Goal: Task Accomplishment & Management: Manage account settings

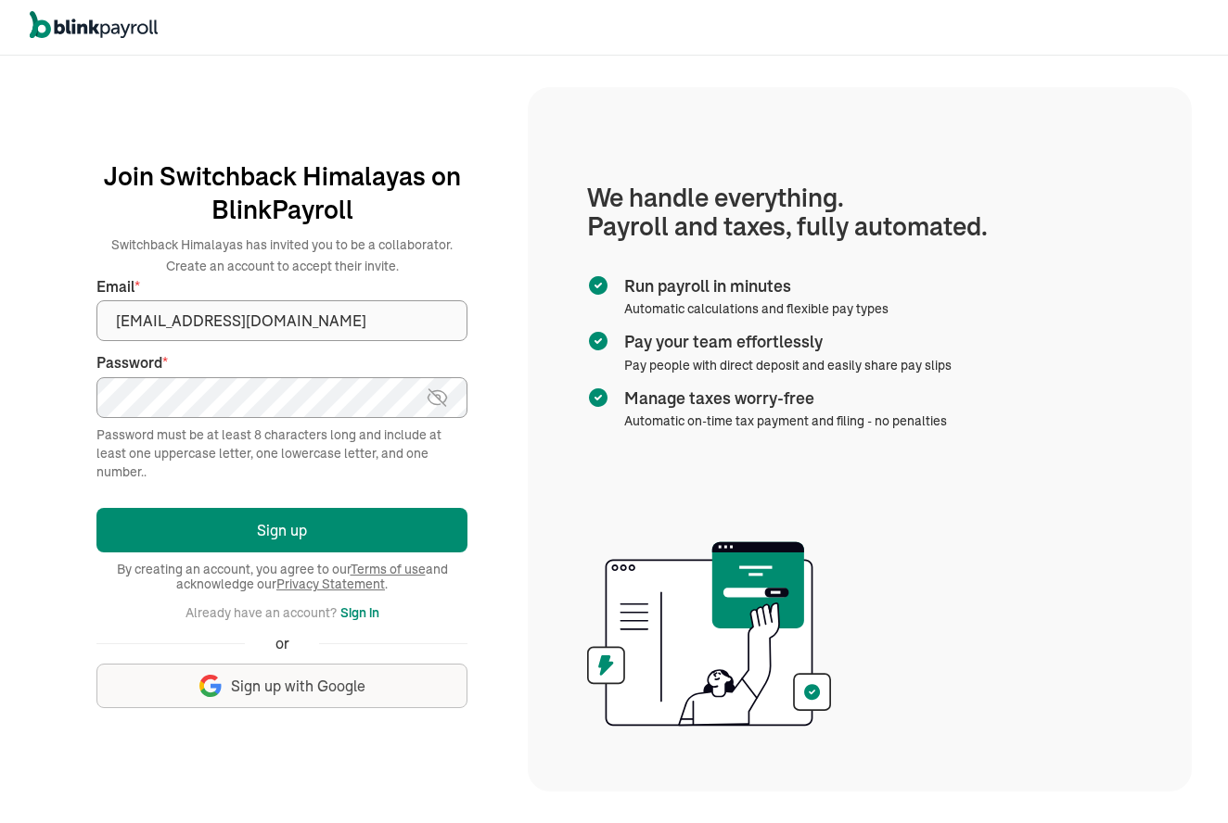
click at [282, 529] on button "Sign up" at bounding box center [281, 530] width 371 height 45
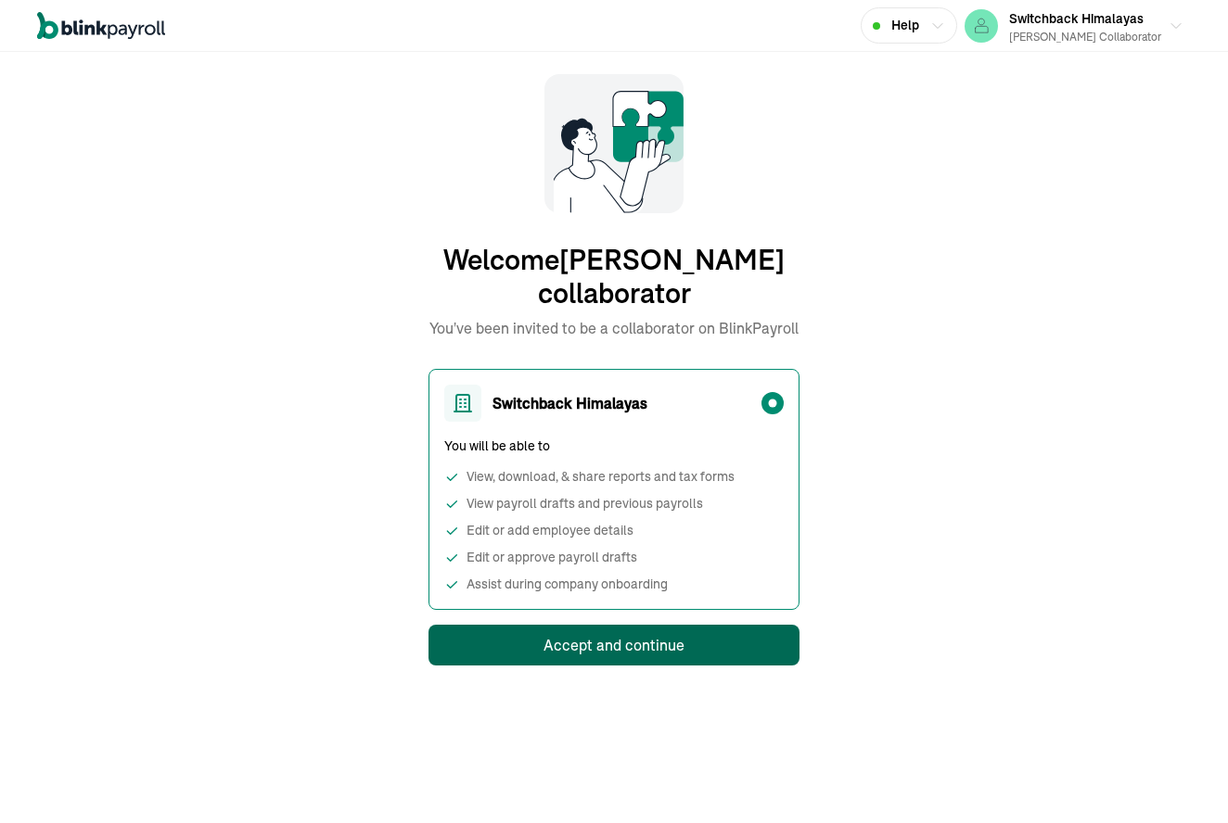
click at [623, 661] on button "Accept and continue" at bounding box center [613, 645] width 371 height 41
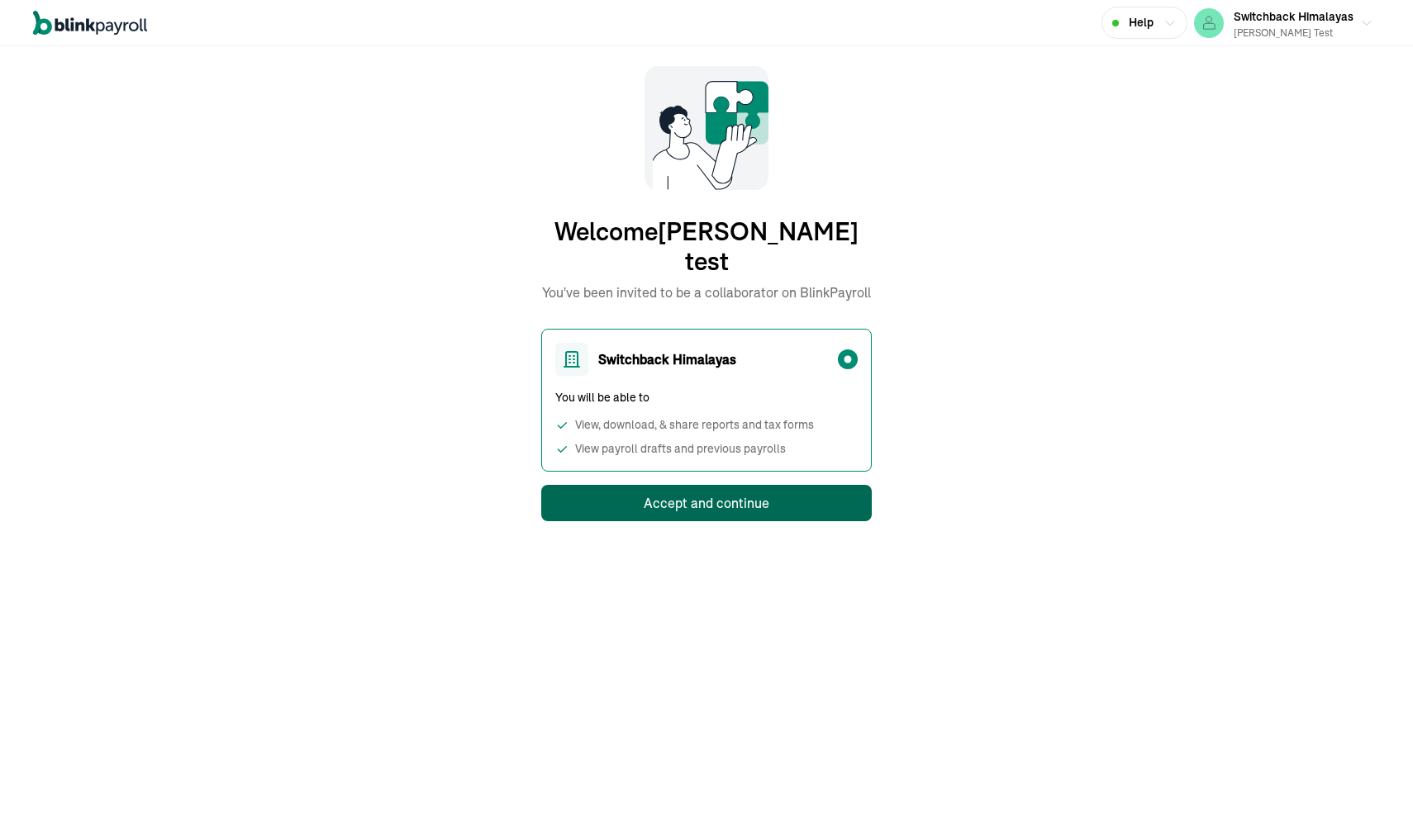
click at [706, 493] on div "Accept and continue" at bounding box center [706, 503] width 126 height 20
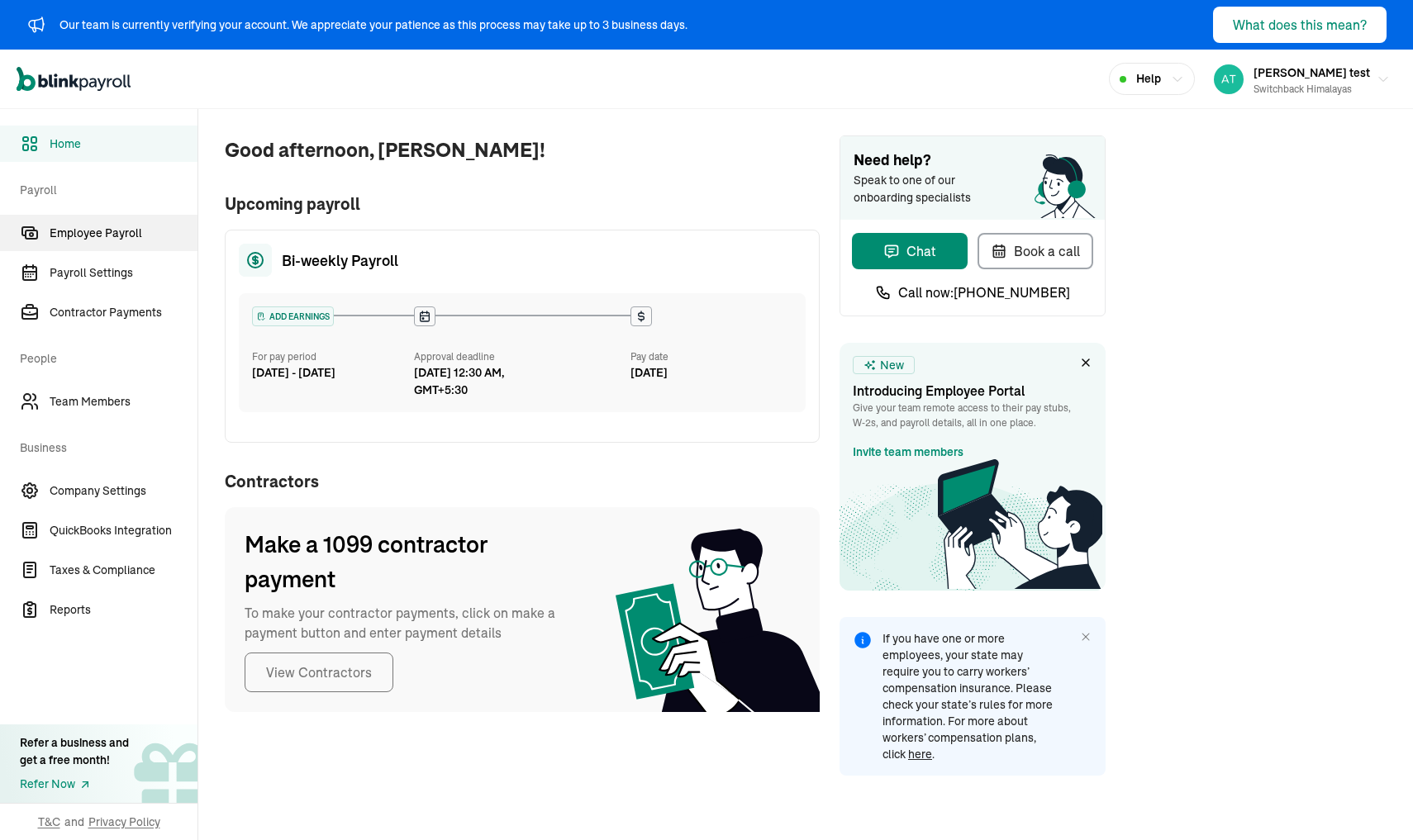
click at [107, 241] on span "Employee Payroll" at bounding box center [124, 232] width 148 height 17
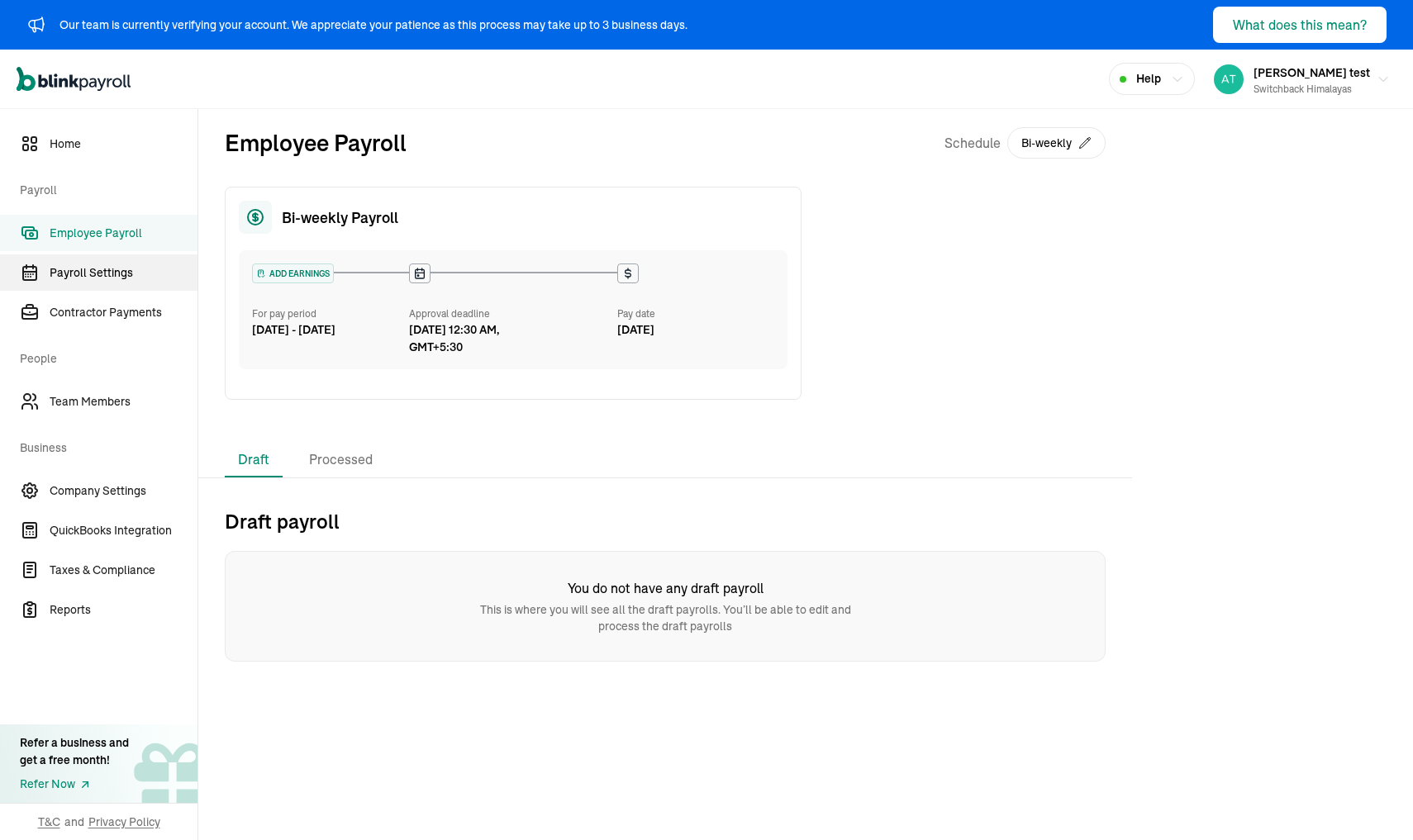
click at [76, 267] on span "Payroll Settings" at bounding box center [124, 273] width 148 height 17
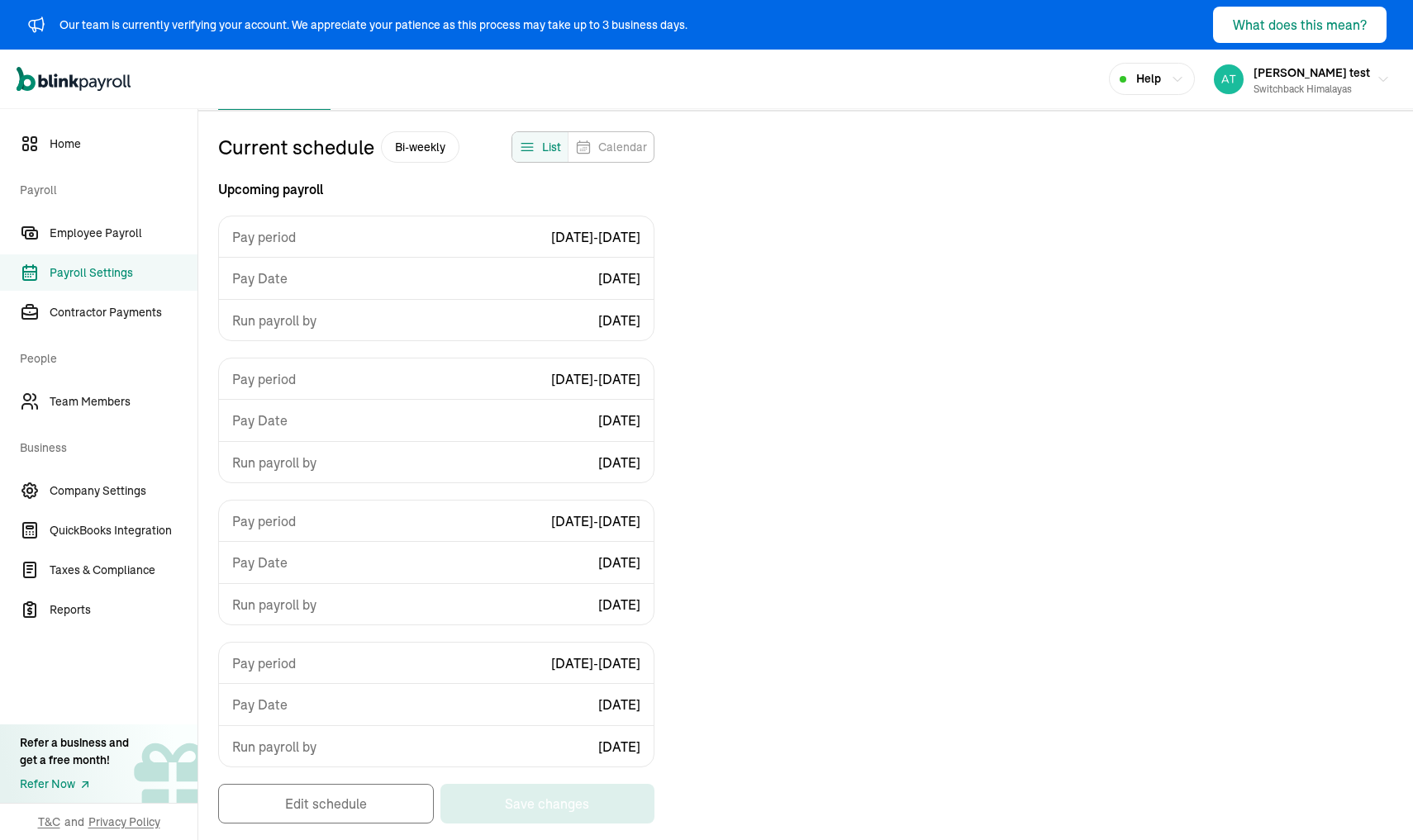
select select "biweekly"
select select "[DATE]"
select select "[DATE] - [DATE]"
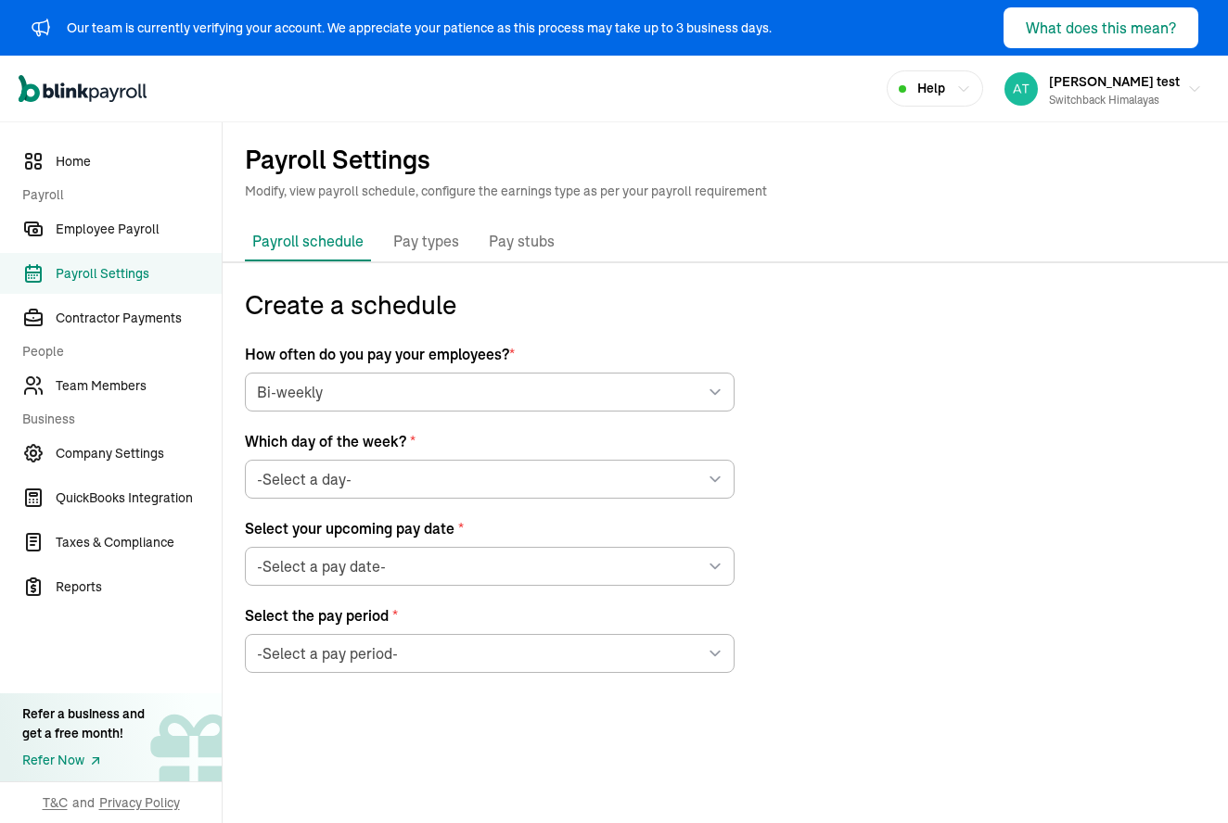
click at [427, 257] on li "Pay types" at bounding box center [426, 242] width 81 height 39
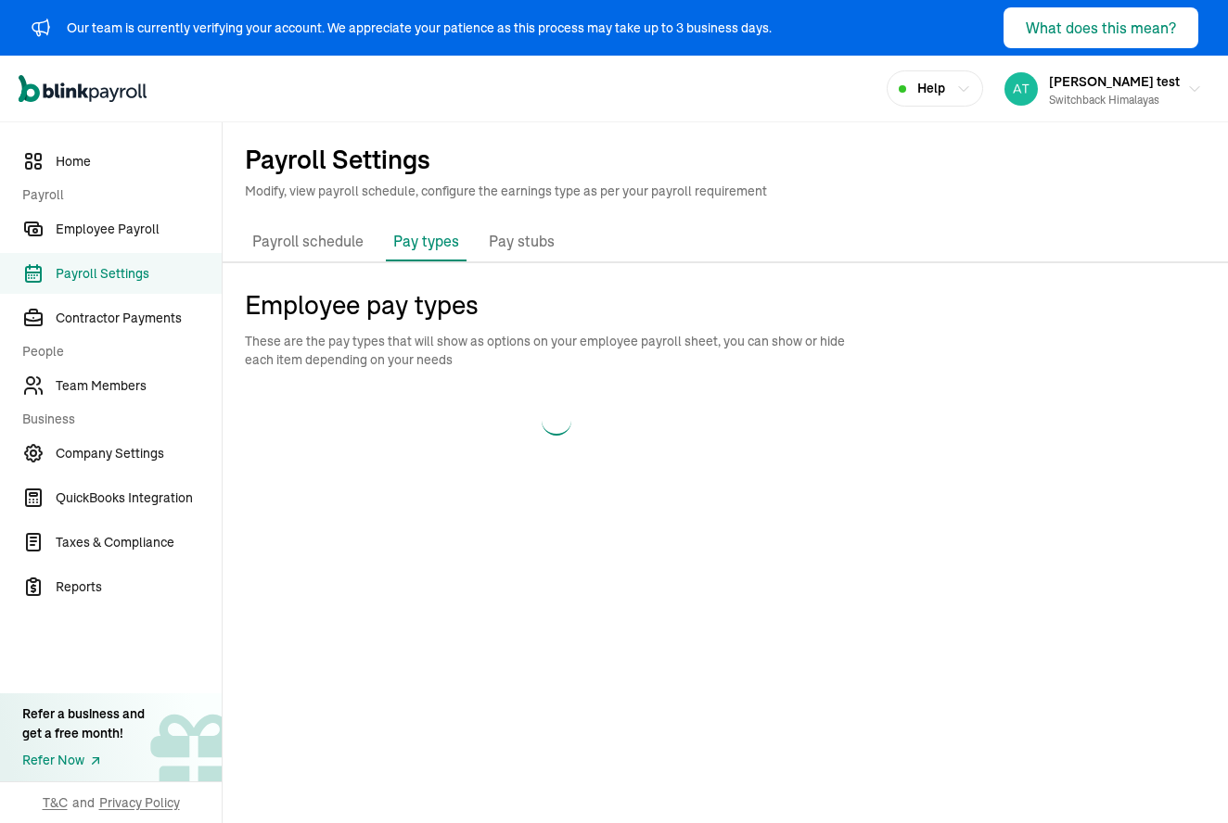
click at [427, 257] on li "Pay types" at bounding box center [426, 242] width 81 height 39
click at [548, 461] on div "Time-off policies New" at bounding box center [556, 461] width 623 height 26
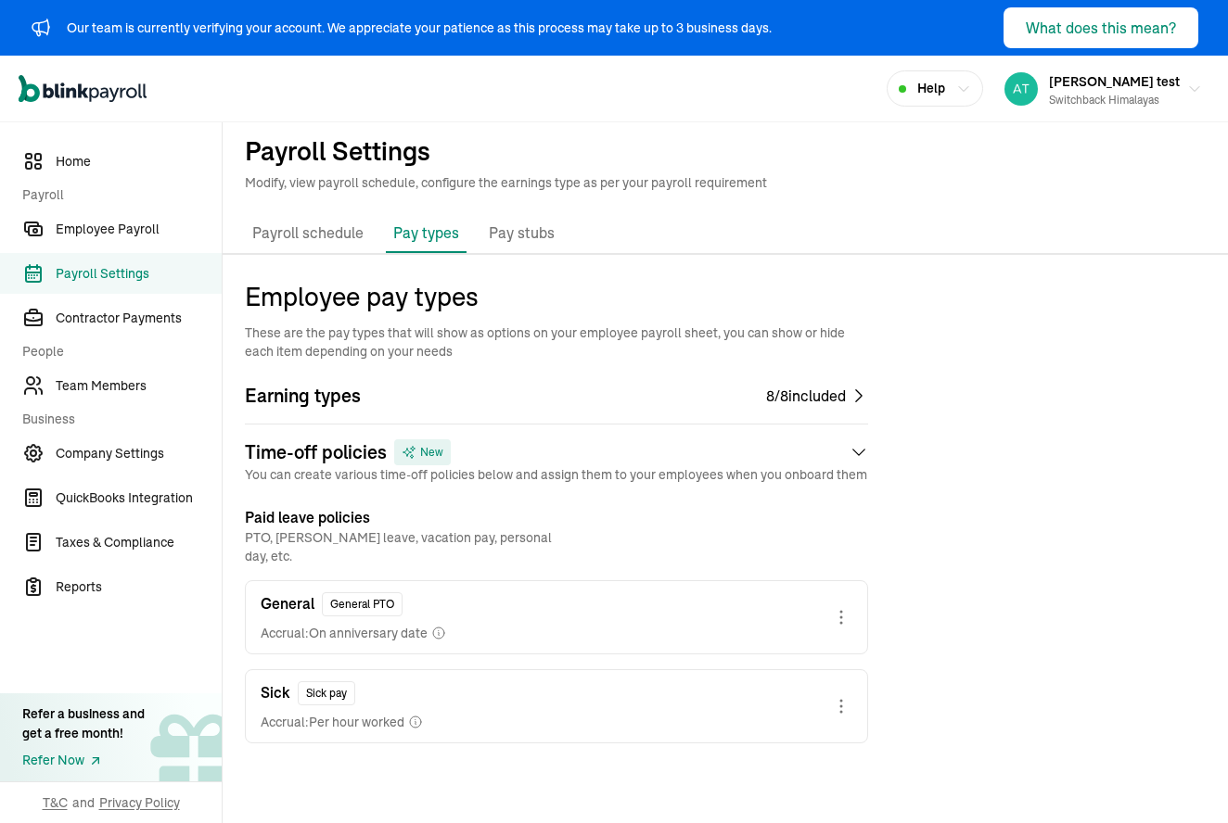
scroll to position [6, 0]
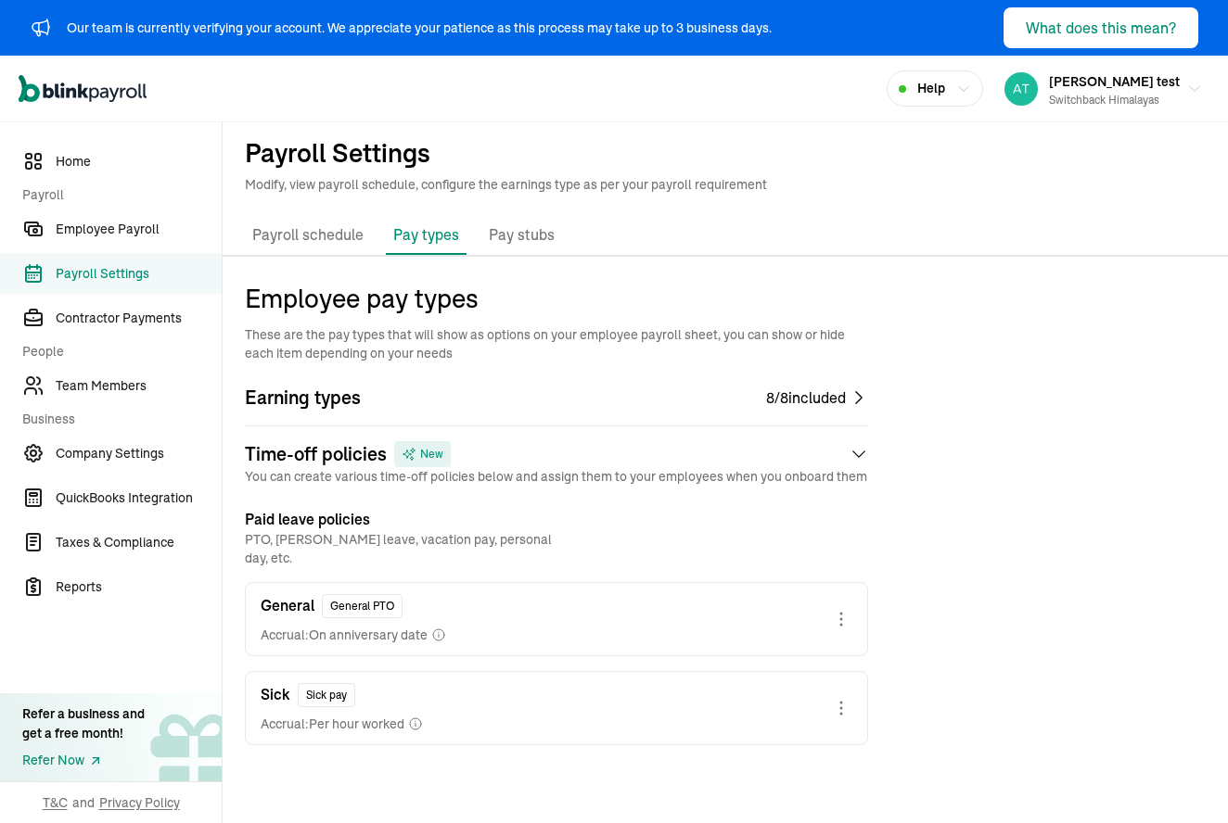
click at [505, 240] on p "Pay stubs" at bounding box center [522, 235] width 66 height 24
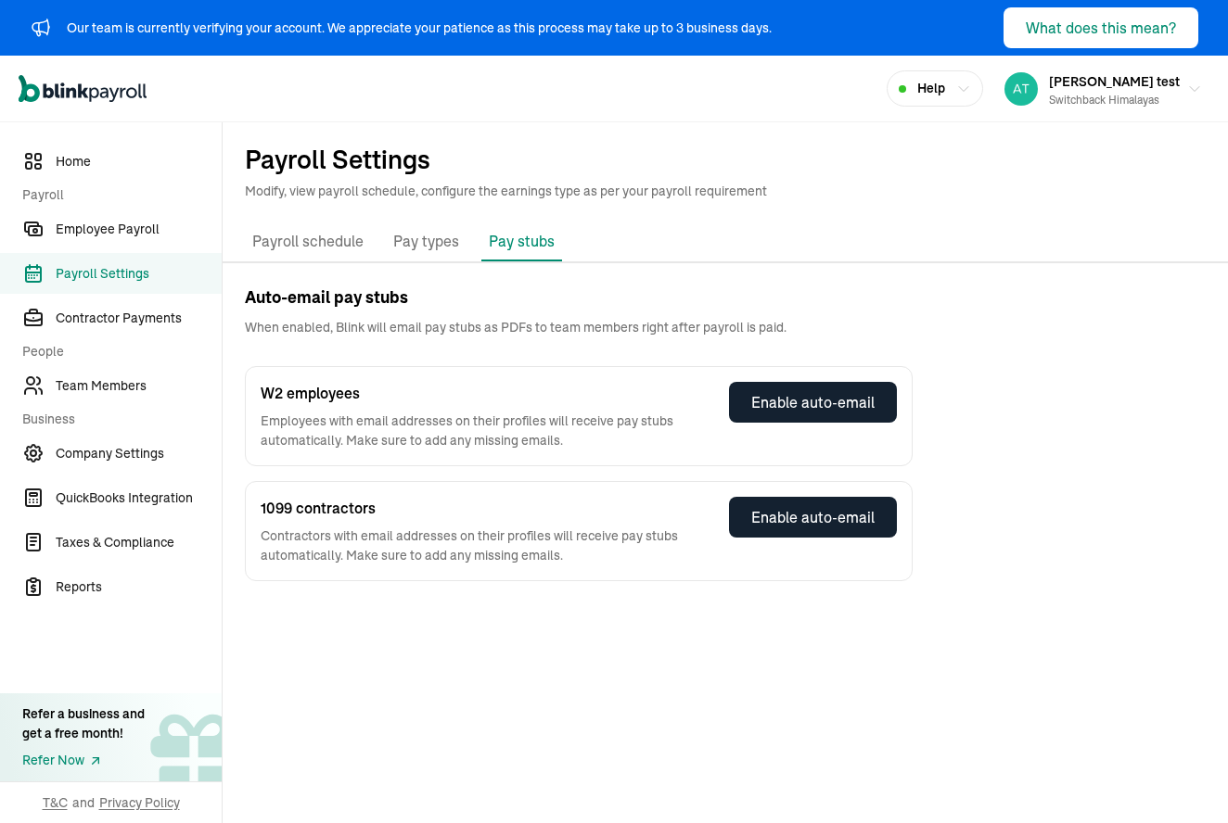
scroll to position [0, 0]
click at [325, 234] on p "Payroll schedule" at bounding box center [307, 242] width 111 height 24
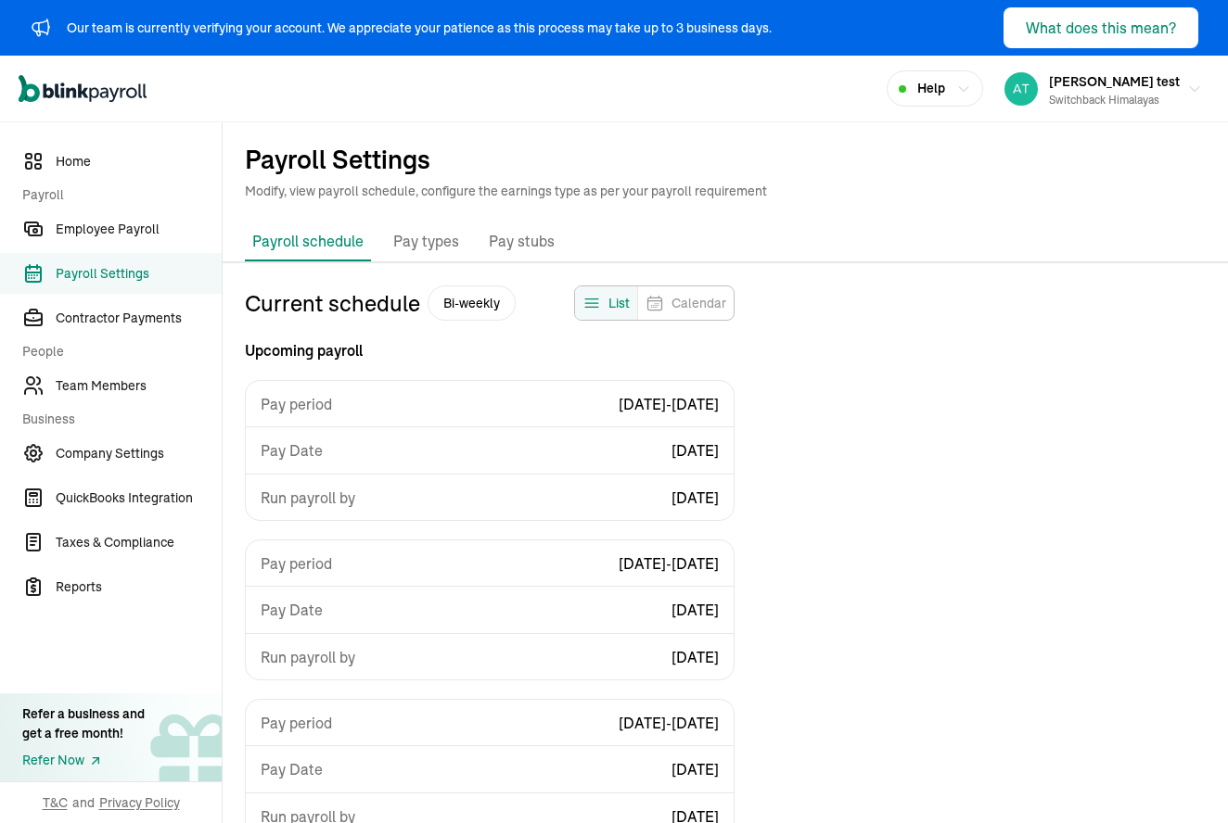
select select "biweekly"
select select "[DATE]"
select select "[DATE] - [DATE]"
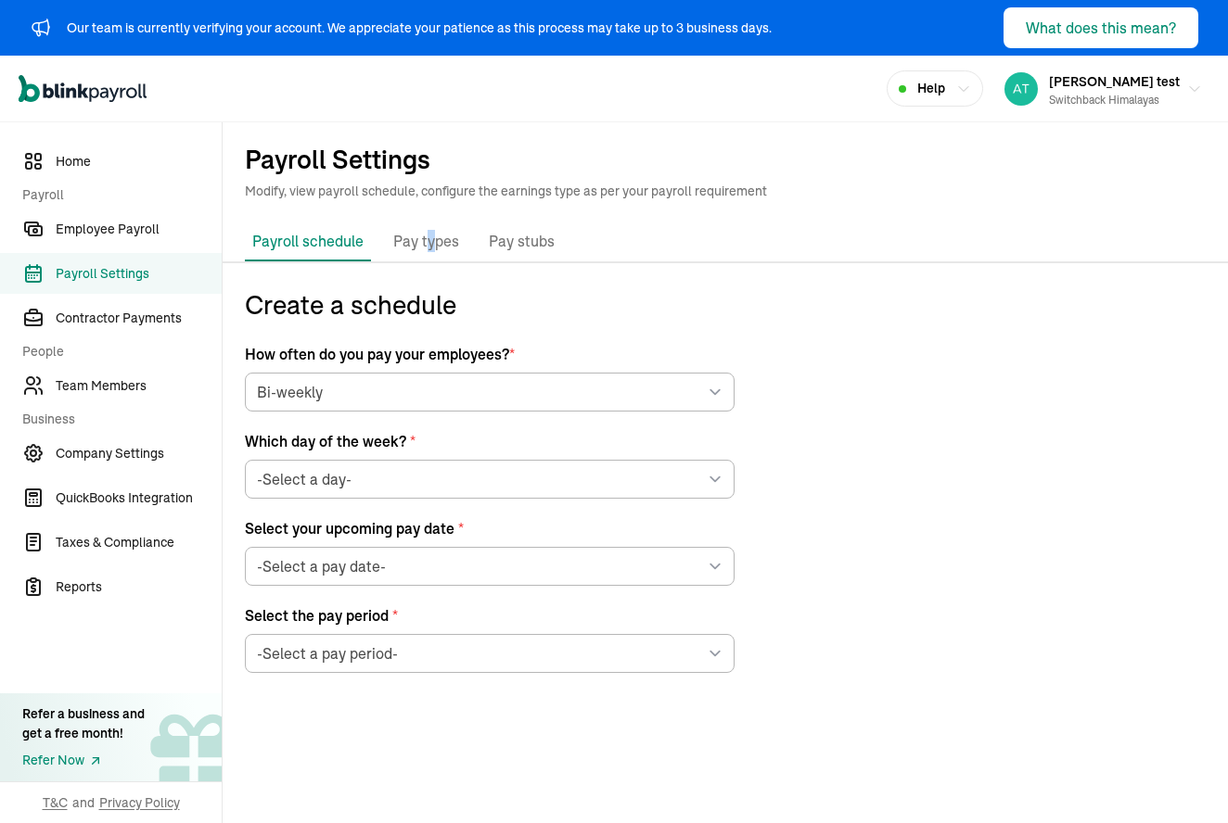
click at [428, 234] on p "Pay types" at bounding box center [426, 242] width 66 height 24
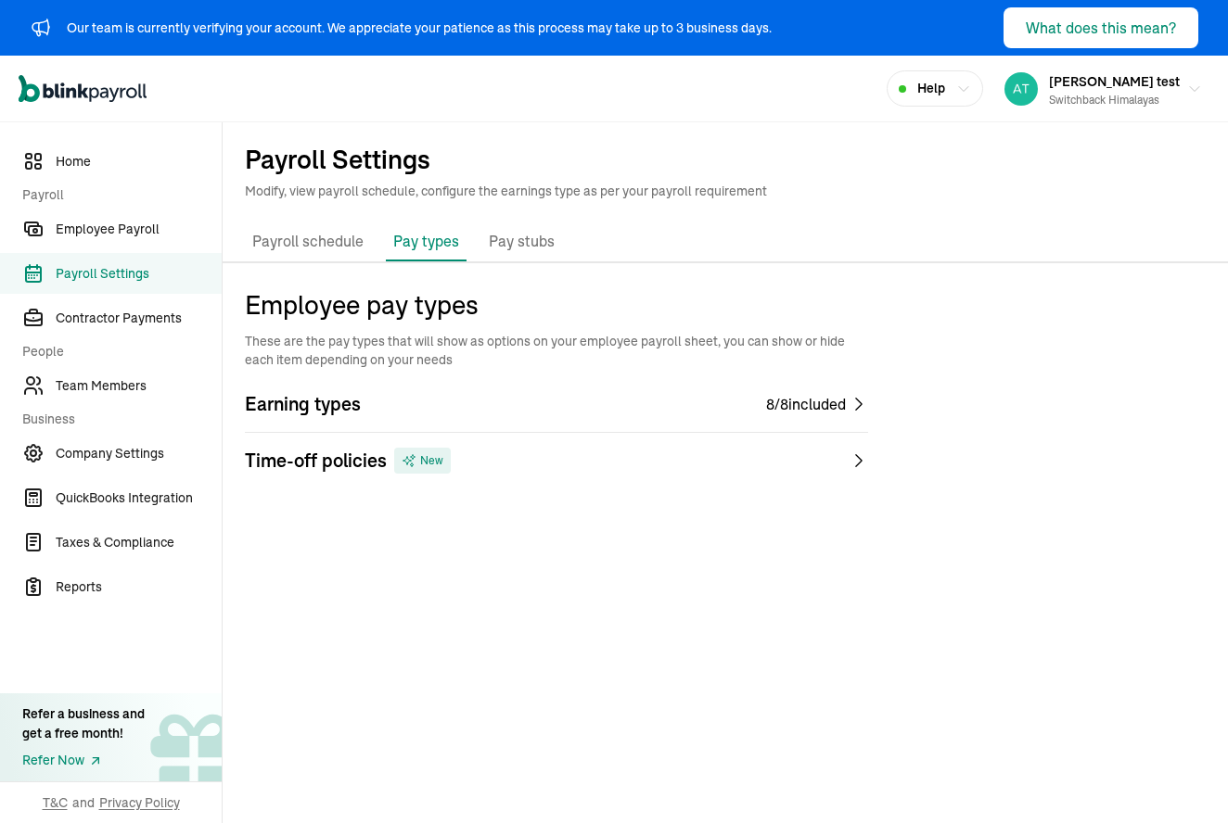
click at [338, 251] on p "Payroll schedule" at bounding box center [307, 242] width 111 height 24
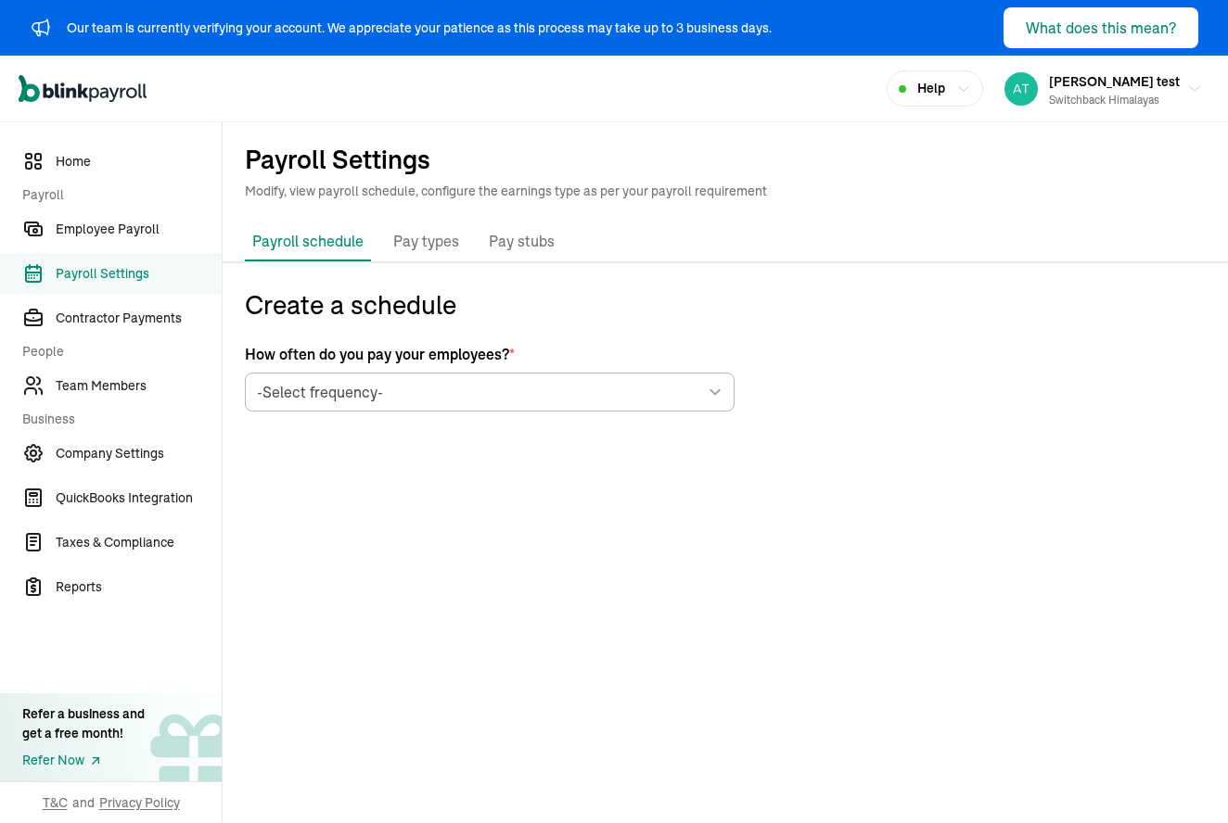
select select "[DATE]"
select select "[DATE] - [DATE]"
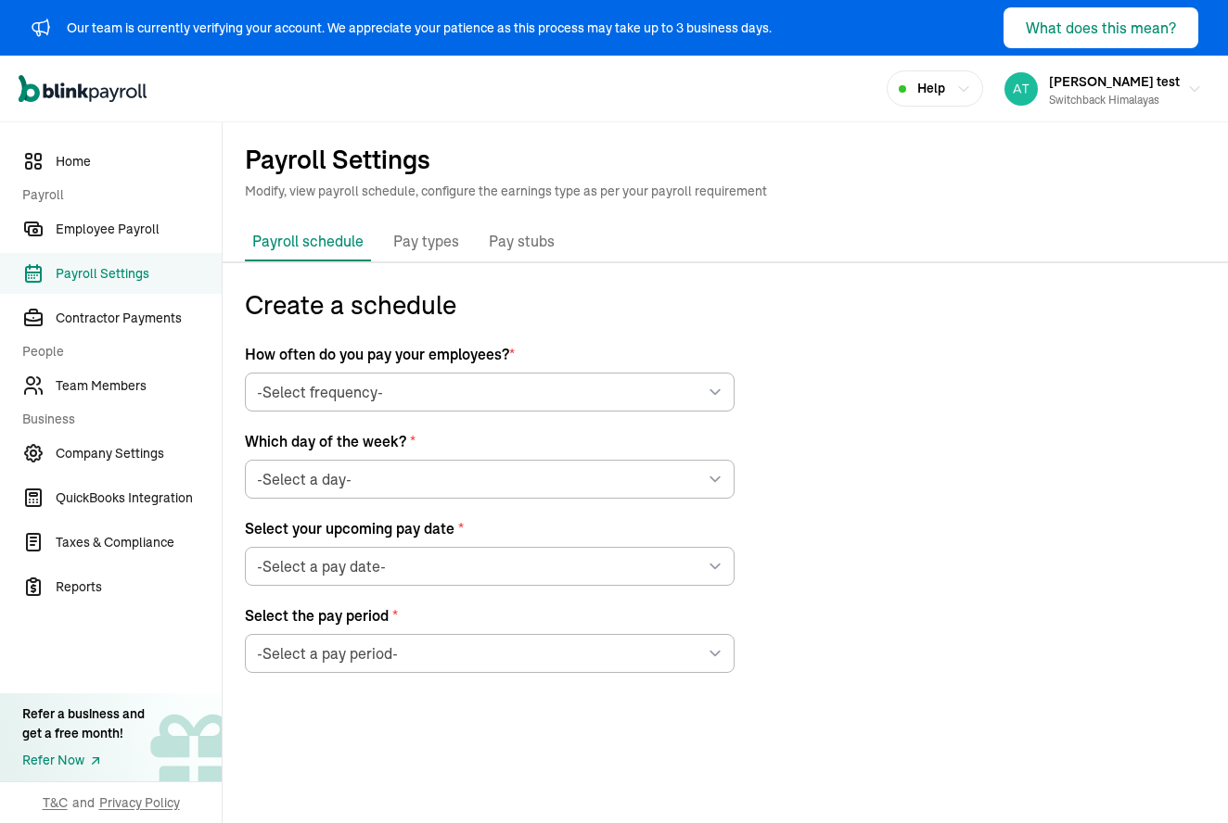
click at [447, 721] on main "Payroll Settings Modify, view payroll schedule, configure the earnings type as …" at bounding box center [725, 472] width 1005 height 701
click at [437, 240] on p "Pay types" at bounding box center [426, 242] width 66 height 24
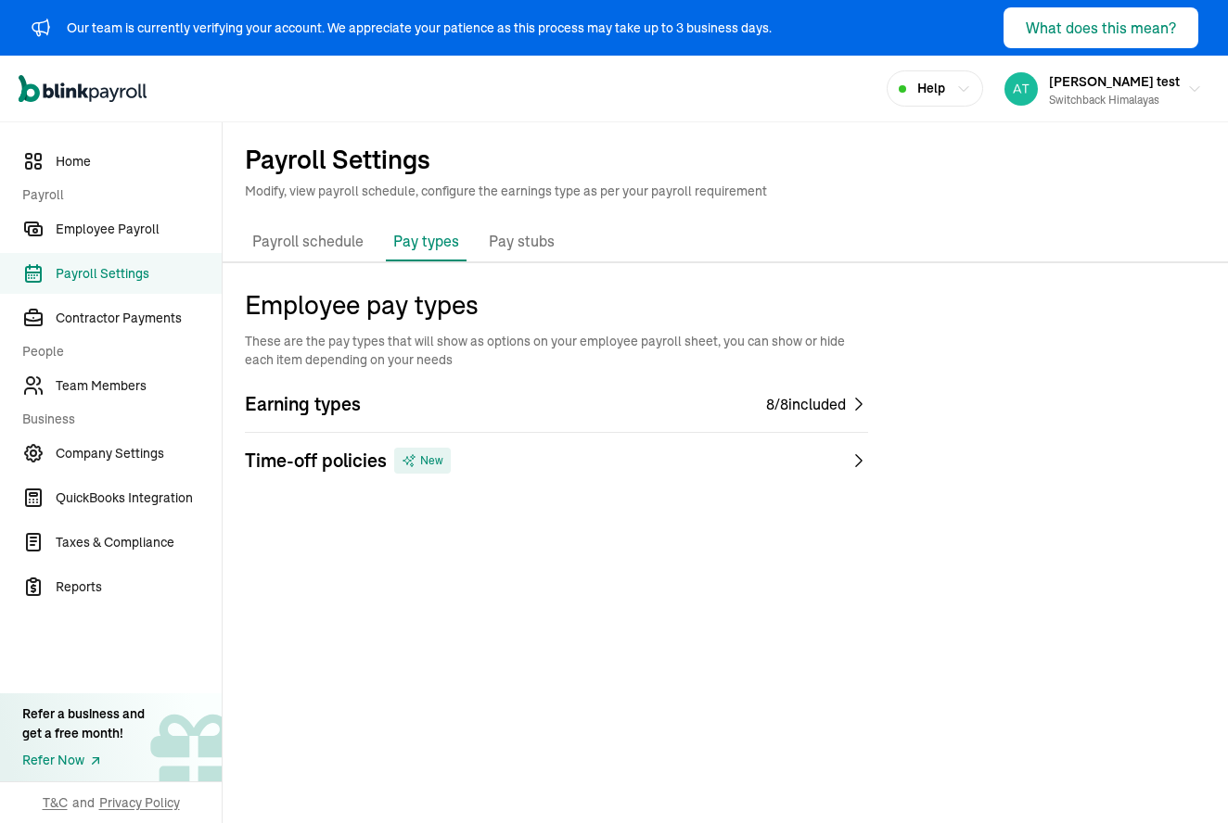
click at [516, 233] on p "Pay stubs" at bounding box center [522, 242] width 66 height 24
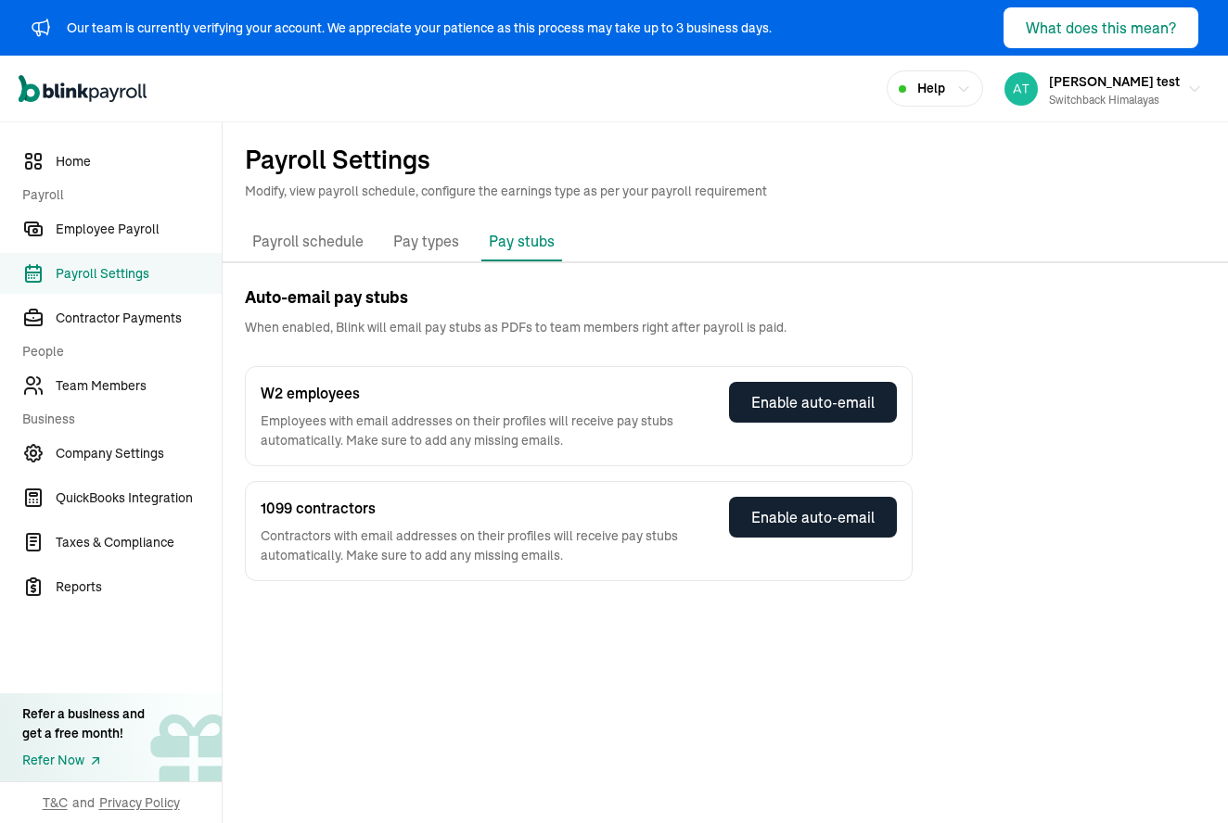
click at [321, 234] on p "Payroll schedule" at bounding box center [307, 242] width 111 height 24
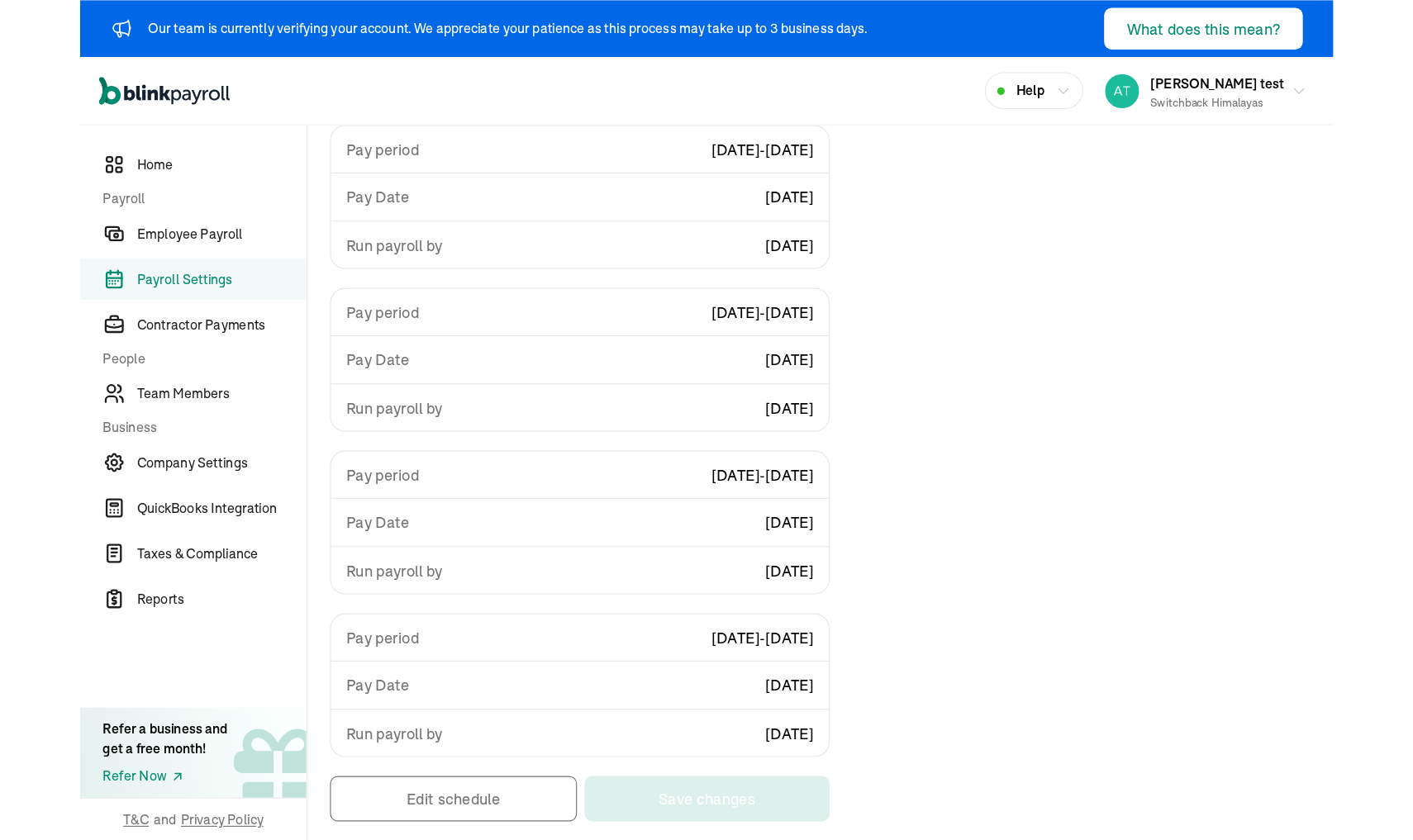
scroll to position [230, 0]
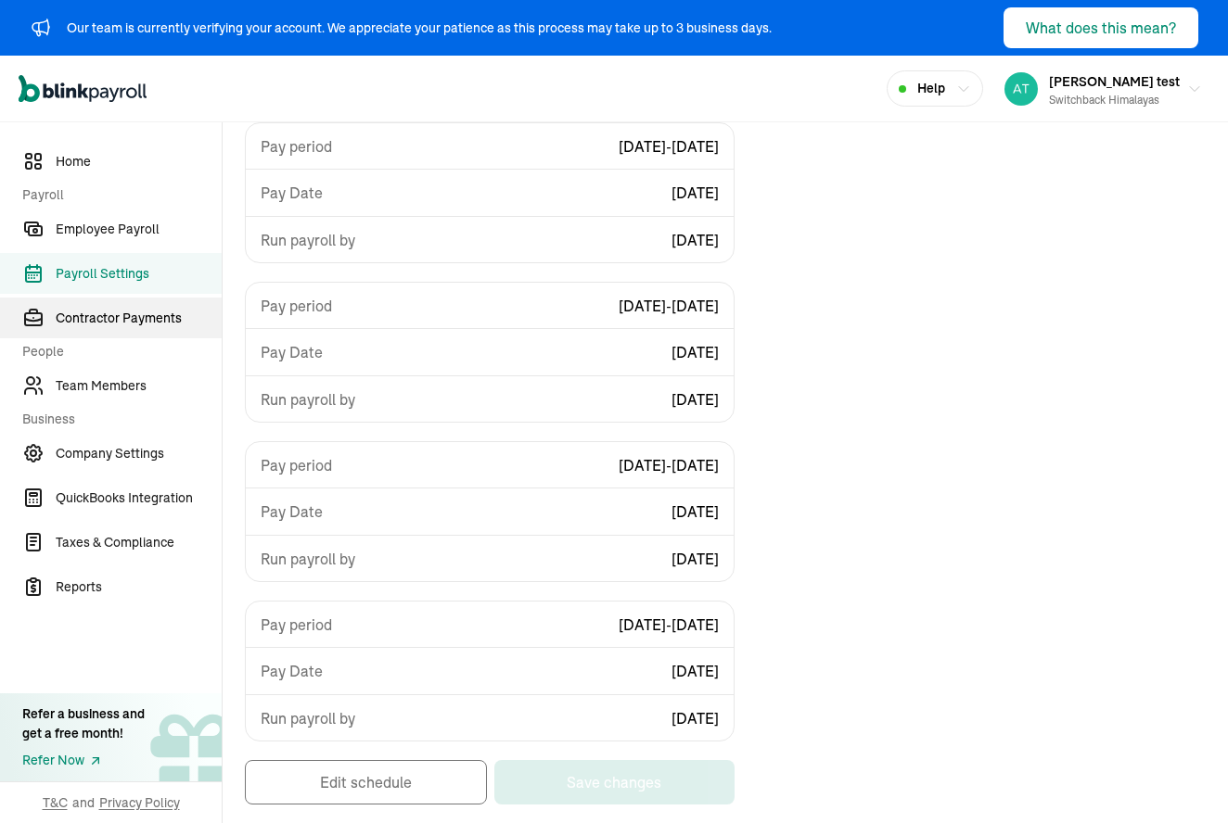
click at [119, 320] on span "Contractor Payments" at bounding box center [139, 318] width 166 height 19
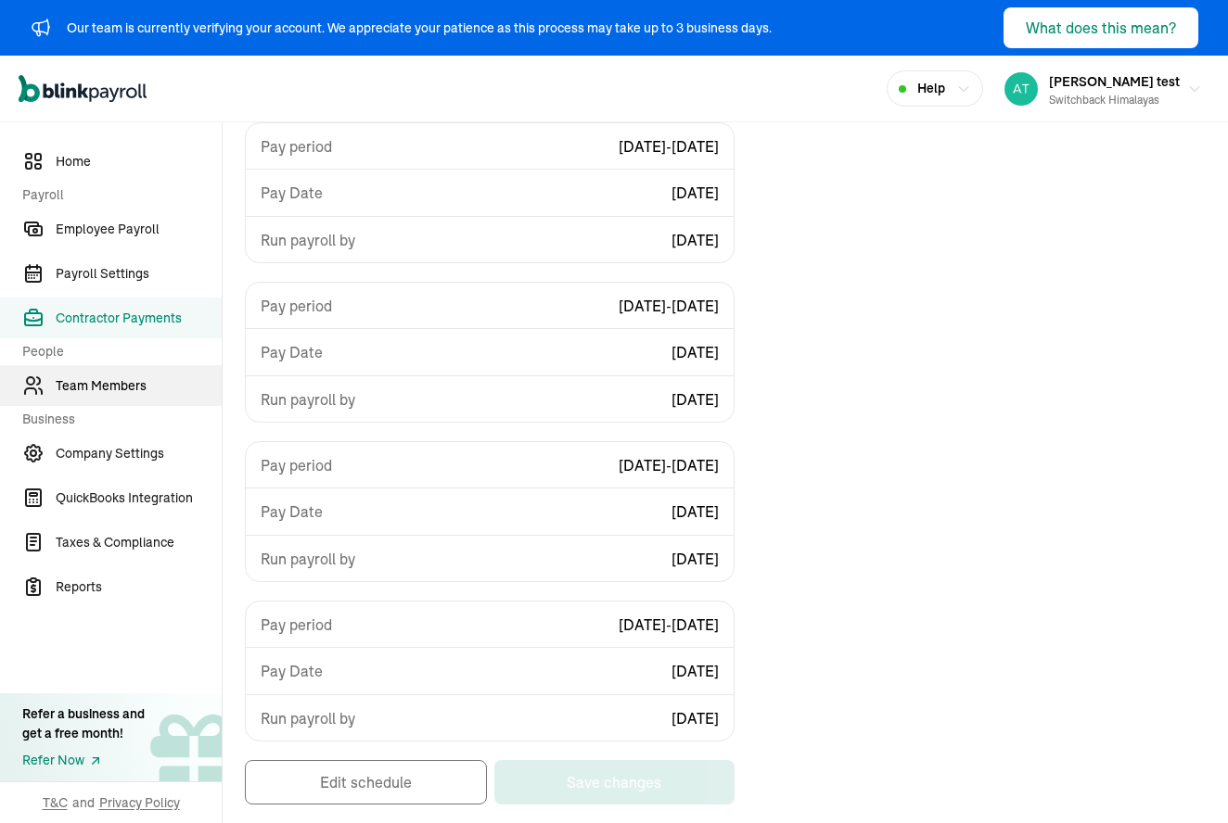
click at [87, 399] on link "Team Members" at bounding box center [111, 385] width 222 height 41
click at [114, 309] on span "Contractor Payments" at bounding box center [139, 318] width 166 height 19
click at [112, 393] on span "Team Members" at bounding box center [139, 385] width 166 height 19
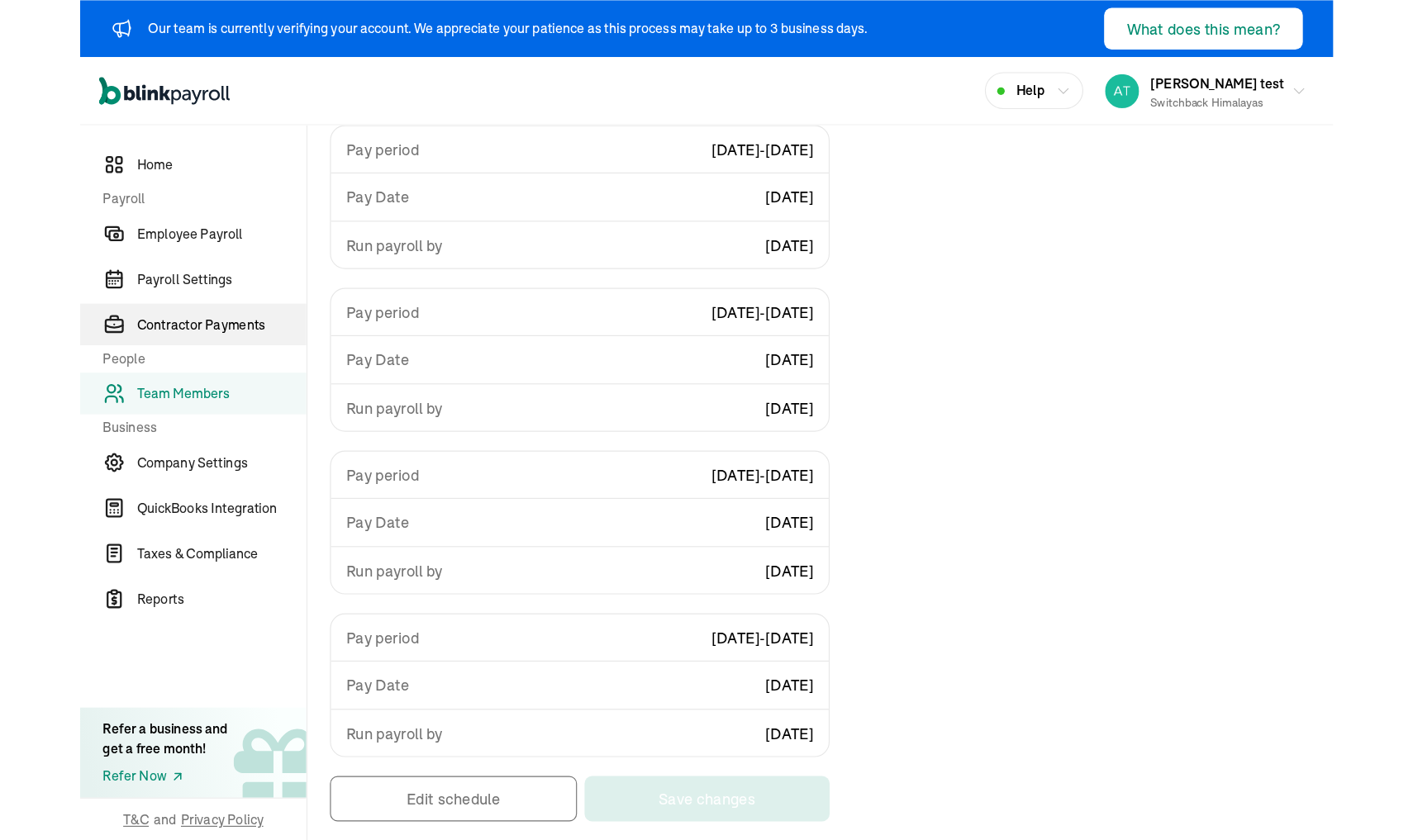
scroll to position [123, 0]
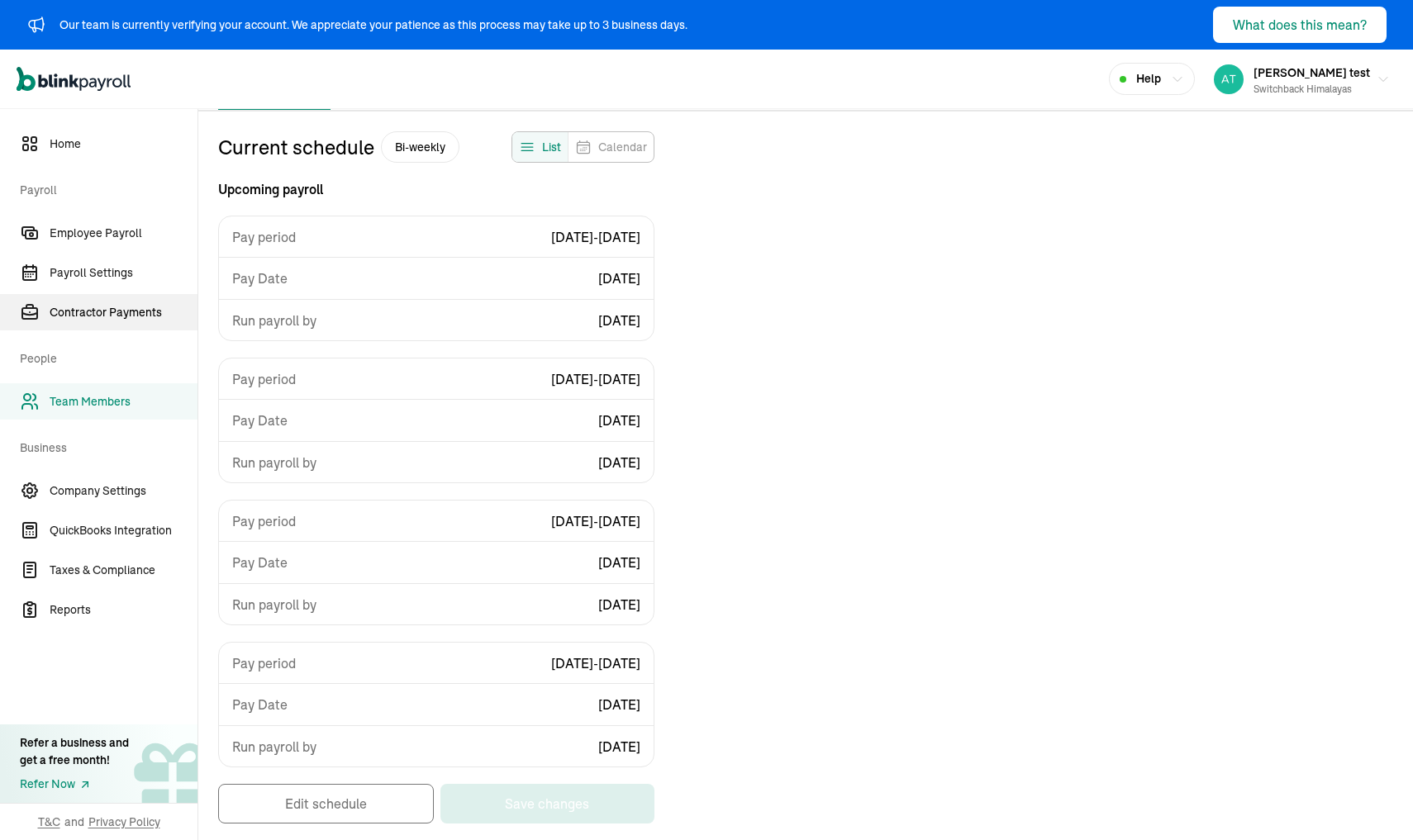
click at [110, 311] on span "Contractor Payments" at bounding box center [124, 312] width 148 height 17
click at [109, 483] on span "Company Settings" at bounding box center [124, 491] width 148 height 17
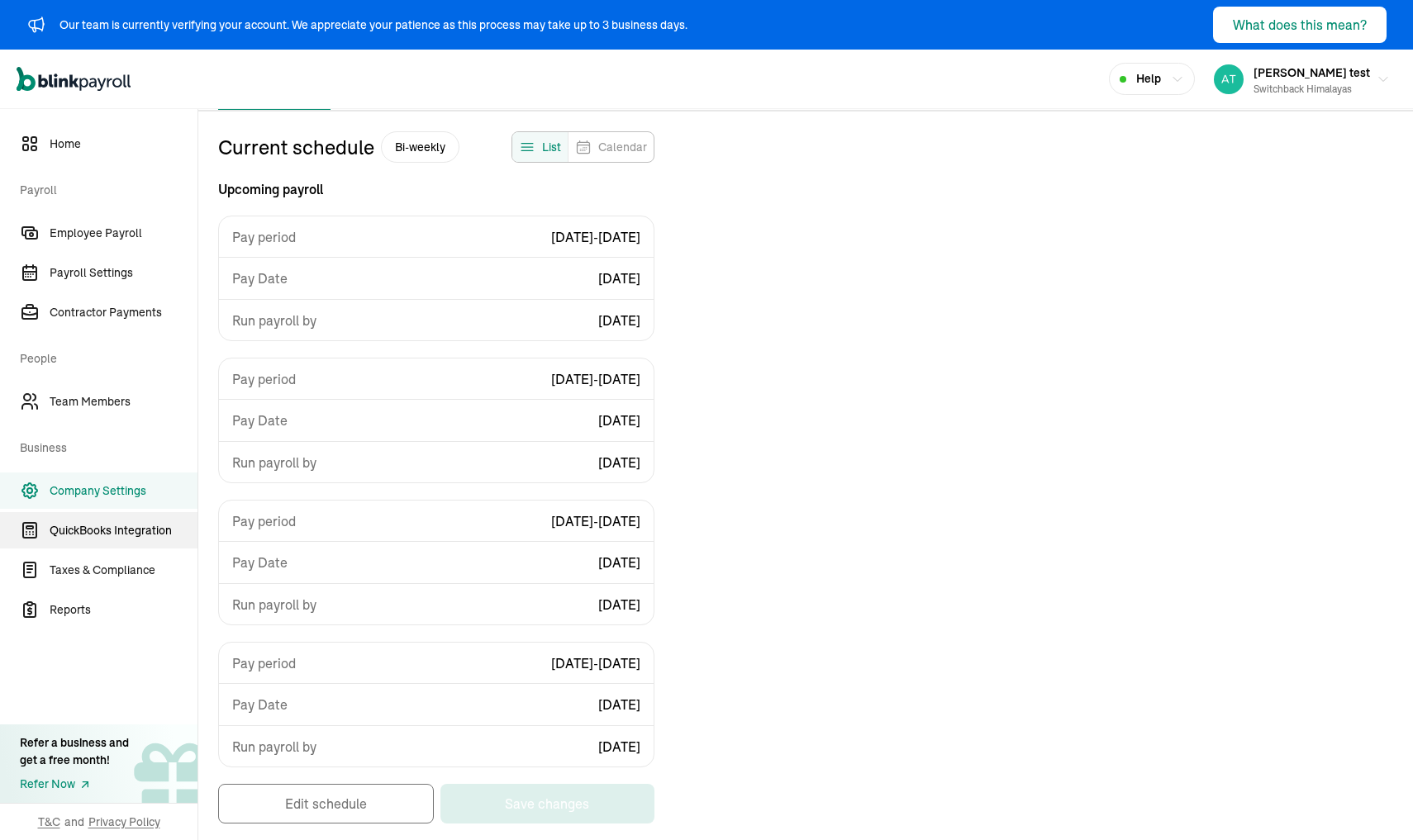
click at [107, 534] on span "QuickBooks Integration" at bounding box center [124, 530] width 148 height 17
click at [102, 566] on span "Taxes & Compliance" at bounding box center [124, 570] width 148 height 17
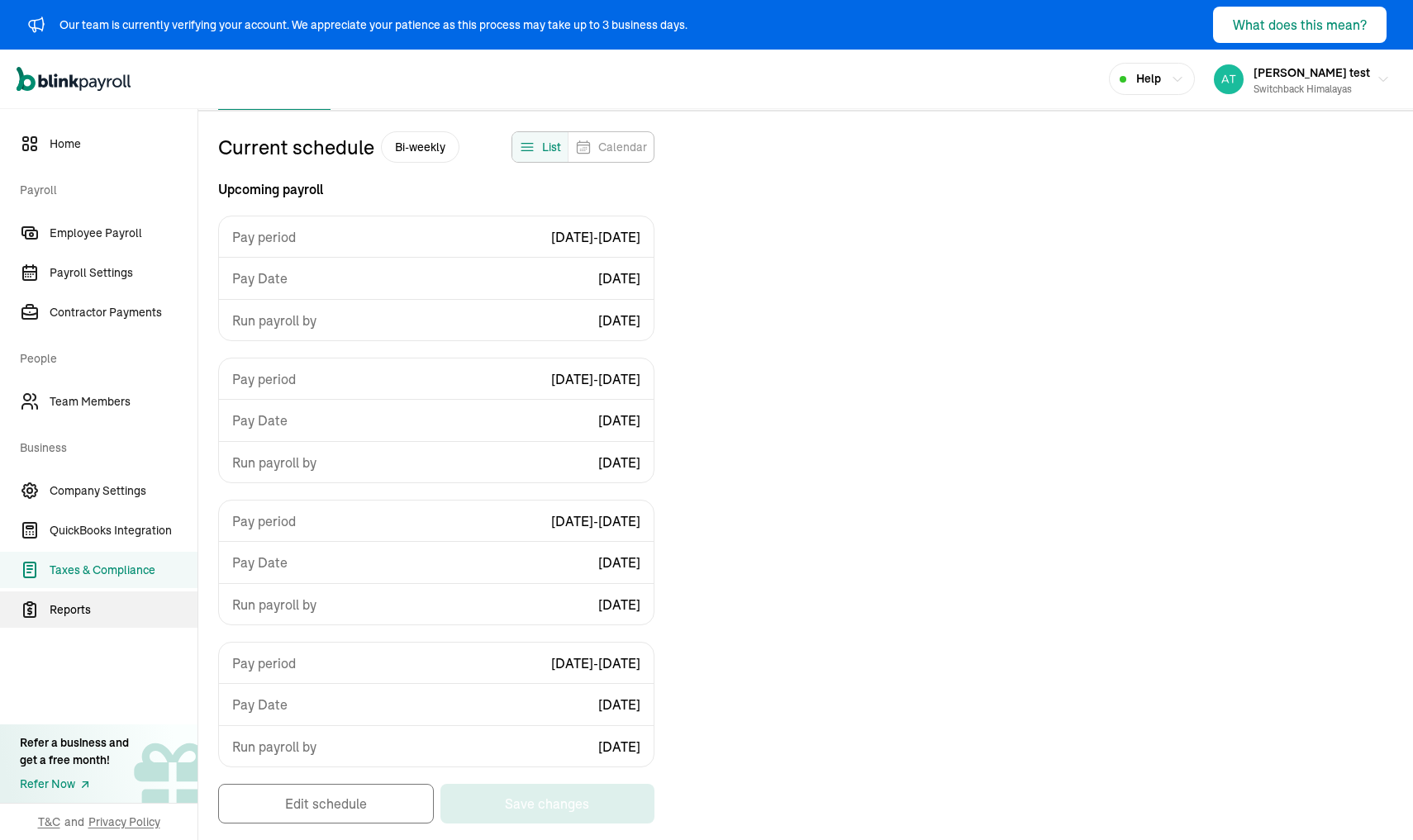
click at [82, 612] on span "Reports" at bounding box center [124, 609] width 148 height 17
click at [94, 481] on link "Company Settings" at bounding box center [99, 490] width 198 height 37
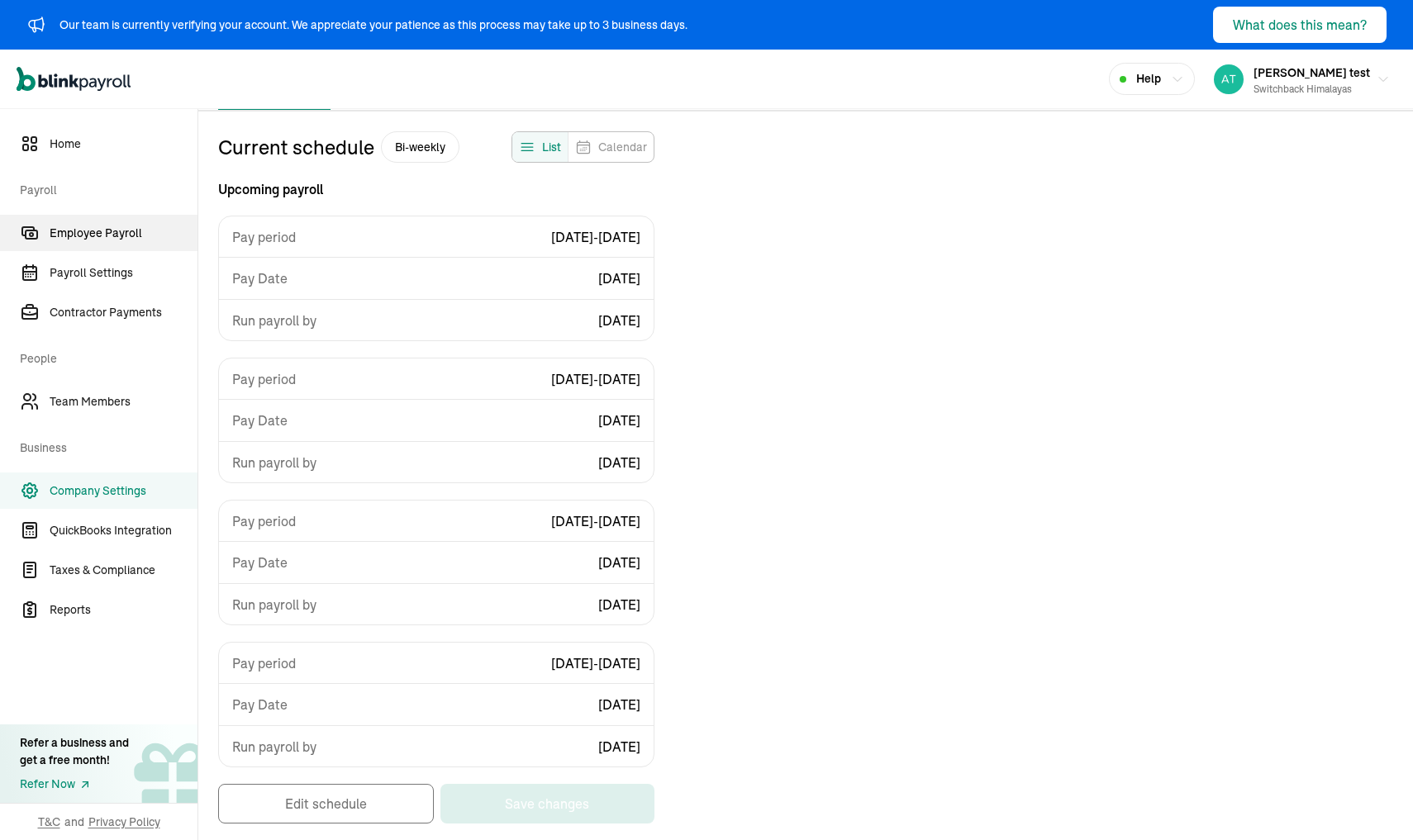
click at [96, 224] on span "Employee Payroll" at bounding box center [124, 232] width 148 height 17
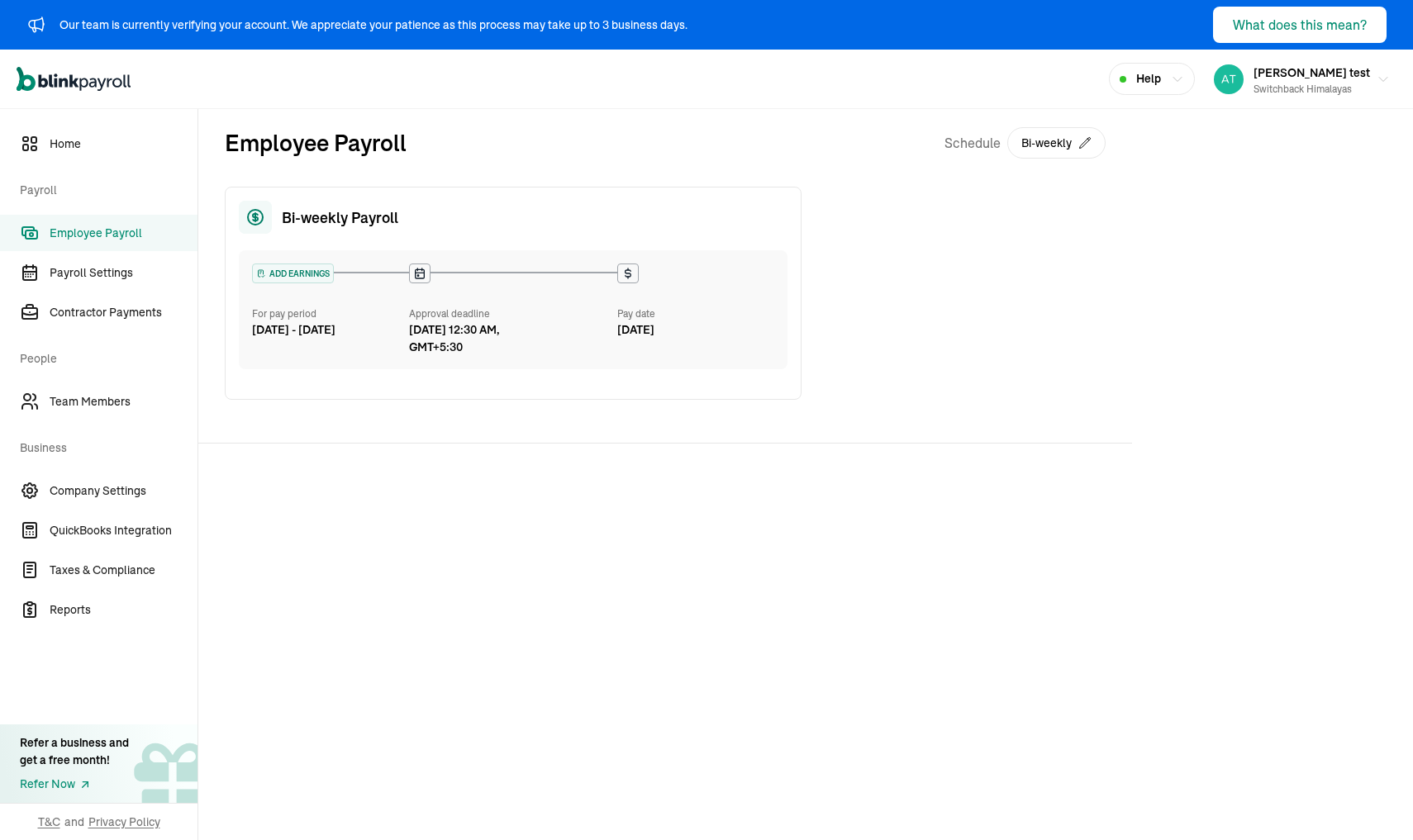
scroll to position [0, 0]
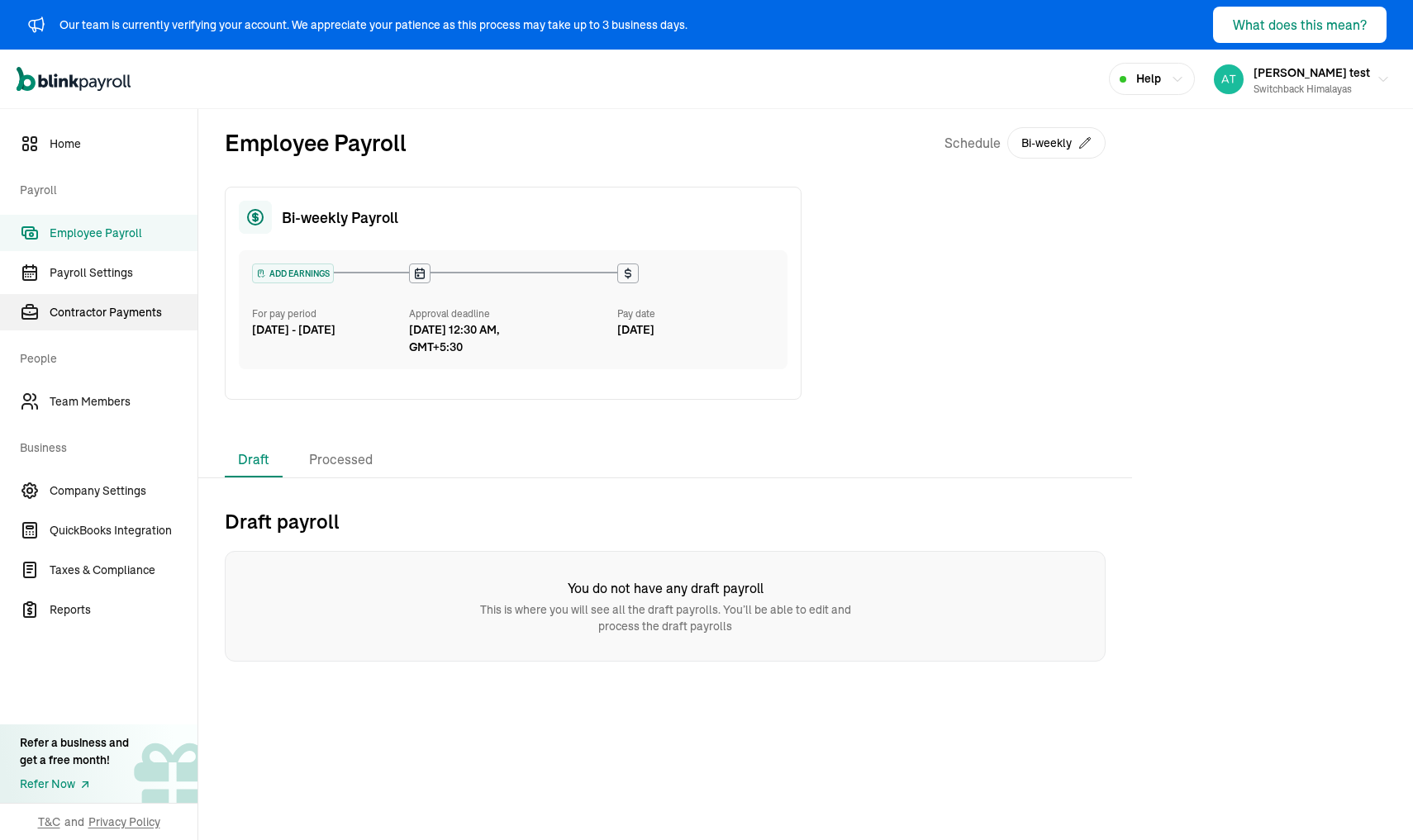
click at [91, 323] on link "Contractor Payments" at bounding box center [99, 312] width 198 height 37
click at [93, 229] on span "Employee Payroll" at bounding box center [124, 232] width 148 height 17
click at [49, 150] on link "Home" at bounding box center [99, 143] width 198 height 37
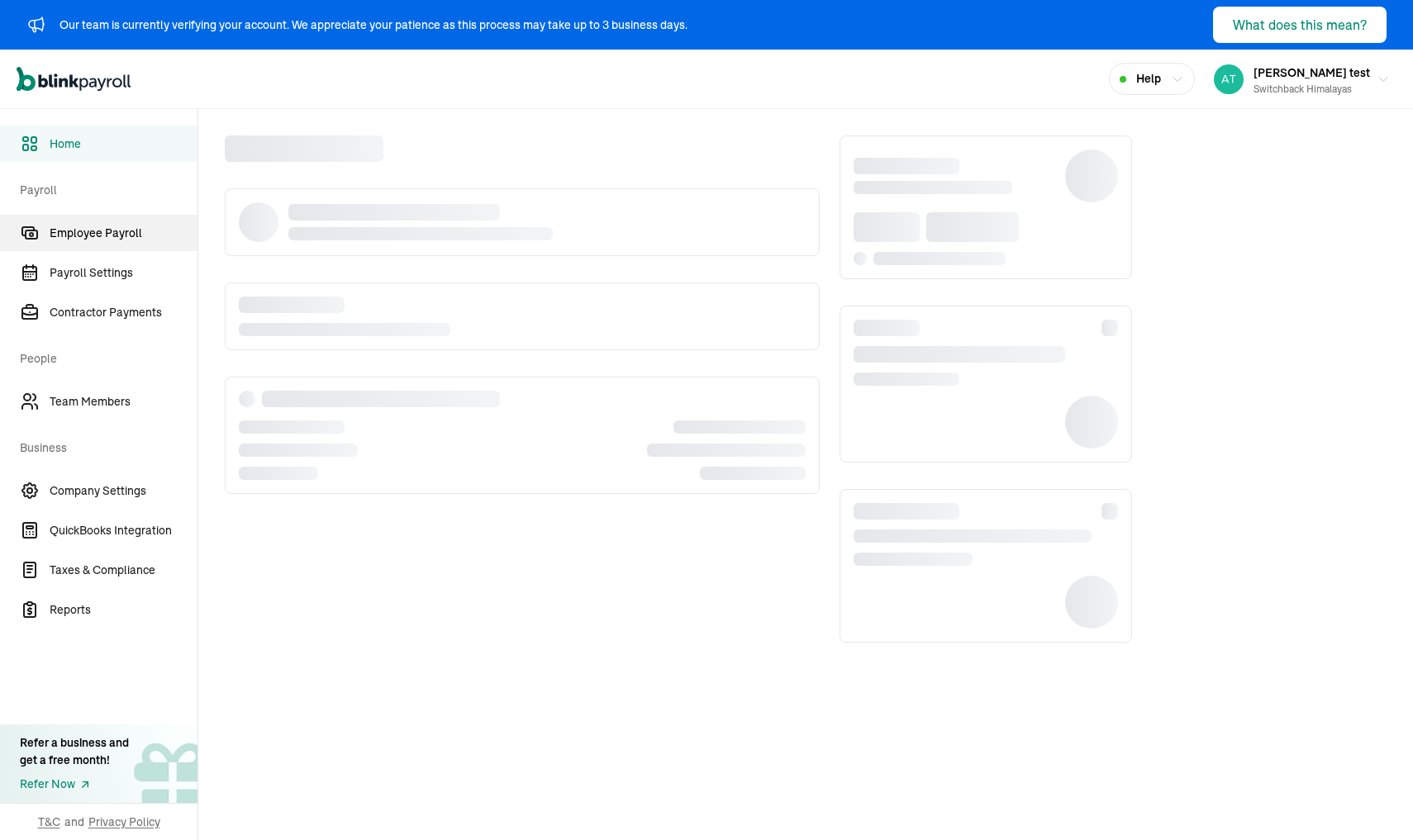
click at [100, 239] on span "Employee Payroll" at bounding box center [124, 232] width 148 height 17
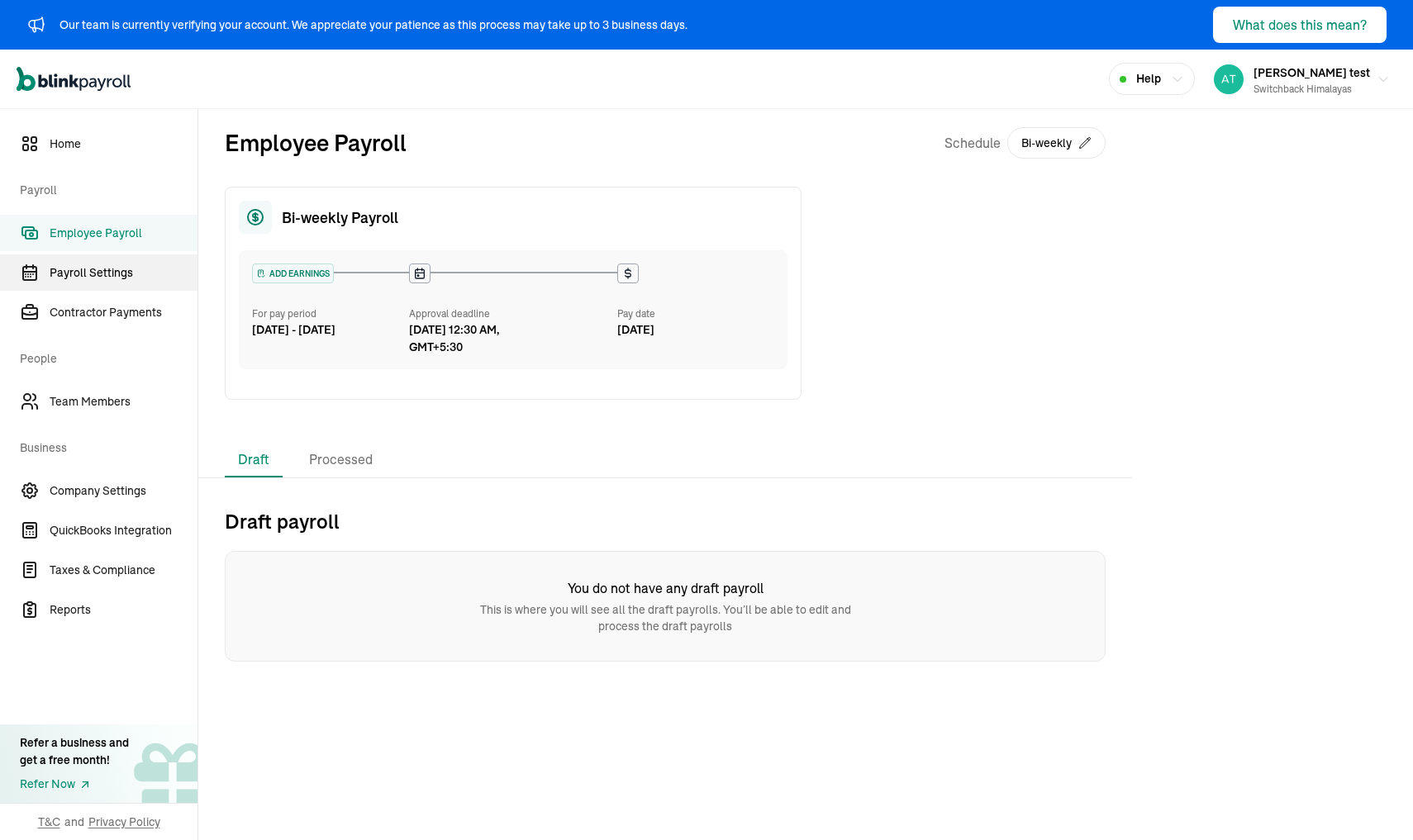
click at [96, 273] on span "Payroll Settings" at bounding box center [124, 273] width 148 height 17
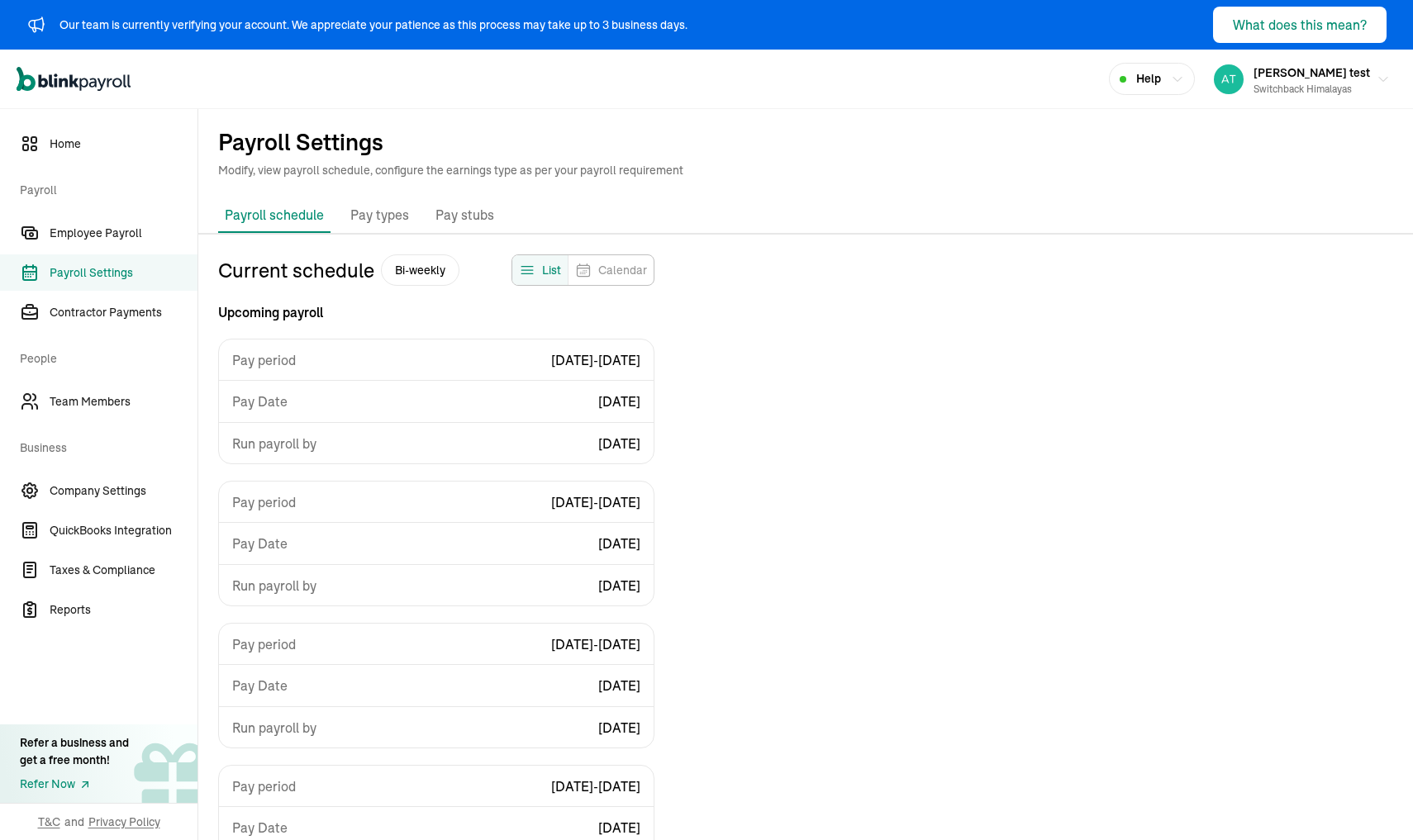
select select "biweekly"
select select "[DATE]"
select select "09/19/2025"
select select "Sat, Aug 30 - Fri, Sep 12"
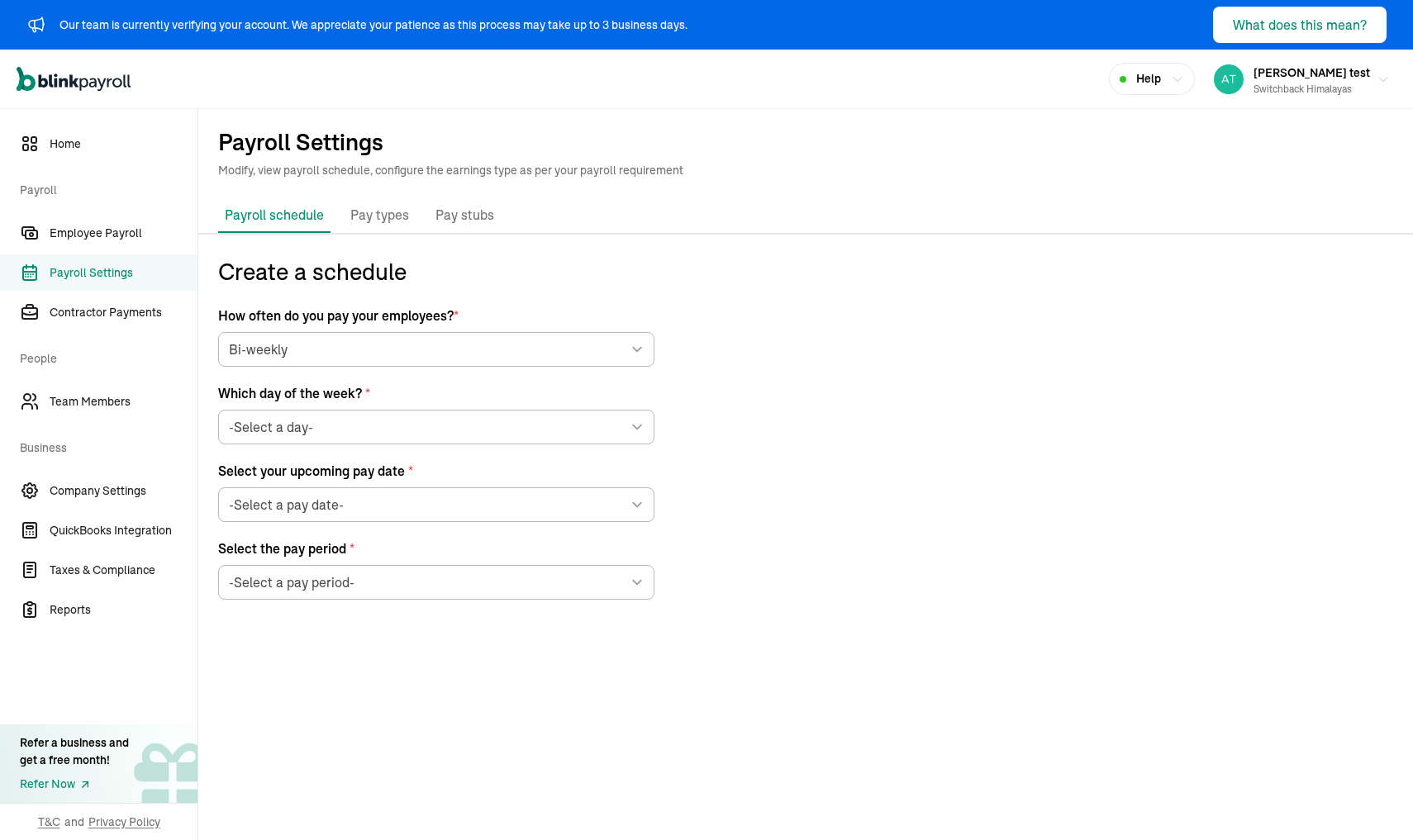
click at [274, 213] on p "Payroll schedule" at bounding box center [274, 215] width 99 height 20
click at [137, 272] on span "Payroll Settings" at bounding box center [124, 273] width 148 height 17
click at [119, 304] on span "Contractor Payments" at bounding box center [124, 312] width 148 height 17
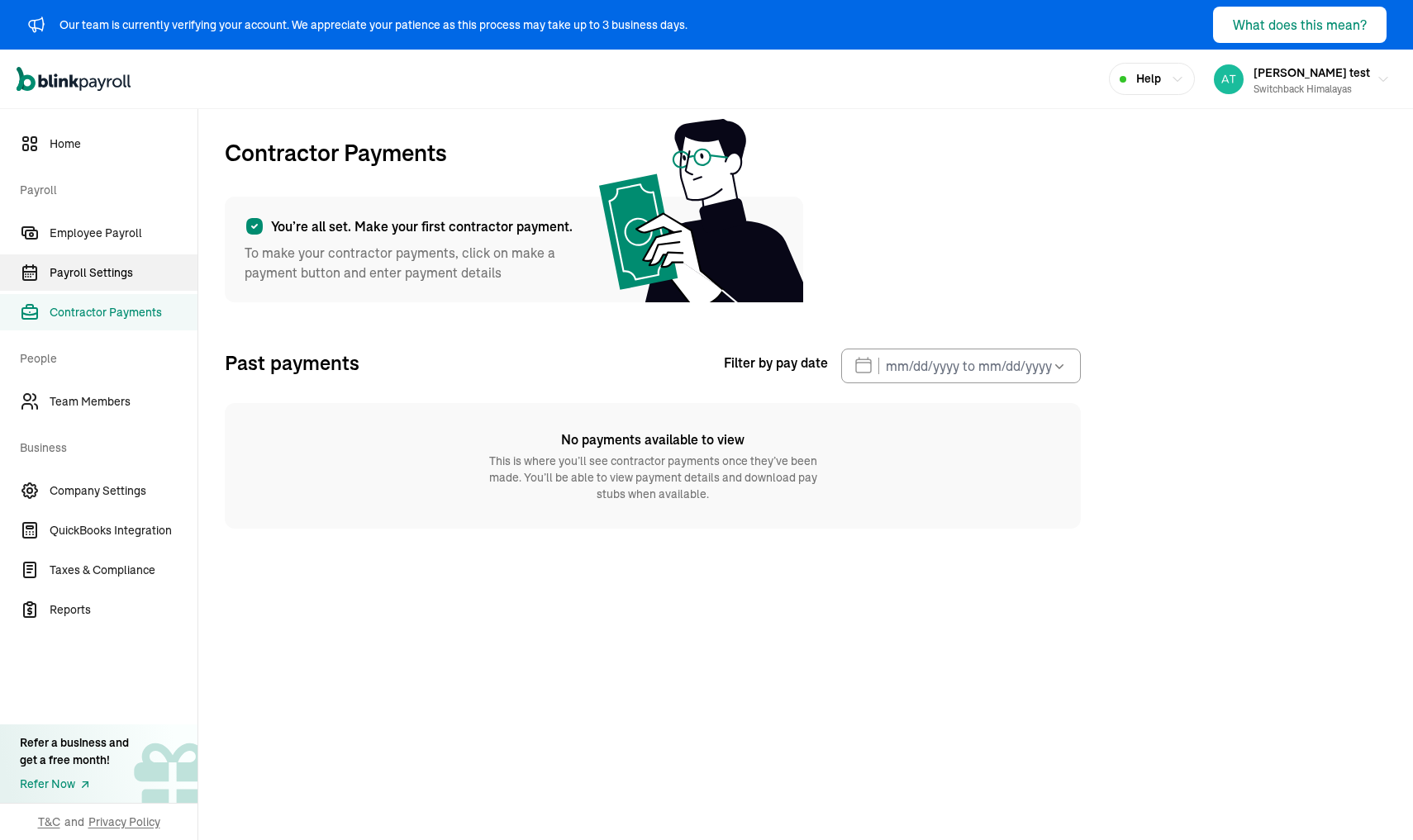
click at [119, 282] on link "Payroll Settings" at bounding box center [99, 273] width 198 height 37
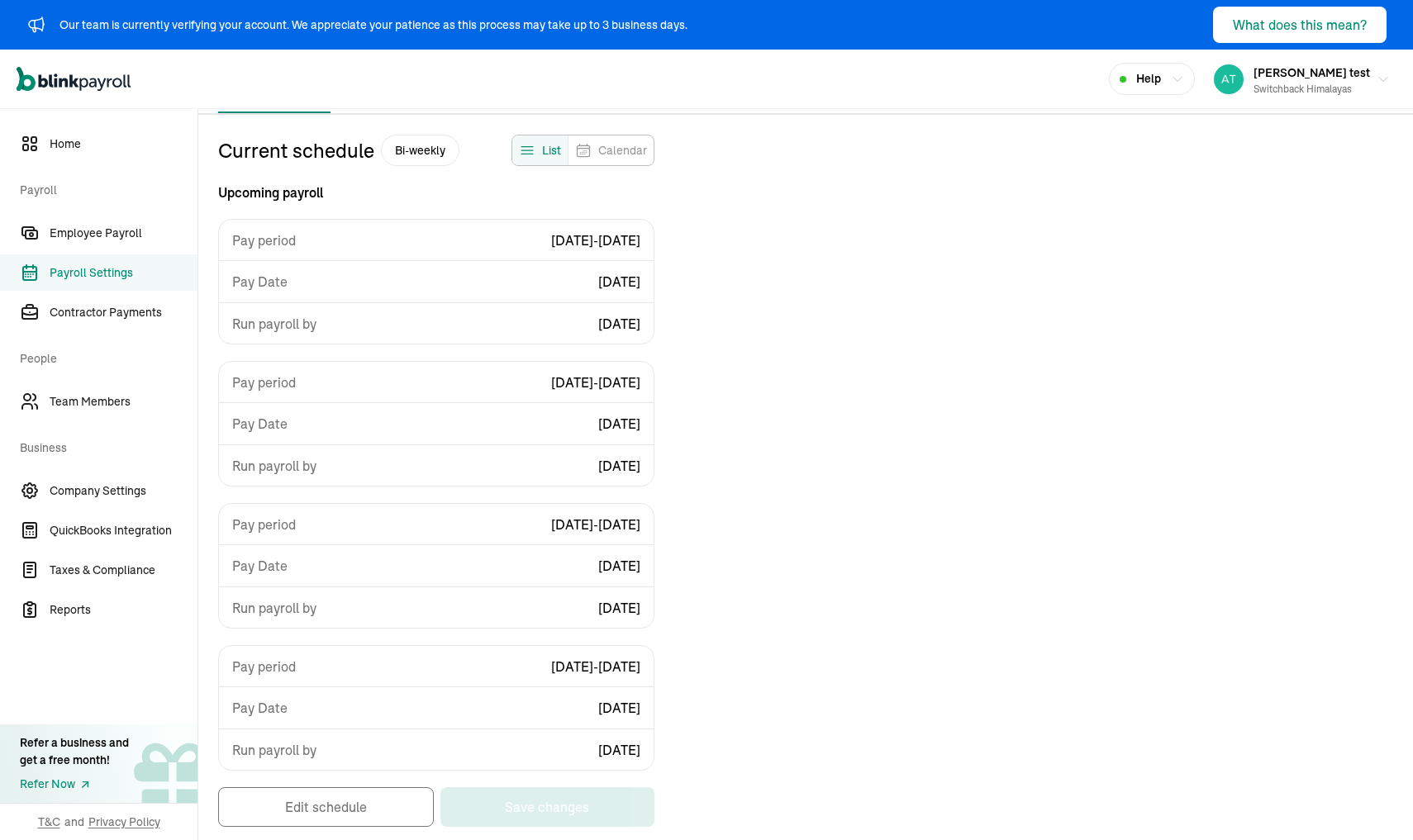
scroll to position [123, 0]
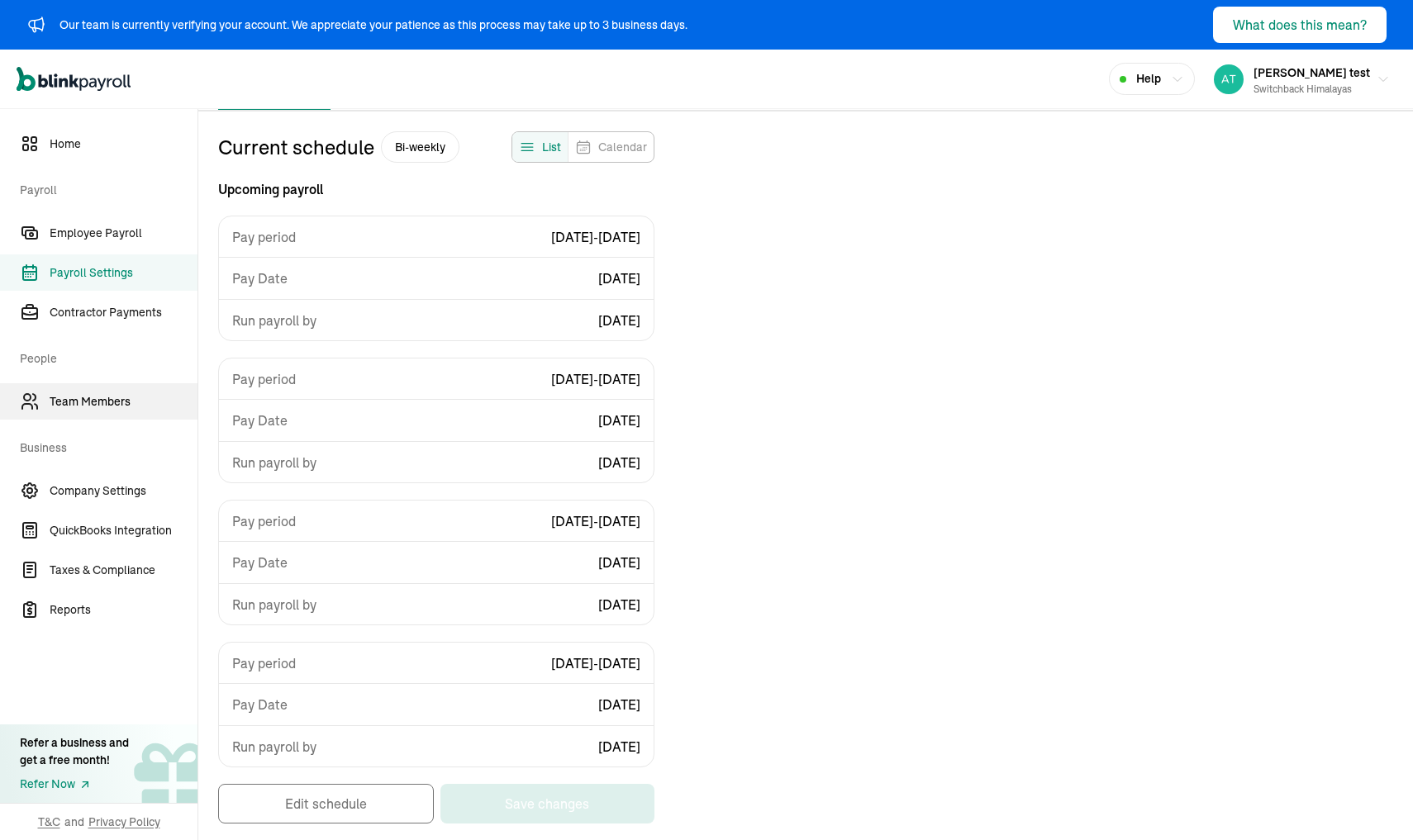
click at [77, 387] on link "Team Members" at bounding box center [99, 401] width 198 height 37
click at [88, 483] on span "Company Settings" at bounding box center [124, 491] width 148 height 17
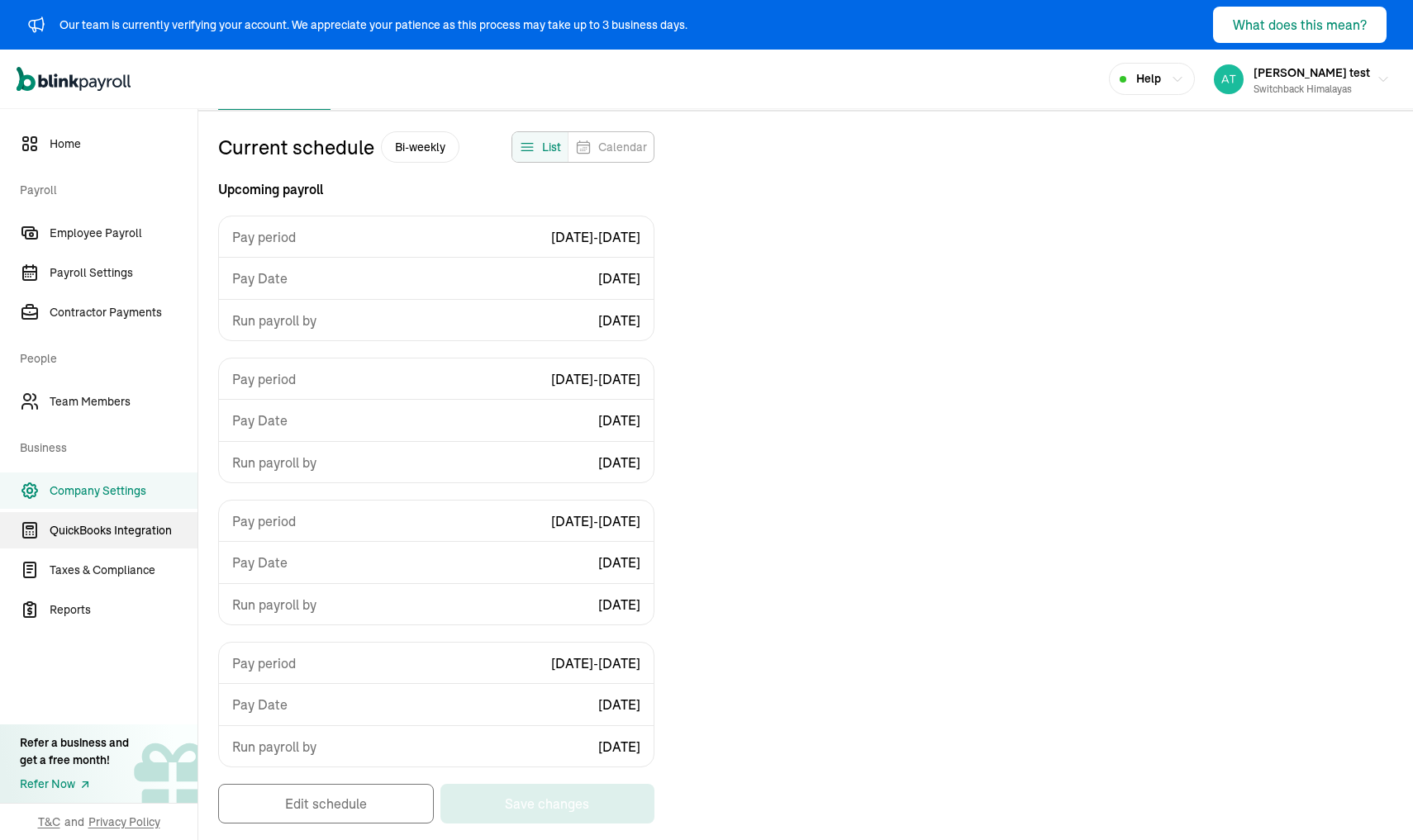
click at [88, 526] on span "QuickBooks Integration" at bounding box center [124, 530] width 148 height 17
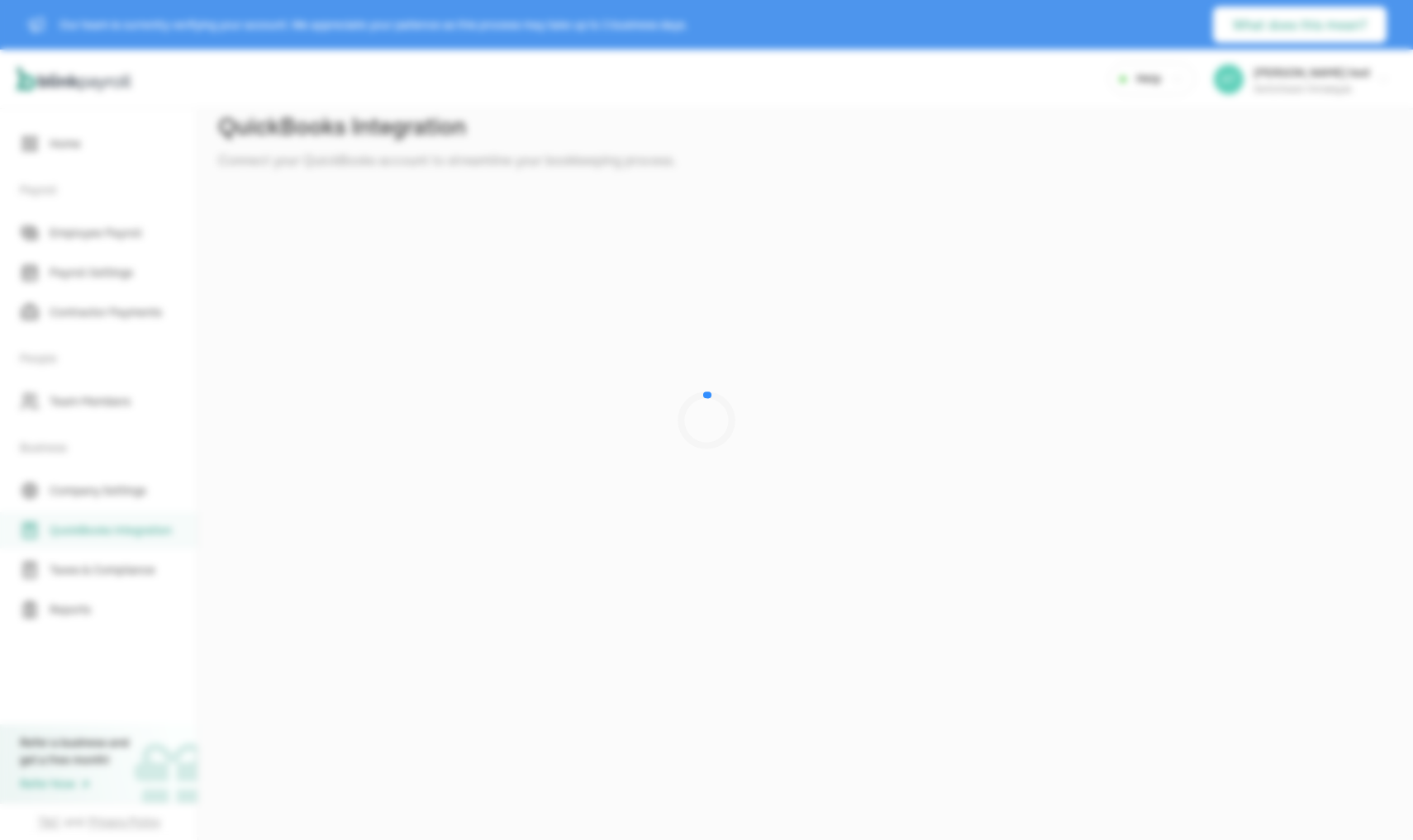
scroll to position [0, 0]
click at [358, 366] on div at bounding box center [706, 420] width 1413 height 840
click at [96, 394] on div at bounding box center [706, 420] width 1413 height 840
drag, startPoint x: 90, startPoint y: 209, endPoint x: 94, endPoint y: 86, distance: 123.1
click at [90, 201] on div at bounding box center [706, 420] width 1413 height 840
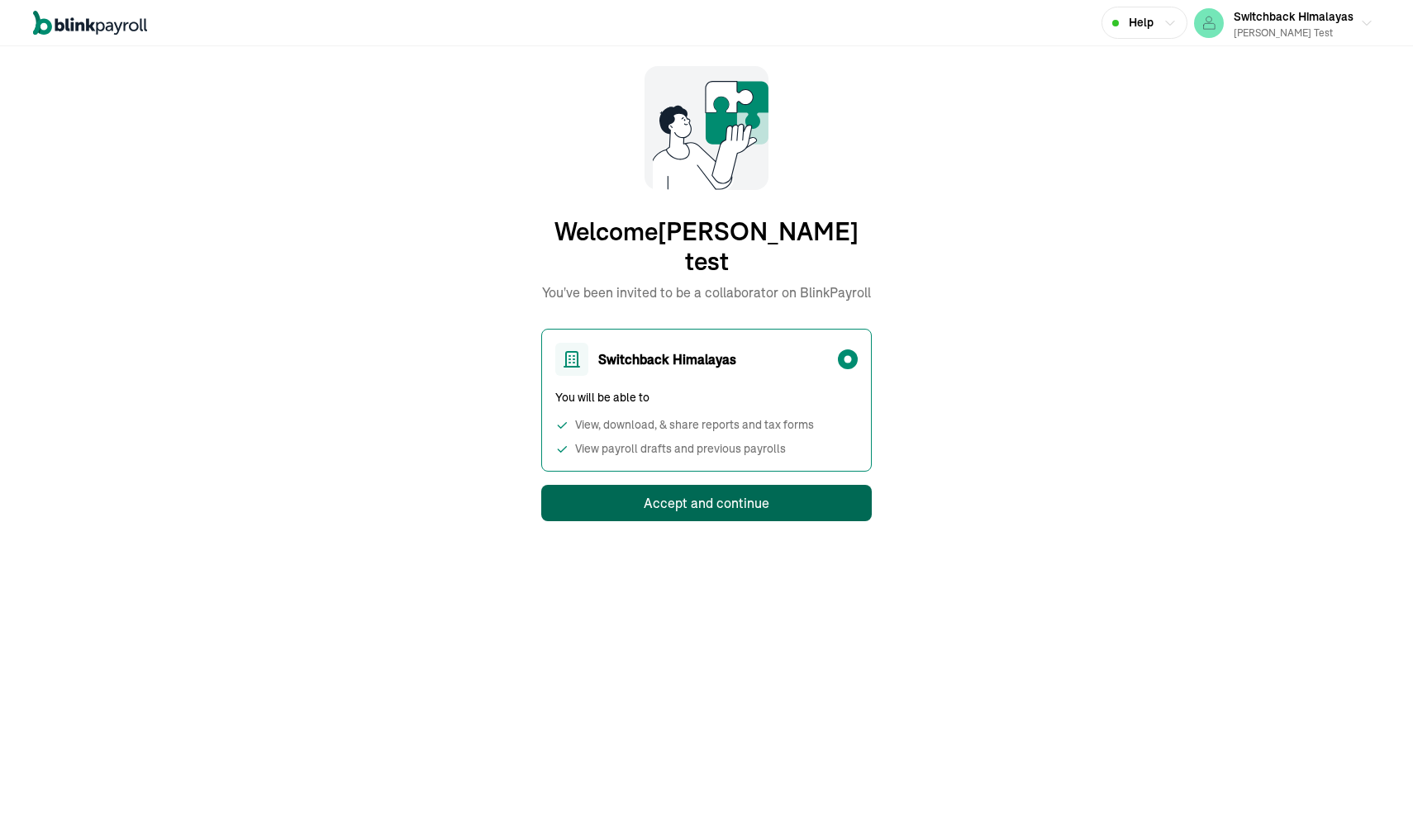
click at [706, 493] on div "Accept and continue" at bounding box center [706, 503] width 126 height 20
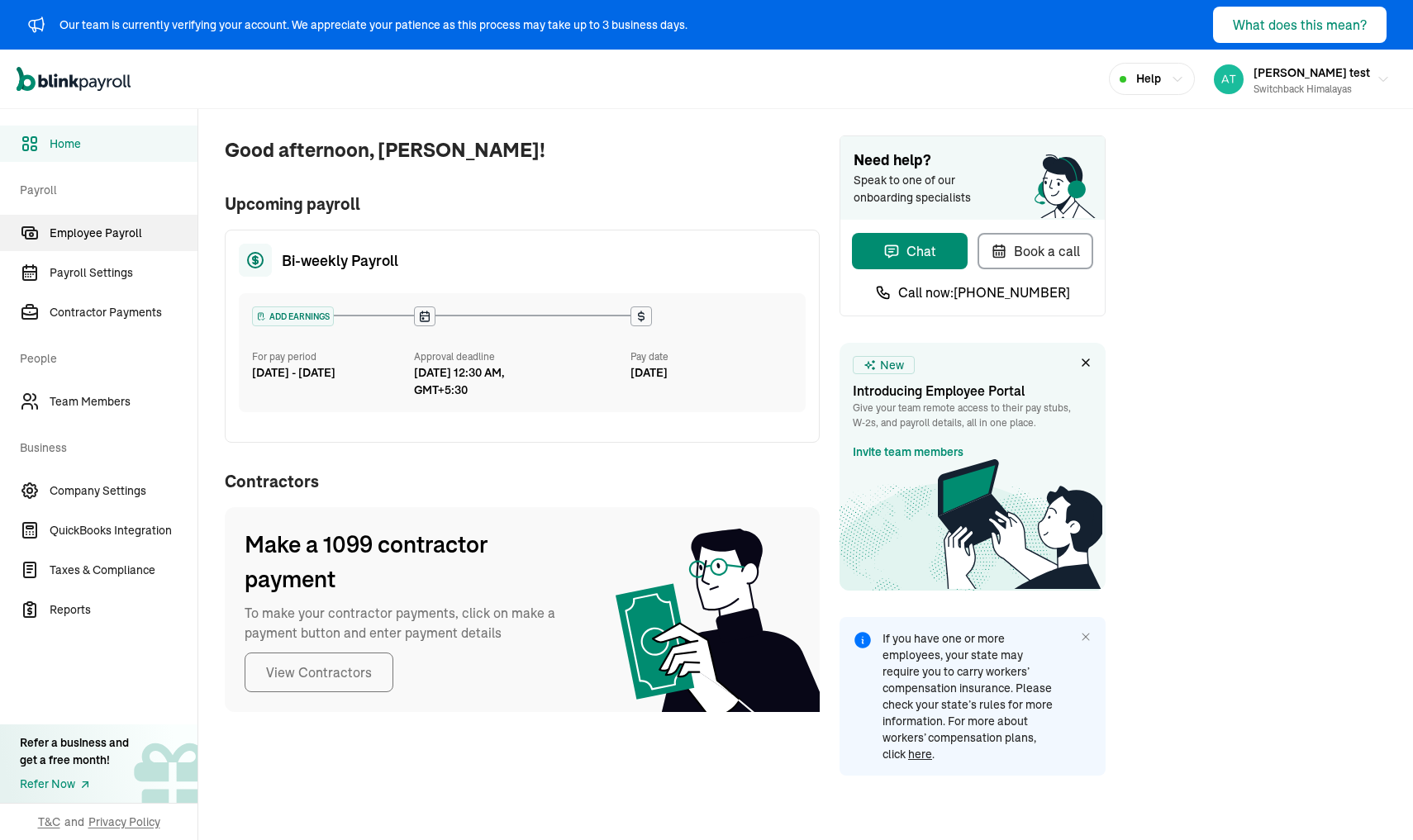
click at [107, 241] on span "Employee Payroll" at bounding box center [124, 232] width 148 height 17
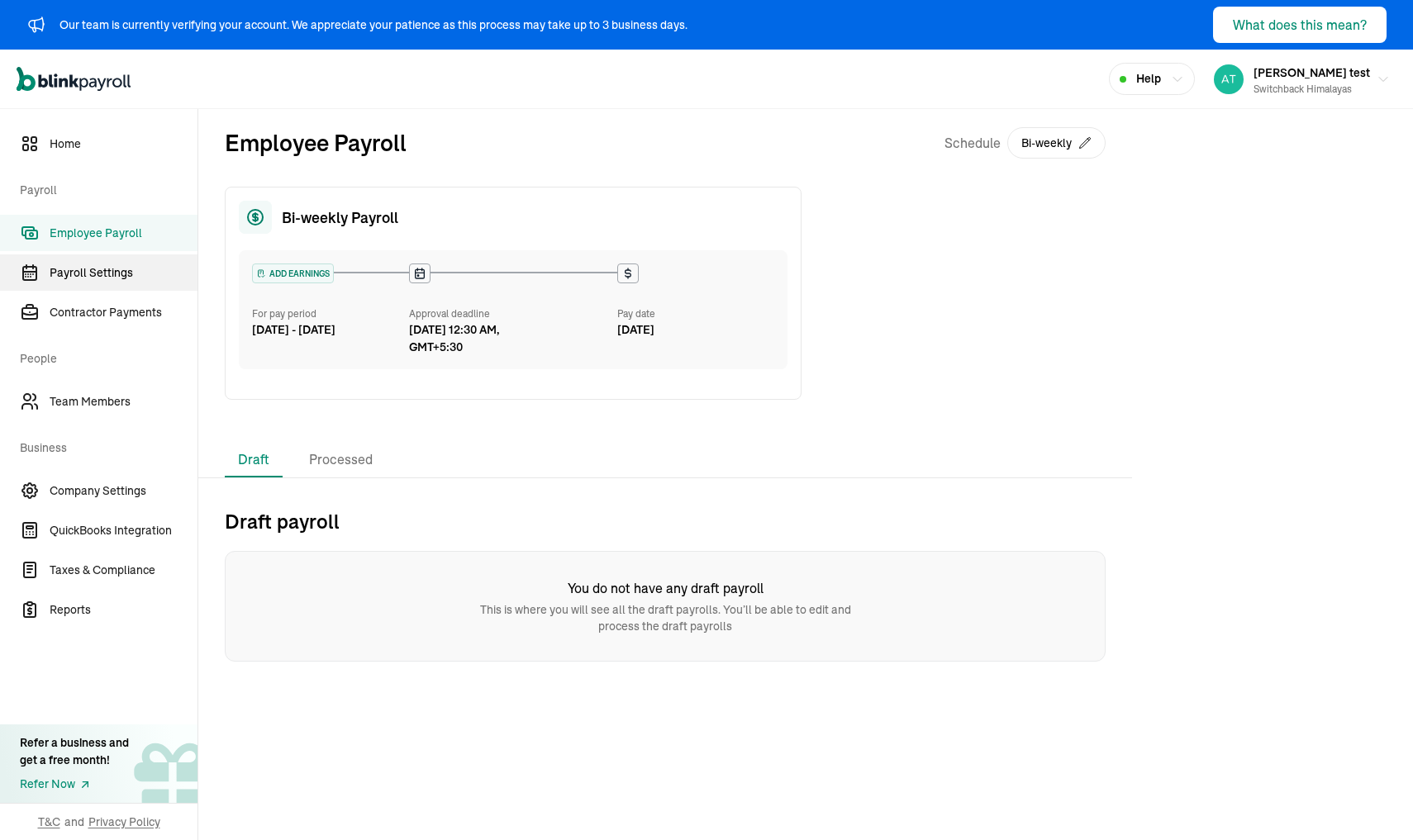
click at [76, 267] on span "Payroll Settings" at bounding box center [124, 273] width 148 height 17
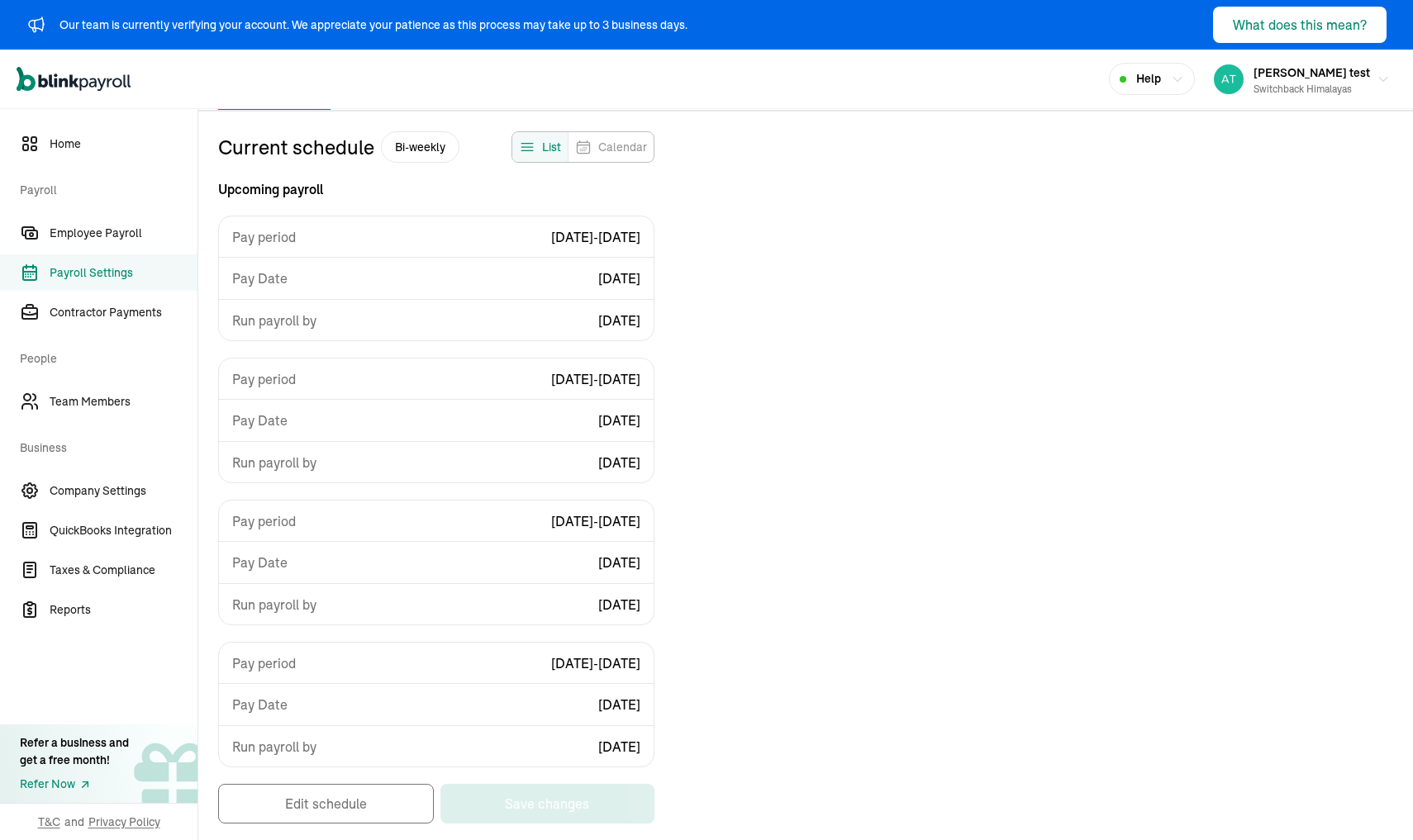
select select "biweekly"
select select "[DATE]"
select select "[DATE] - [DATE]"
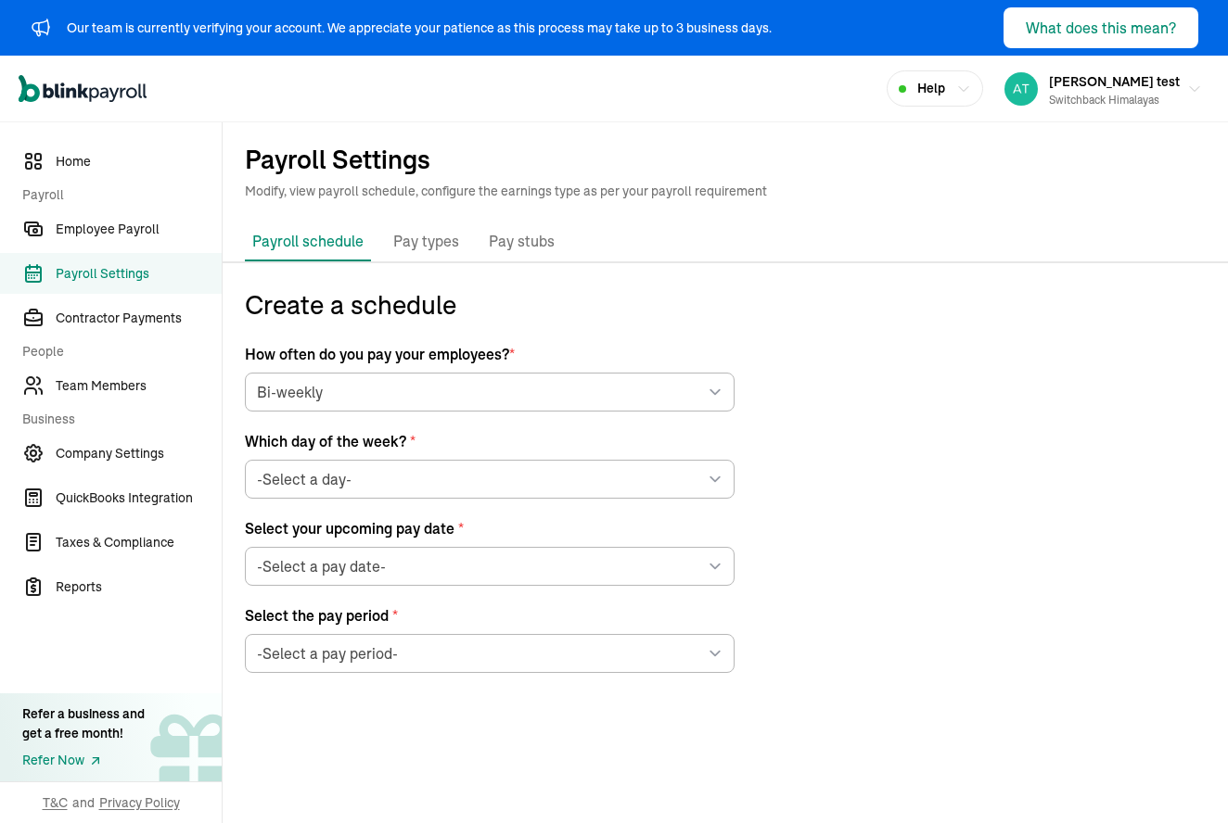
click at [427, 257] on li "Pay types" at bounding box center [426, 242] width 81 height 39
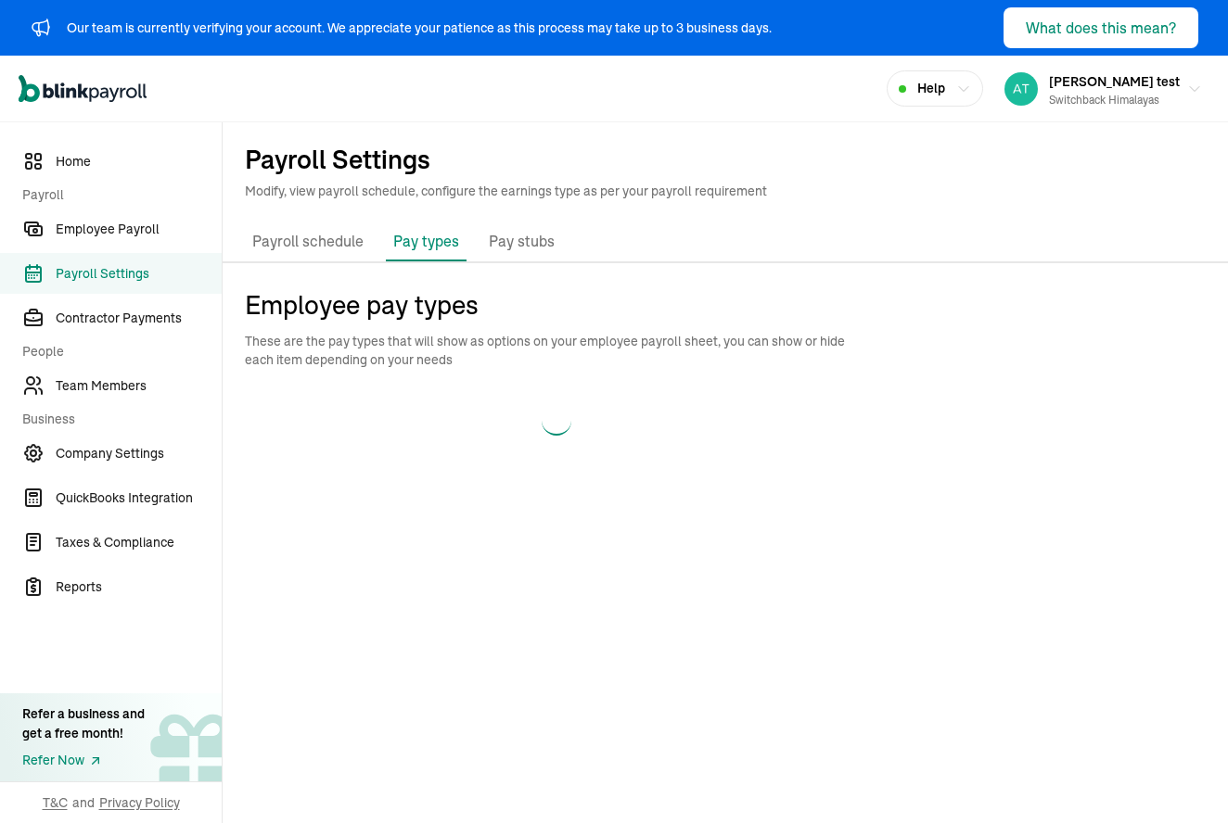
click at [427, 257] on li "Pay types" at bounding box center [426, 242] width 81 height 39
click at [548, 461] on div "Time-off policies New" at bounding box center [556, 461] width 623 height 26
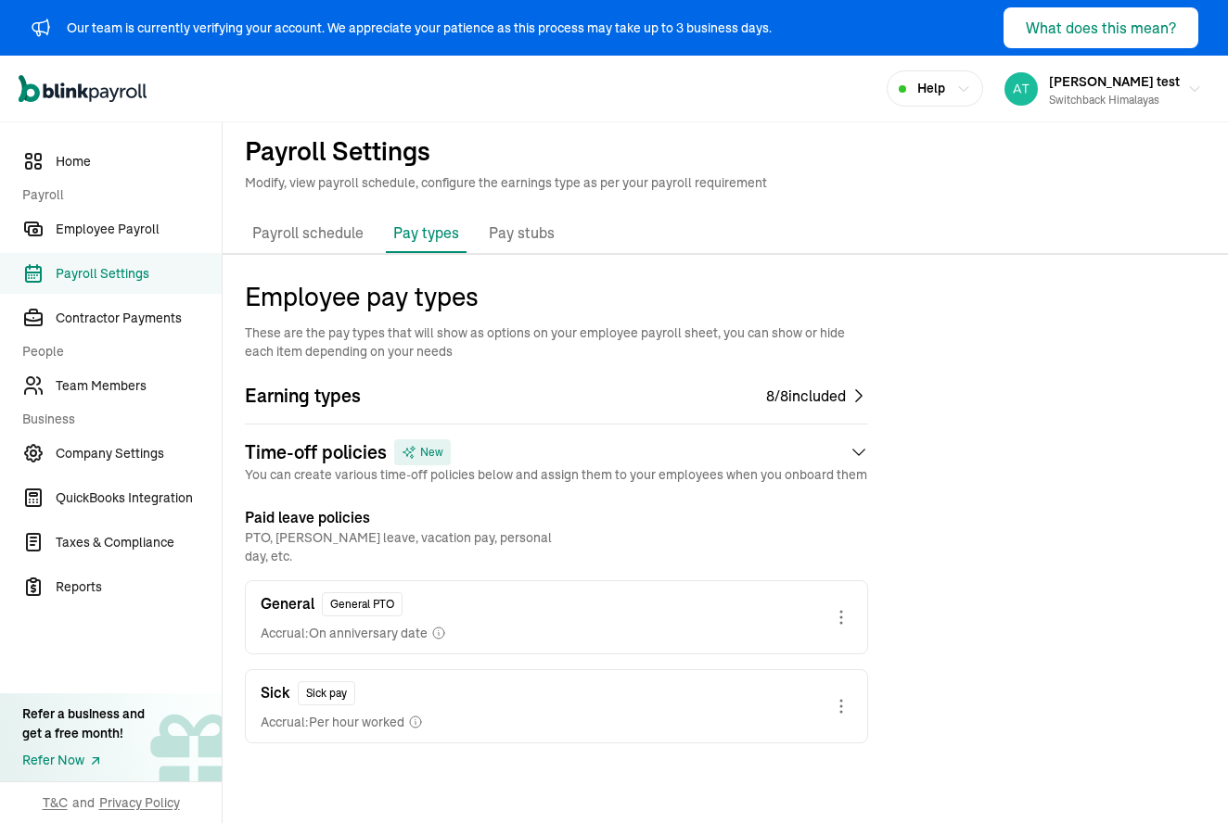
scroll to position [6, 0]
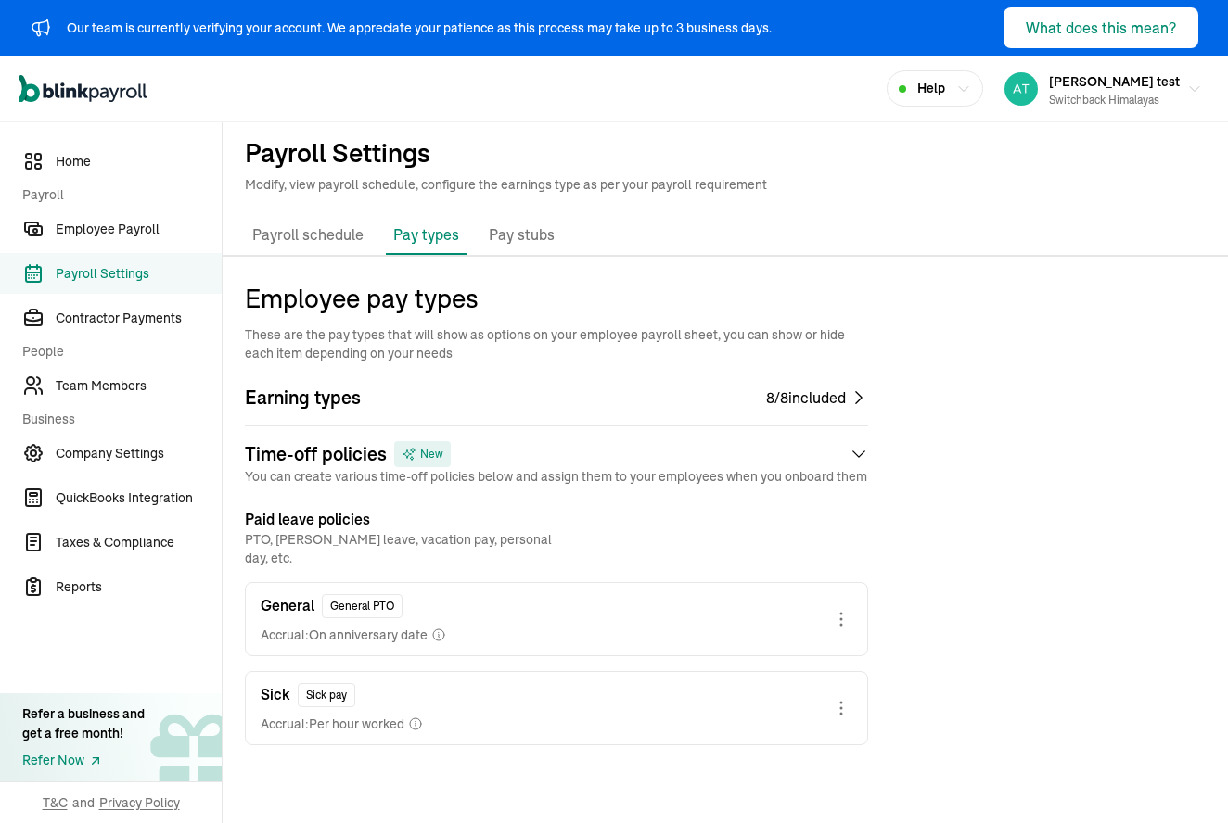
click at [505, 240] on p "Pay stubs" at bounding box center [522, 235] width 66 height 24
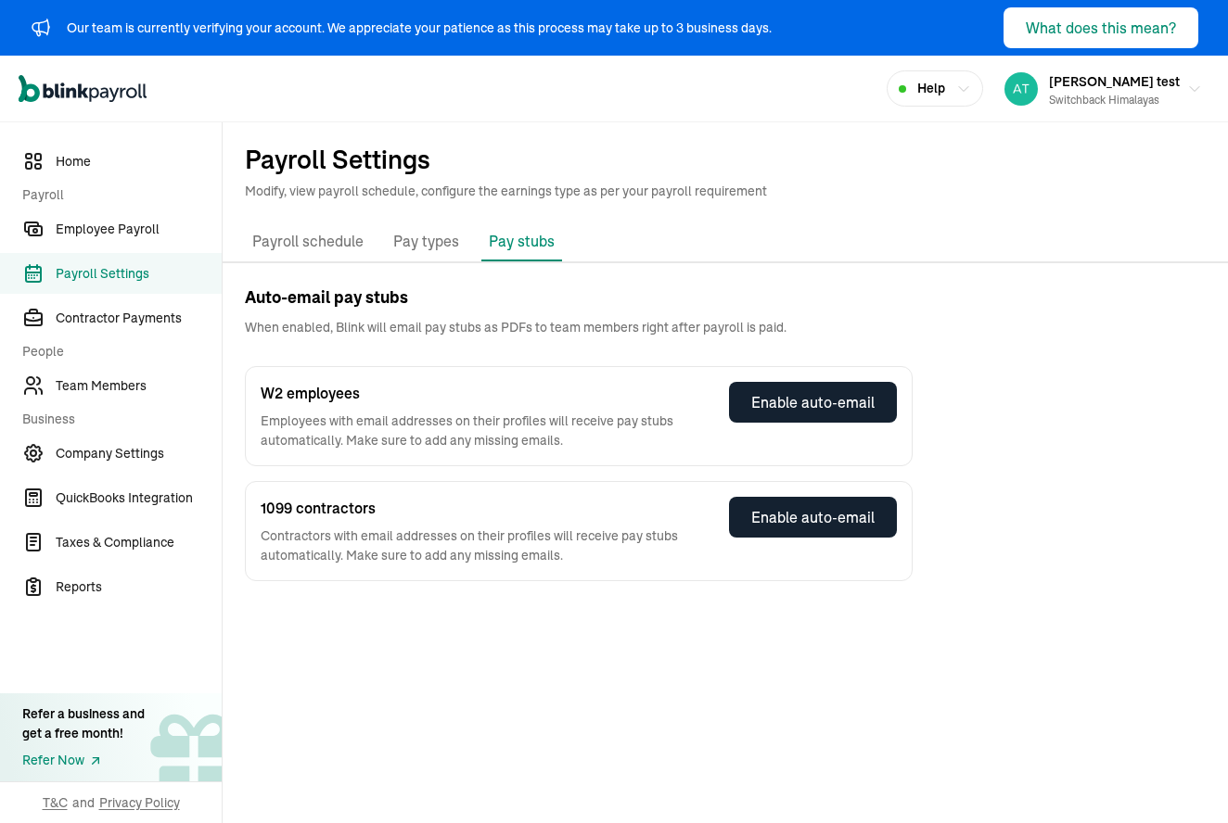
scroll to position [0, 0]
click at [325, 234] on p "Payroll schedule" at bounding box center [307, 242] width 111 height 24
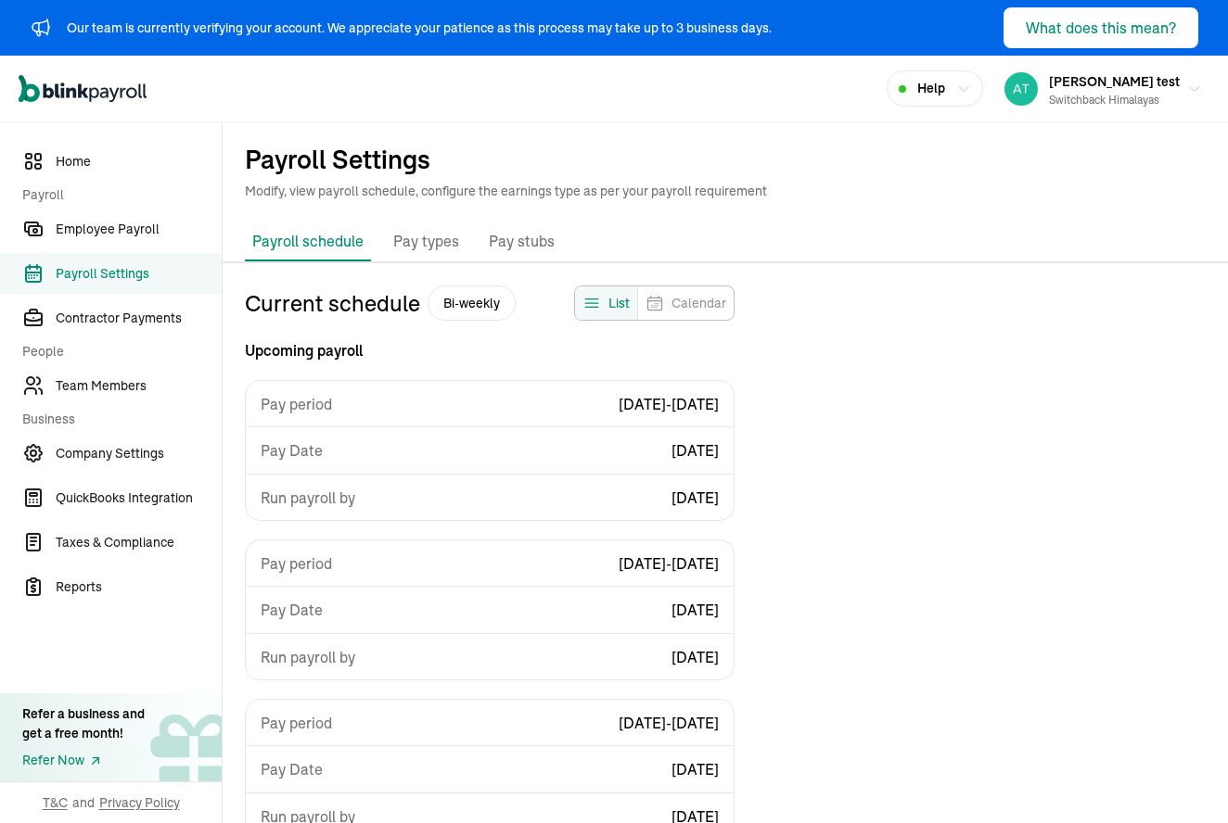
select select "biweekly"
select select "[DATE]"
select select "[DATE] - [DATE]"
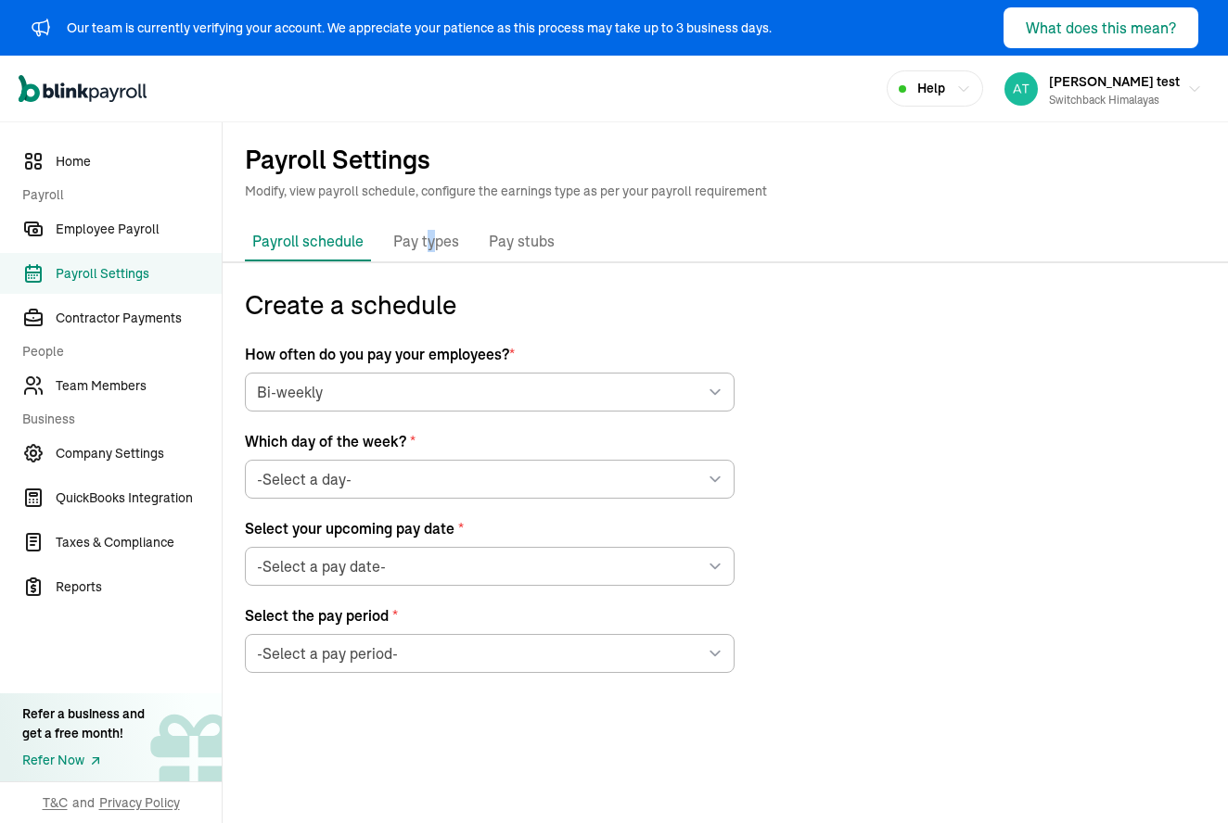
click at [428, 234] on p "Pay types" at bounding box center [426, 242] width 66 height 24
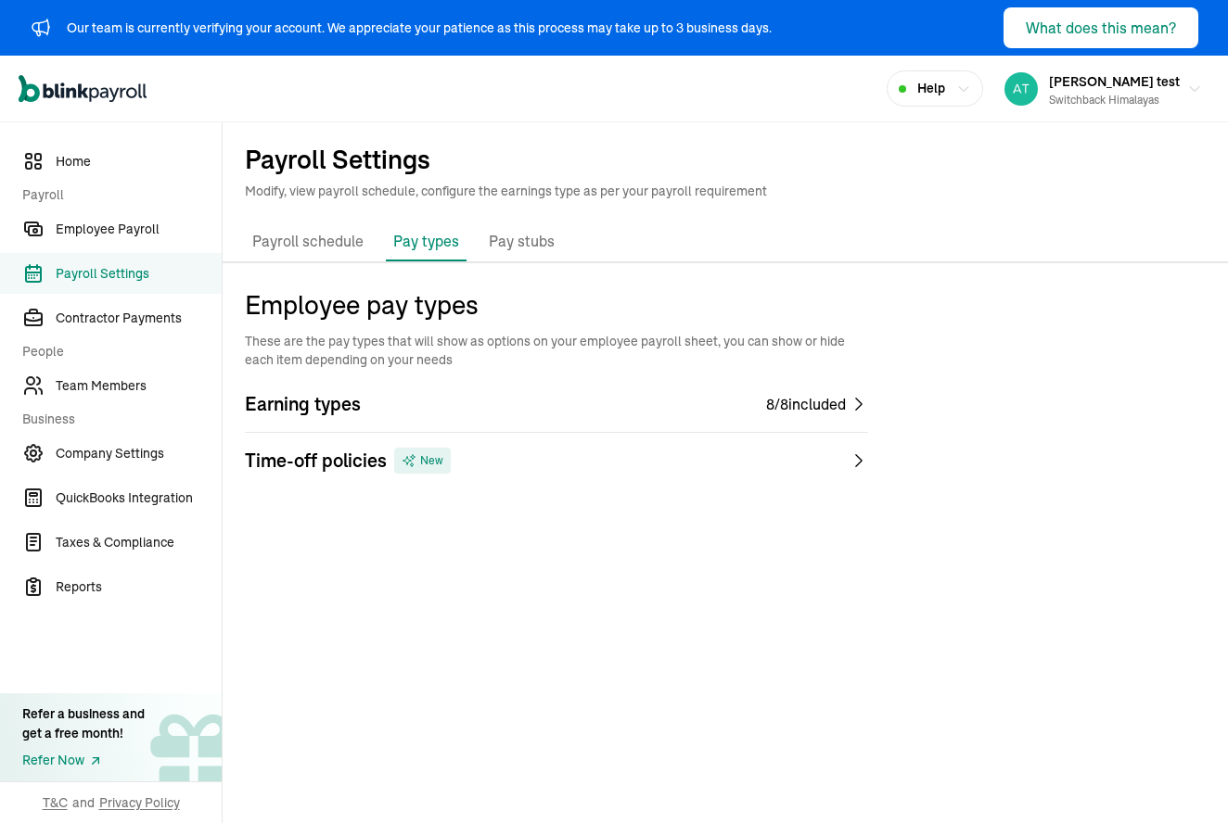
click at [338, 251] on p "Payroll schedule" at bounding box center [307, 242] width 111 height 24
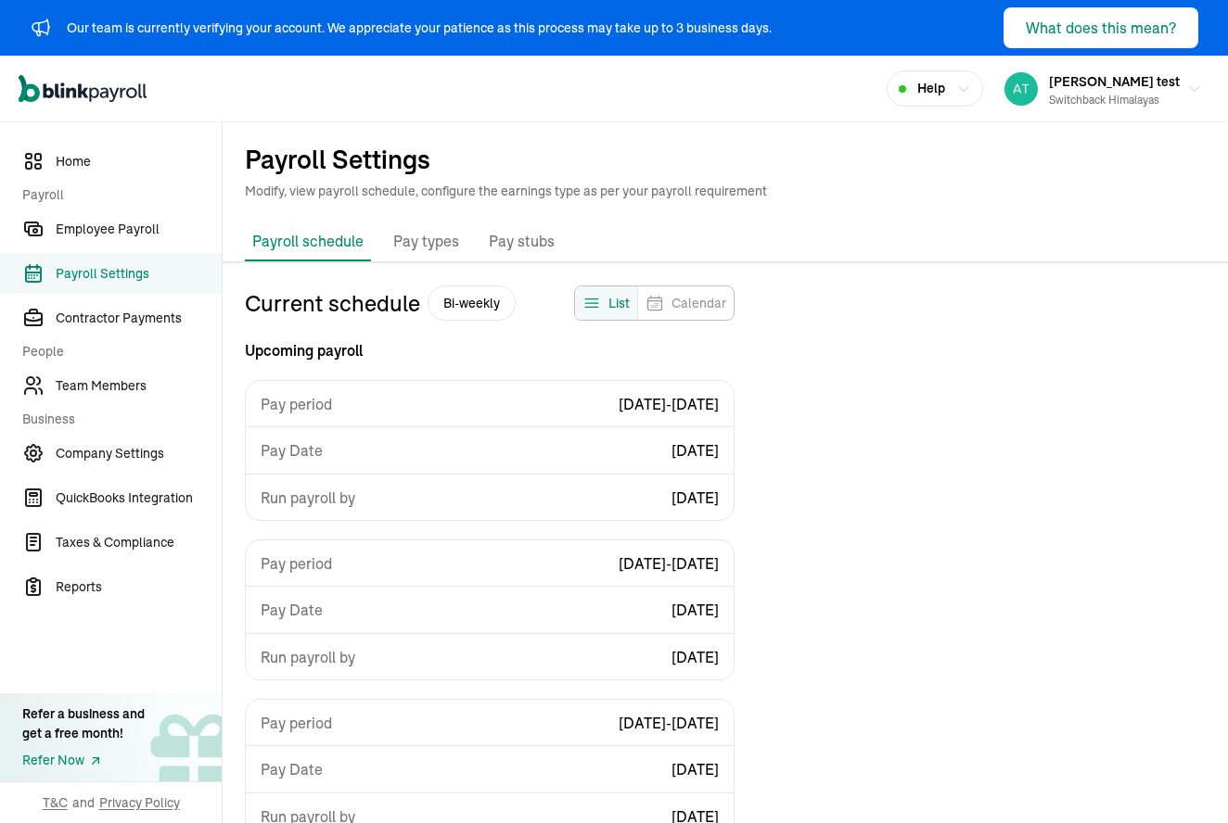
scroll to position [223, 0]
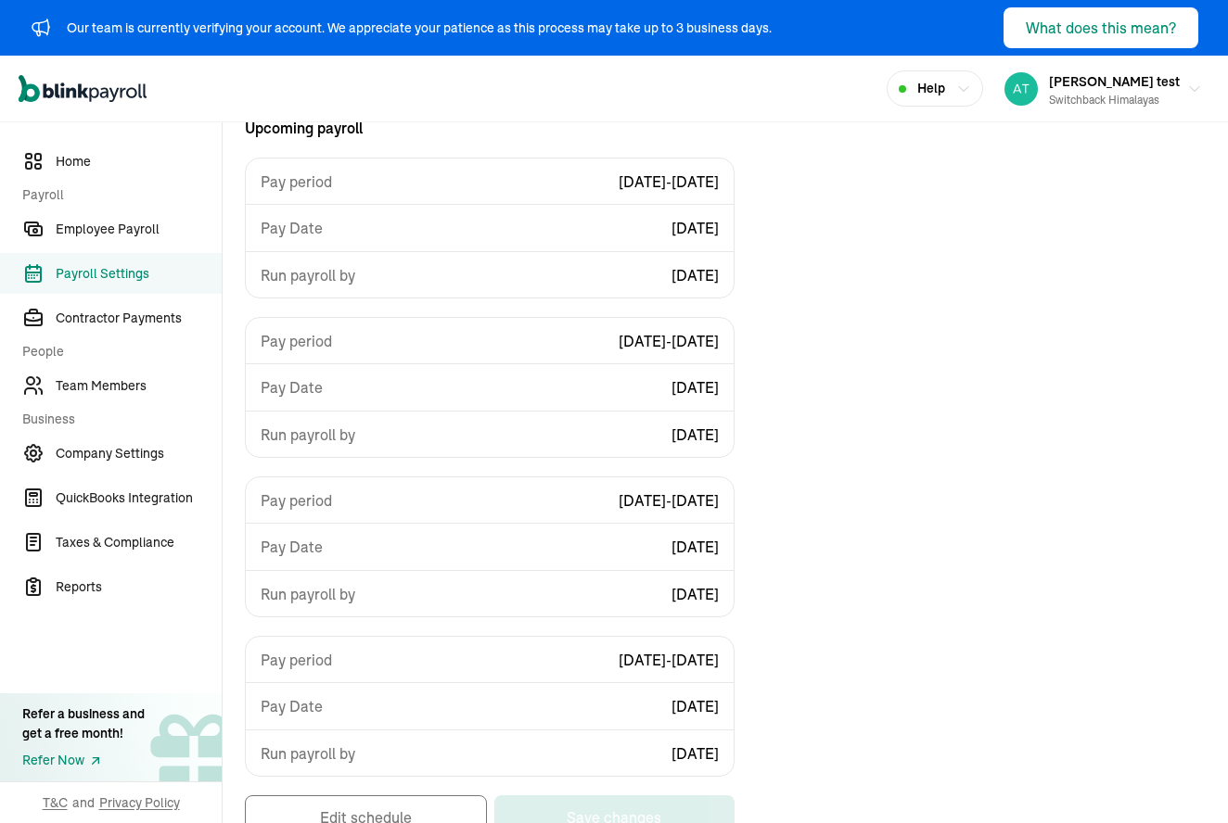
select select "biweekly"
select select "Friday"
select select "09/19/2025"
select select "Sat, Aug 30 - Fri, Sep 12"
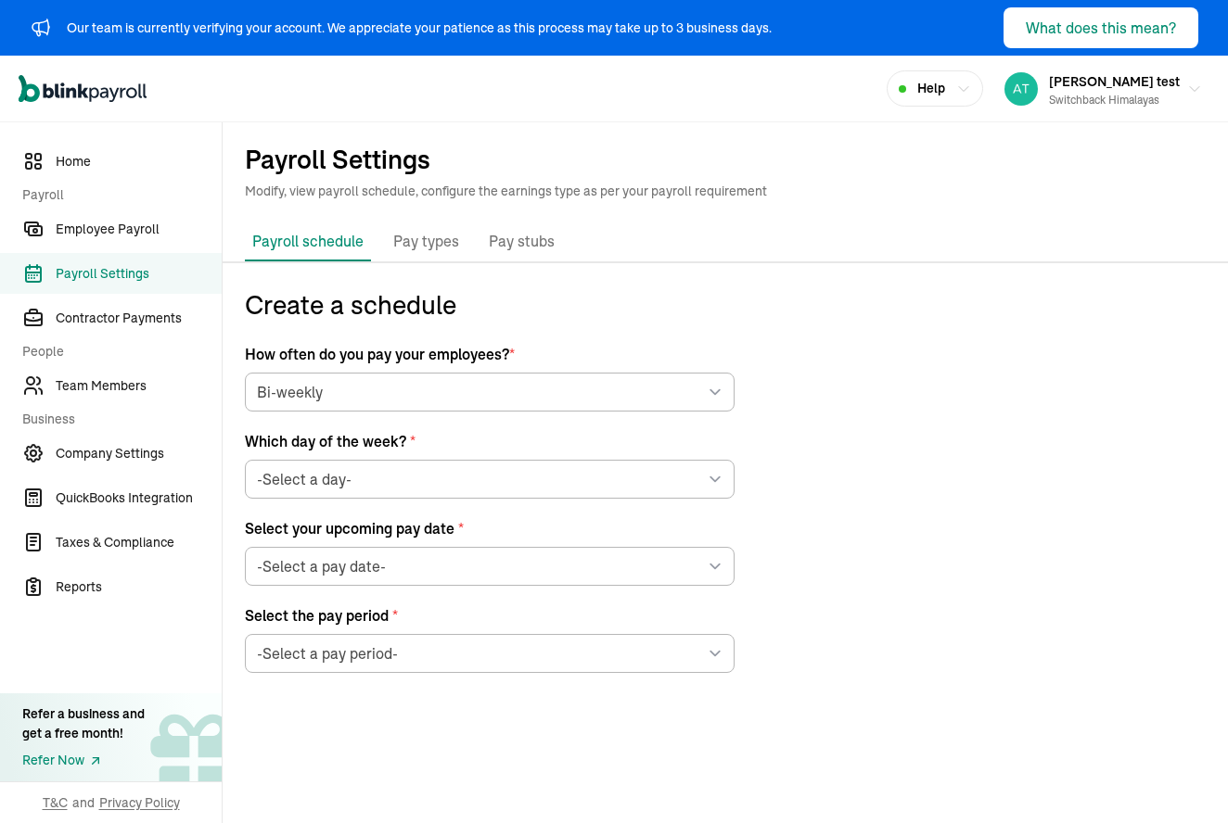
scroll to position [0, 0]
click at [447, 721] on main "Payroll Settings Modify, view payroll schedule, configure the earnings type as …" at bounding box center [725, 472] width 1005 height 701
click at [437, 240] on p "Pay types" at bounding box center [426, 242] width 66 height 24
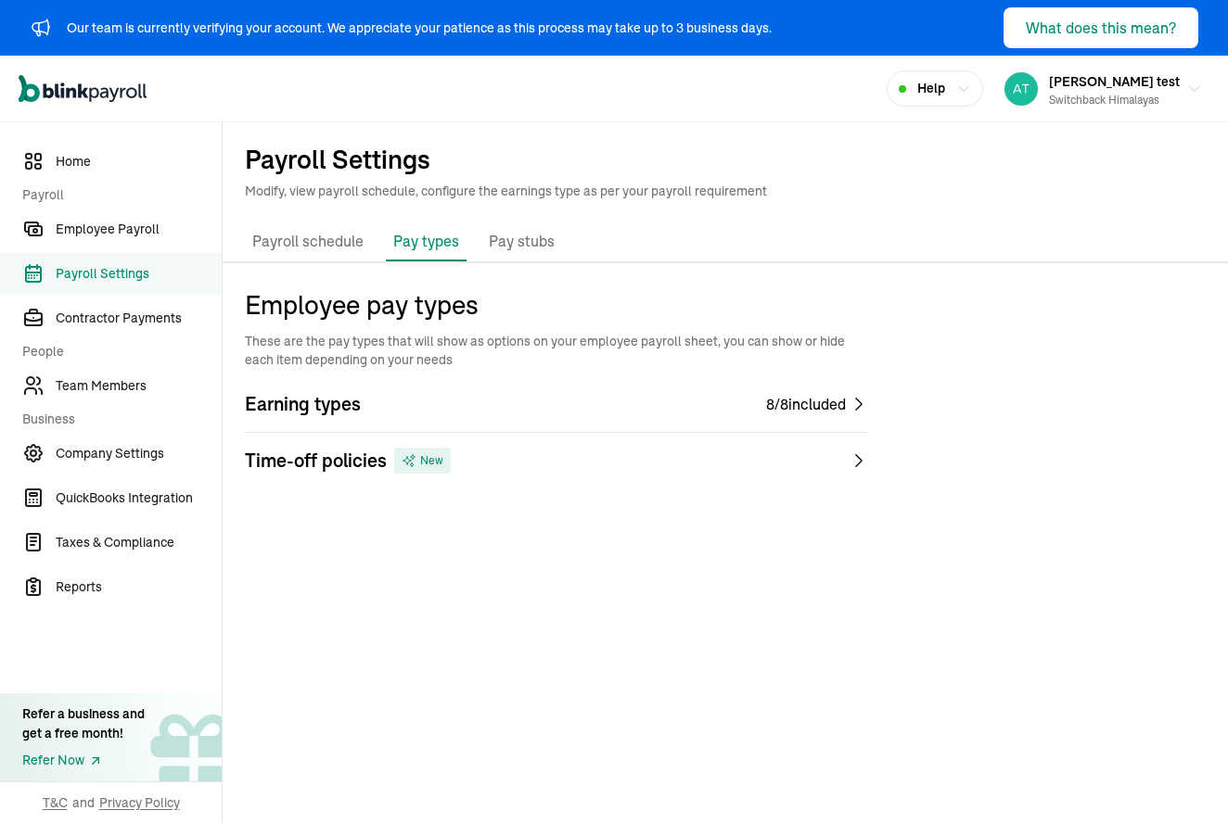
click at [516, 233] on p "Pay stubs" at bounding box center [522, 242] width 66 height 24
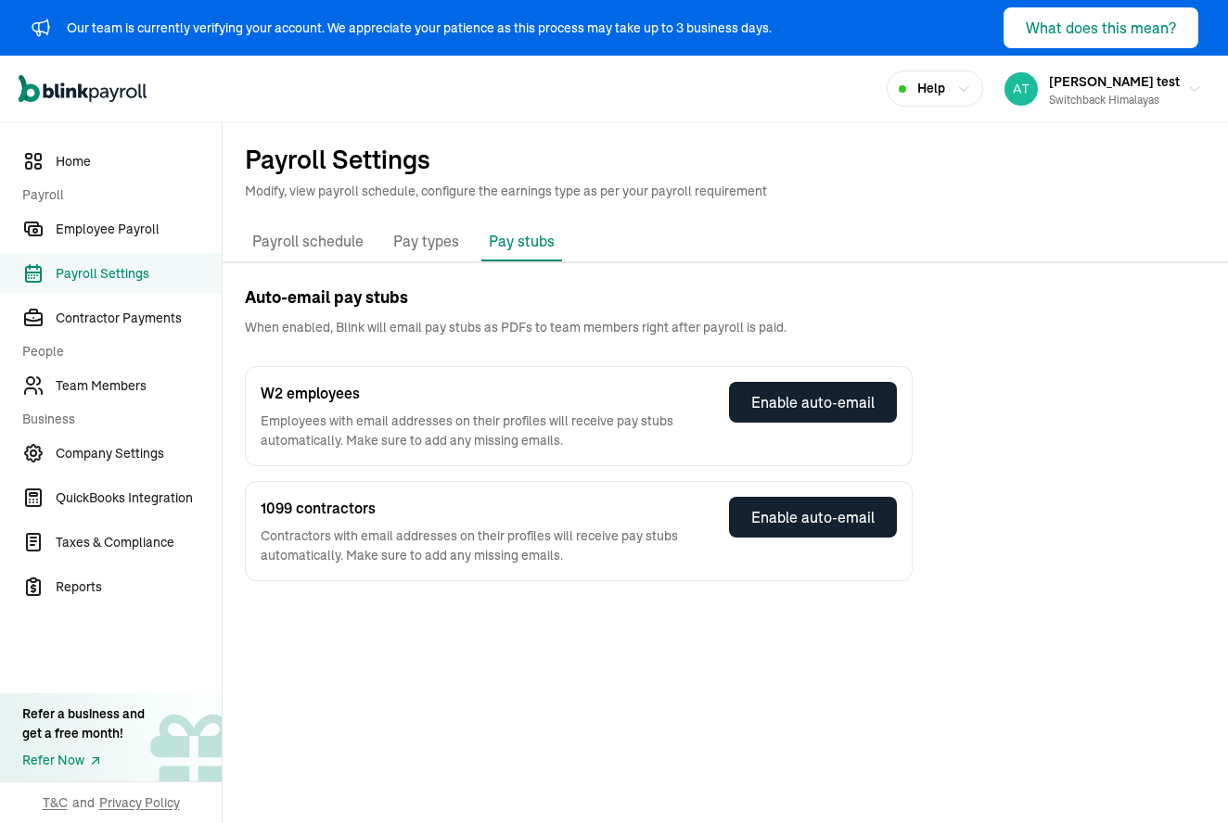
click at [321, 234] on p "Payroll schedule" at bounding box center [307, 242] width 111 height 24
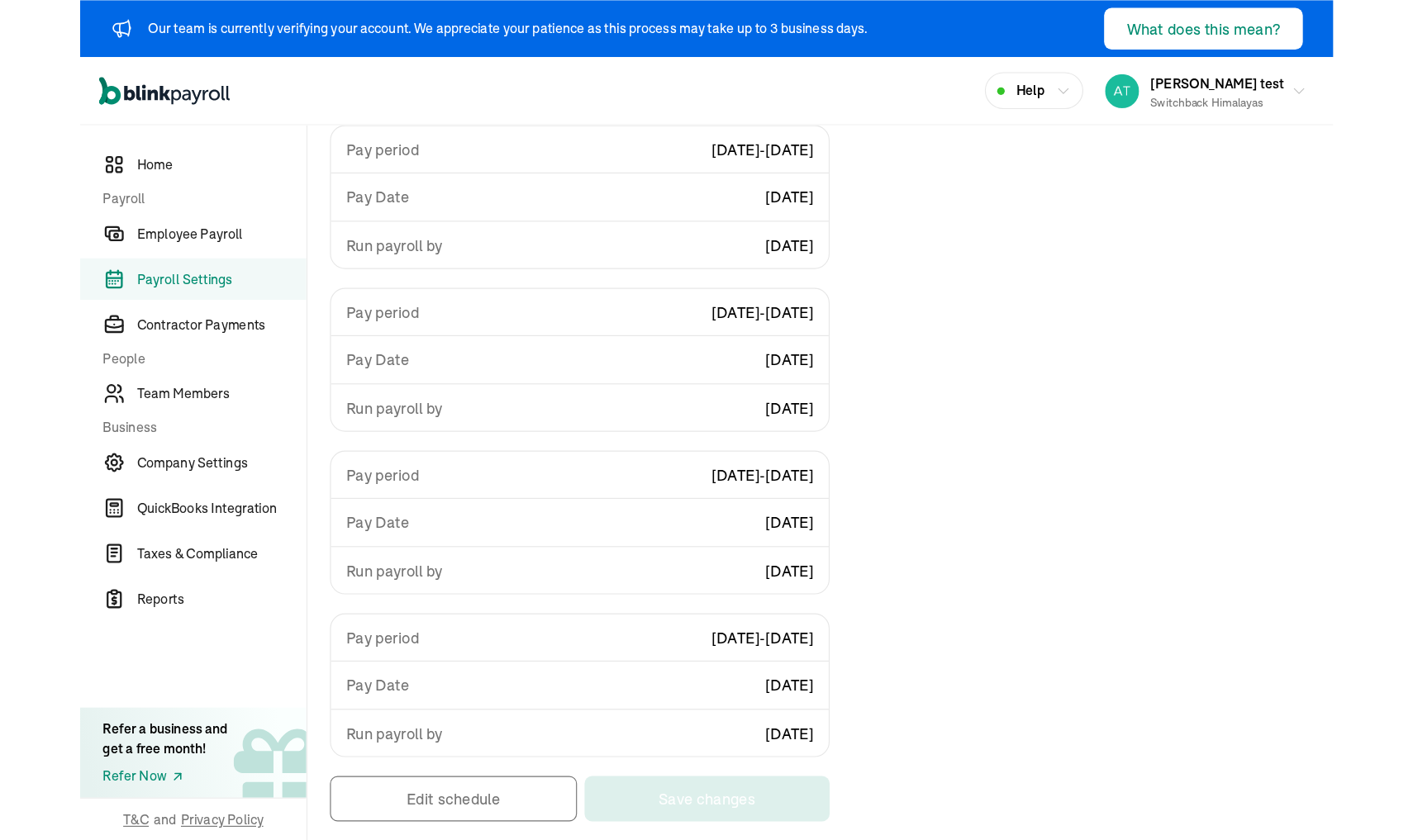
scroll to position [230, 0]
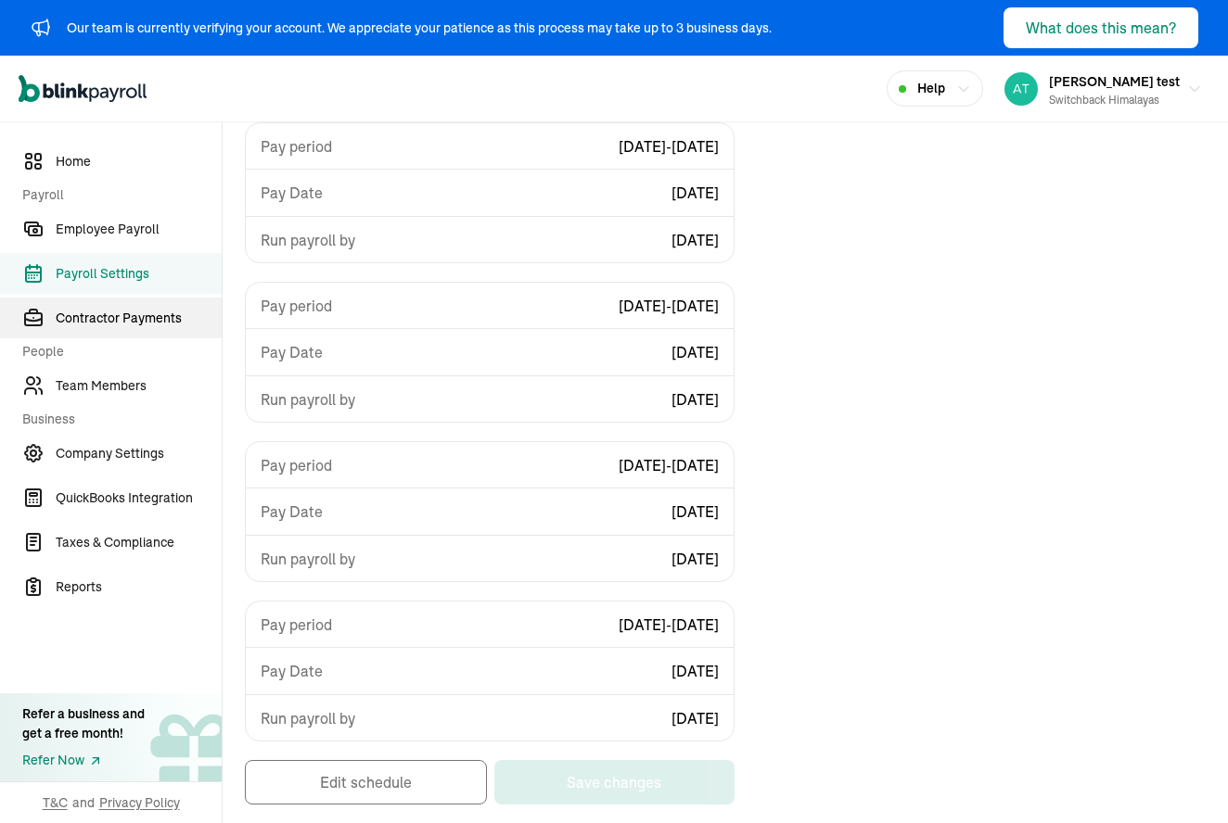
click at [119, 320] on span "Contractor Payments" at bounding box center [139, 318] width 166 height 19
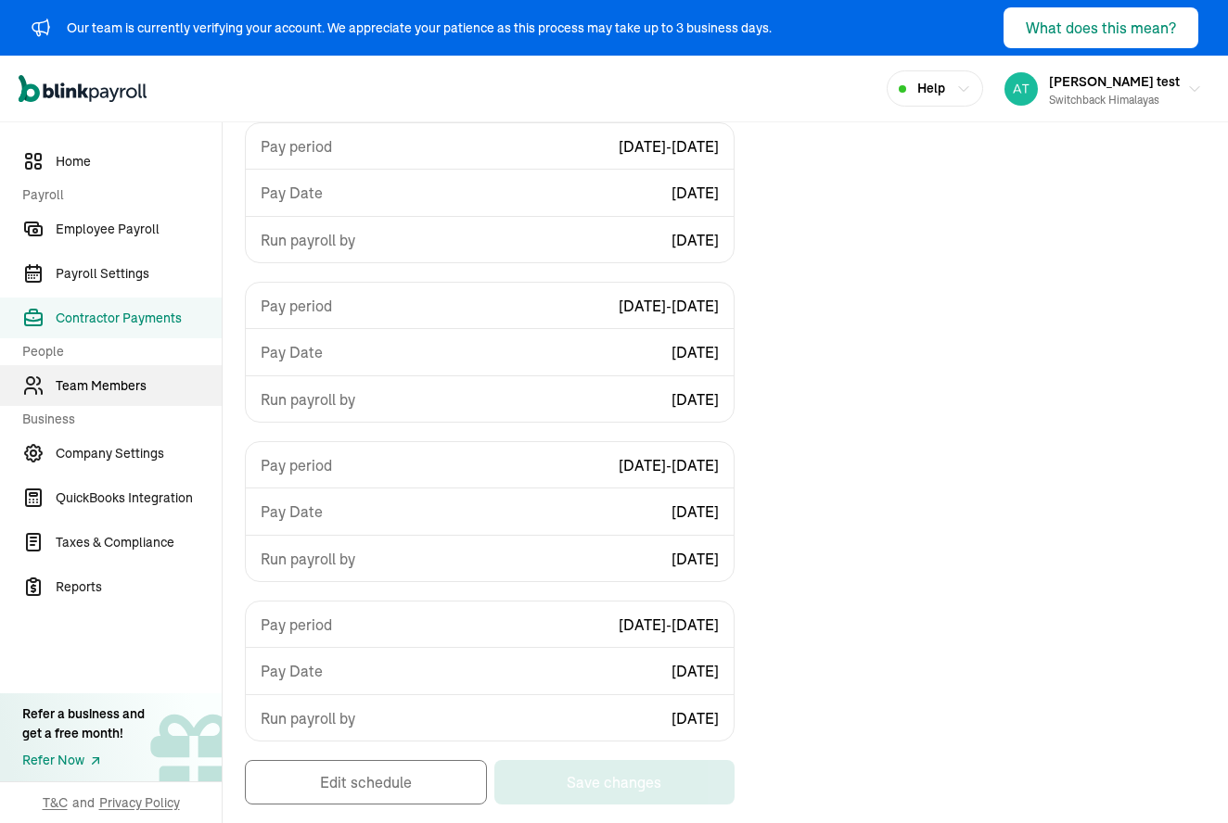
click at [87, 399] on link "Team Members" at bounding box center [111, 385] width 222 height 41
click at [114, 309] on span "Contractor Payments" at bounding box center [139, 318] width 166 height 19
click at [112, 393] on span "Team Members" at bounding box center [139, 385] width 166 height 19
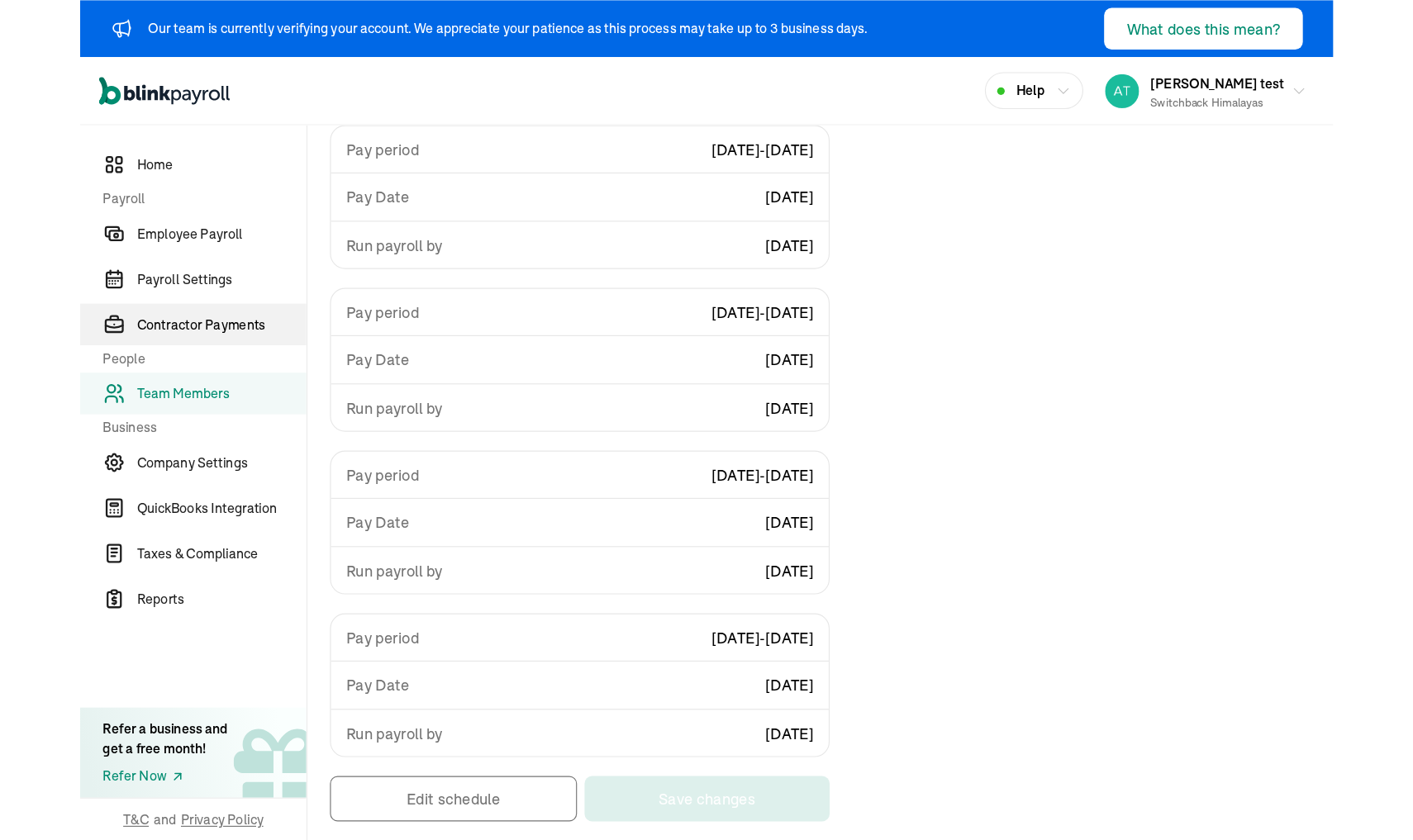
scroll to position [123, 0]
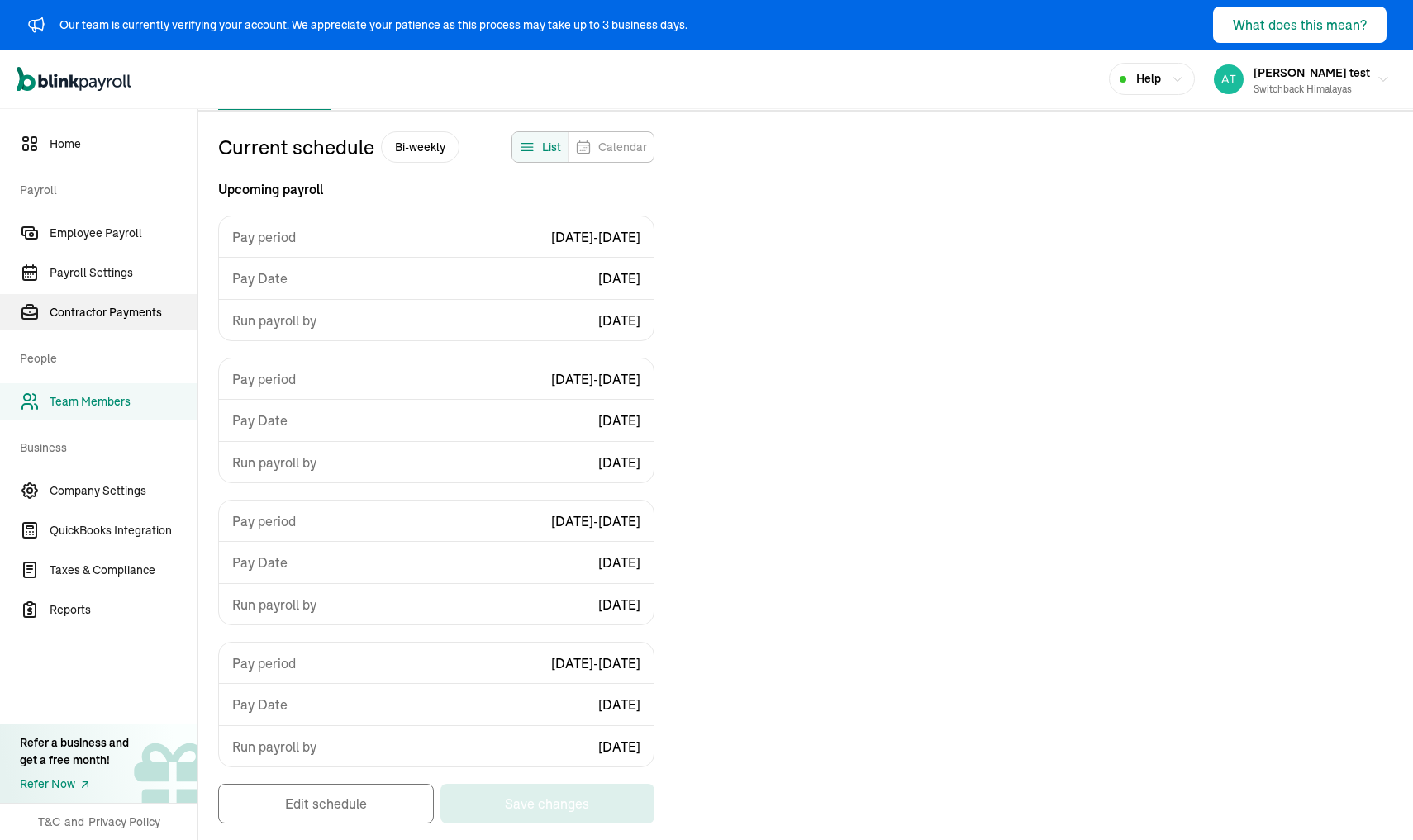
click at [110, 311] on span "Contractor Payments" at bounding box center [124, 312] width 148 height 17
click at [109, 483] on span "Company Settings" at bounding box center [124, 491] width 148 height 17
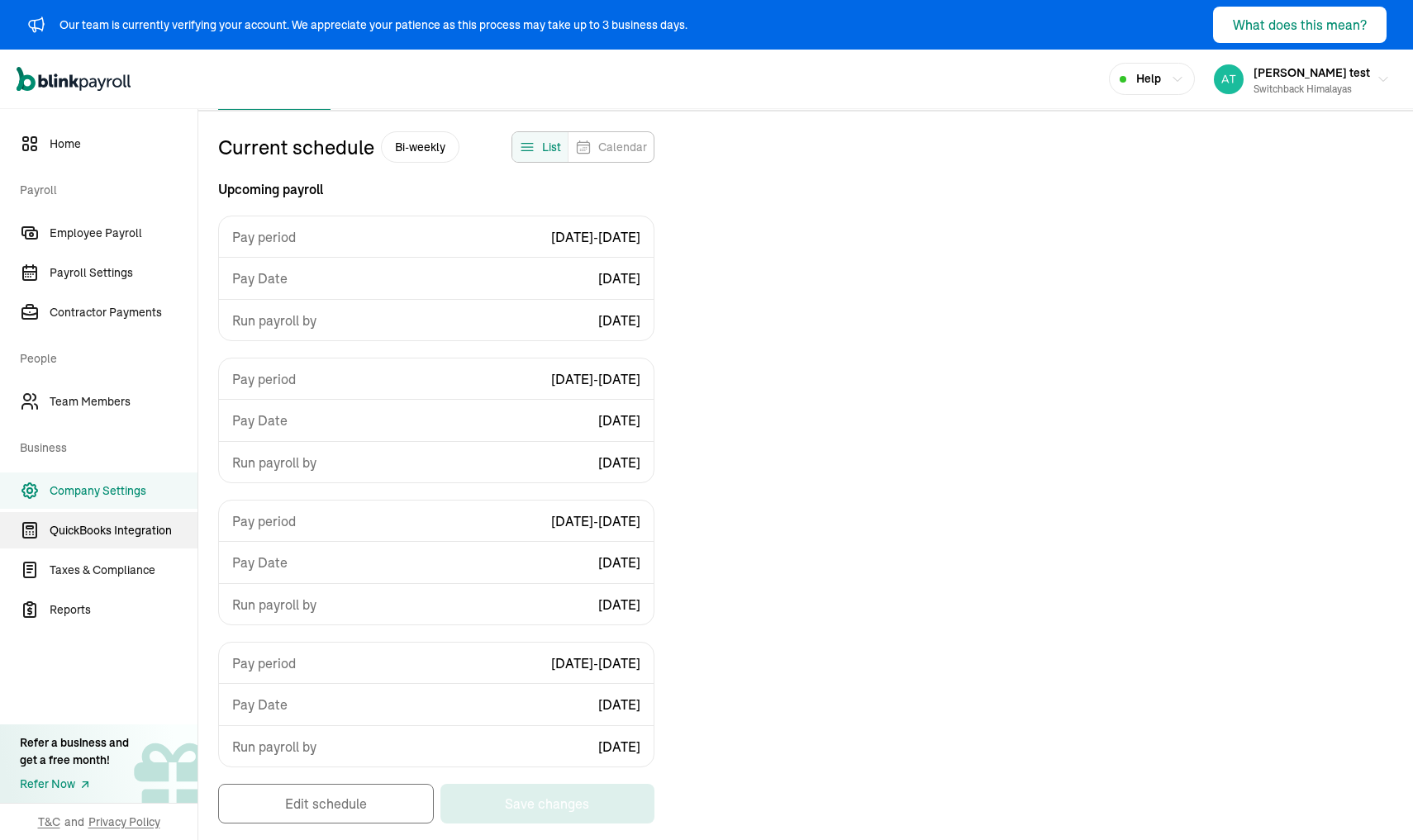
click at [107, 534] on span "QuickBooks Integration" at bounding box center [124, 530] width 148 height 17
click at [102, 566] on span "Taxes & Compliance" at bounding box center [124, 570] width 148 height 17
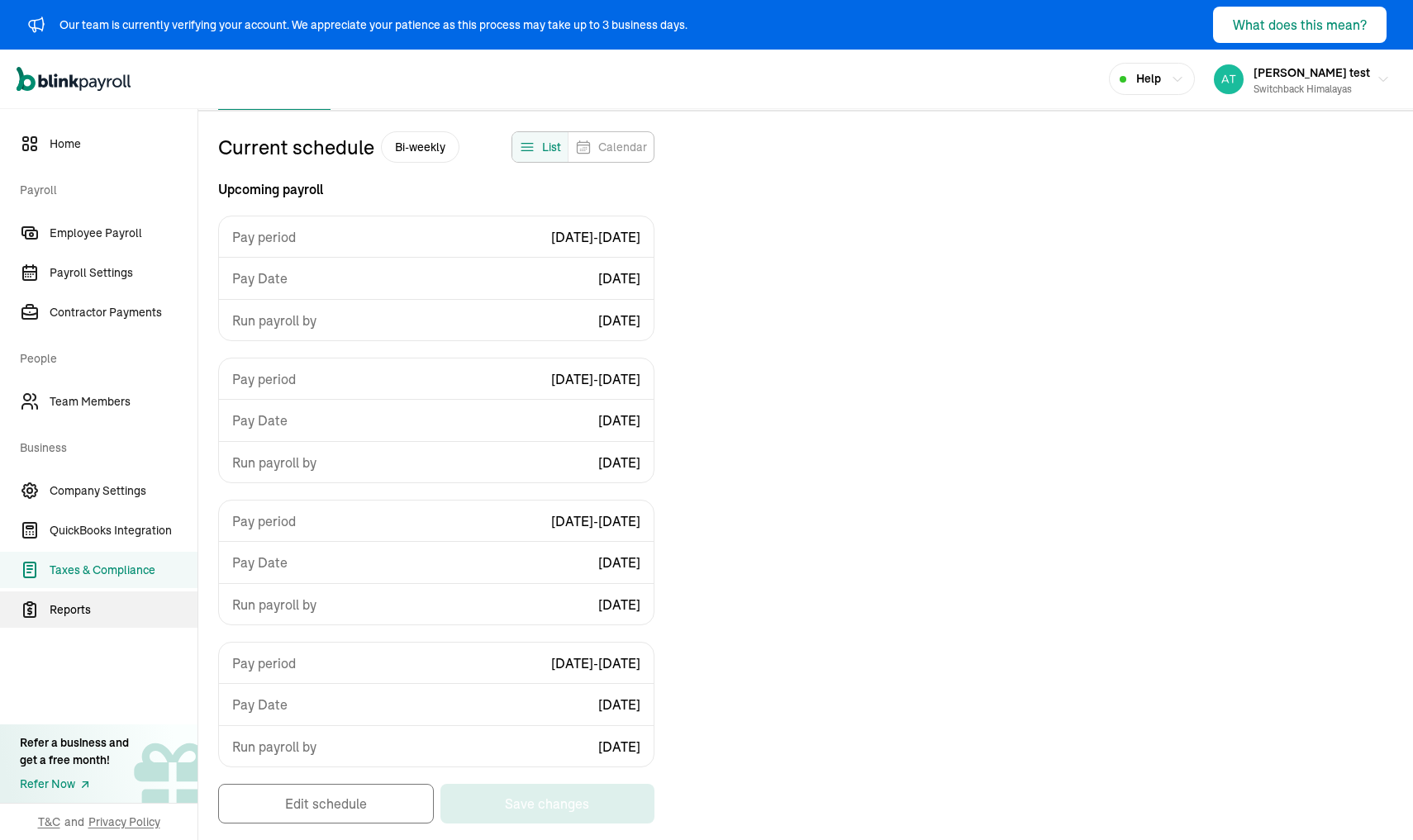
click at [82, 612] on span "Reports" at bounding box center [124, 609] width 148 height 17
click at [94, 481] on link "Company Settings" at bounding box center [99, 490] width 198 height 37
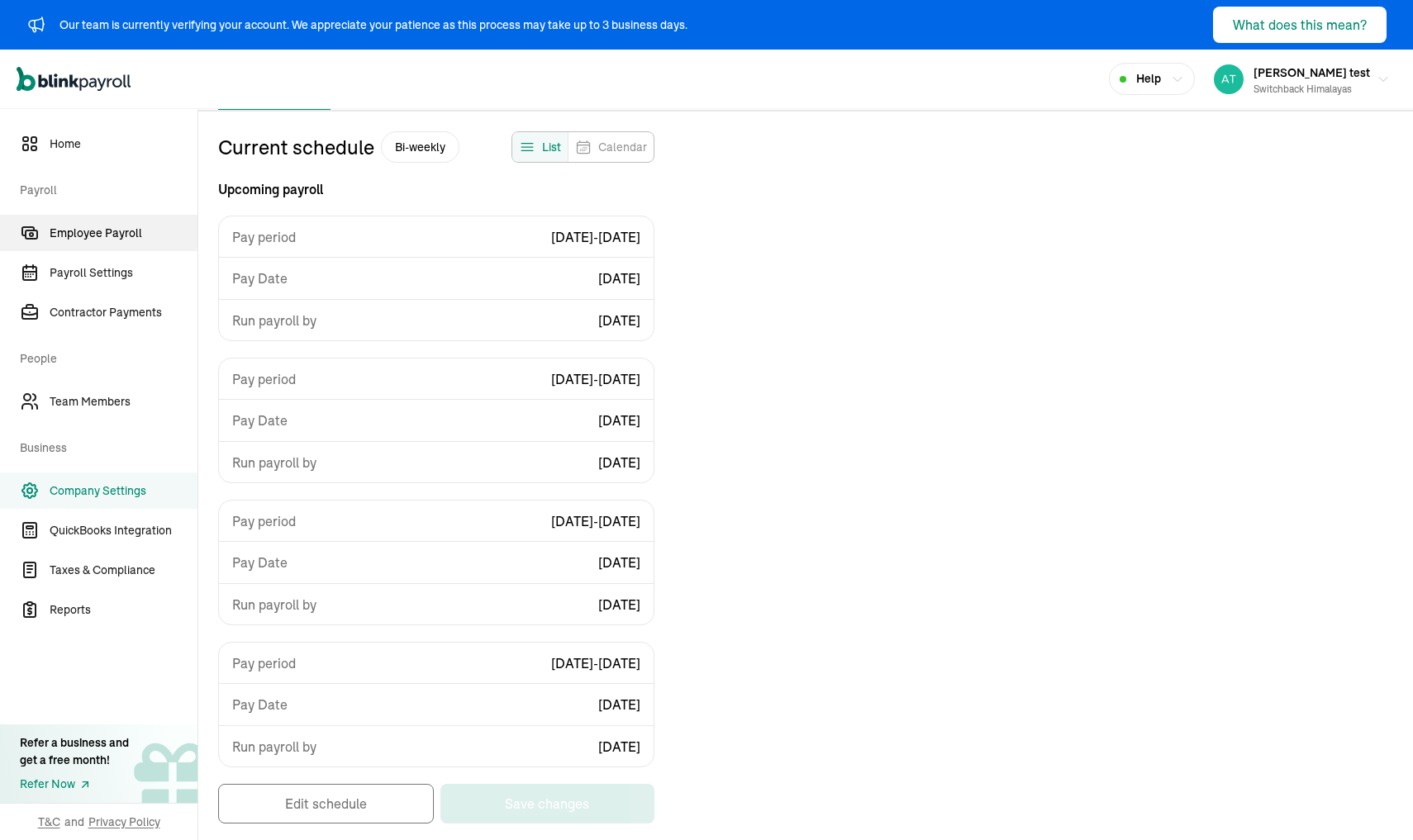
click at [96, 224] on span "Employee Payroll" at bounding box center [124, 232] width 148 height 17
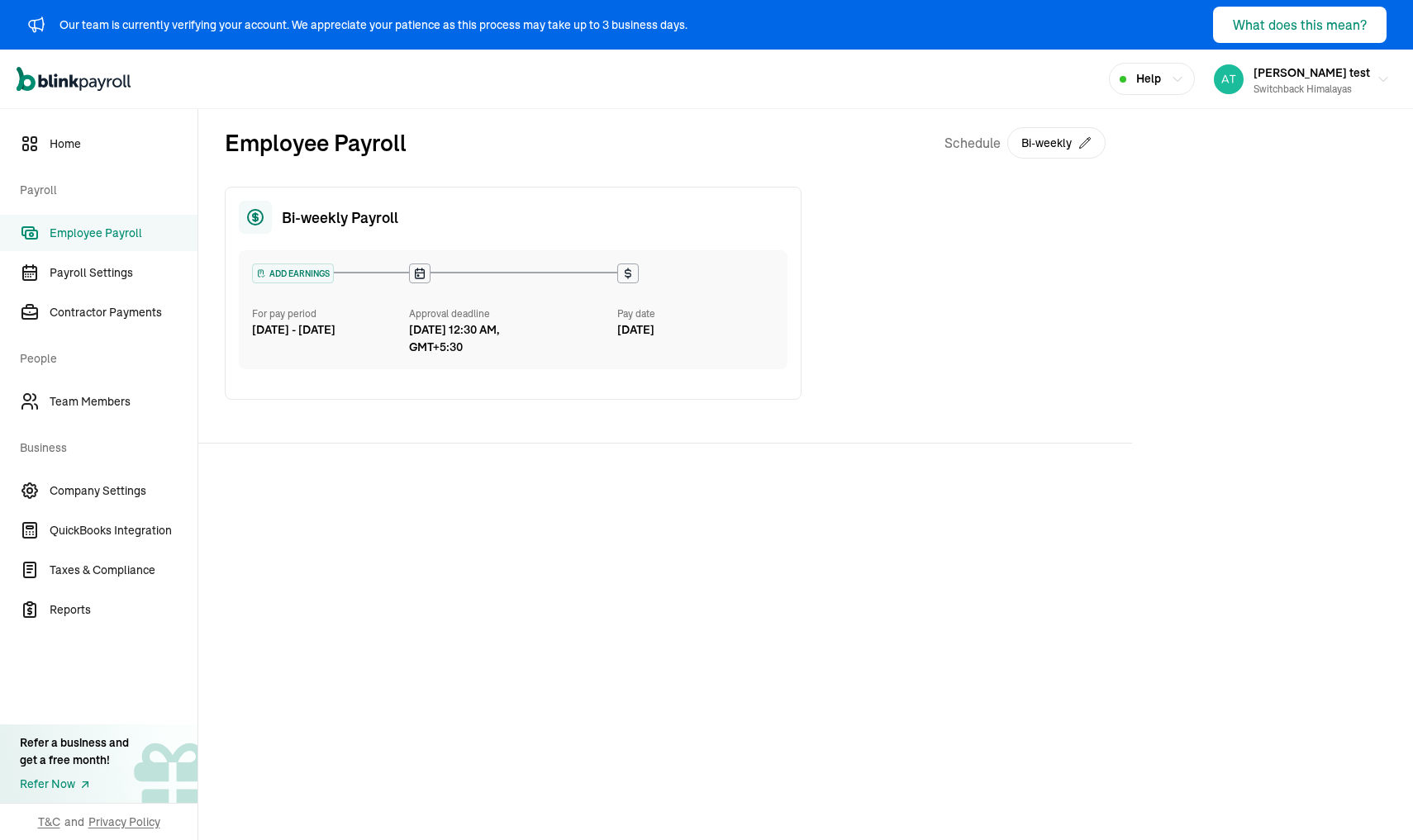
scroll to position [0, 0]
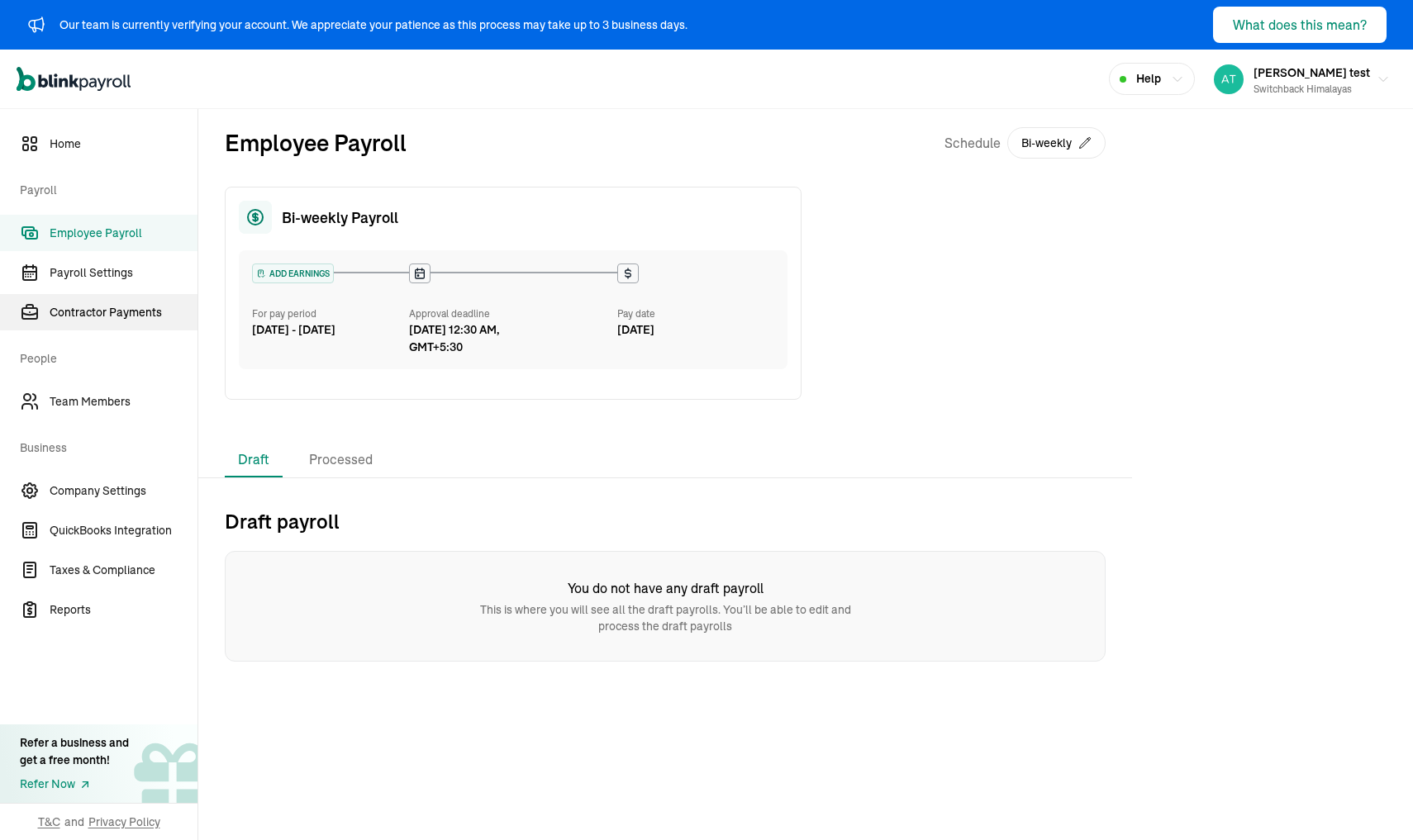
click at [91, 323] on link "Contractor Payments" at bounding box center [99, 312] width 198 height 37
click at [93, 229] on span "Employee Payroll" at bounding box center [124, 232] width 148 height 17
click at [49, 150] on link "Home" at bounding box center [99, 143] width 198 height 37
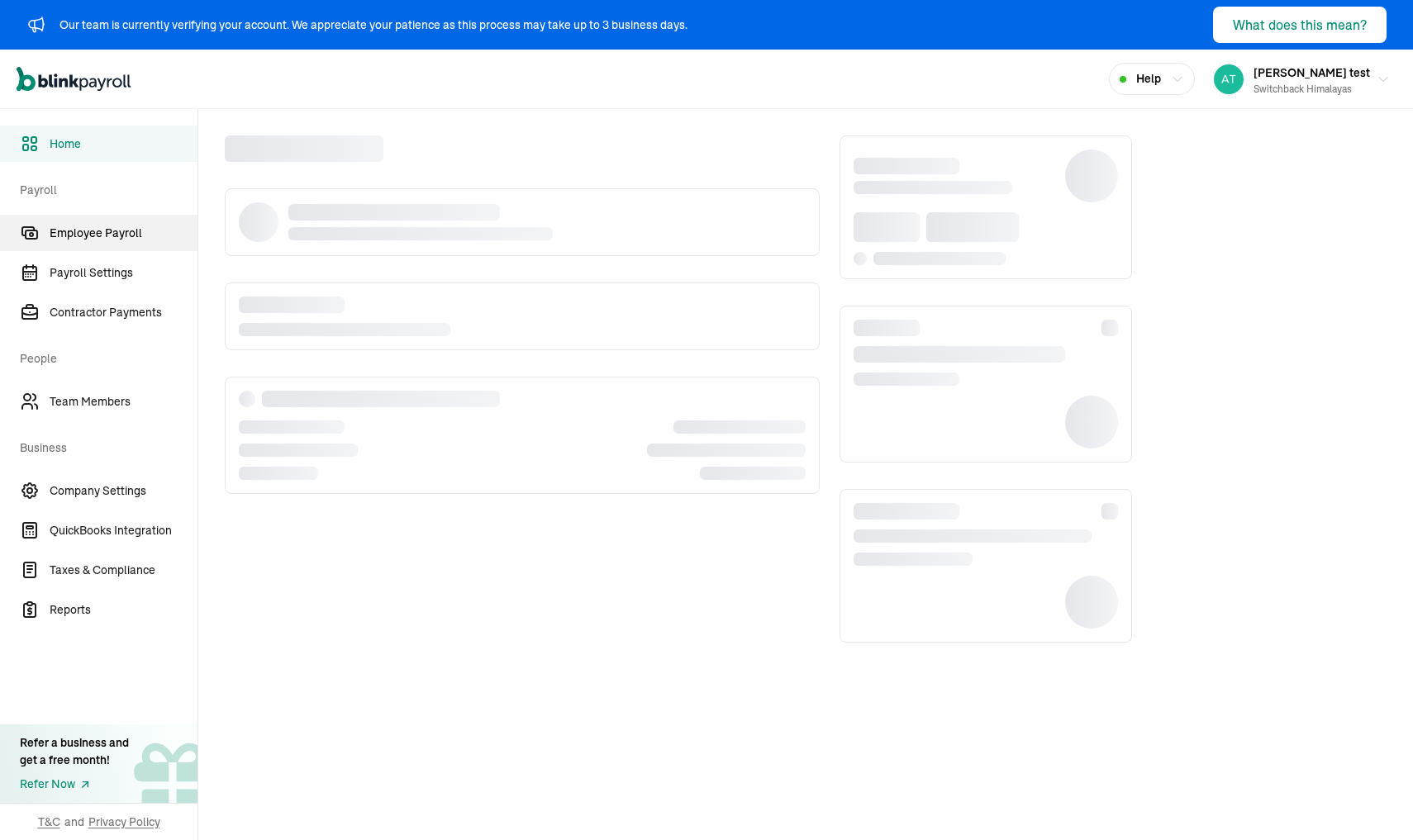
click at [100, 239] on span "Employee Payroll" at bounding box center [124, 232] width 148 height 17
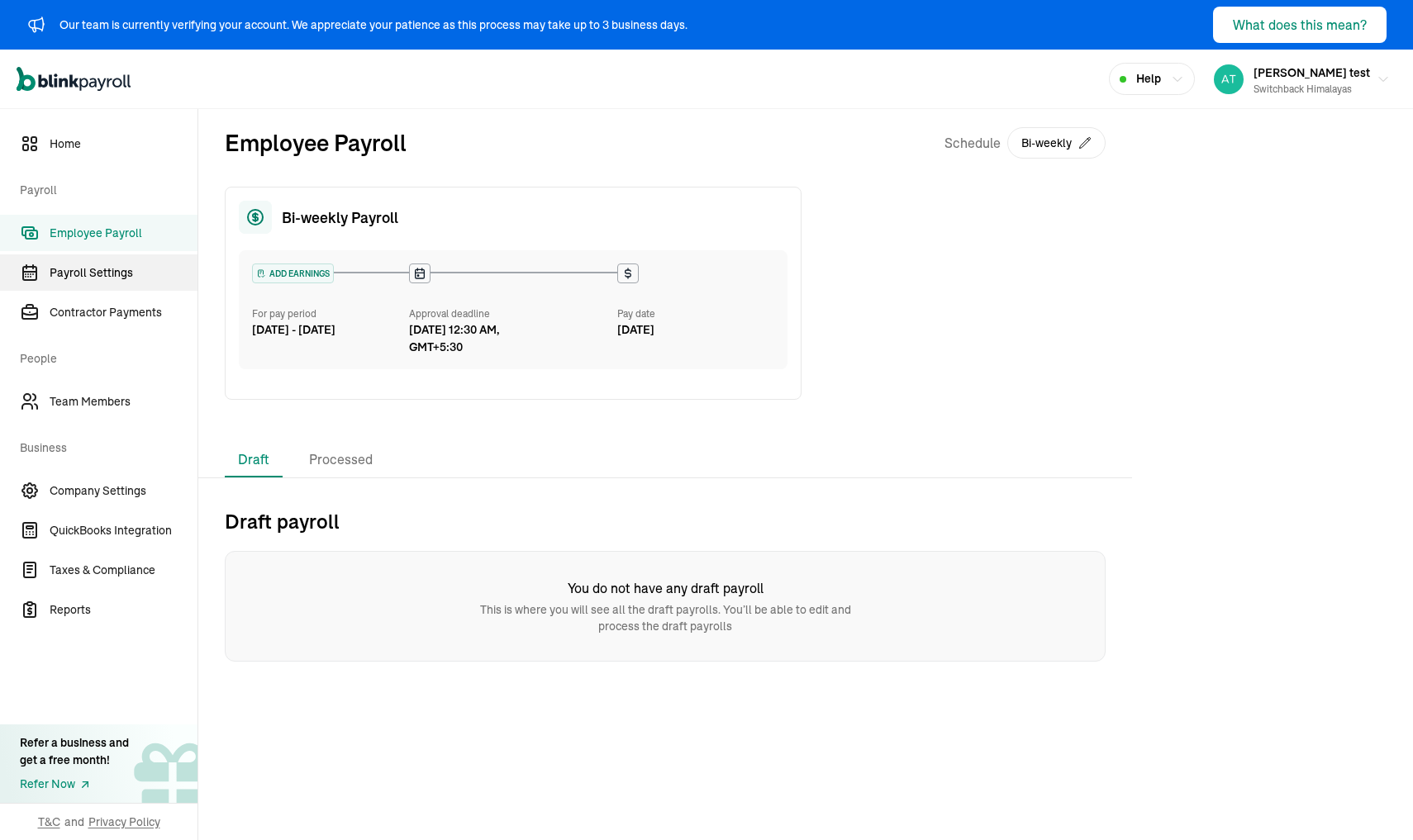
click at [96, 273] on span "Payroll Settings" at bounding box center [124, 273] width 148 height 17
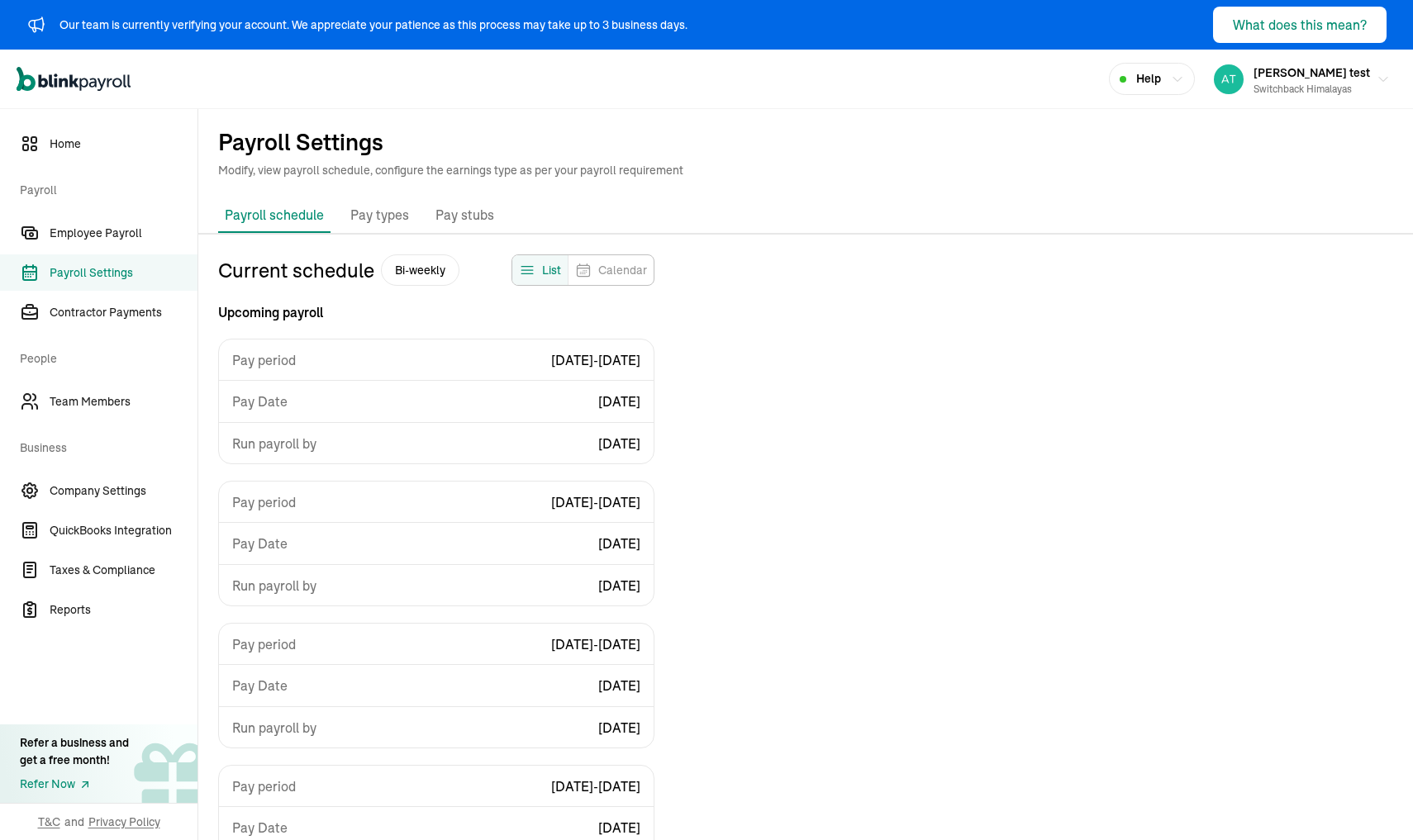
select select "biweekly"
select select "Friday"
select select "09/19/2025"
select select "Sat, Aug 30 - Fri, Sep 12"
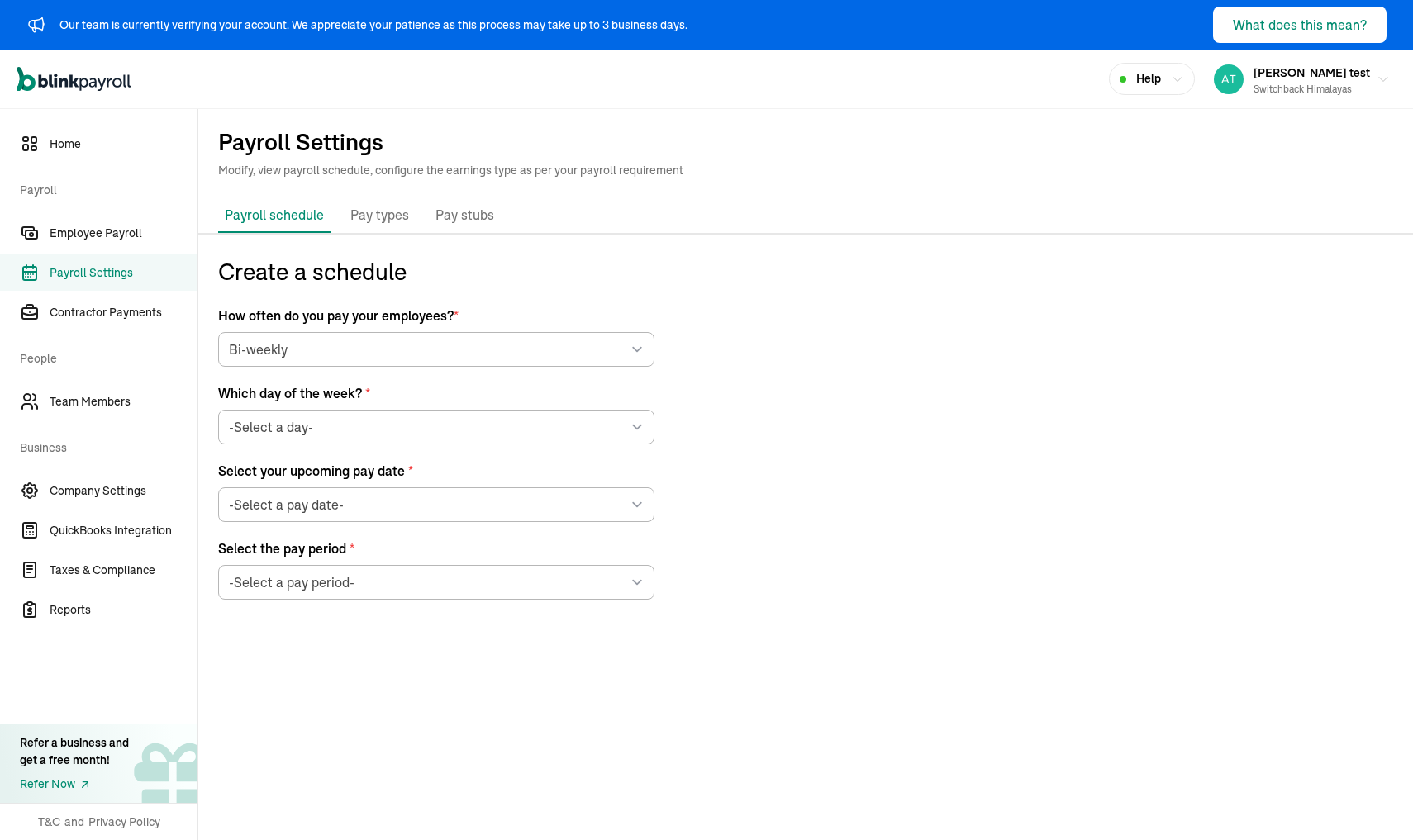
click at [274, 213] on p "Payroll schedule" at bounding box center [274, 215] width 99 height 20
click at [137, 272] on span "Payroll Settings" at bounding box center [124, 273] width 148 height 17
click at [119, 304] on span "Contractor Payments" at bounding box center [124, 312] width 148 height 17
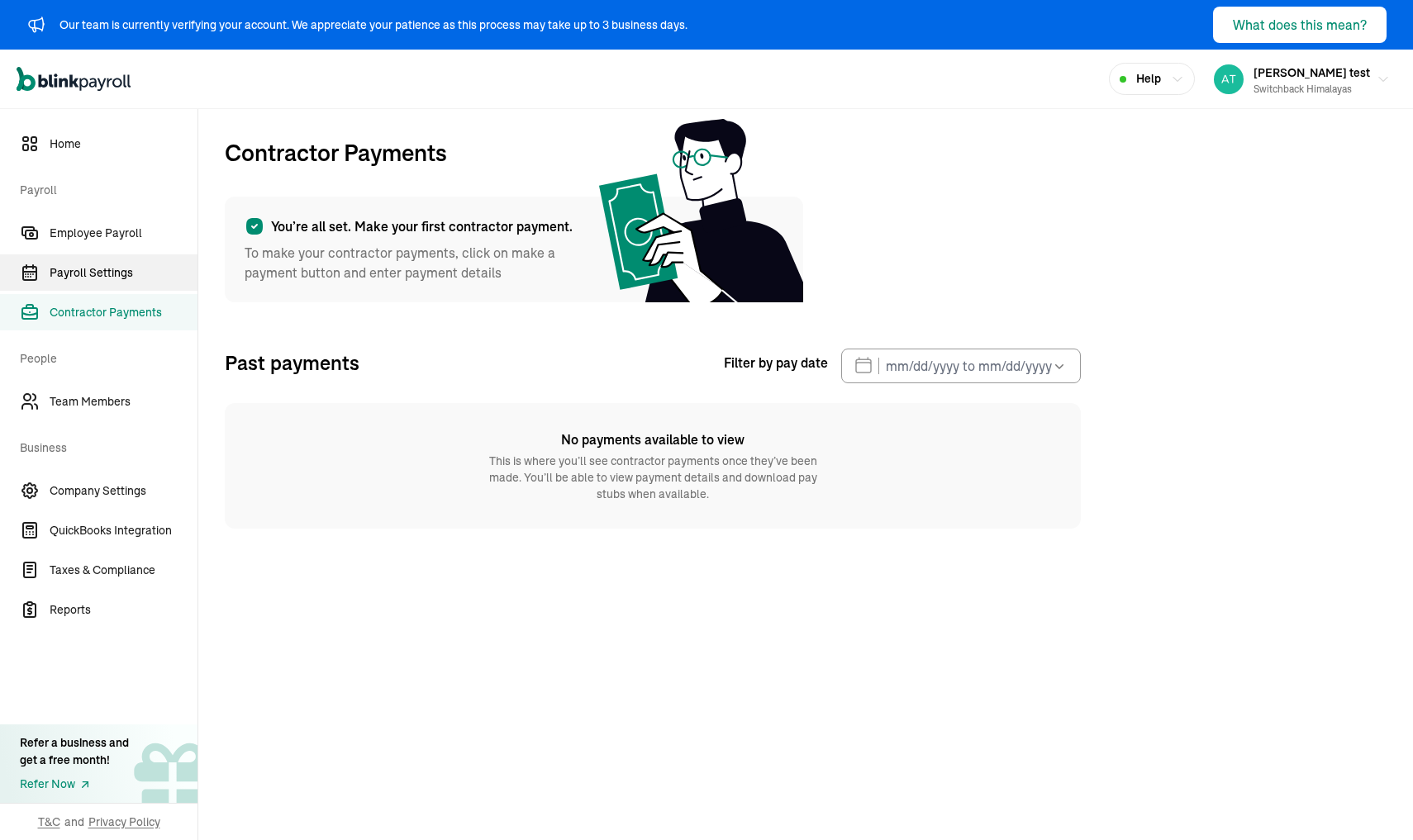
click at [119, 282] on link "Payroll Settings" at bounding box center [99, 273] width 198 height 37
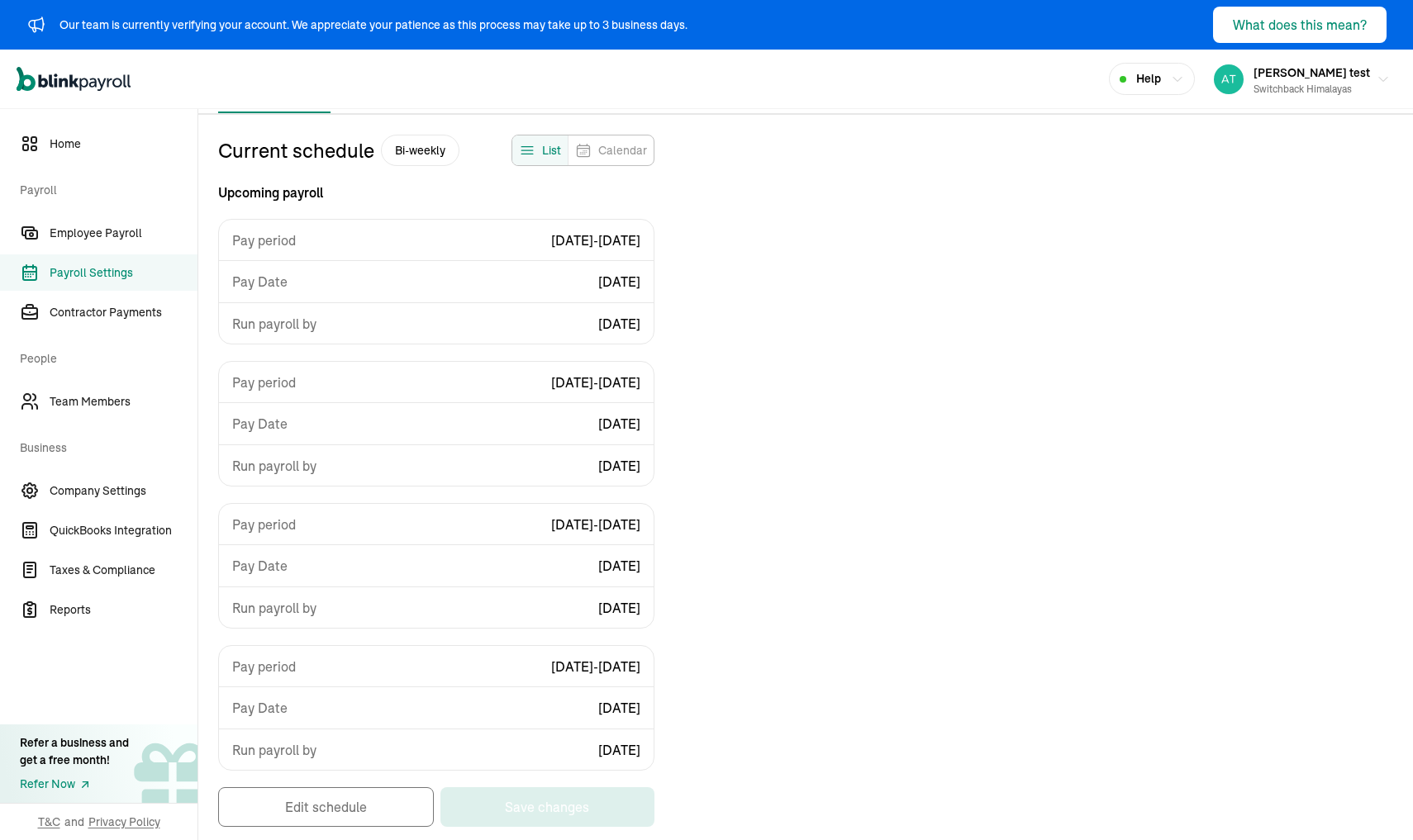
scroll to position [123, 0]
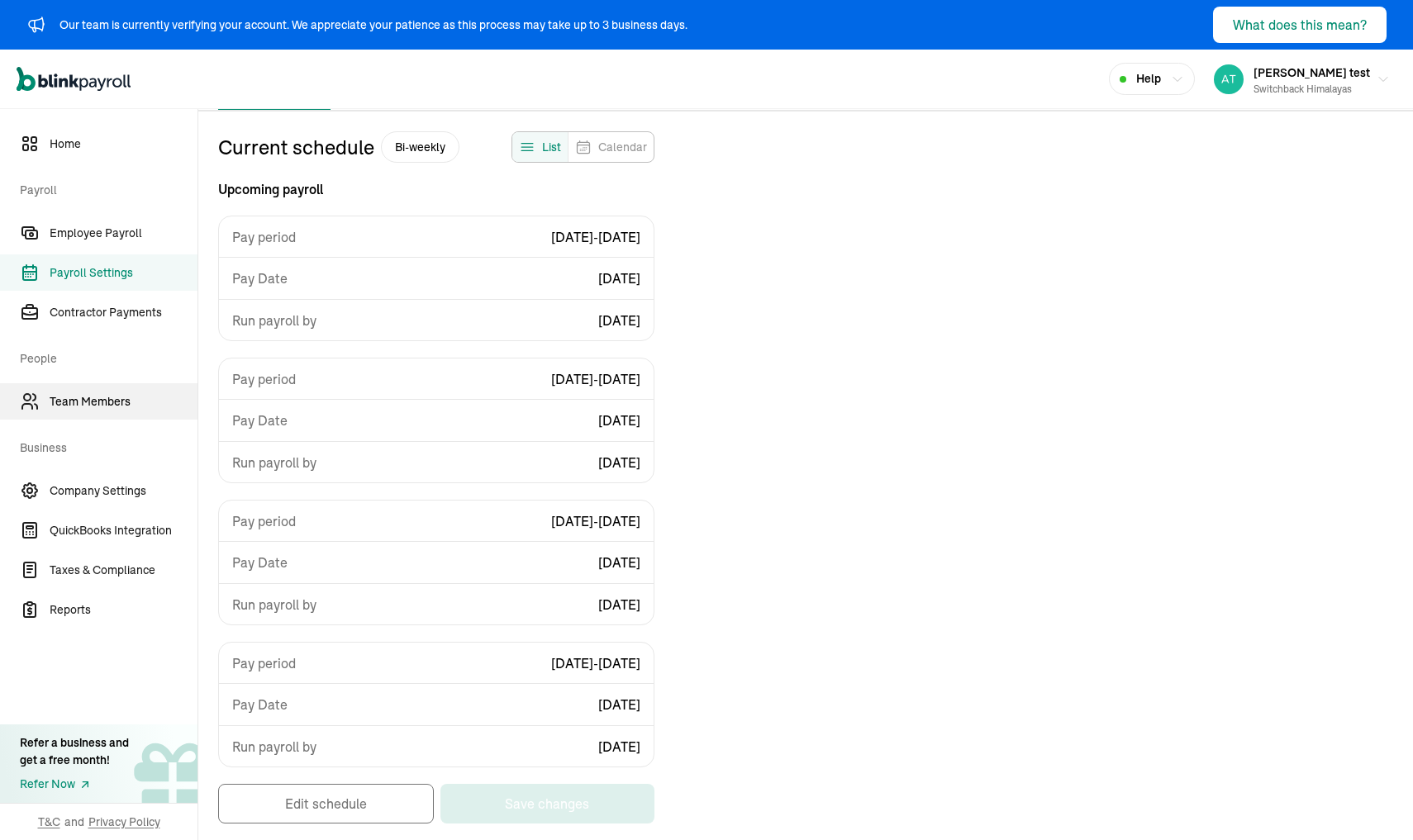
click at [77, 387] on link "Team Members" at bounding box center [99, 401] width 198 height 37
click at [88, 483] on span "Company Settings" at bounding box center [124, 491] width 148 height 17
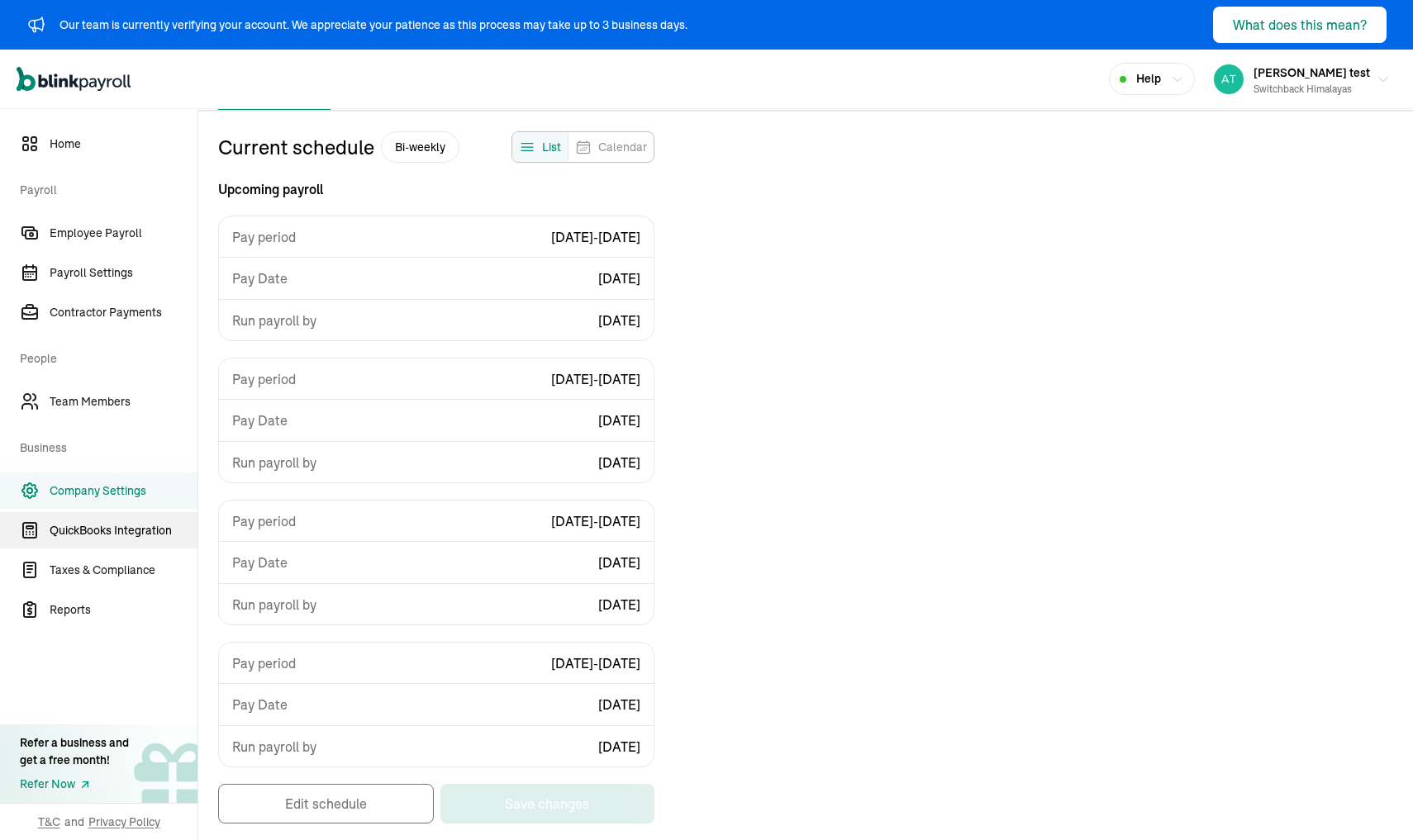
click at [88, 526] on span "QuickBooks Integration" at bounding box center [124, 530] width 148 height 17
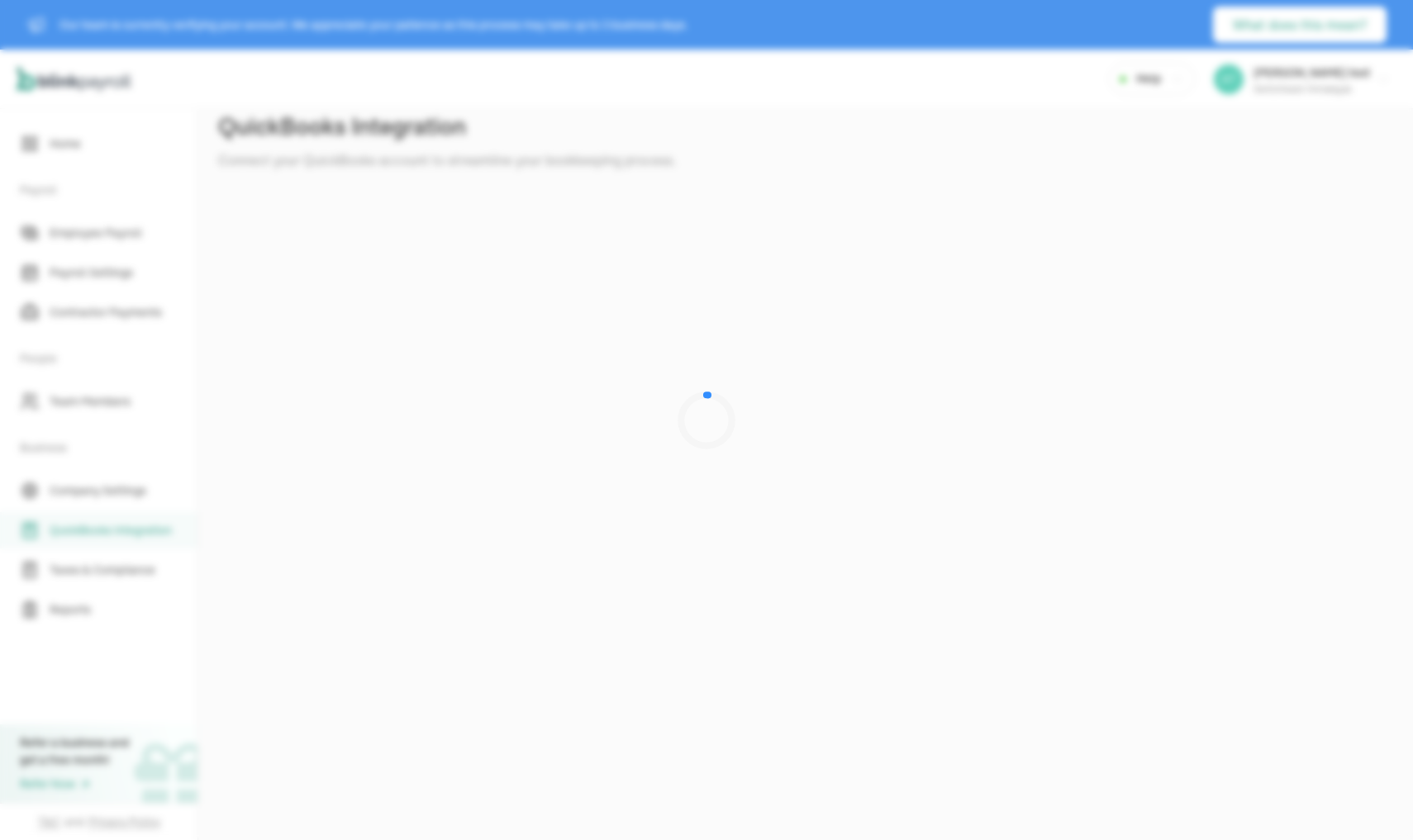
scroll to position [0, 0]
click at [358, 366] on div at bounding box center [706, 420] width 1413 height 840
click at [96, 394] on div at bounding box center [706, 420] width 1413 height 840
drag, startPoint x: 90, startPoint y: 209, endPoint x: 94, endPoint y: 86, distance: 123.1
click at [90, 201] on div at bounding box center [706, 420] width 1413 height 840
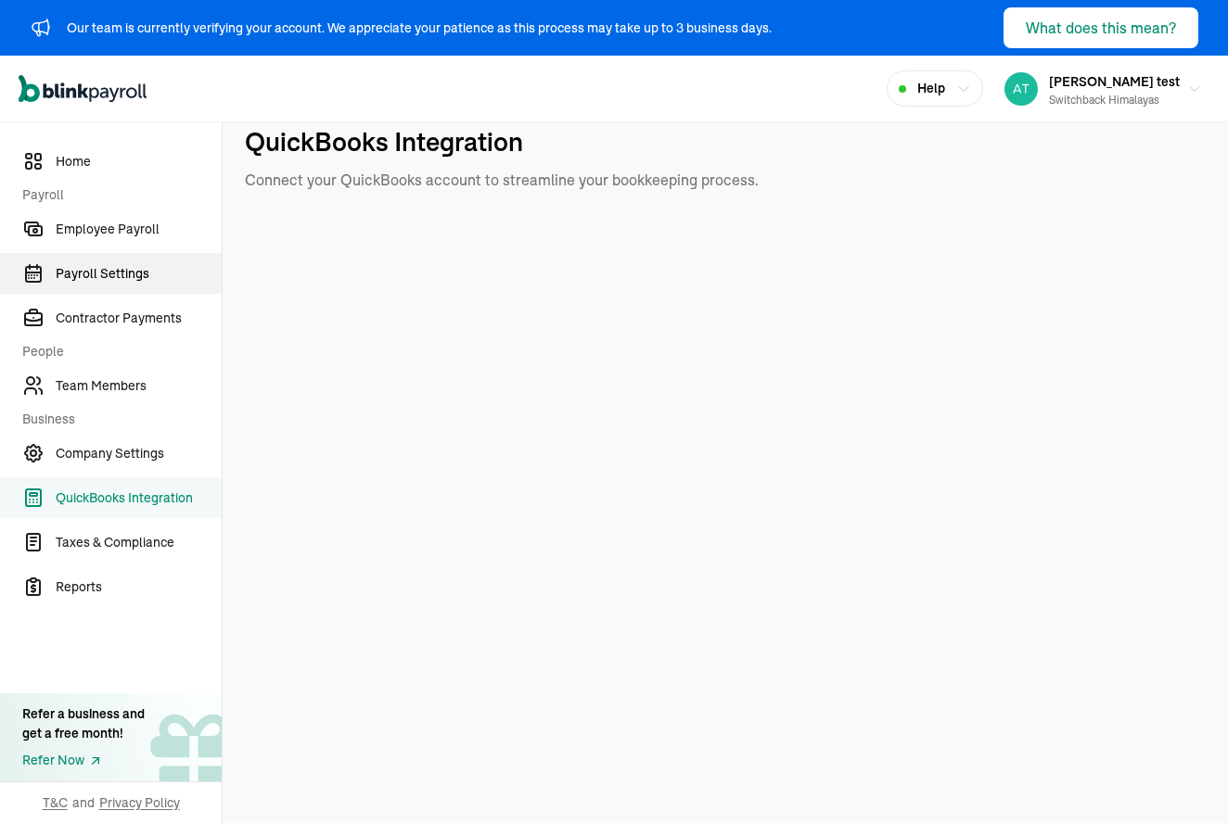
click at [89, 268] on span "Payroll Settings" at bounding box center [139, 273] width 166 height 19
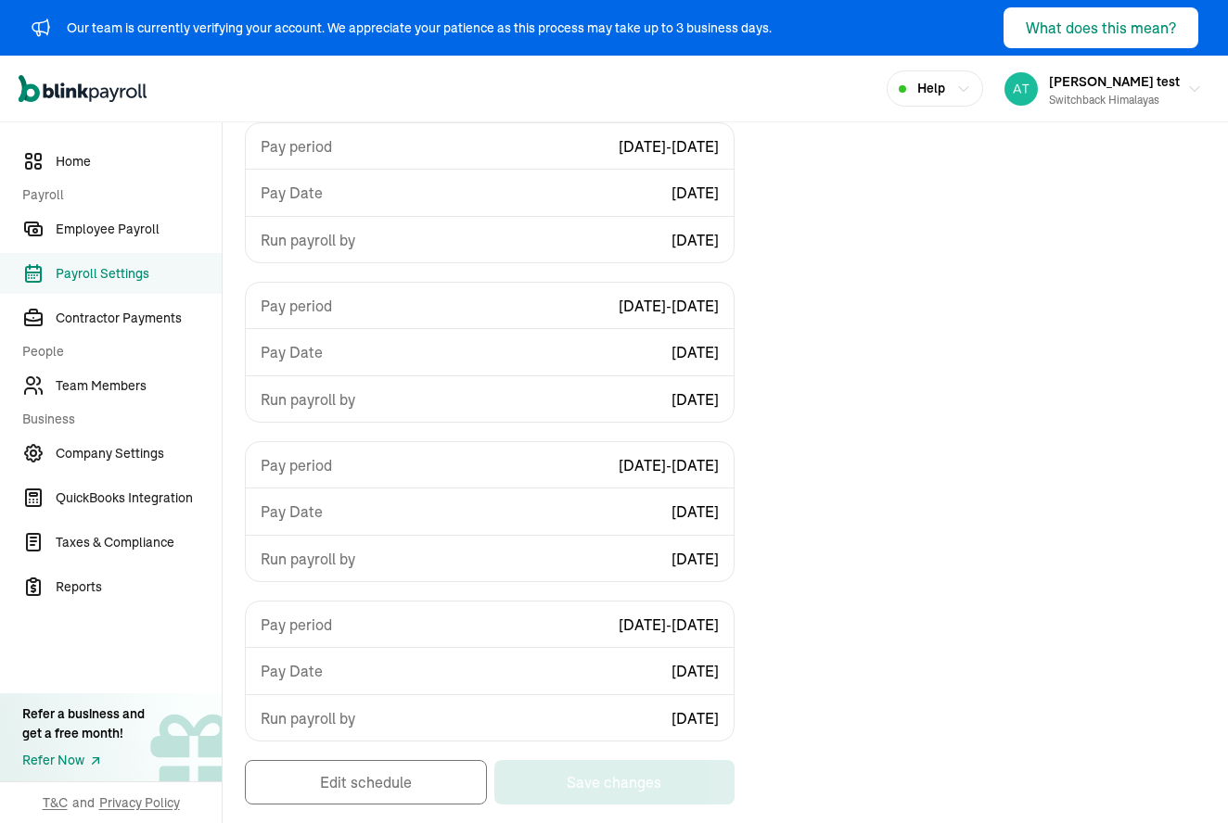
scroll to position [258, 0]
click at [86, 376] on span "Team Members" at bounding box center [139, 385] width 166 height 19
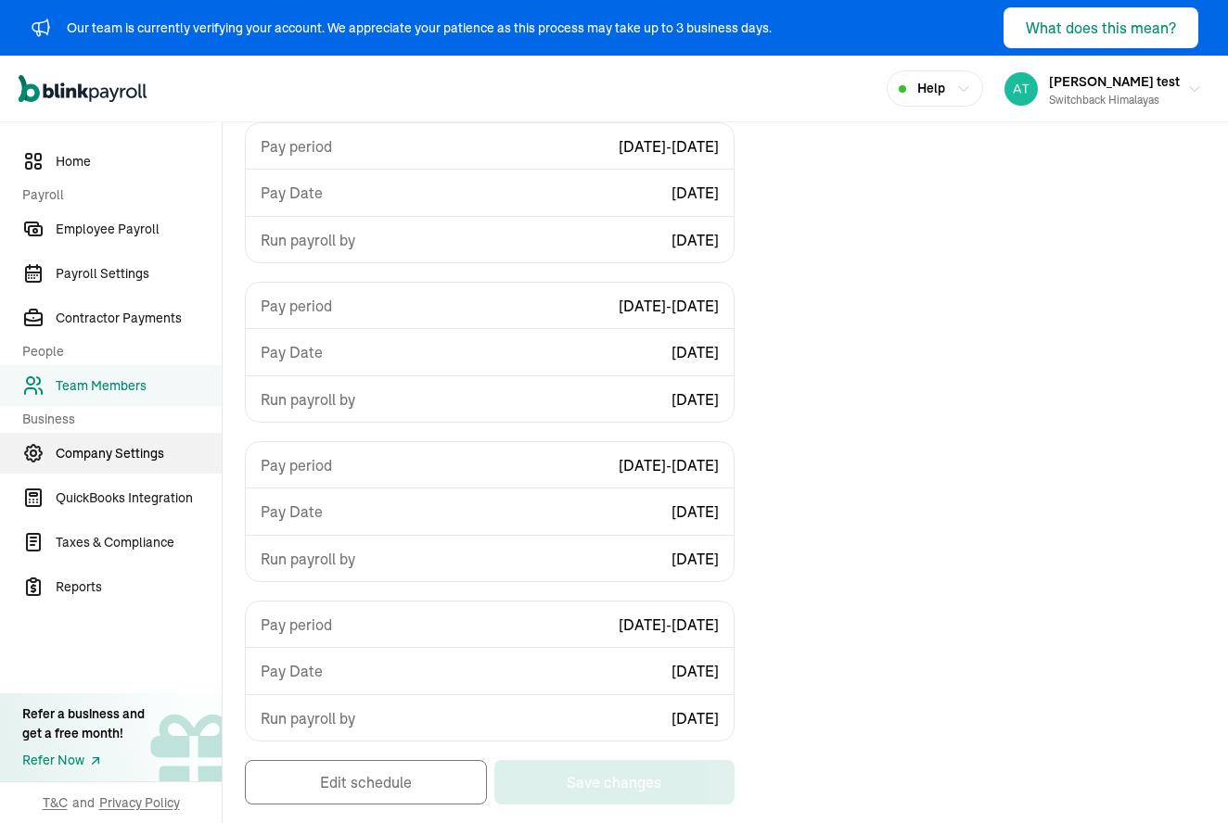
click at [89, 451] on span "Company Settings" at bounding box center [139, 453] width 166 height 19
click at [90, 374] on link "Team Members" at bounding box center [111, 385] width 222 height 41
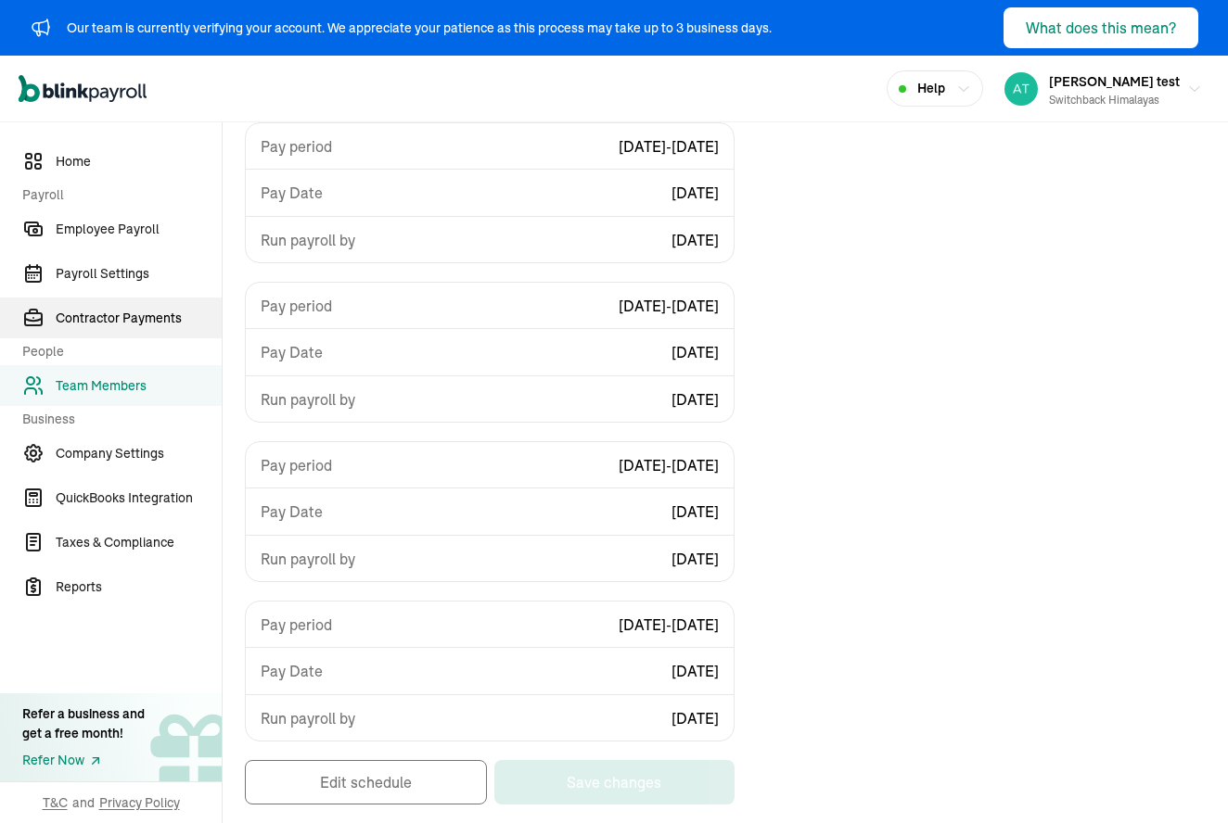
click at [91, 321] on span "Contractor Payments" at bounding box center [139, 318] width 166 height 19
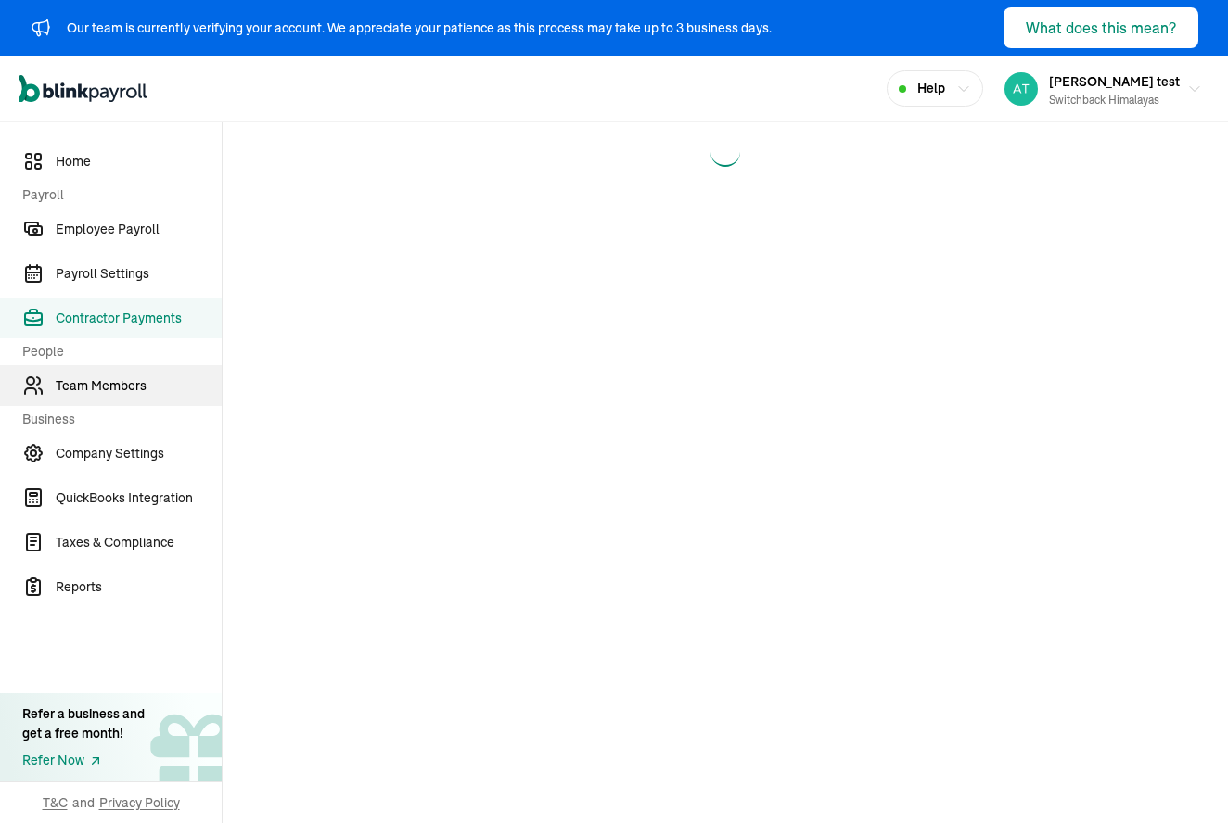
click at [98, 389] on span "Team Members" at bounding box center [139, 385] width 166 height 19
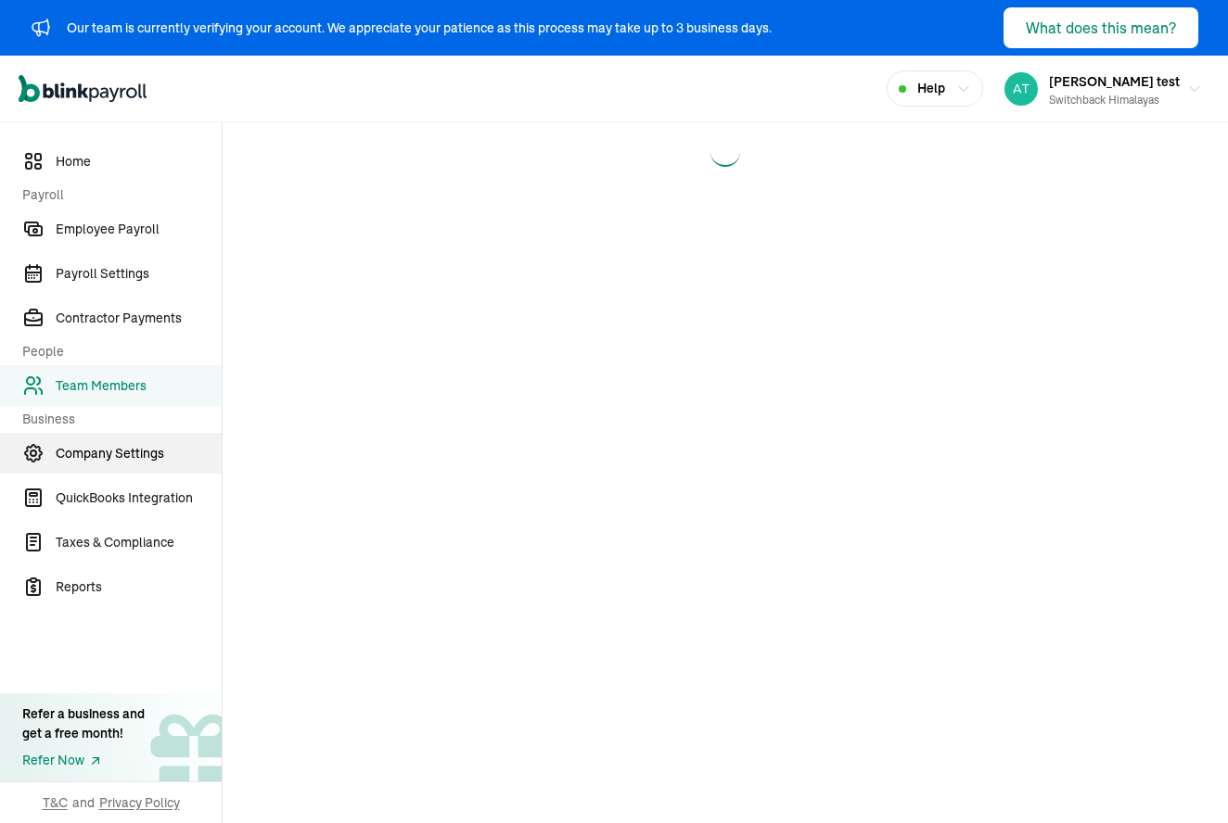
click at [117, 457] on span "Company Settings" at bounding box center [139, 453] width 166 height 19
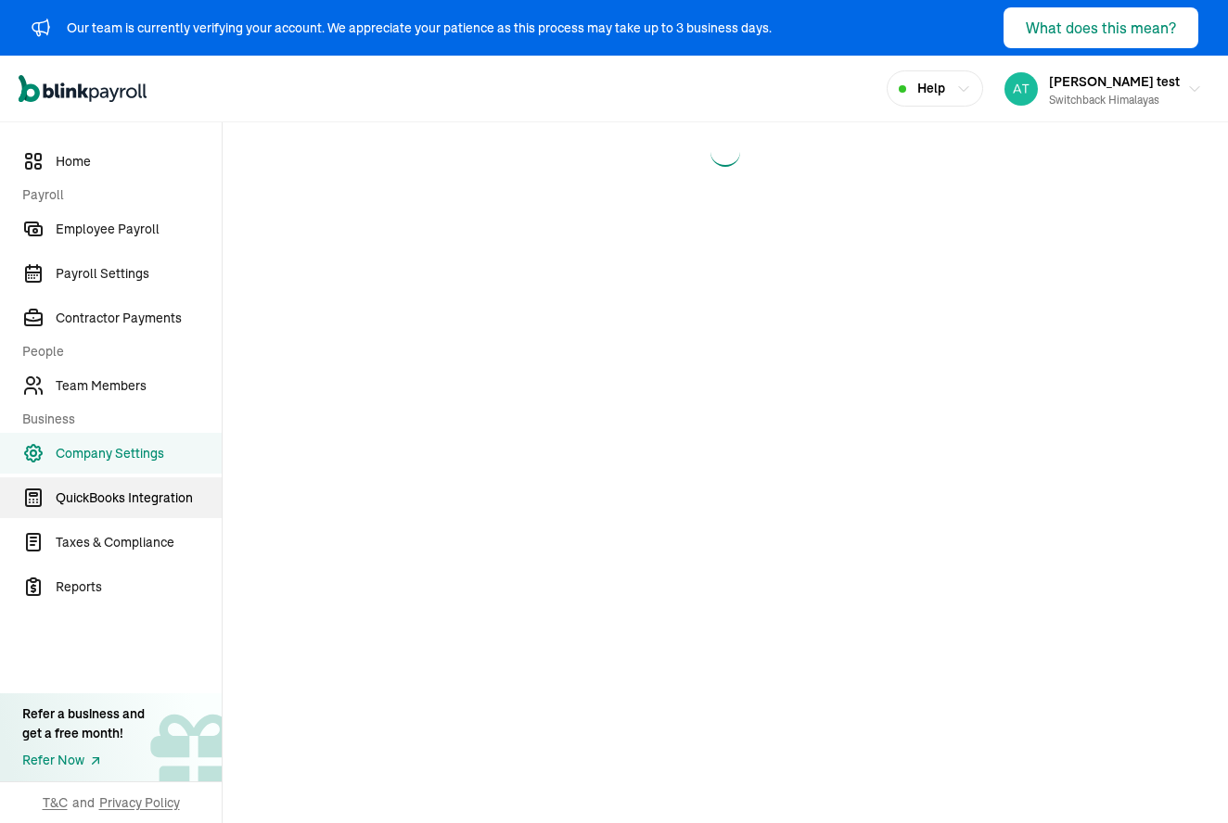
click at [111, 489] on span "QuickBooks Integration" at bounding box center [139, 498] width 166 height 19
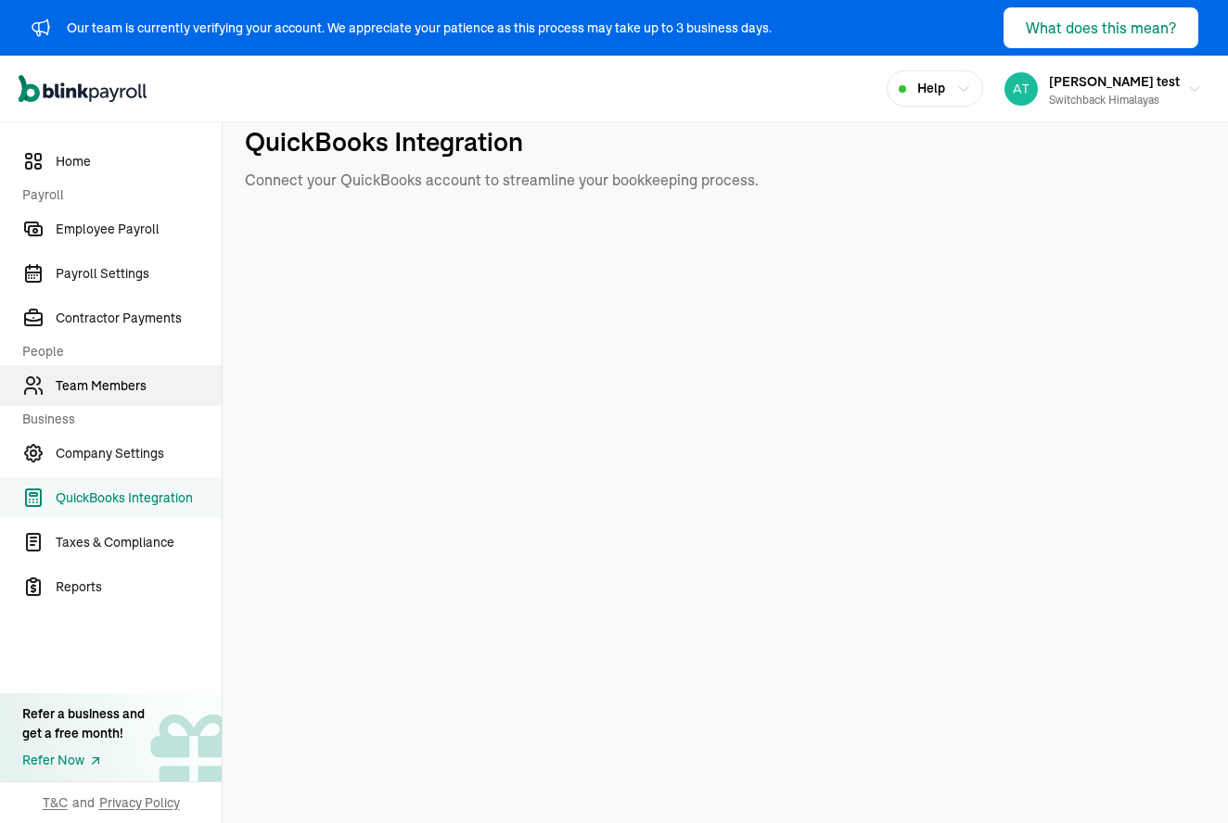
click at [93, 391] on span "Team Members" at bounding box center [139, 385] width 166 height 19
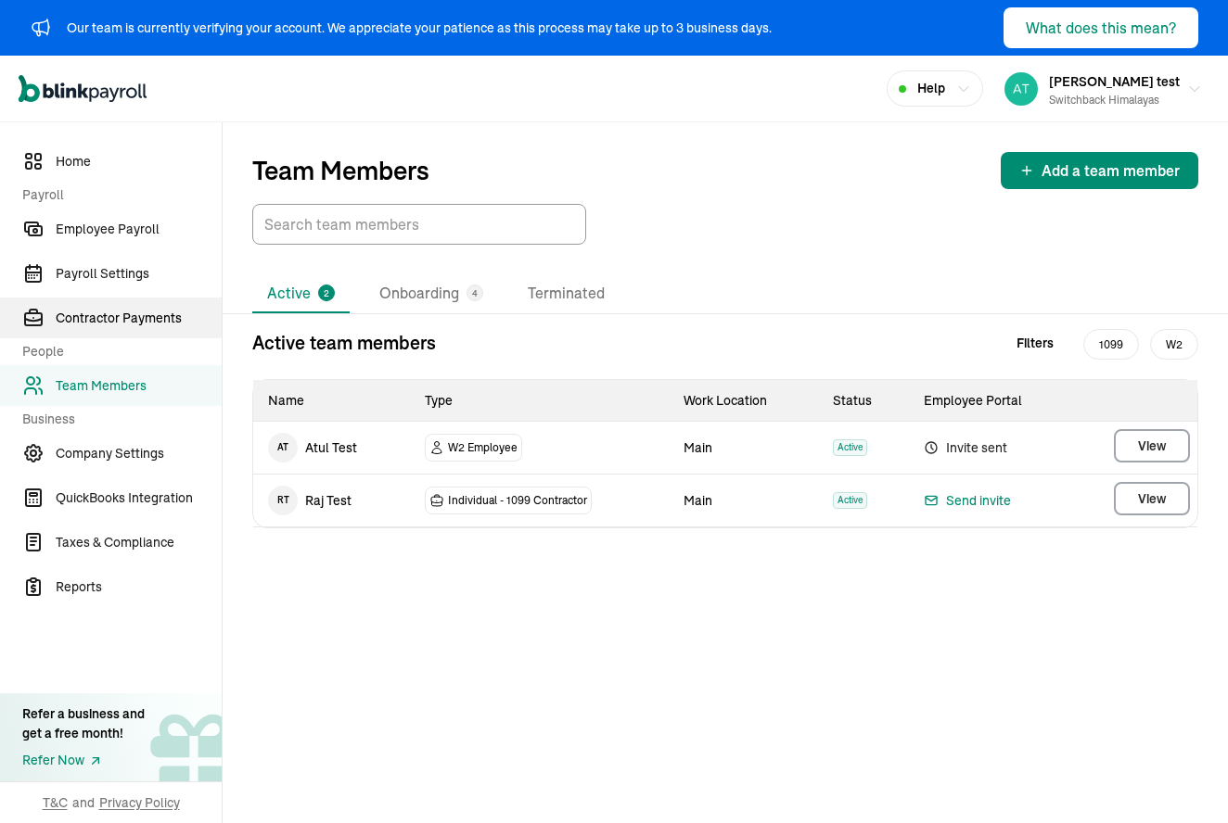
click at [124, 325] on span "Contractor Payments" at bounding box center [139, 318] width 166 height 19
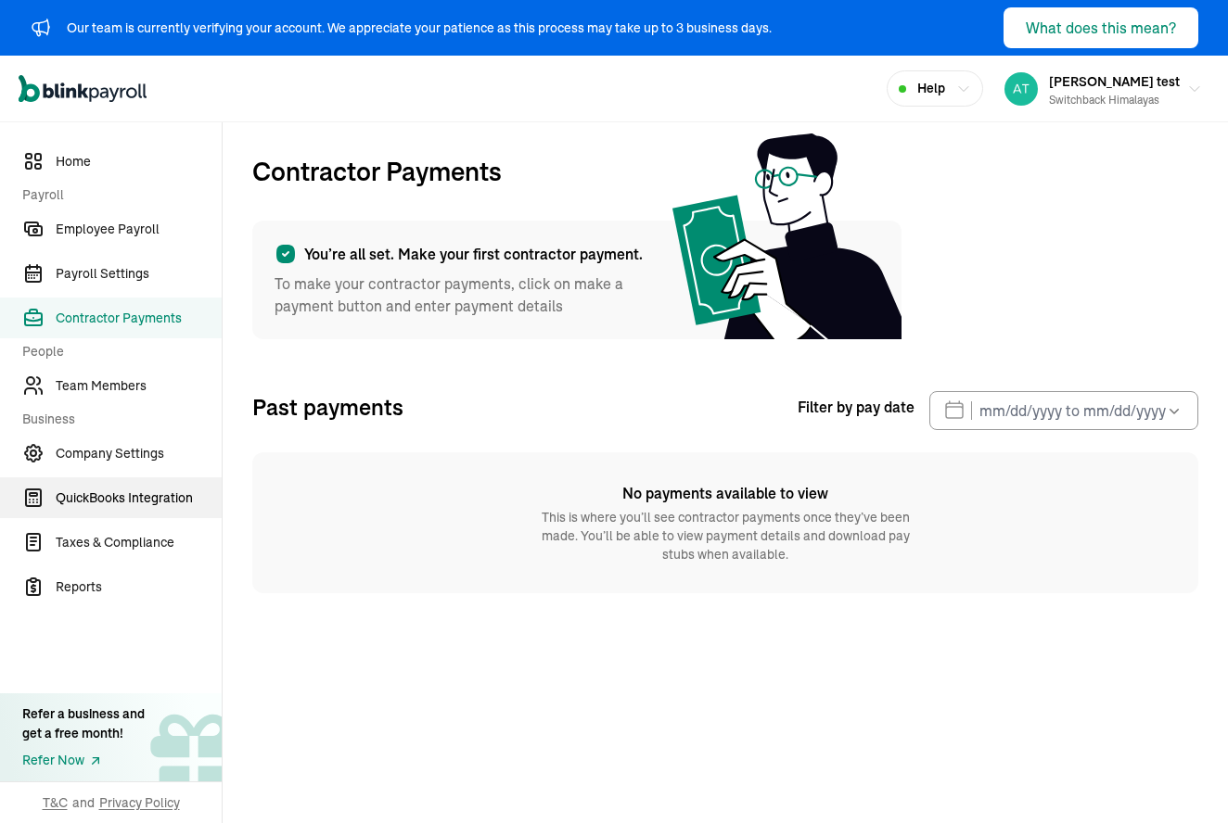
click at [116, 484] on link "QuickBooks Integration" at bounding box center [111, 498] width 222 height 41
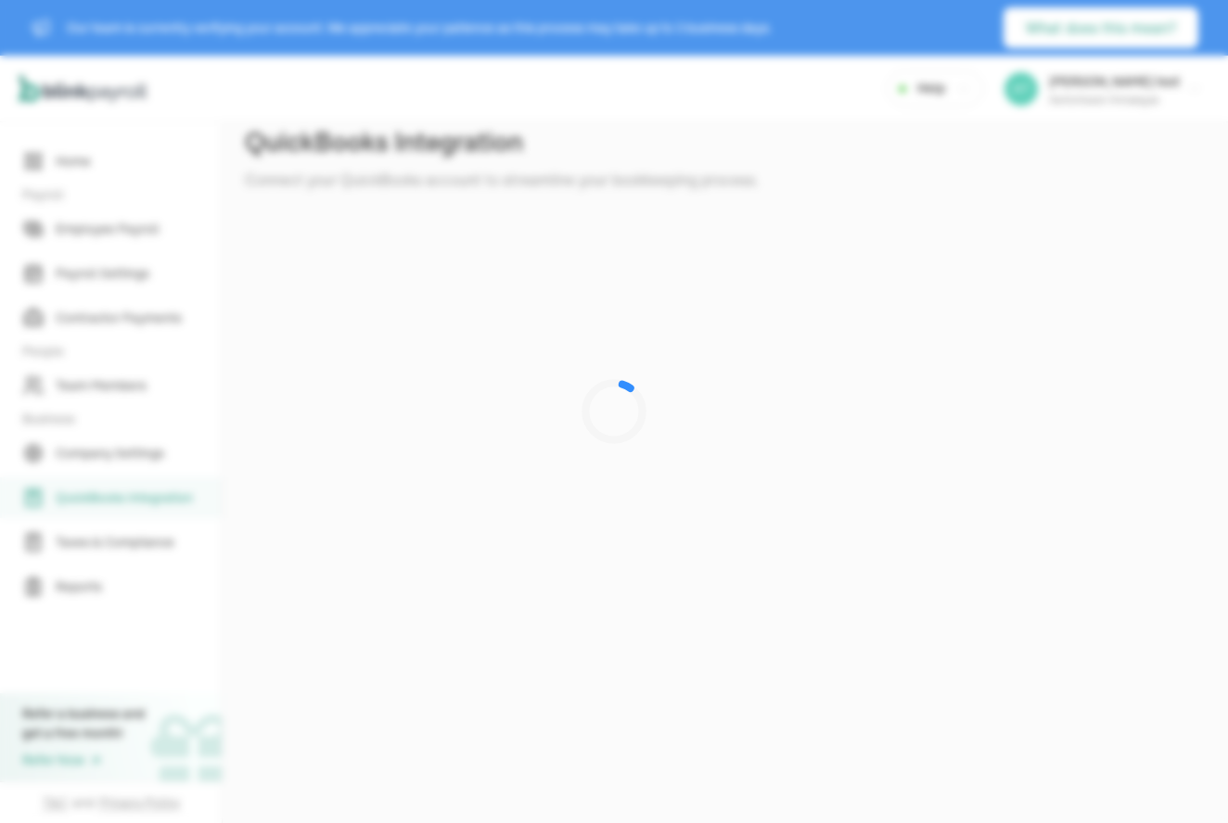
click at [116, 463] on div at bounding box center [614, 411] width 1228 height 823
click at [115, 452] on div at bounding box center [614, 411] width 1228 height 823
click at [83, 159] on div at bounding box center [614, 411] width 1228 height 823
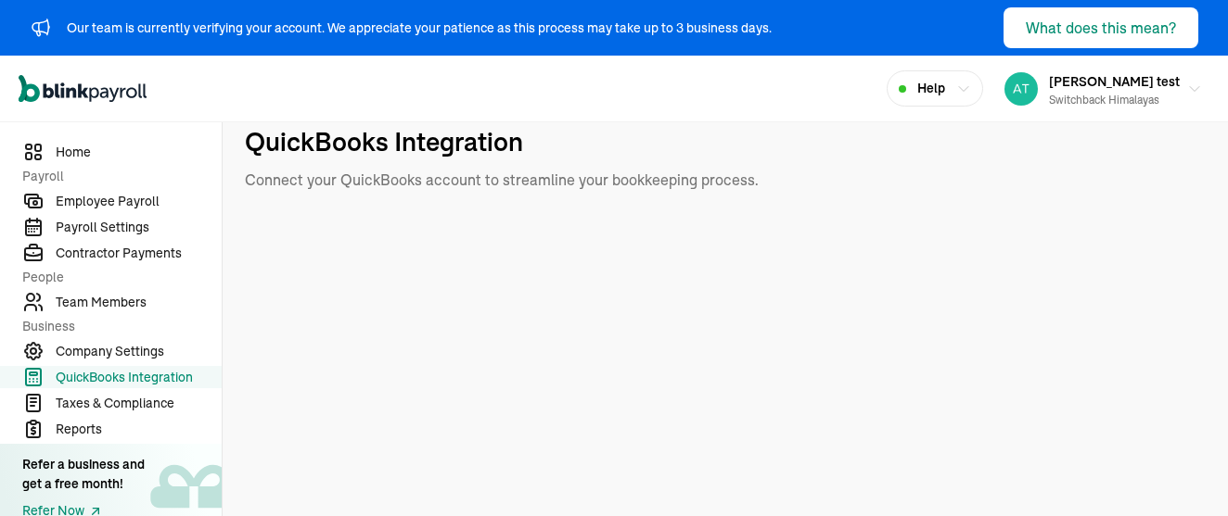
click at [101, 287] on span "People" at bounding box center [116, 277] width 188 height 19
click at [98, 301] on span "Team Members" at bounding box center [139, 302] width 166 height 19
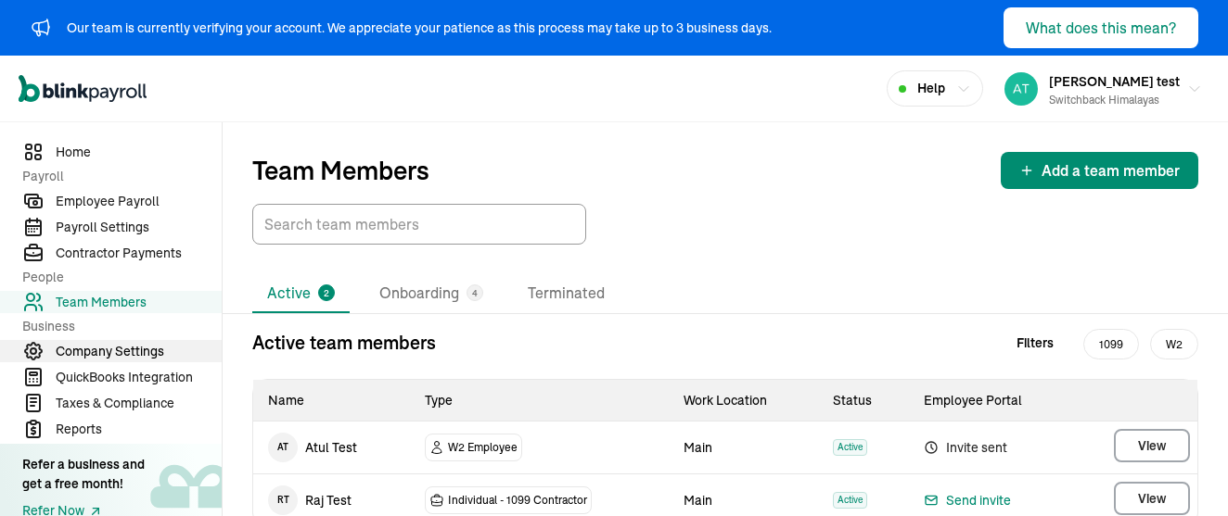
click at [93, 344] on span "Company Settings" at bounding box center [139, 351] width 166 height 19
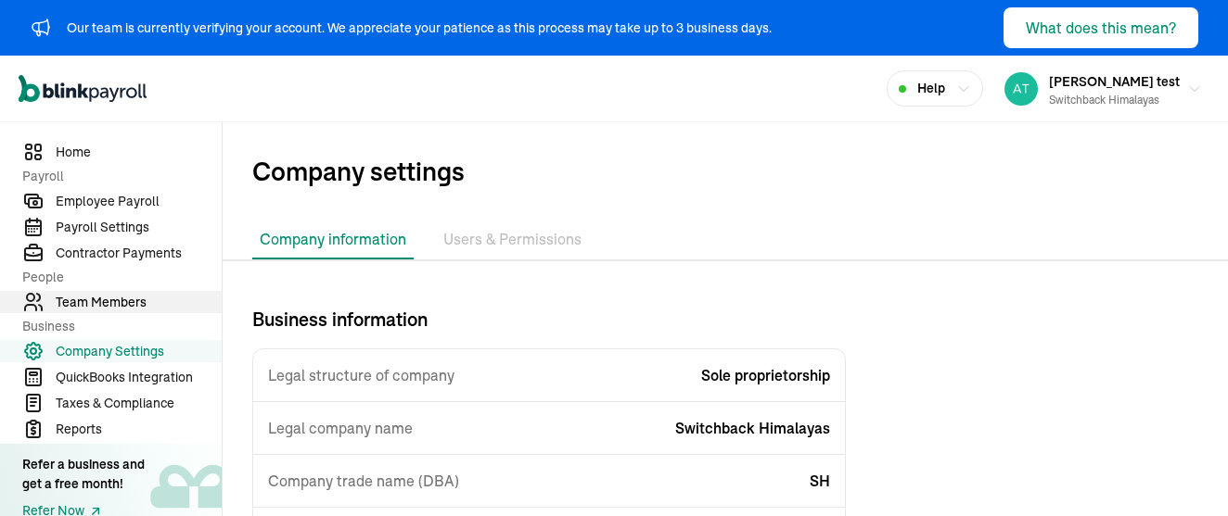
click at [121, 299] on span "Team Members" at bounding box center [139, 302] width 166 height 19
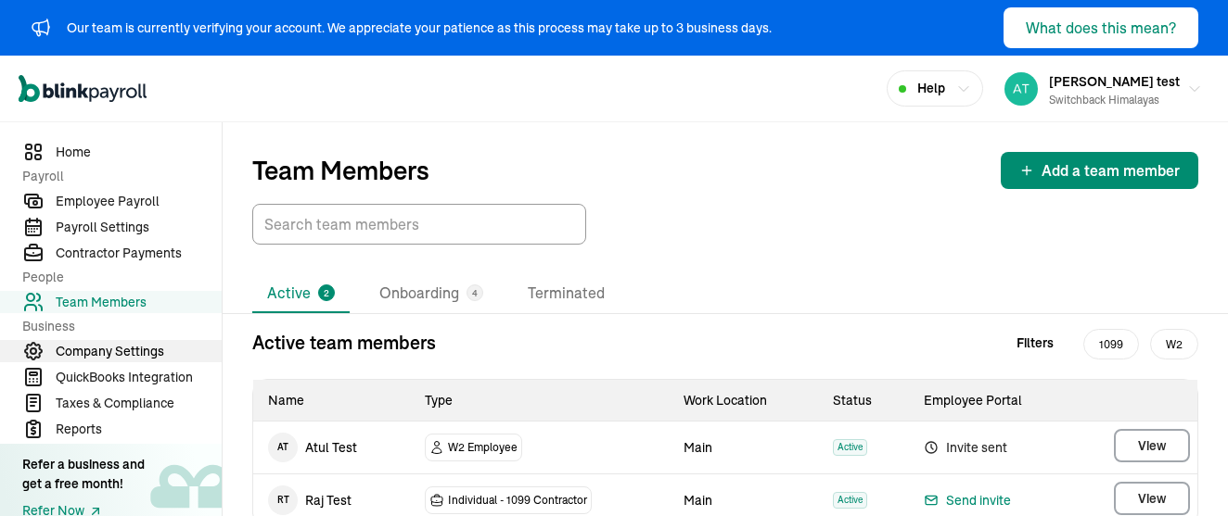
click at [99, 353] on span "Company Settings" at bounding box center [139, 351] width 166 height 19
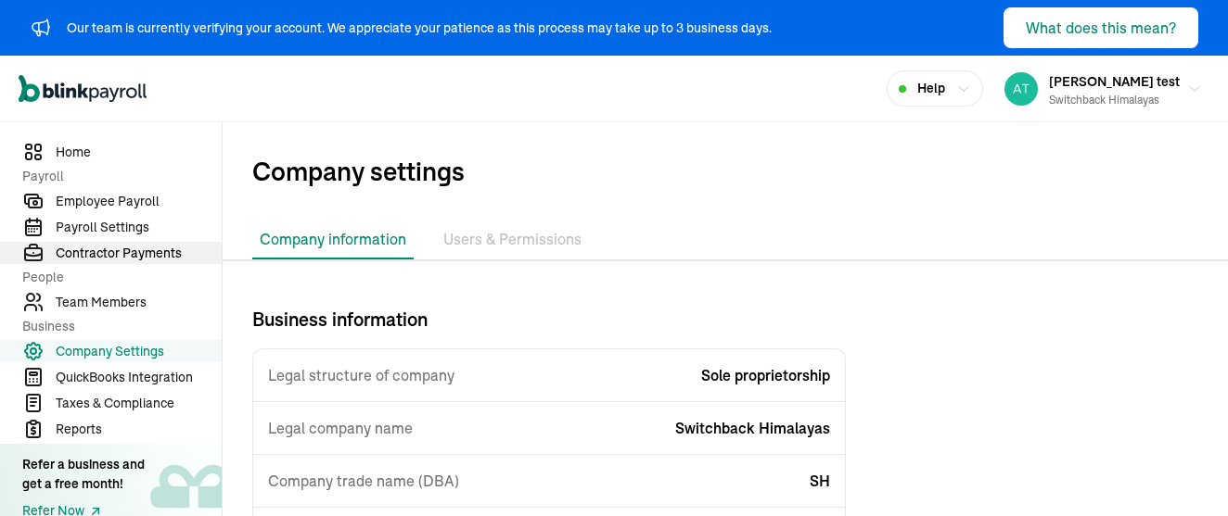
click at [96, 261] on span "Contractor Payments" at bounding box center [139, 253] width 166 height 19
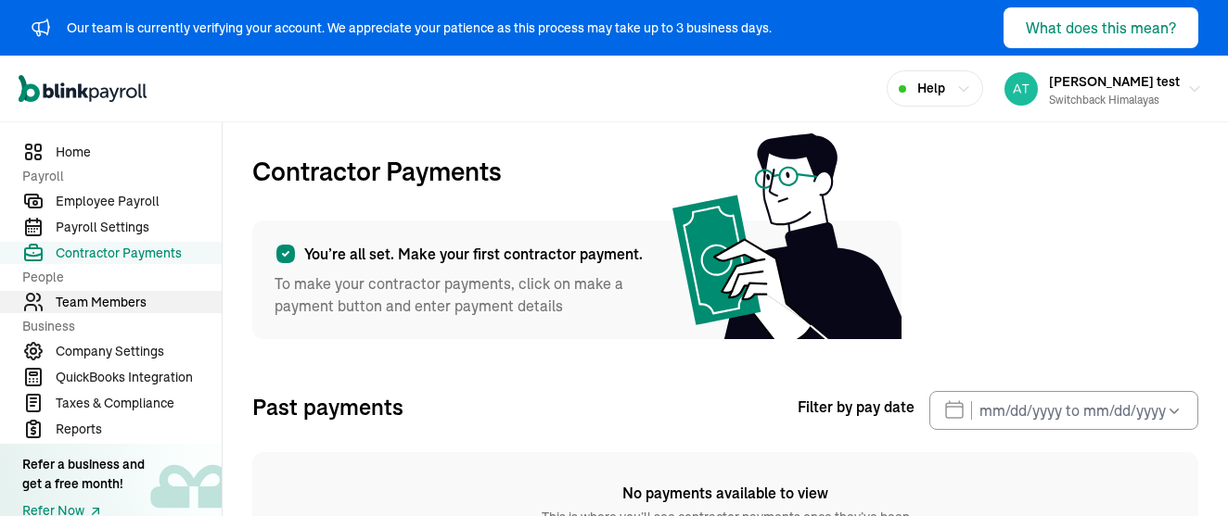
click at [96, 312] on span "Team Members" at bounding box center [139, 302] width 166 height 19
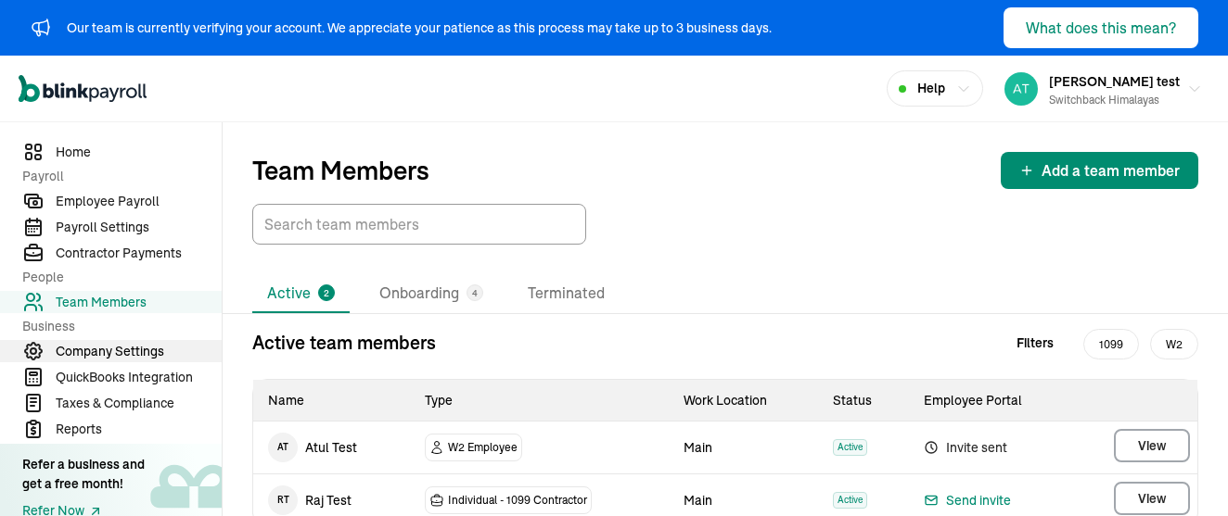
click at [96, 350] on span "Company Settings" at bounding box center [139, 351] width 166 height 19
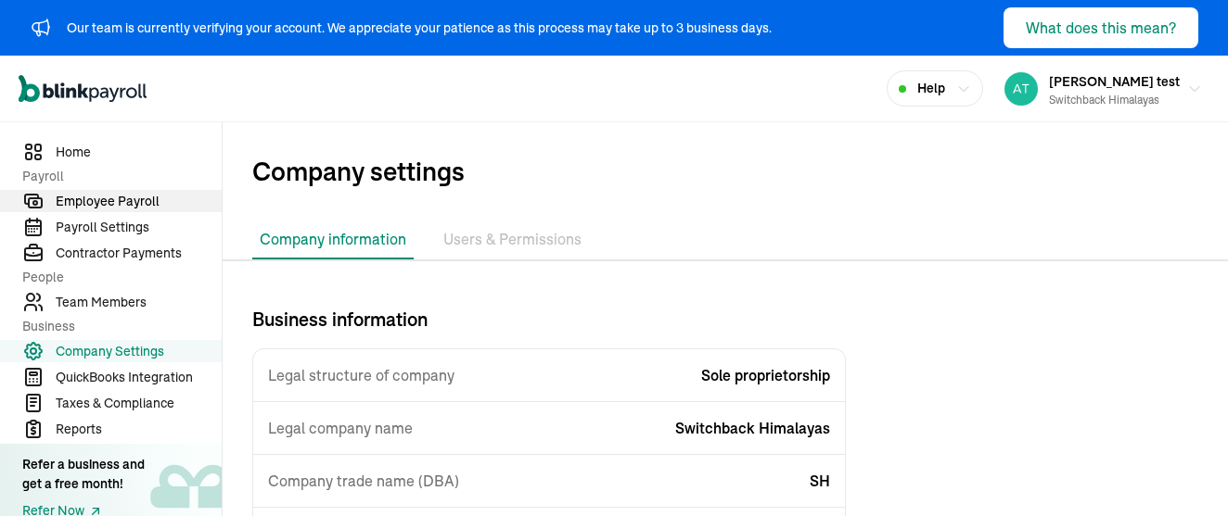
click at [85, 201] on span "Employee Payroll" at bounding box center [139, 201] width 166 height 19
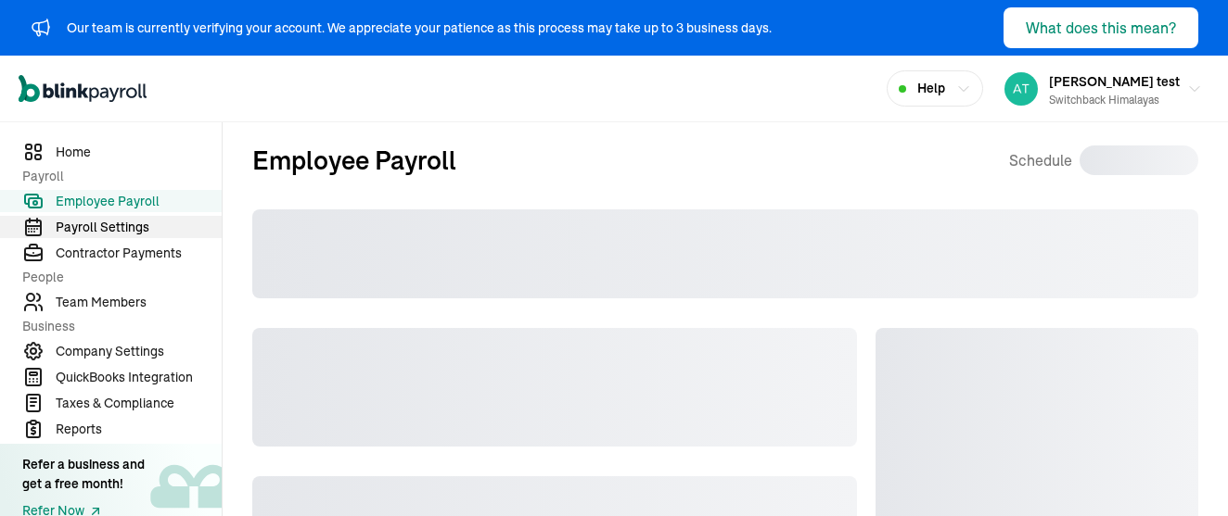
click at [85, 223] on span "Payroll Settings" at bounding box center [139, 227] width 166 height 19
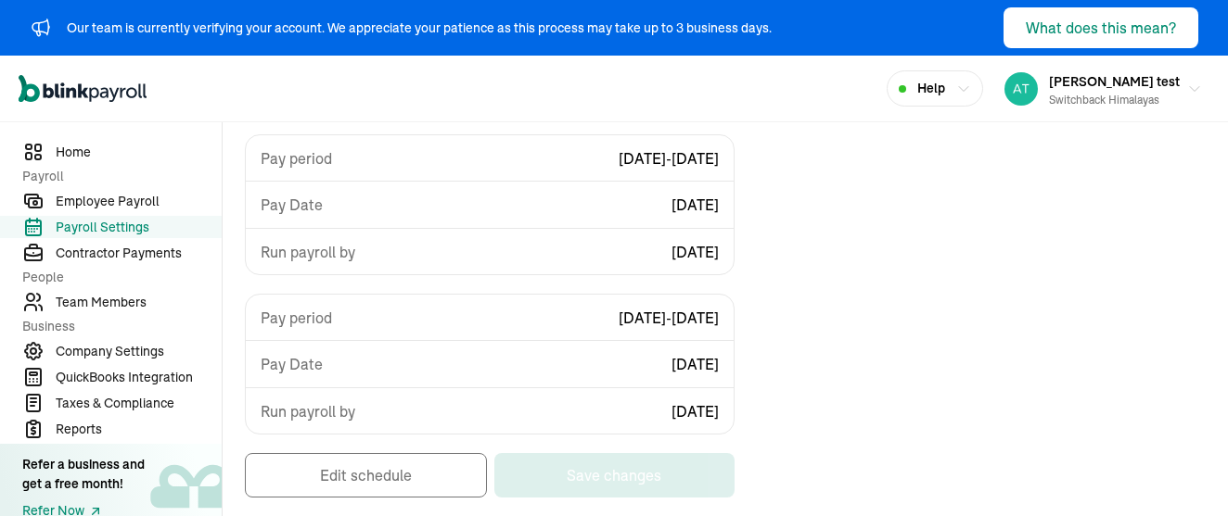
scroll to position [566, 0]
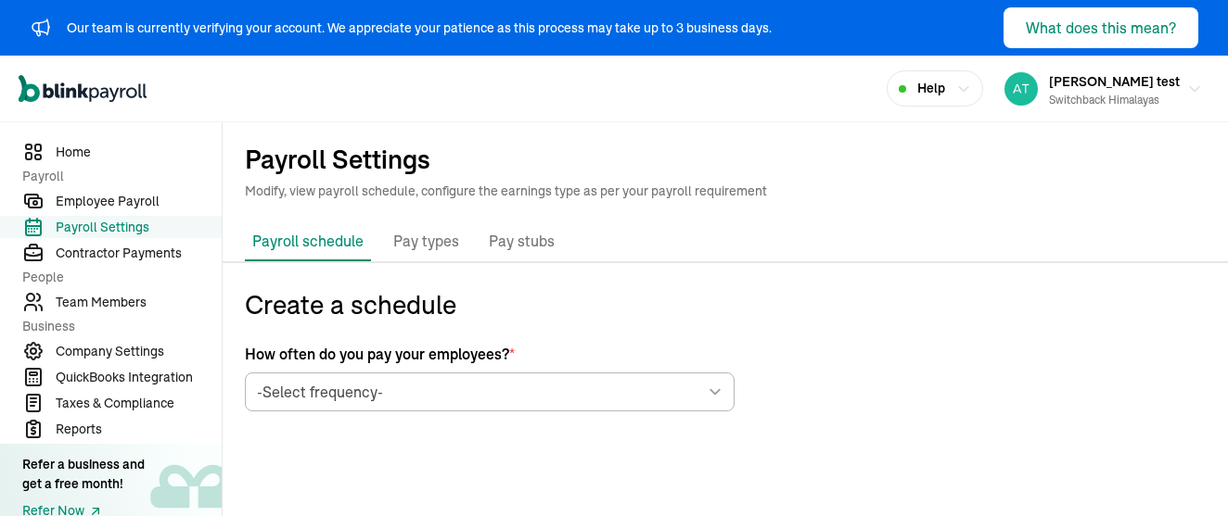
select select "biweekly"
select select "[DATE]"
select select "[DATE] - [DATE]"
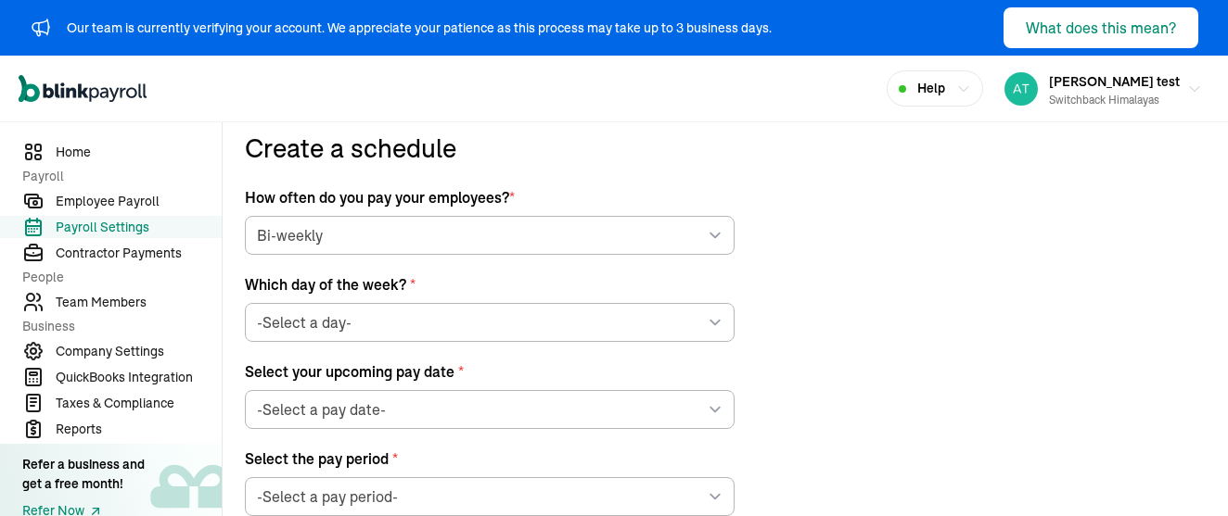
scroll to position [157, 0]
click at [149, 346] on span "Company Settings" at bounding box center [139, 351] width 166 height 19
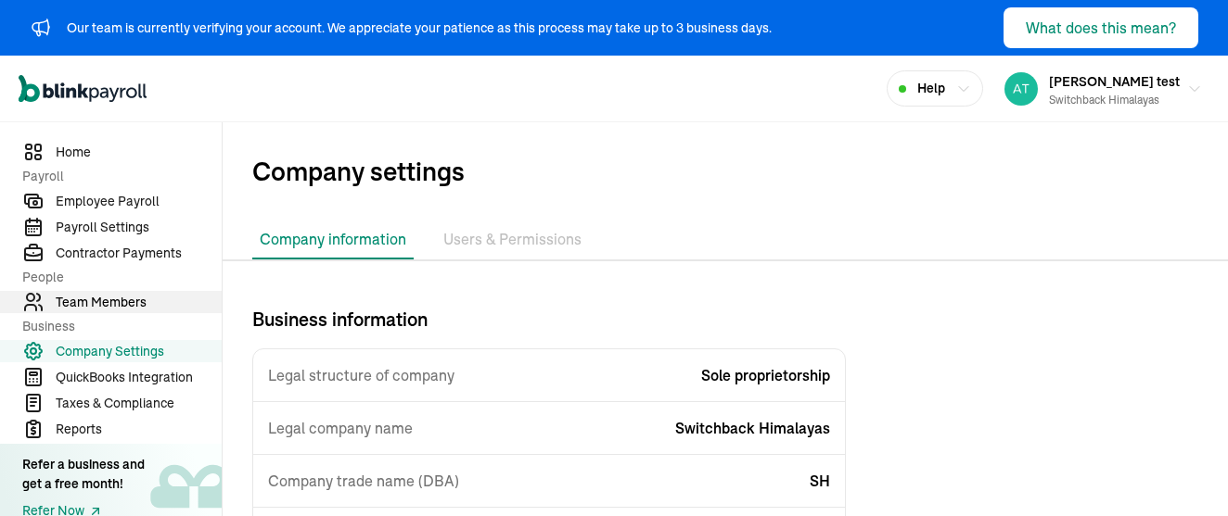
click at [118, 295] on span "Team Members" at bounding box center [139, 302] width 166 height 19
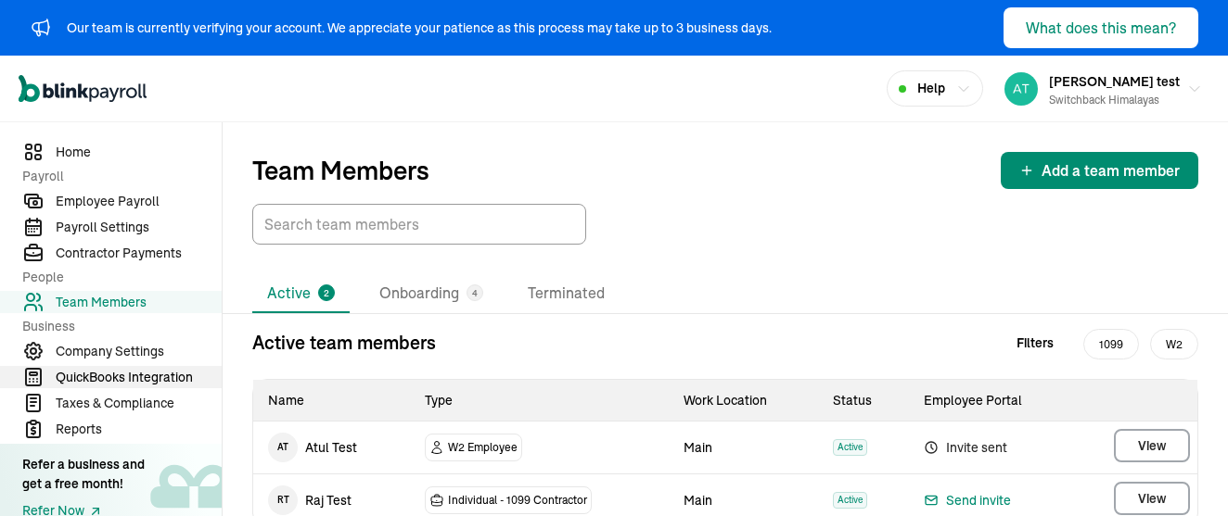
click at [114, 373] on span "QuickBooks Integration" at bounding box center [139, 377] width 166 height 19
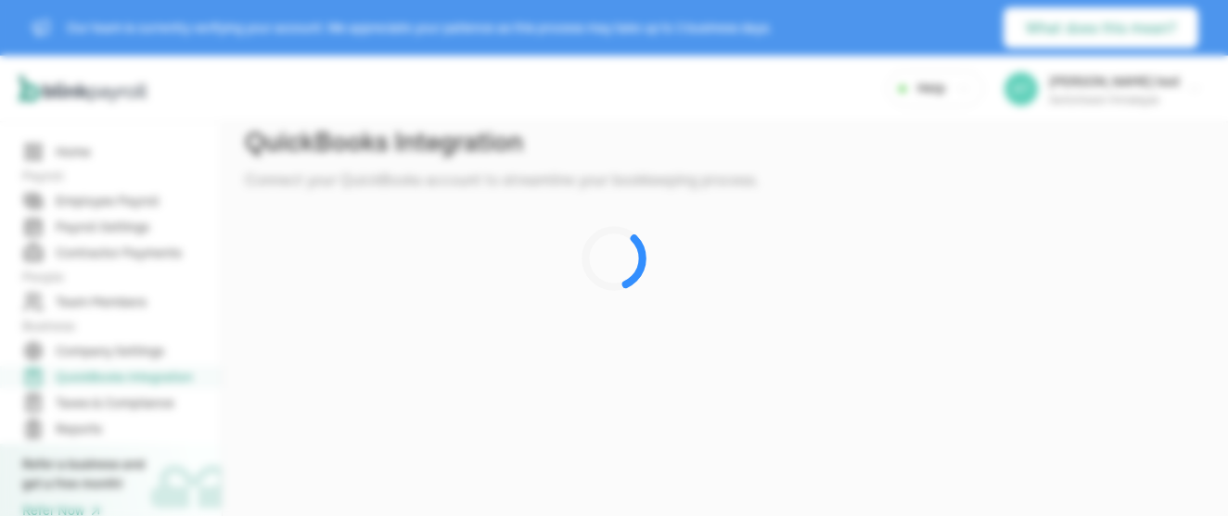
click at [126, 248] on div at bounding box center [614, 258] width 1228 height 516
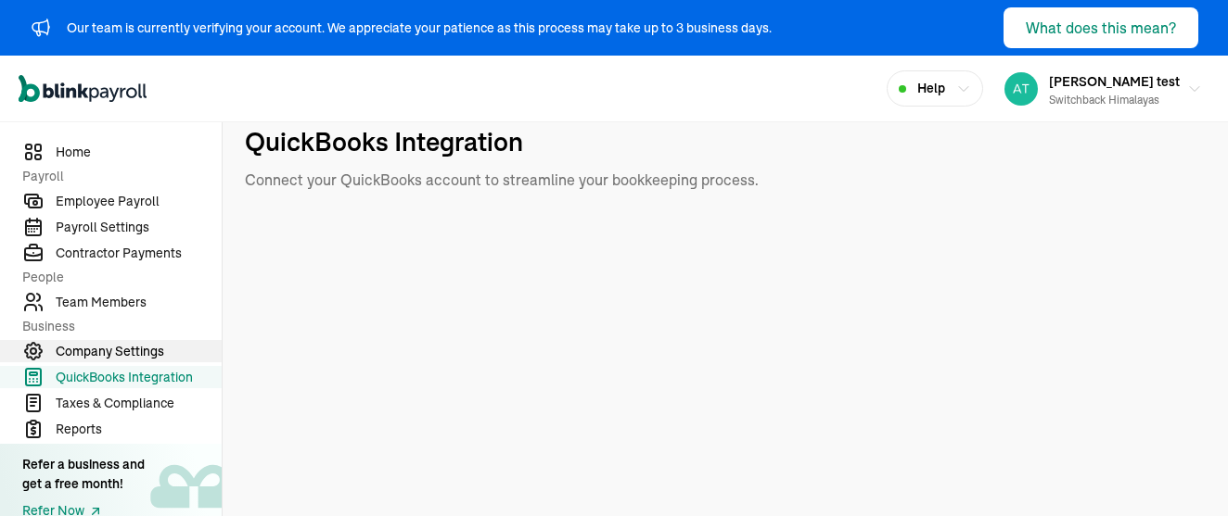
click at [115, 345] on span "Company Settings" at bounding box center [139, 351] width 166 height 19
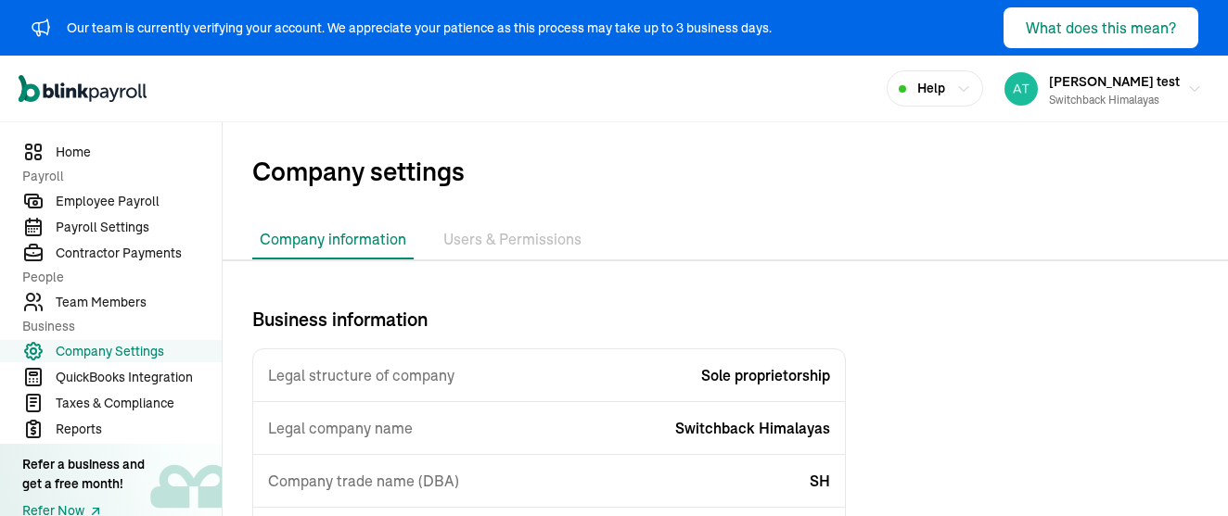
click at [115, 288] on nav "Home Payroll Employee Payroll Payroll Settings Contractor Payments People Team …" at bounding box center [111, 319] width 222 height 394
click at [114, 297] on span "Team Members" at bounding box center [139, 302] width 166 height 19
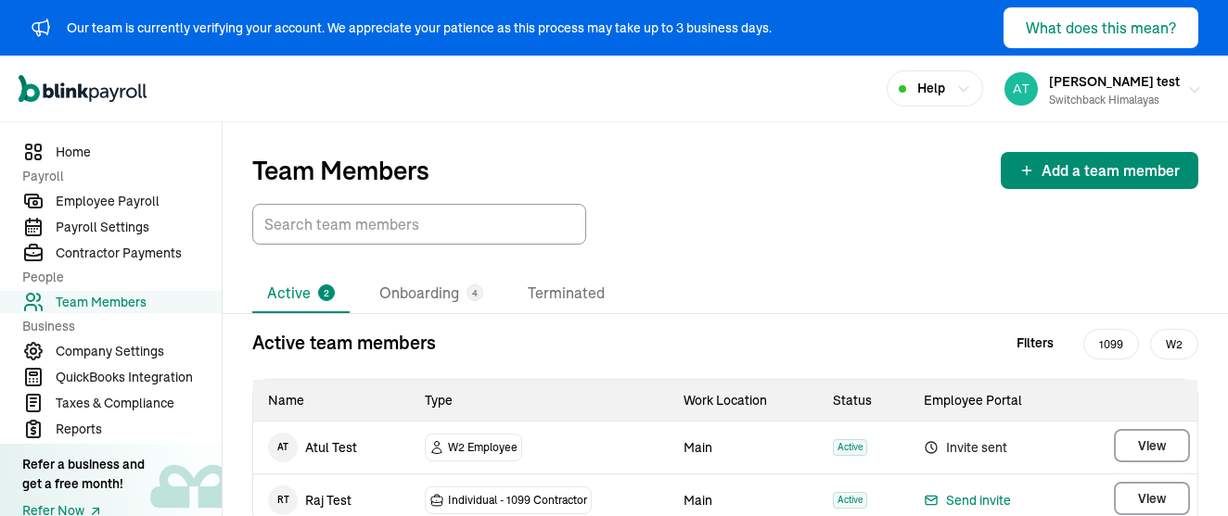
click at [1093, 95] on div "Switchback Himalayas" at bounding box center [1114, 100] width 131 height 17
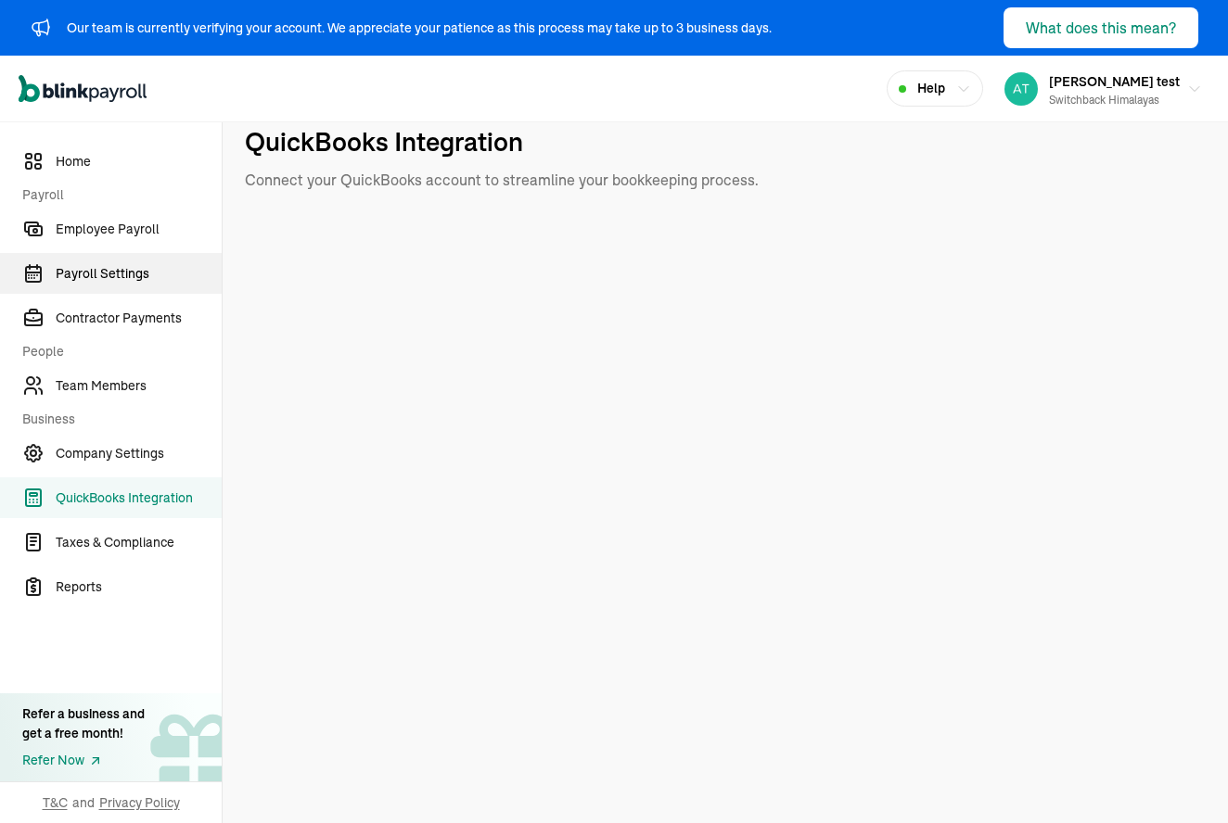
click at [89, 268] on span "Payroll Settings" at bounding box center [139, 273] width 166 height 19
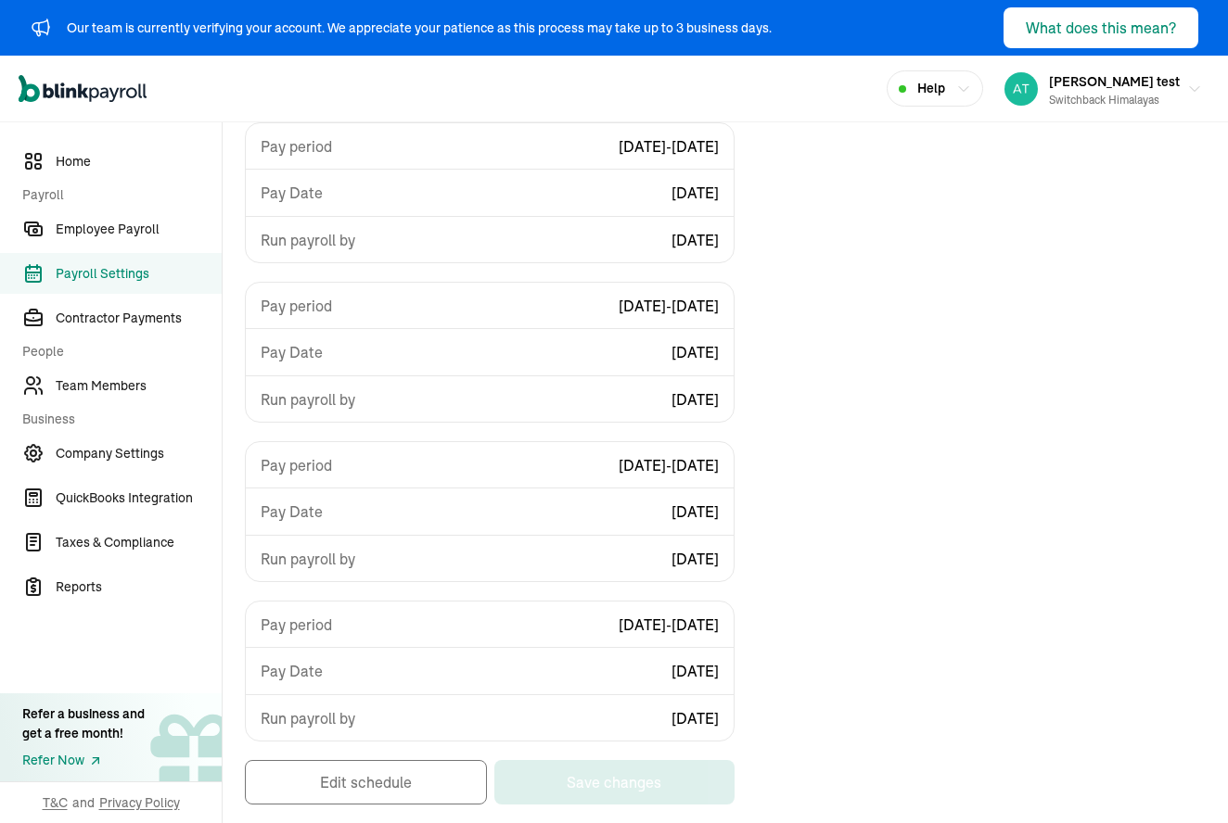
scroll to position [258, 0]
click at [86, 376] on span "Team Members" at bounding box center [139, 385] width 166 height 19
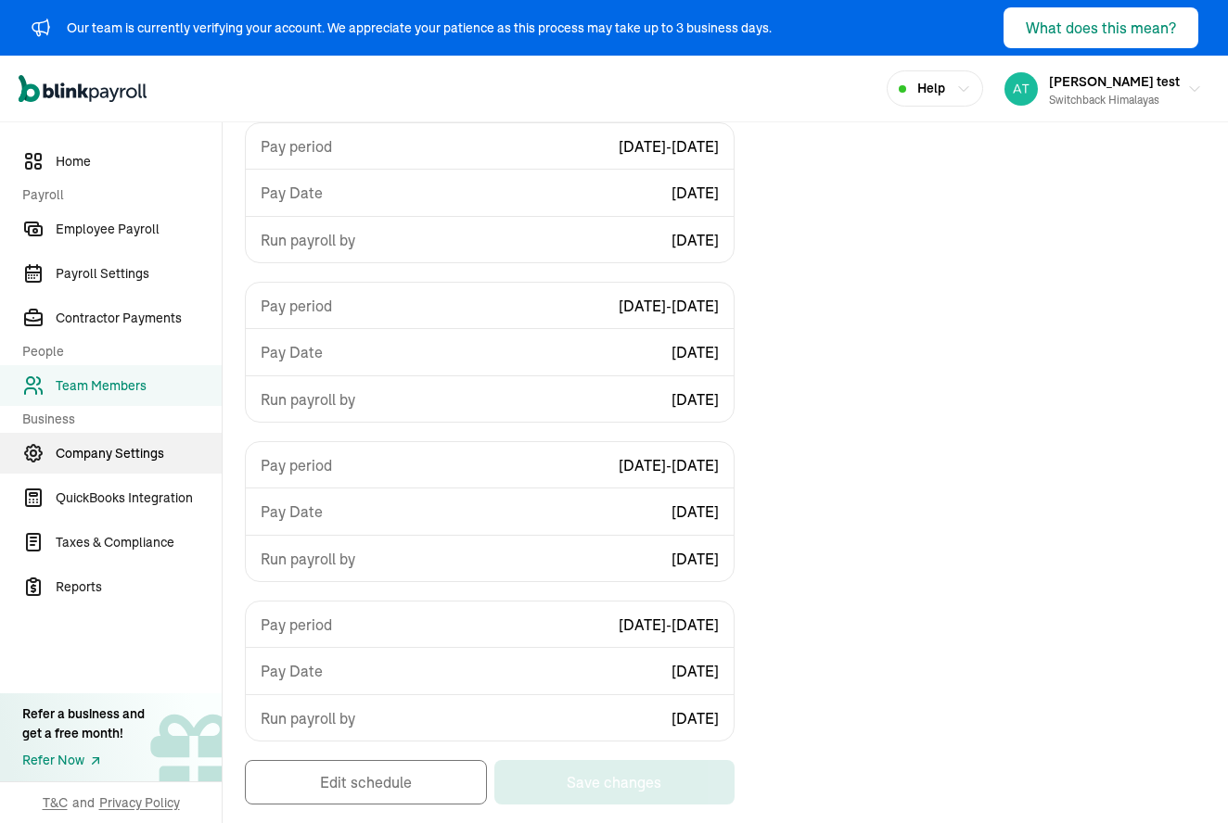
click at [89, 451] on span "Company Settings" at bounding box center [139, 453] width 166 height 19
click at [90, 374] on link "Team Members" at bounding box center [111, 385] width 222 height 41
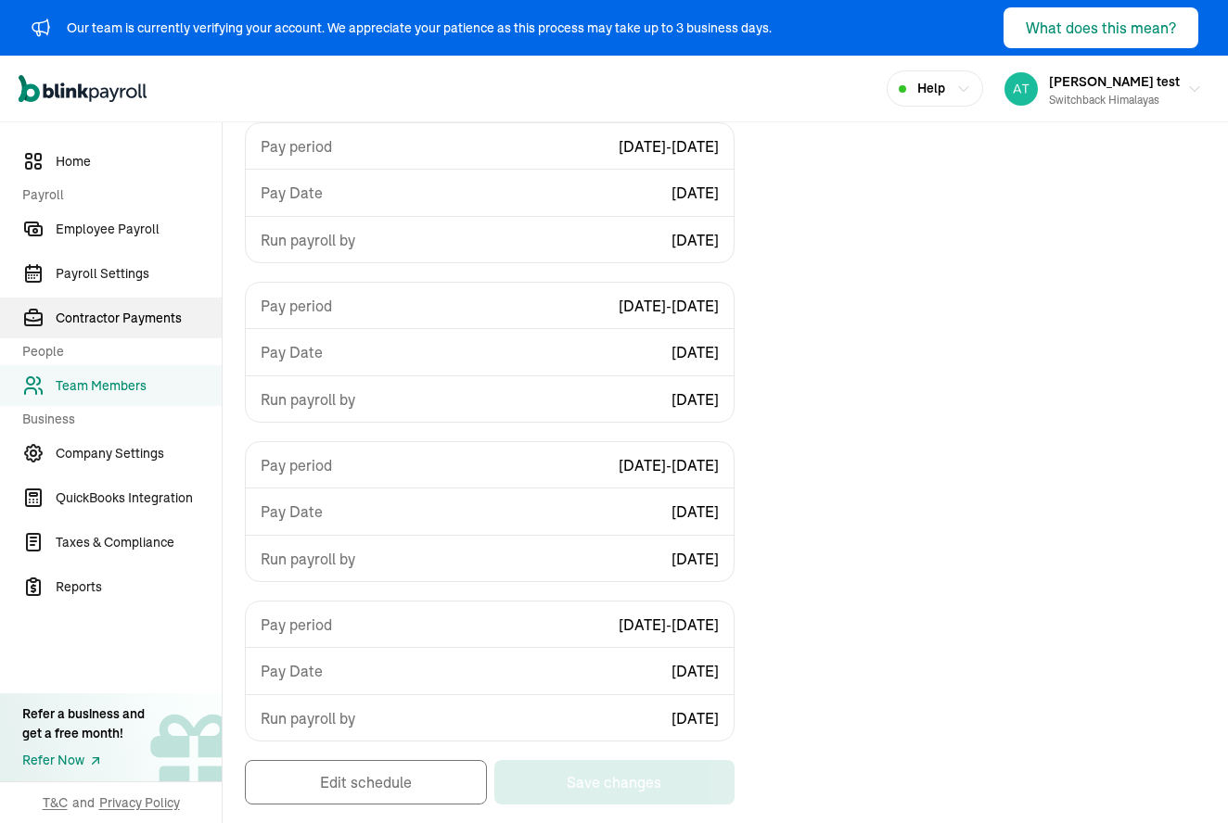
click at [91, 321] on span "Contractor Payments" at bounding box center [139, 318] width 166 height 19
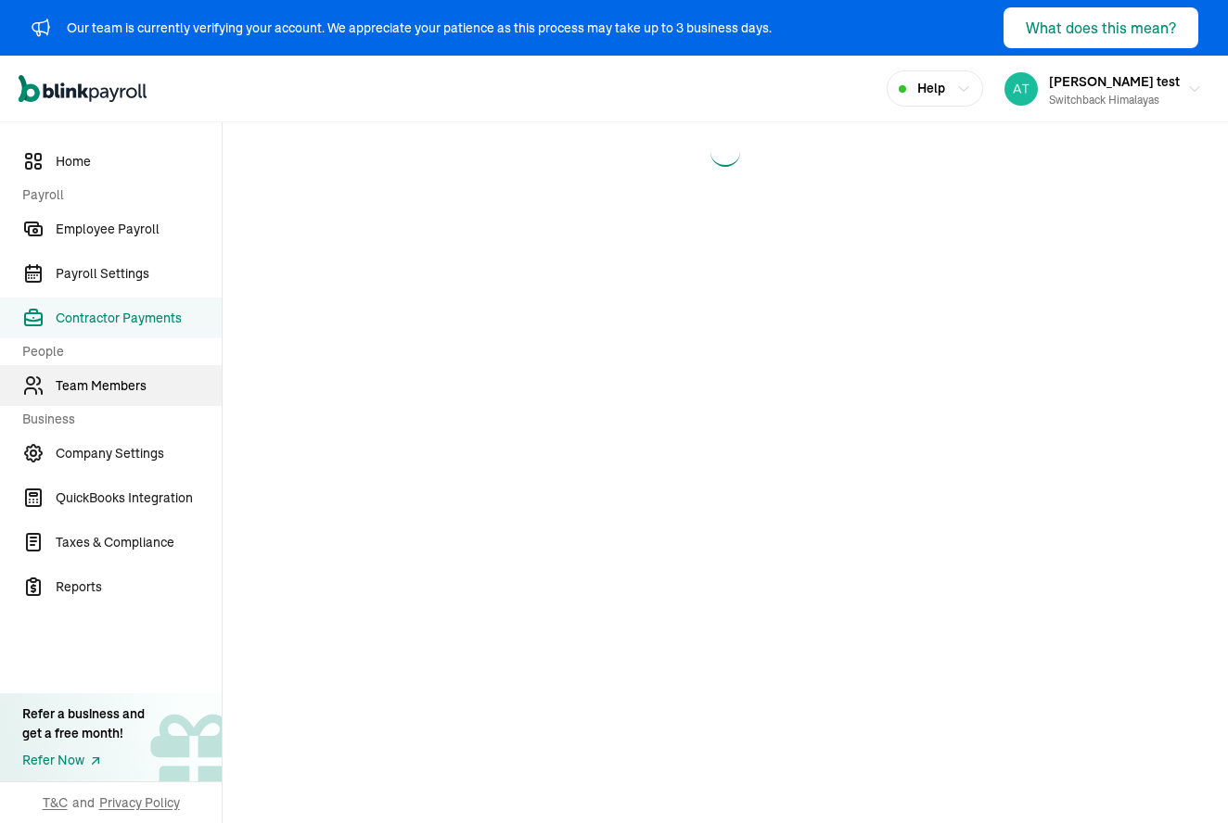
click at [98, 389] on span "Team Members" at bounding box center [139, 385] width 166 height 19
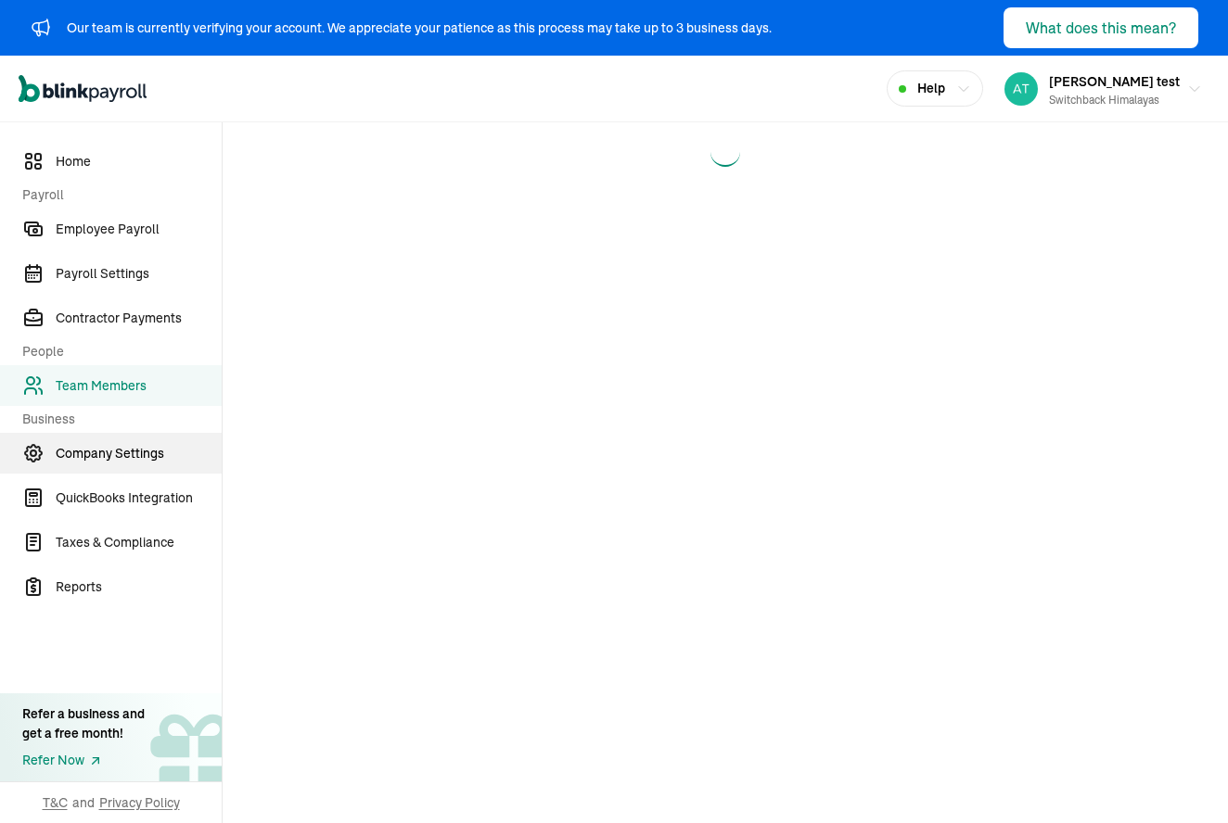
click at [117, 457] on span "Company Settings" at bounding box center [139, 453] width 166 height 19
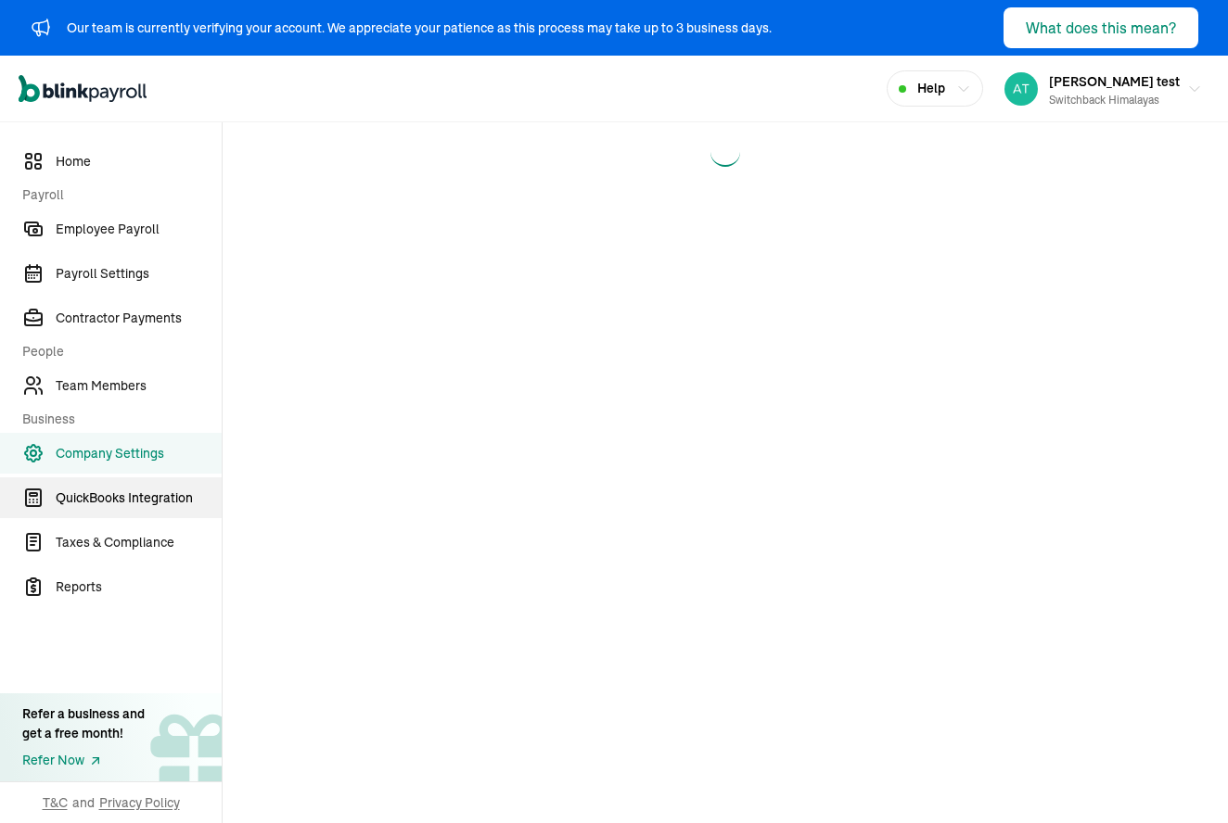
click at [111, 489] on span "QuickBooks Integration" at bounding box center [139, 498] width 166 height 19
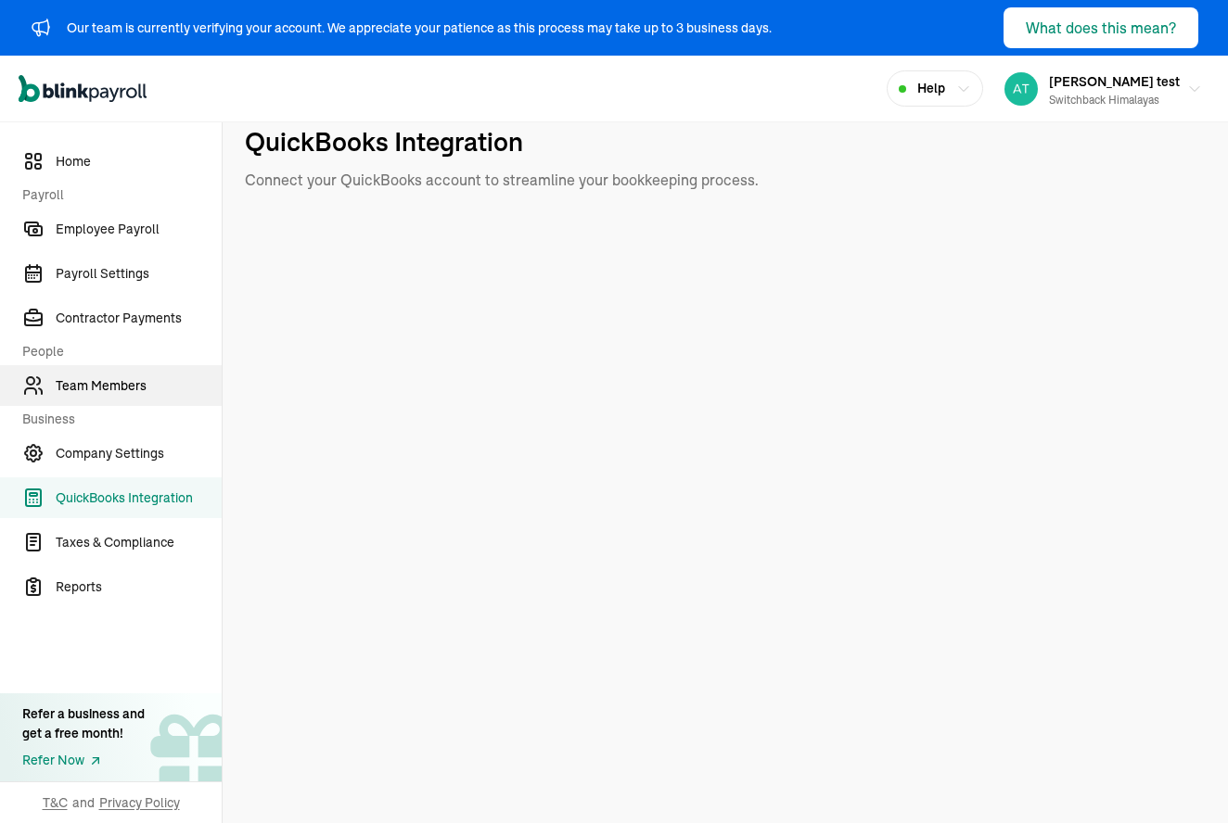
click at [93, 391] on span "Team Members" at bounding box center [139, 385] width 166 height 19
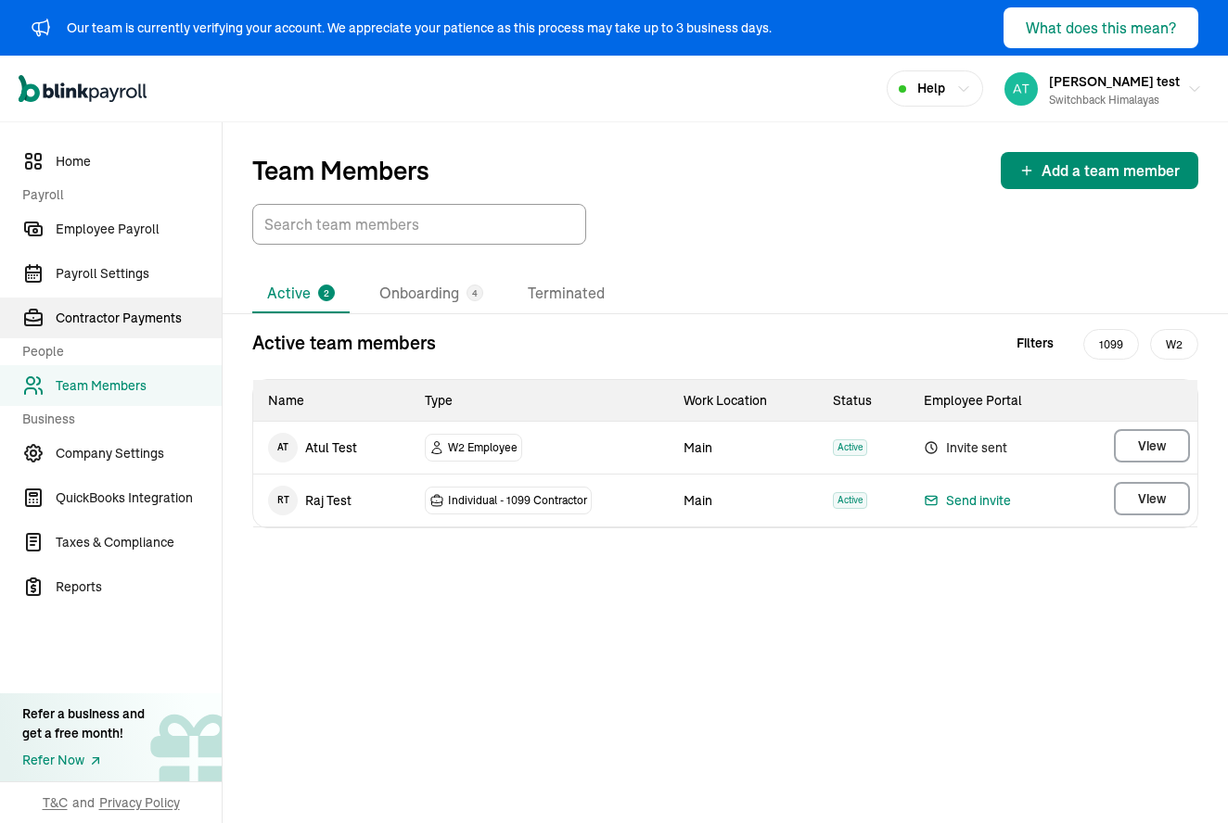
click at [124, 325] on span "Contractor Payments" at bounding box center [139, 318] width 166 height 19
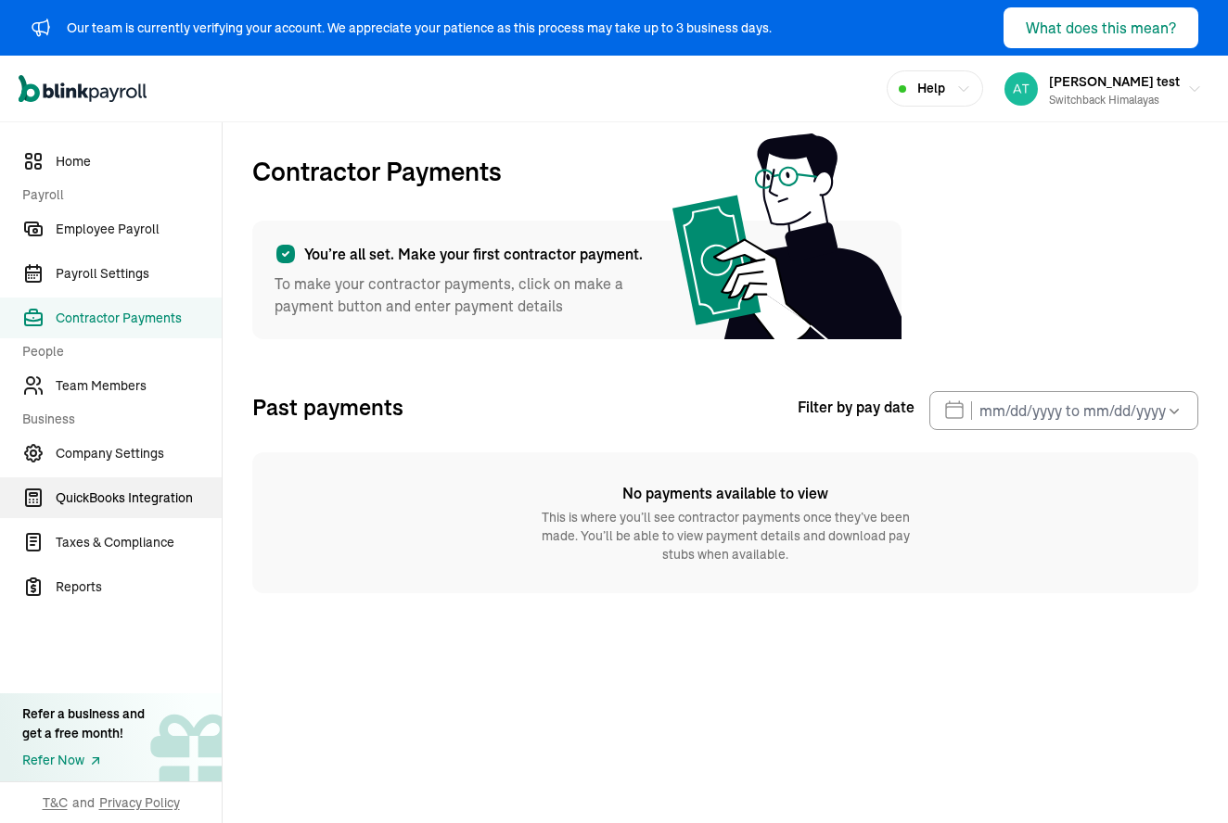
click at [116, 484] on link "QuickBooks Integration" at bounding box center [111, 498] width 222 height 41
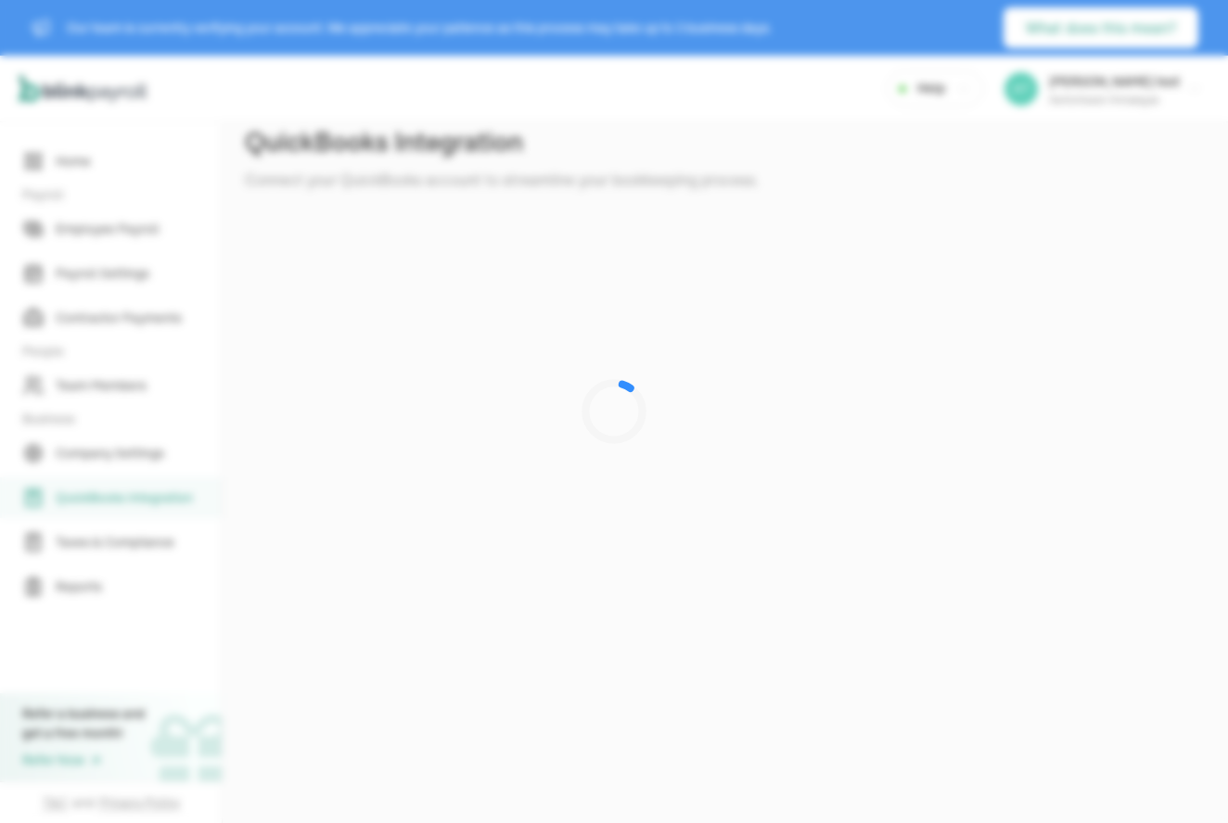
click at [116, 463] on div at bounding box center [614, 411] width 1228 height 823
click at [115, 452] on div at bounding box center [614, 411] width 1228 height 823
click at [83, 159] on div at bounding box center [614, 411] width 1228 height 823
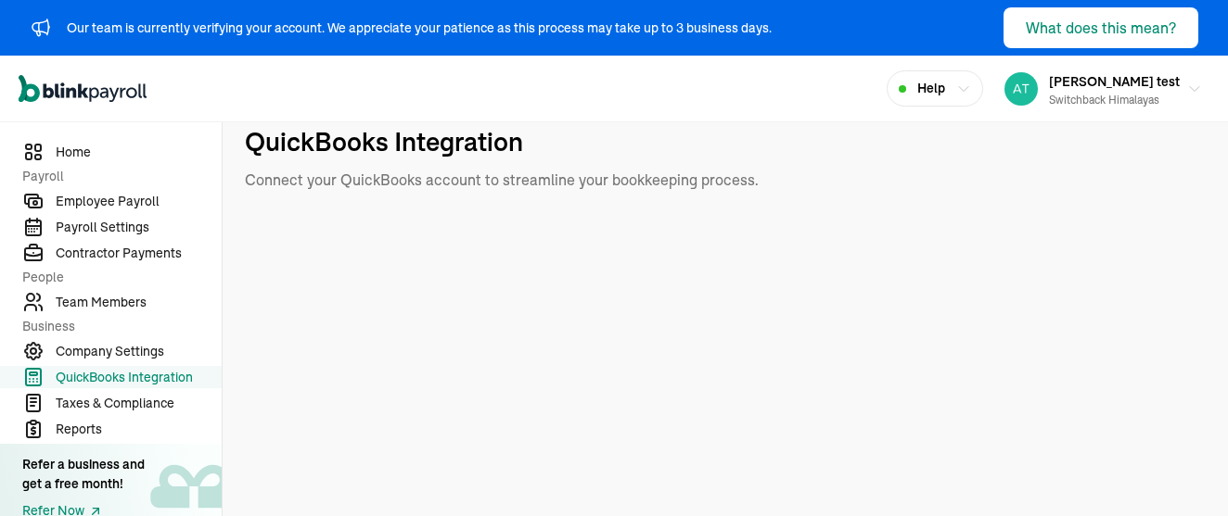
click at [101, 287] on span "People" at bounding box center [116, 277] width 188 height 19
click at [98, 301] on span "Team Members" at bounding box center [139, 302] width 166 height 19
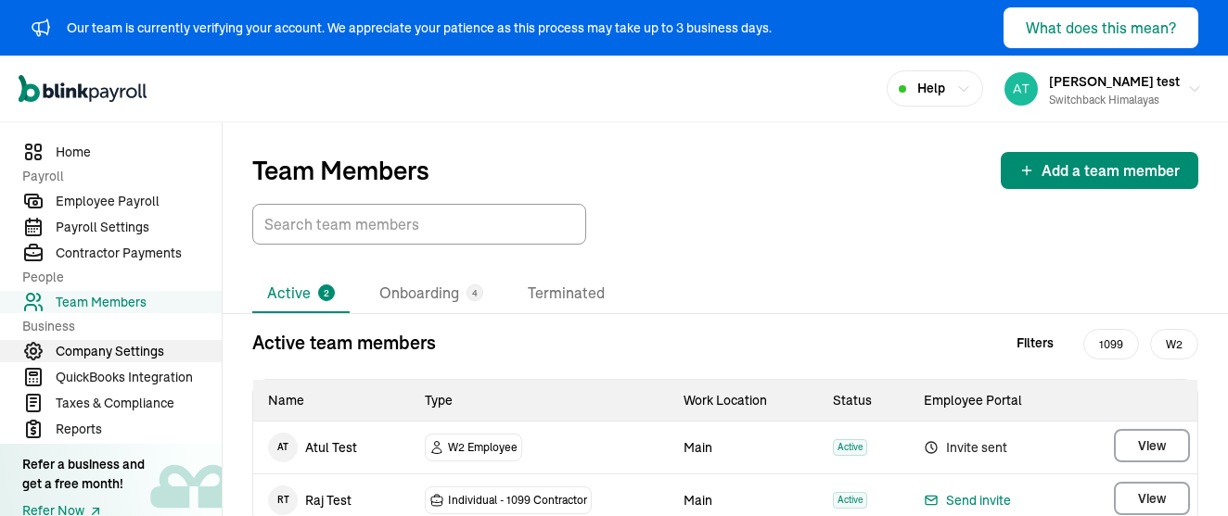
click at [93, 344] on span "Company Settings" at bounding box center [139, 351] width 166 height 19
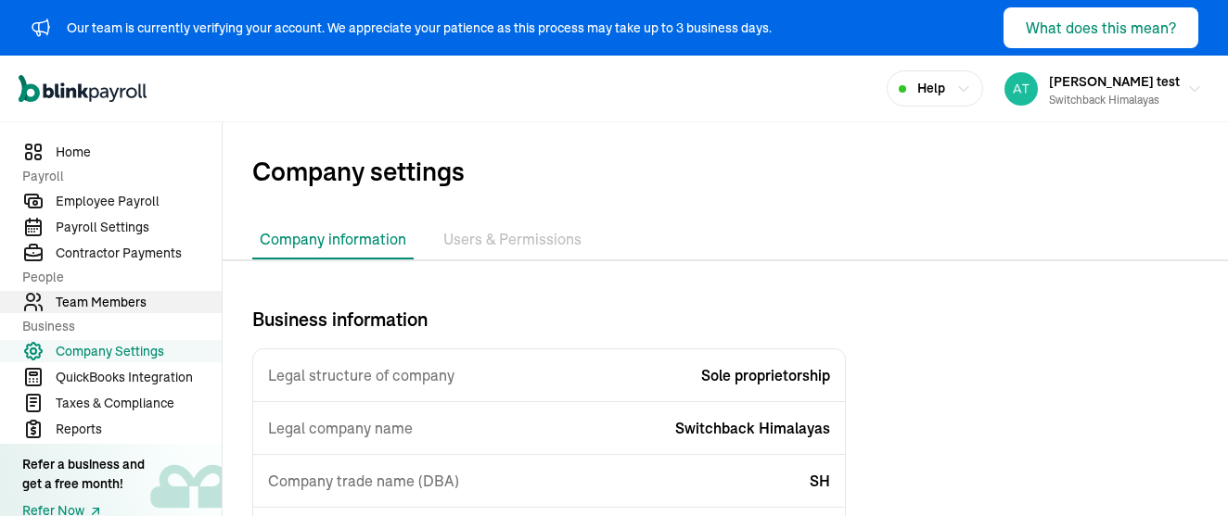
click at [121, 299] on span "Team Members" at bounding box center [139, 302] width 166 height 19
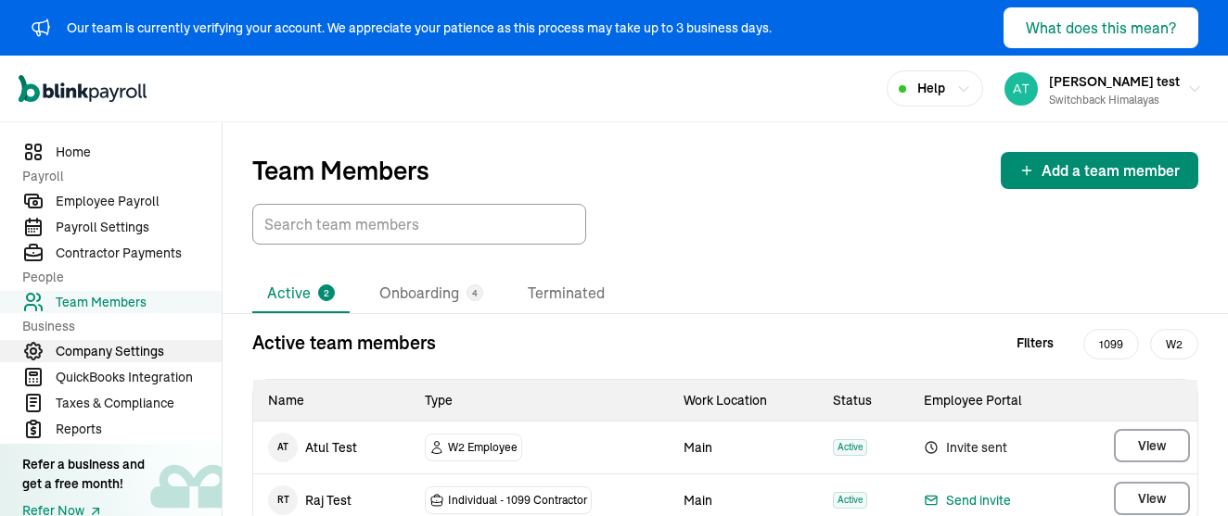
click at [99, 353] on span "Company Settings" at bounding box center [139, 351] width 166 height 19
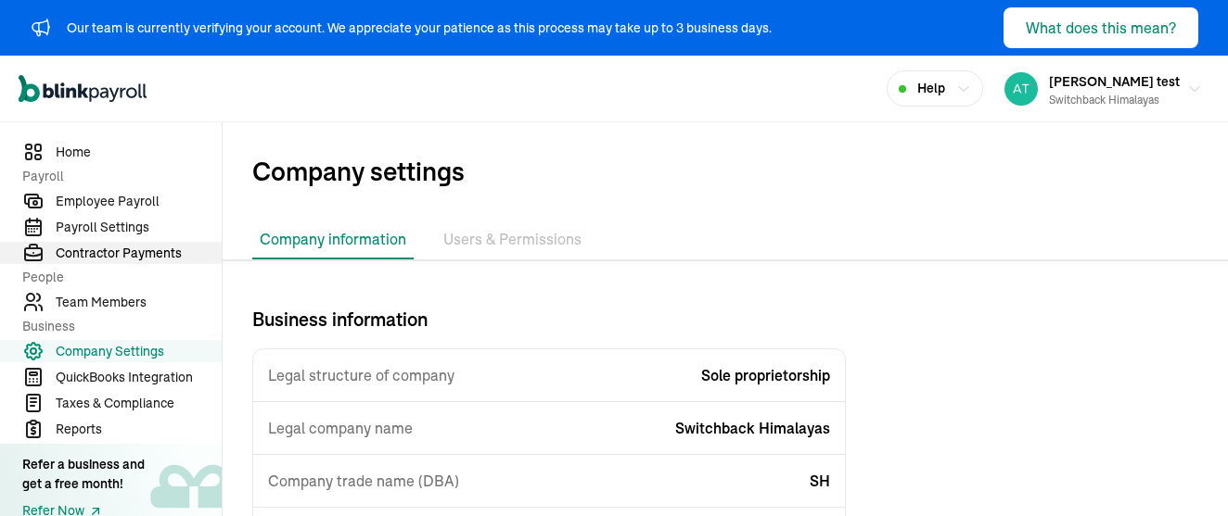
click at [96, 261] on span "Contractor Payments" at bounding box center [139, 253] width 166 height 19
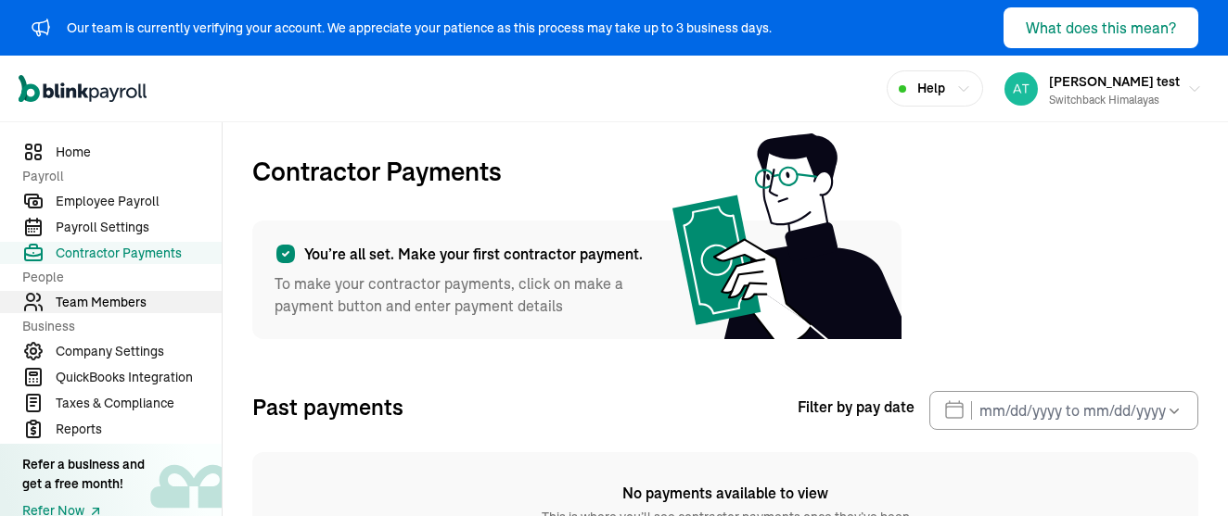
click at [96, 312] on span "Team Members" at bounding box center [139, 302] width 166 height 19
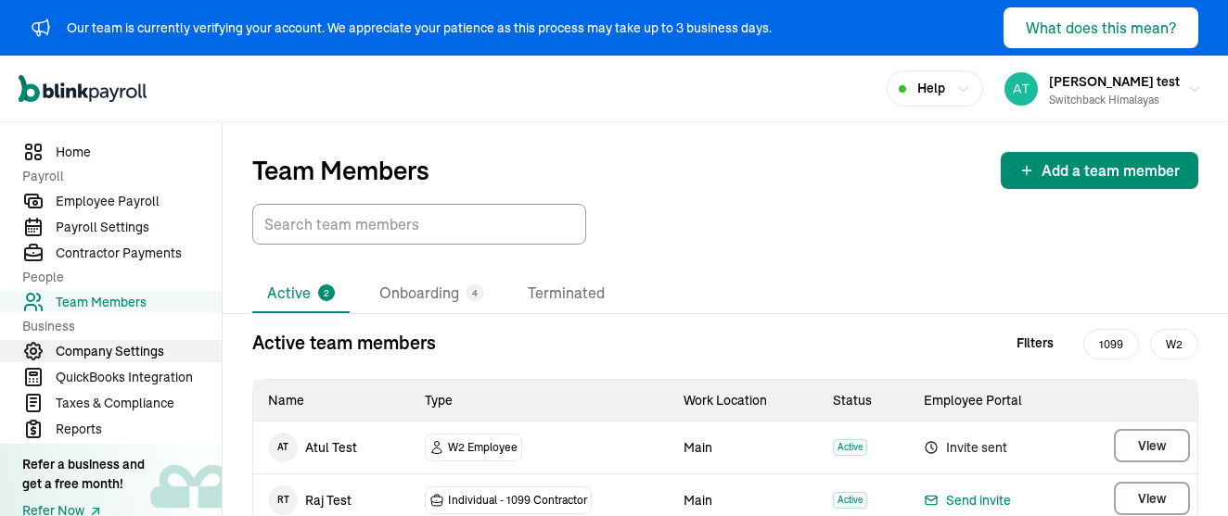
click at [96, 350] on span "Company Settings" at bounding box center [139, 351] width 166 height 19
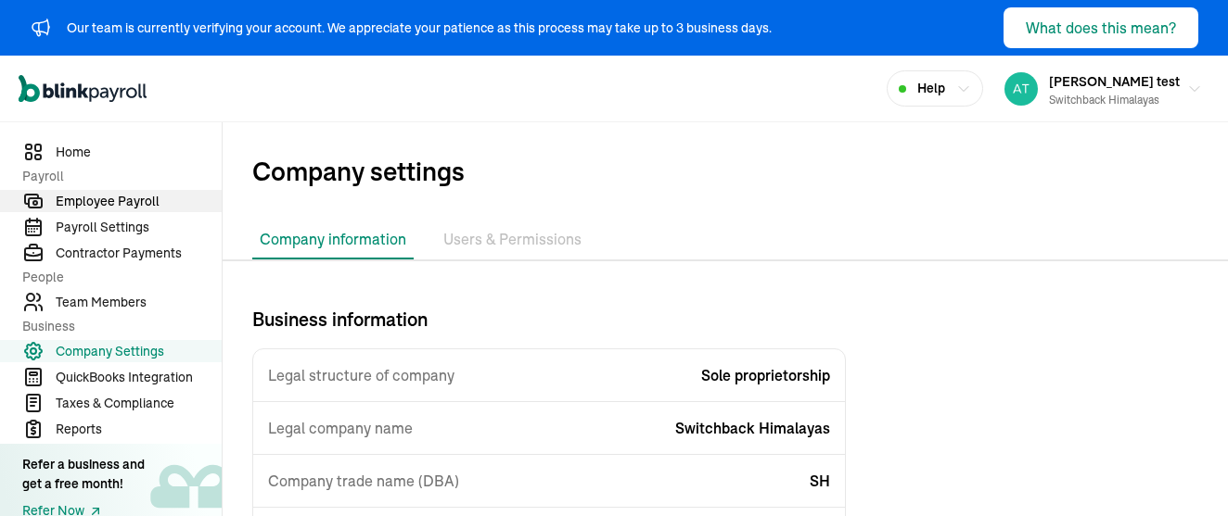
click at [85, 201] on span "Employee Payroll" at bounding box center [139, 201] width 166 height 19
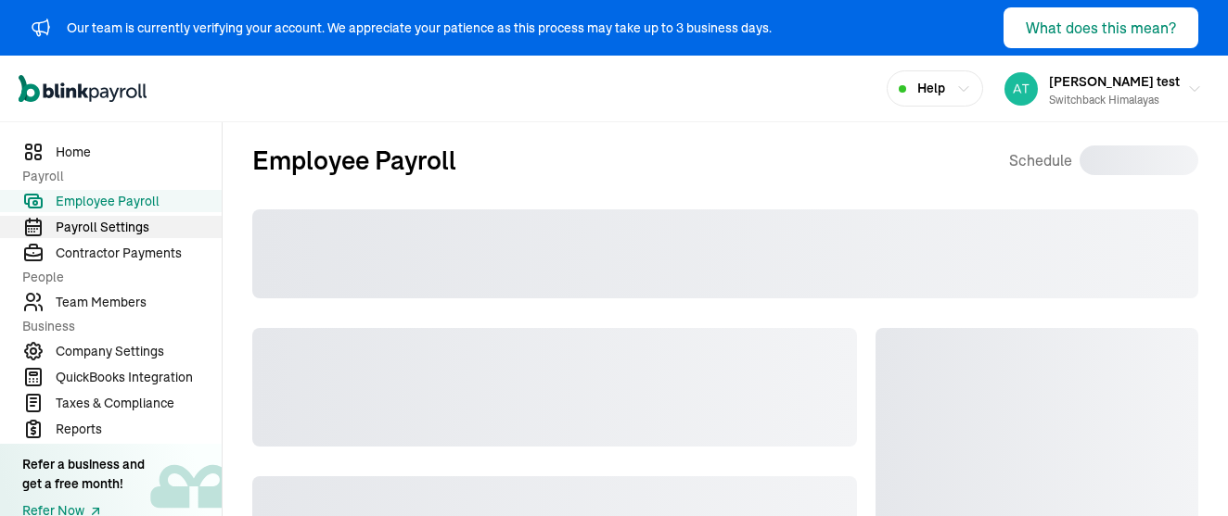
click at [85, 223] on span "Payroll Settings" at bounding box center [139, 227] width 166 height 19
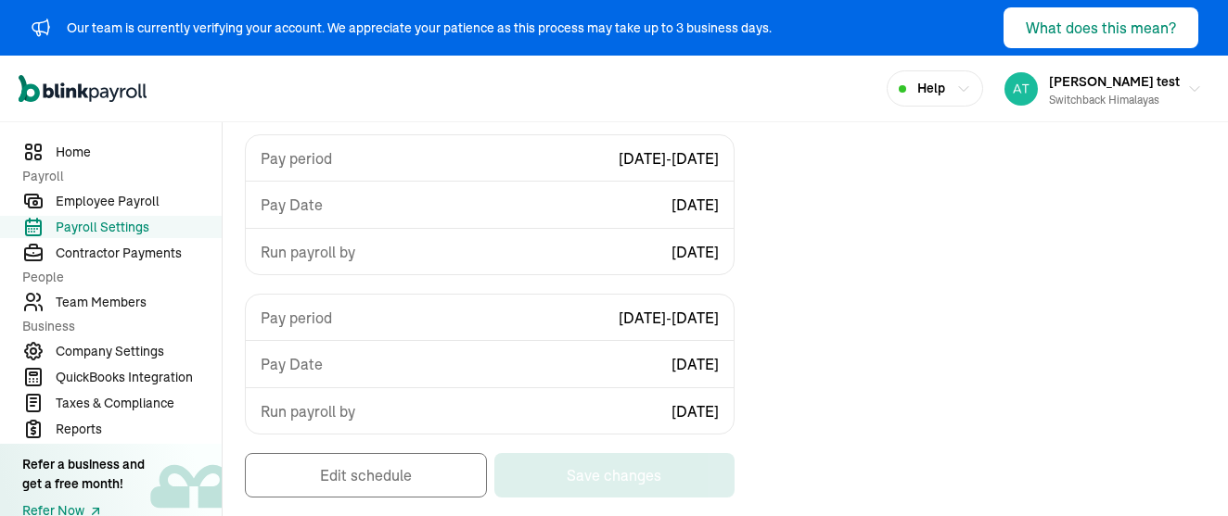
scroll to position [566, 0]
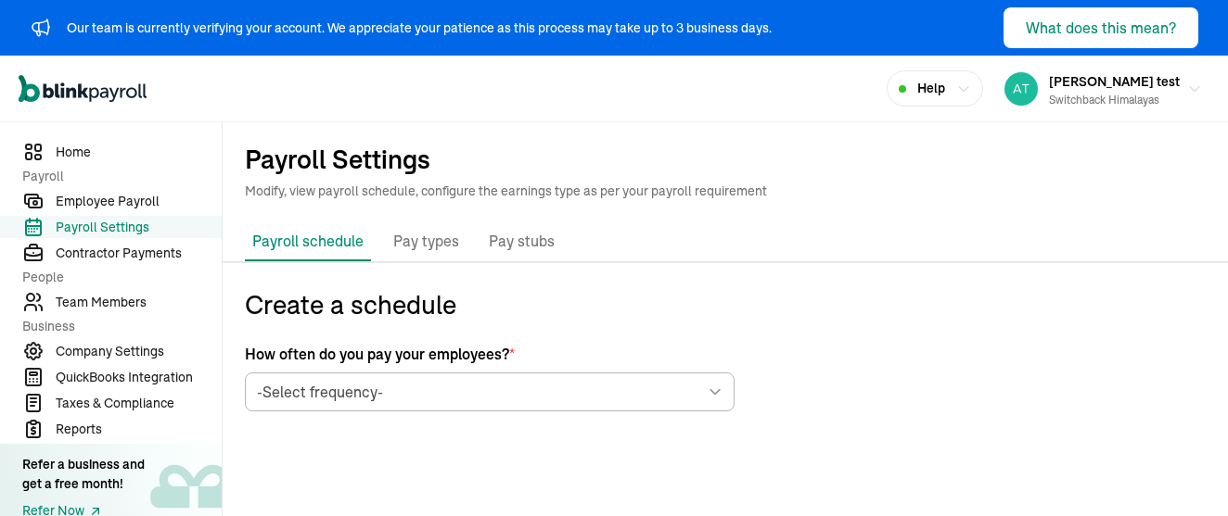
select select "biweekly"
select select "[DATE]"
select select "Sat, Aug 30 - Fri, Sep 12"
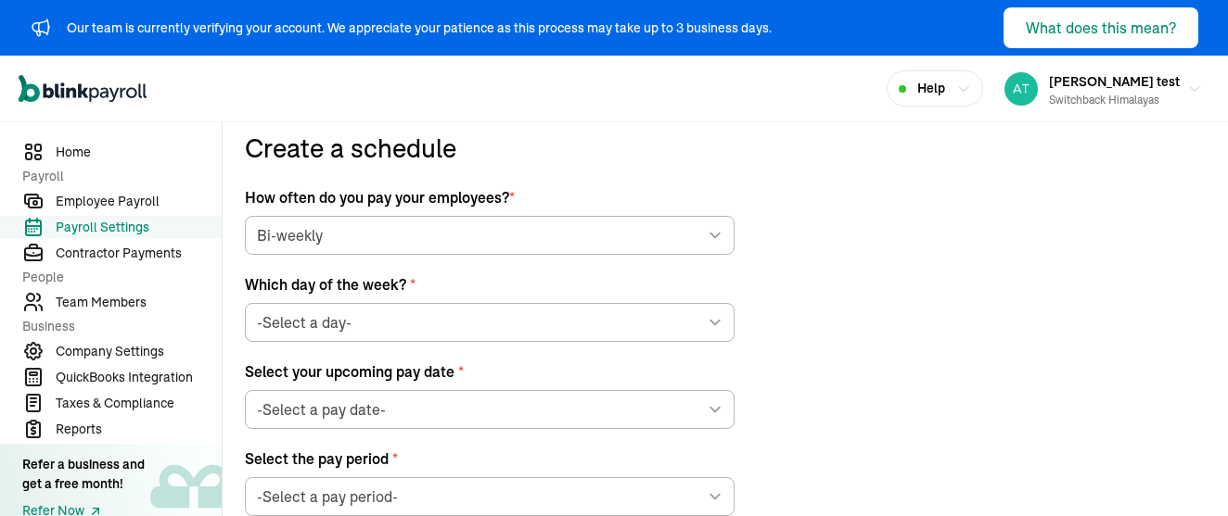
scroll to position [157, 0]
click at [149, 346] on span "Company Settings" at bounding box center [139, 351] width 166 height 19
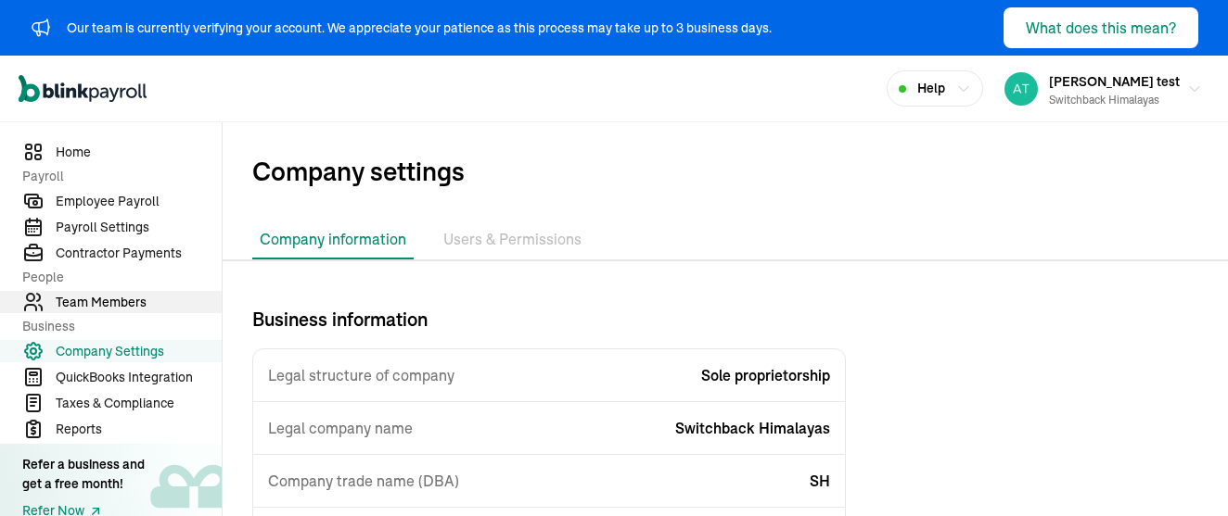
click at [118, 295] on span "Team Members" at bounding box center [139, 302] width 166 height 19
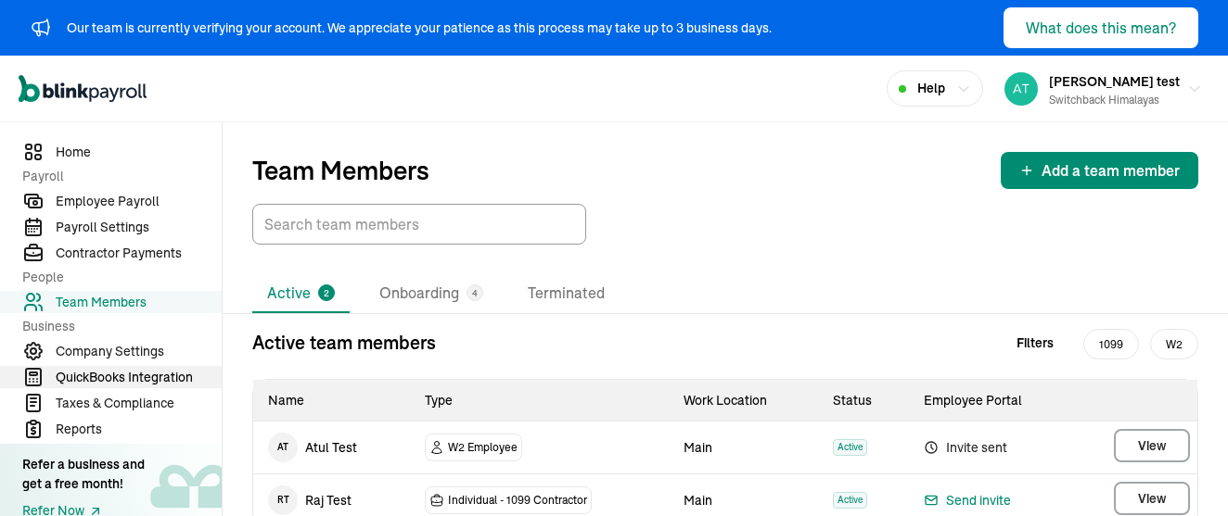
click at [114, 373] on span "QuickBooks Integration" at bounding box center [139, 377] width 166 height 19
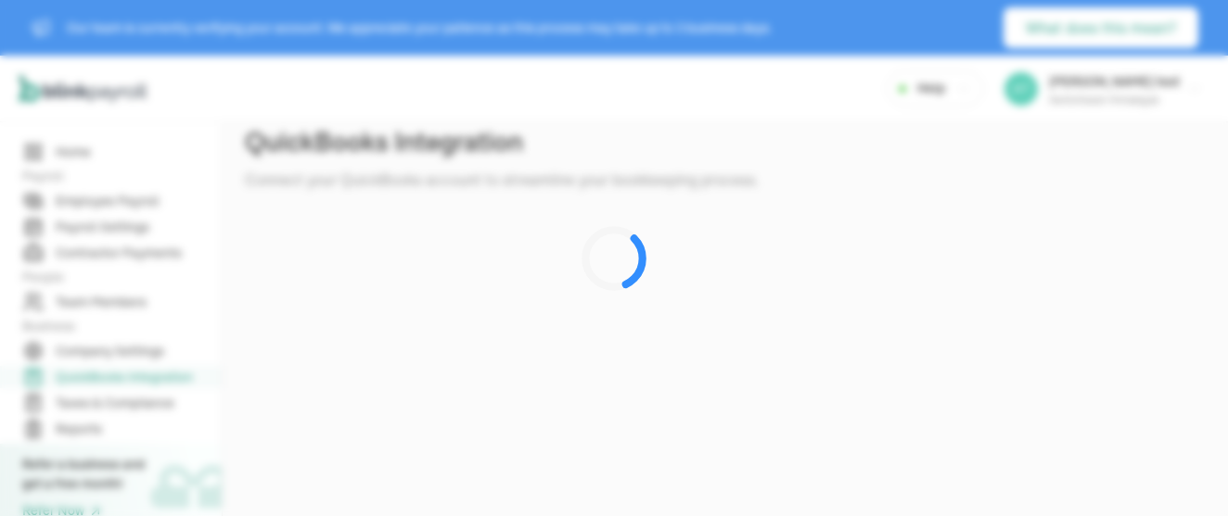
click at [126, 248] on div at bounding box center [614, 258] width 1228 height 516
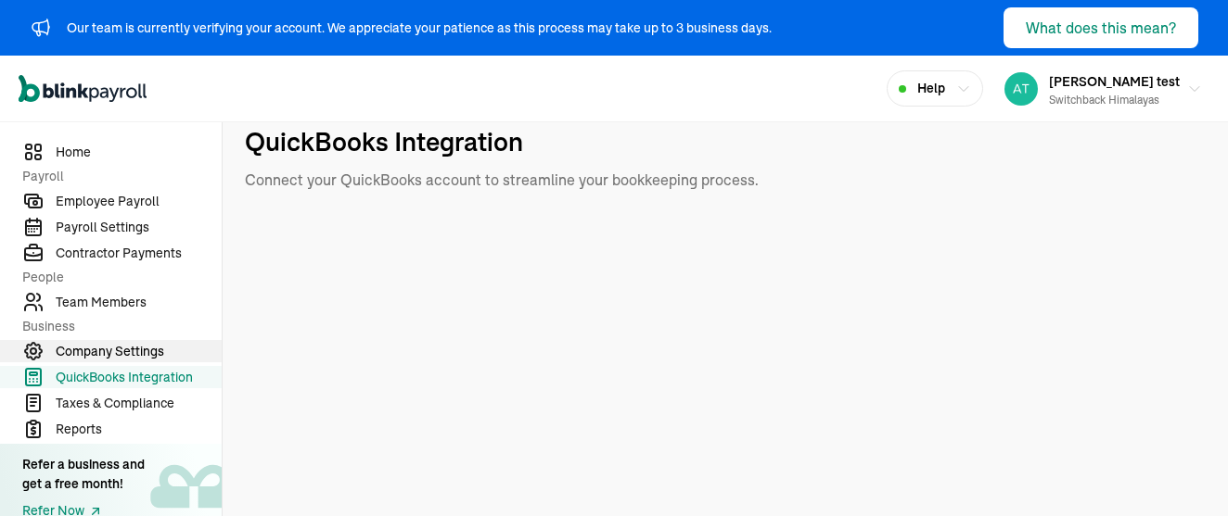
click at [115, 345] on span "Company Settings" at bounding box center [139, 351] width 166 height 19
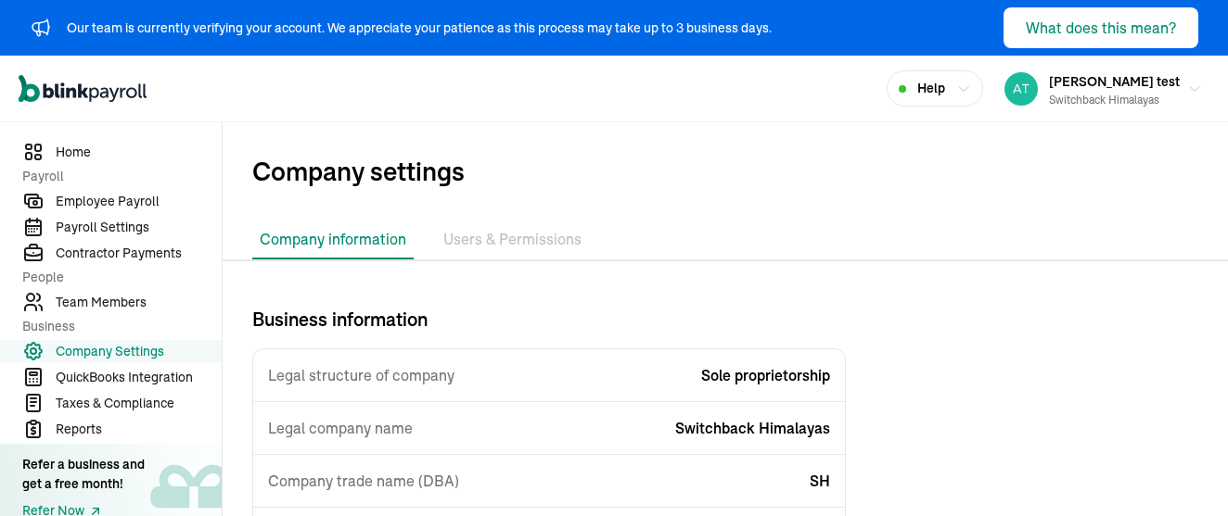
click at [115, 288] on nav "Home Payroll Employee Payroll Payroll Settings Contractor Payments People Team …" at bounding box center [111, 319] width 222 height 394
click at [114, 297] on span "Team Members" at bounding box center [139, 302] width 166 height 19
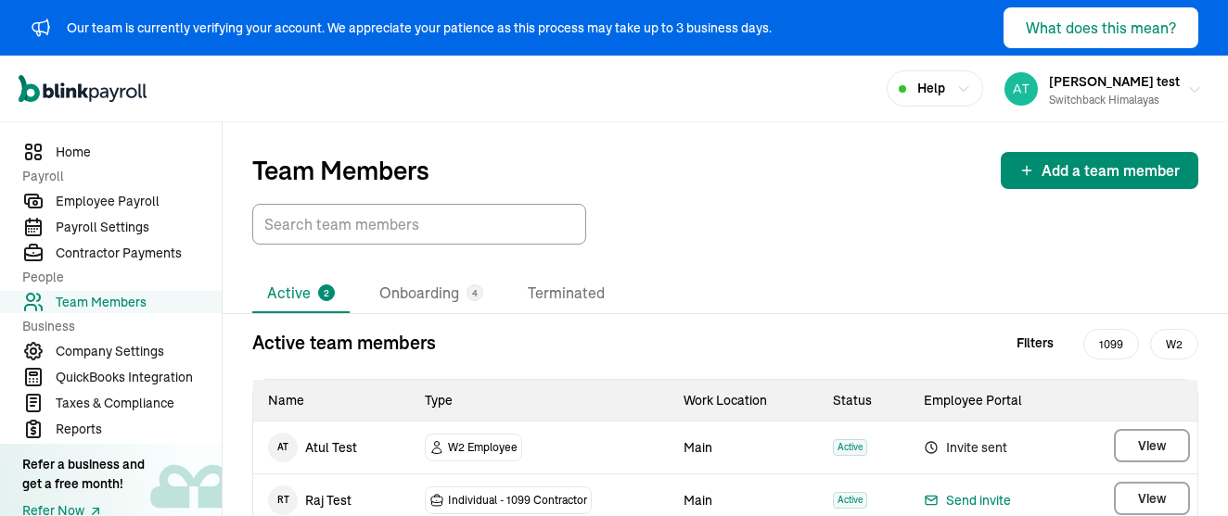
click at [1093, 95] on div "Switchback Himalayas" at bounding box center [1114, 100] width 131 height 17
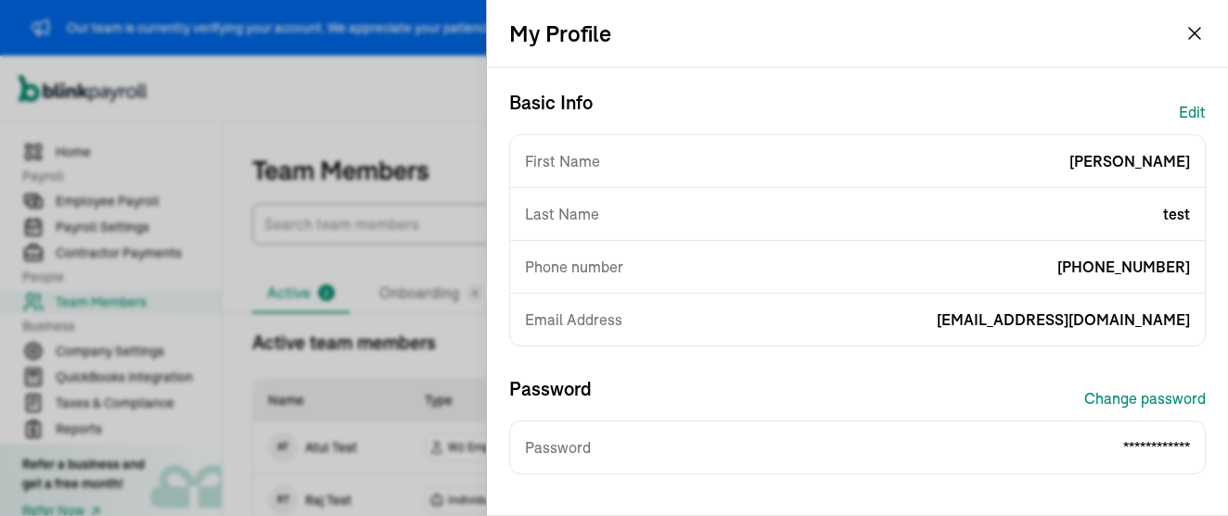
drag, startPoint x: 957, startPoint y: 318, endPoint x: 1203, endPoint y: 319, distance: 245.7
click at [1203, 319] on div "Email Address atul+newcollab@blinkpayroll.com" at bounding box center [857, 320] width 694 height 52
copy span "atul+newcollab@blinkpayroll.com"
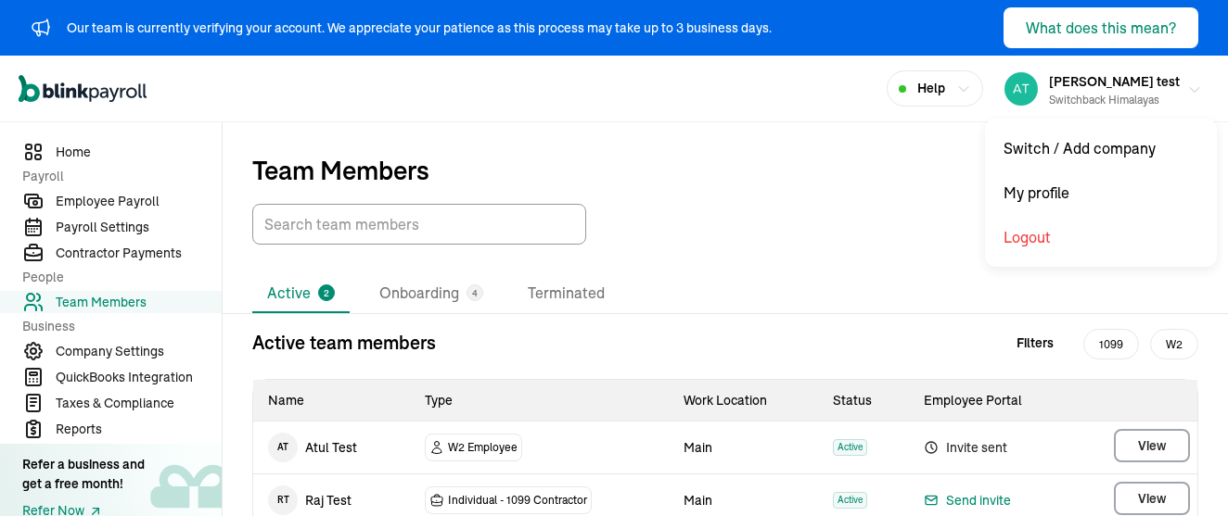
click at [1128, 83] on span "[PERSON_NAME] test" at bounding box center [1114, 81] width 131 height 17
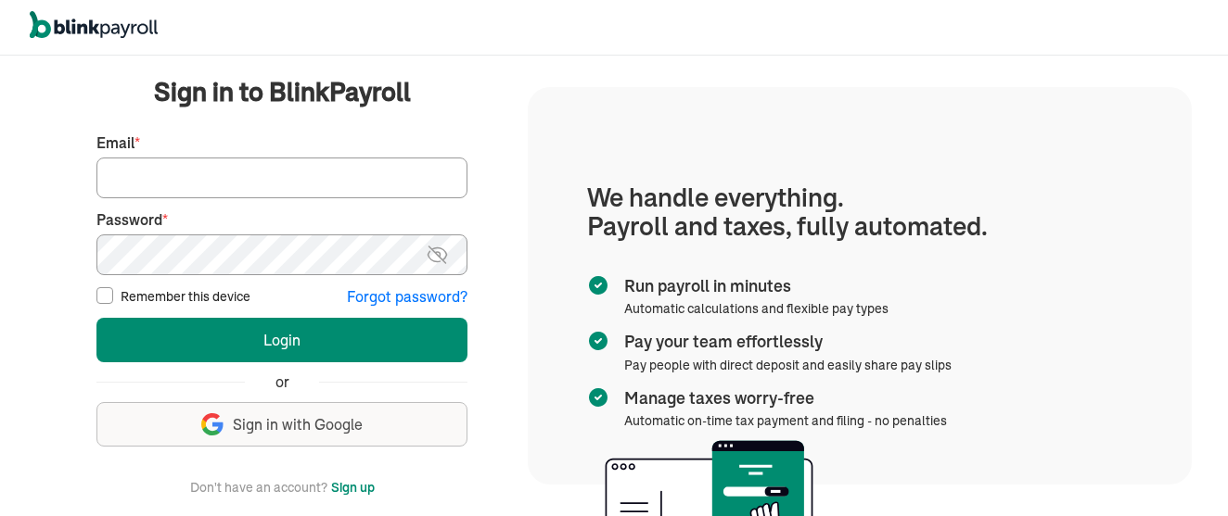
paste input "[EMAIL_ADDRESS][DOMAIN_NAME]"
type input "[EMAIL_ADDRESS][DOMAIN_NAME]"
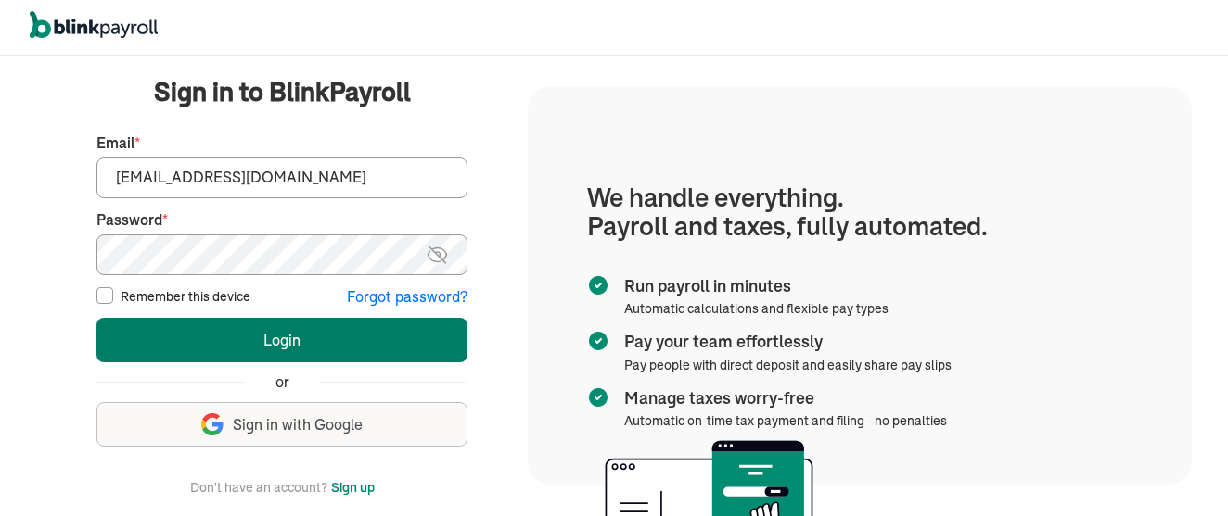
click at [310, 349] on button "Login" at bounding box center [281, 340] width 371 height 45
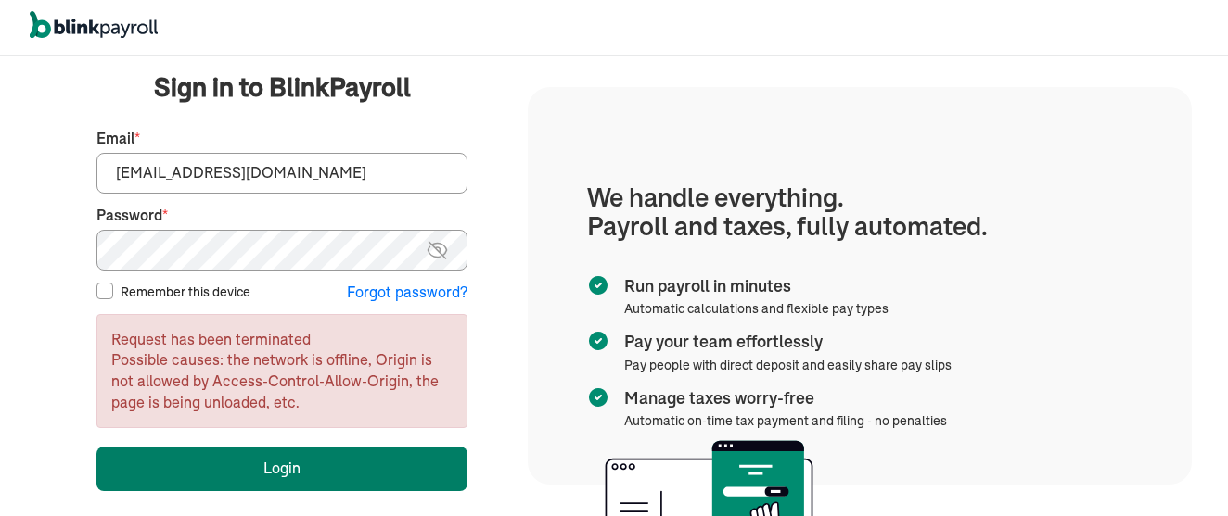
click at [253, 465] on button "Login" at bounding box center [281, 469] width 371 height 45
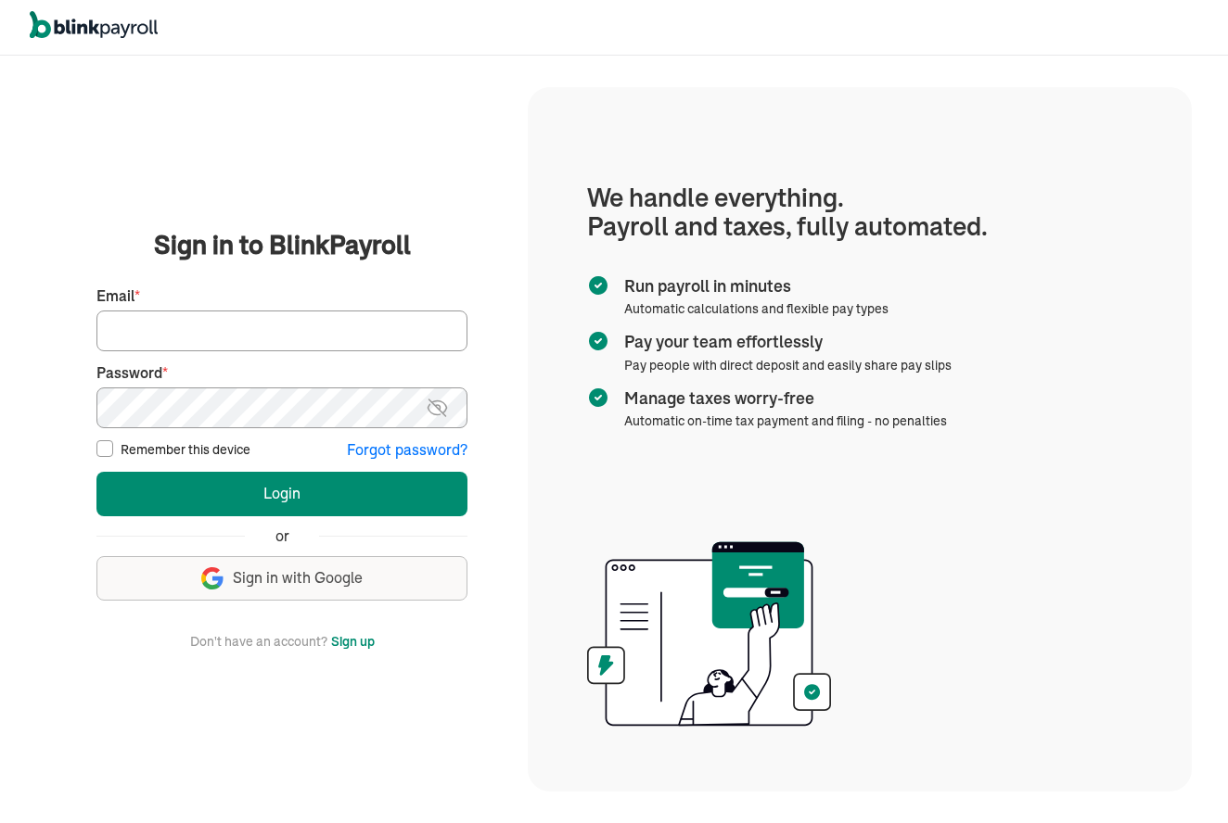
click at [406, 170] on div "We handle it all. Payroll and taxes, fully automated. Back Forgot your password…" at bounding box center [281, 439] width 491 height 764
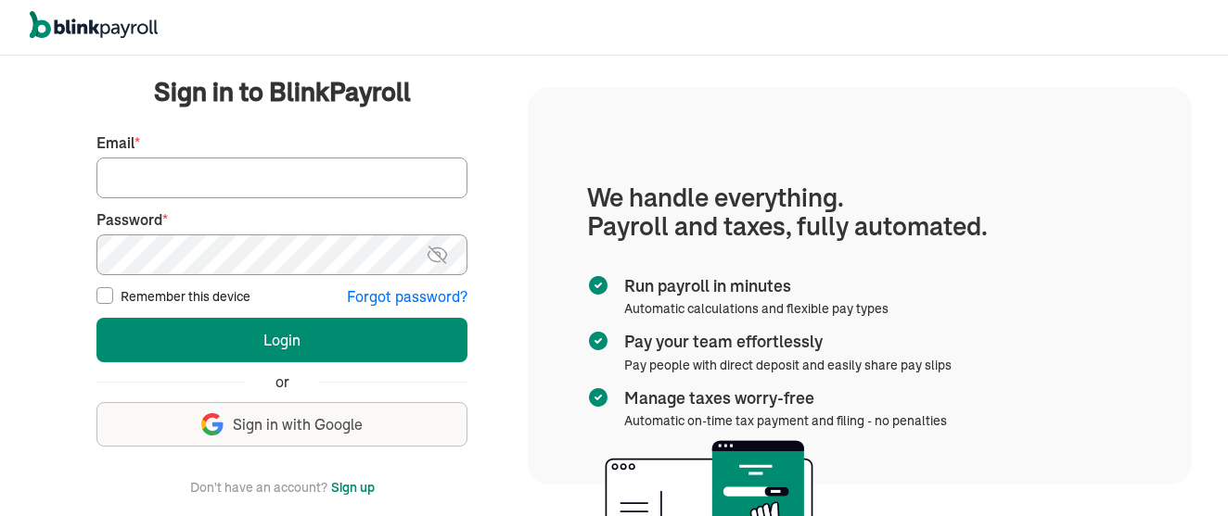
click at [191, 174] on input "Email *" at bounding box center [281, 178] width 371 height 41
paste input "[EMAIL_ADDRESS][DOMAIN_NAME]"
type input "[EMAIL_ADDRESS][DOMAIN_NAME]"
click at [282, 339] on button "Login" at bounding box center [281, 340] width 371 height 45
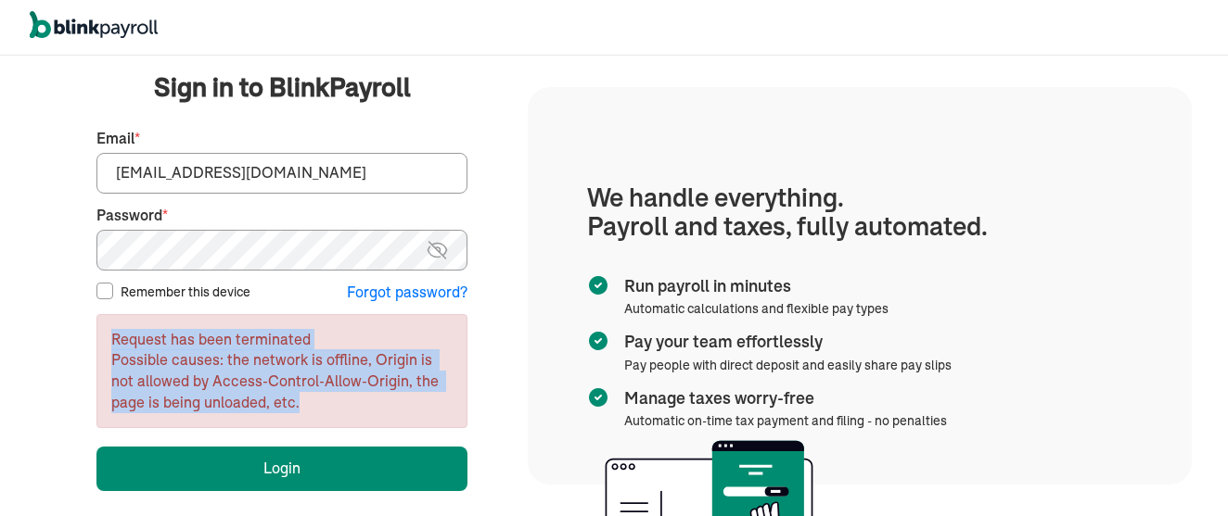
drag, startPoint x: 108, startPoint y: 344, endPoint x: 359, endPoint y: 405, distance: 258.6
click at [359, 405] on div "Request has been terminated Possible causes: the network is offline, Origin is …" at bounding box center [281, 371] width 371 height 114
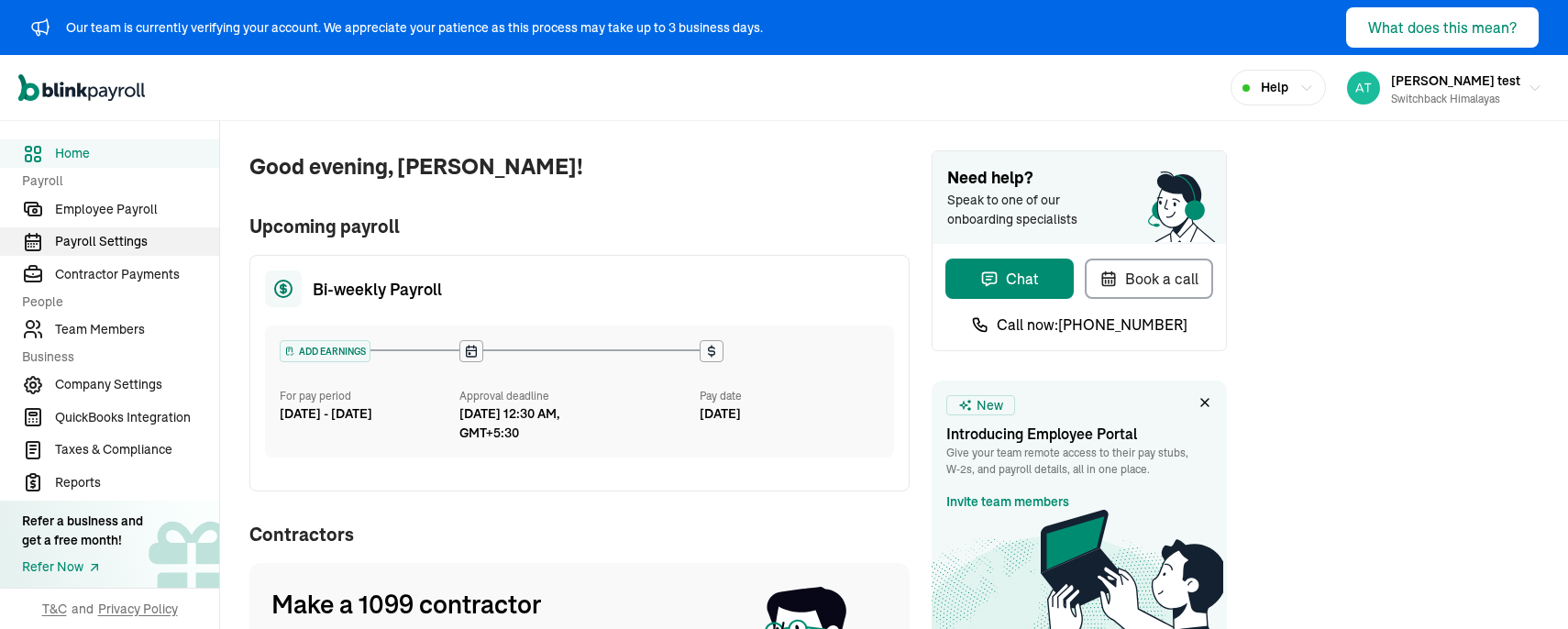
click at [107, 231] on link "Payroll Settings" at bounding box center [110, 241] width 219 height 29
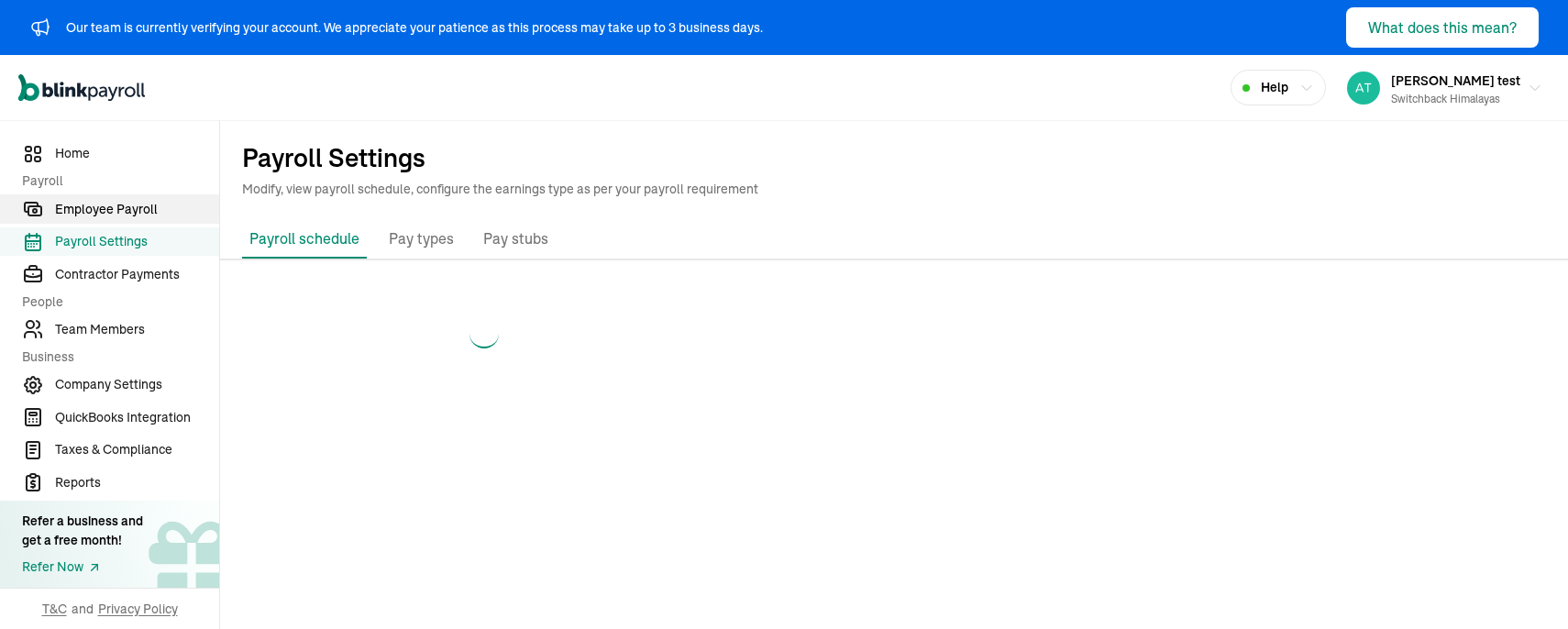
click at [105, 209] on span "Employee Payroll" at bounding box center [137, 209] width 164 height 19
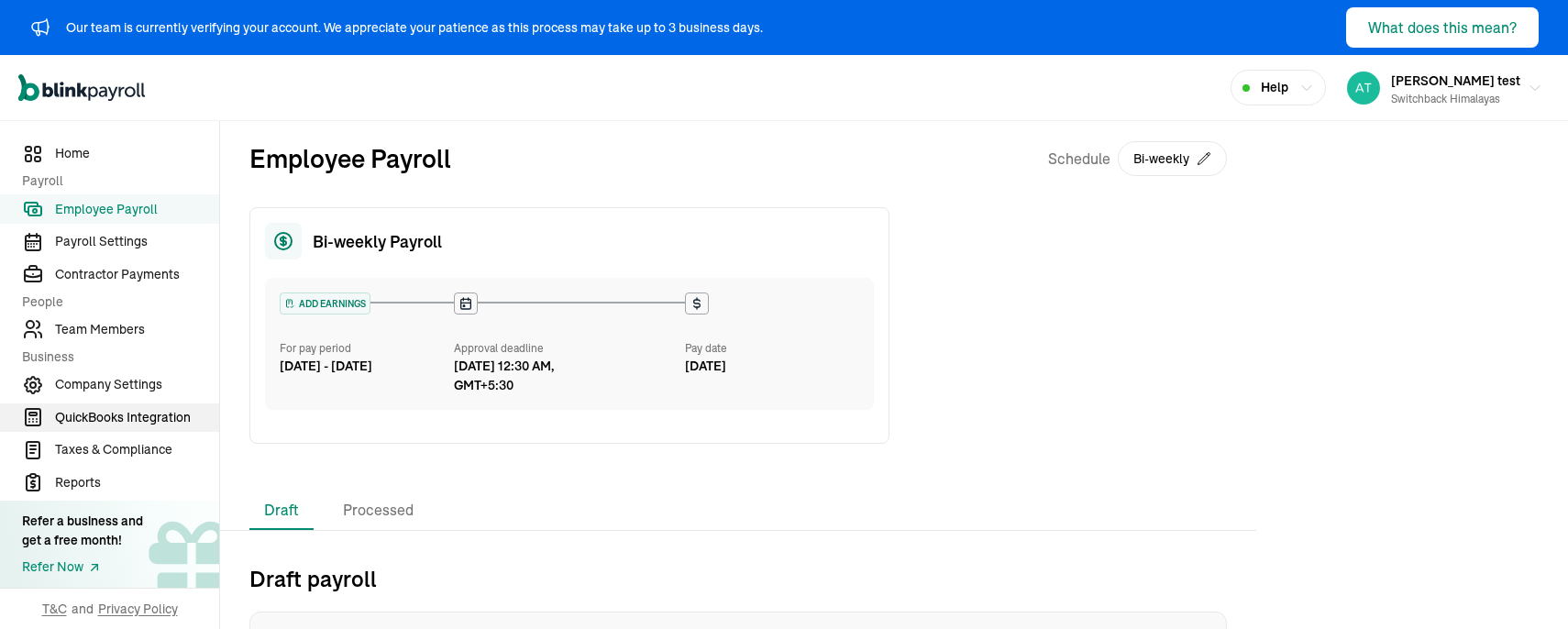
click at [73, 425] on span "QuickBooks Integration" at bounding box center [137, 417] width 164 height 19
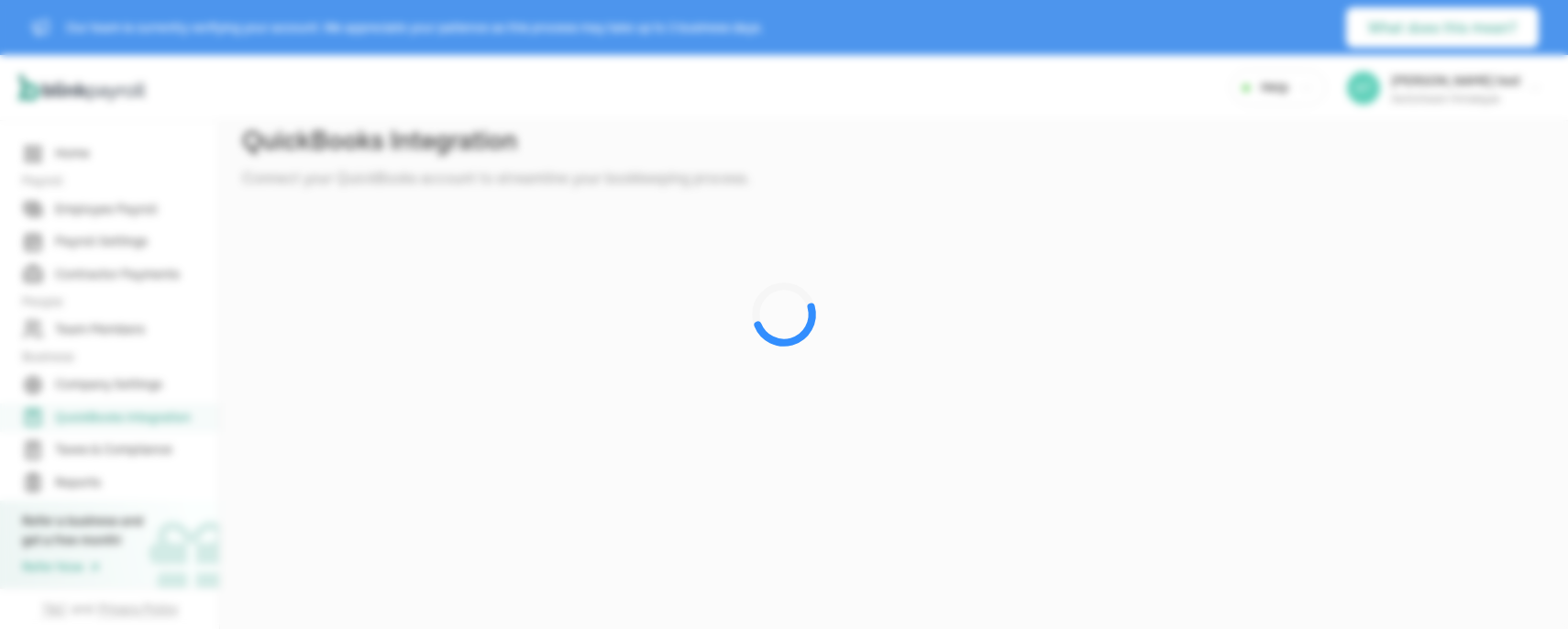
click at [66, 388] on div at bounding box center [784, 314] width 1568 height 629
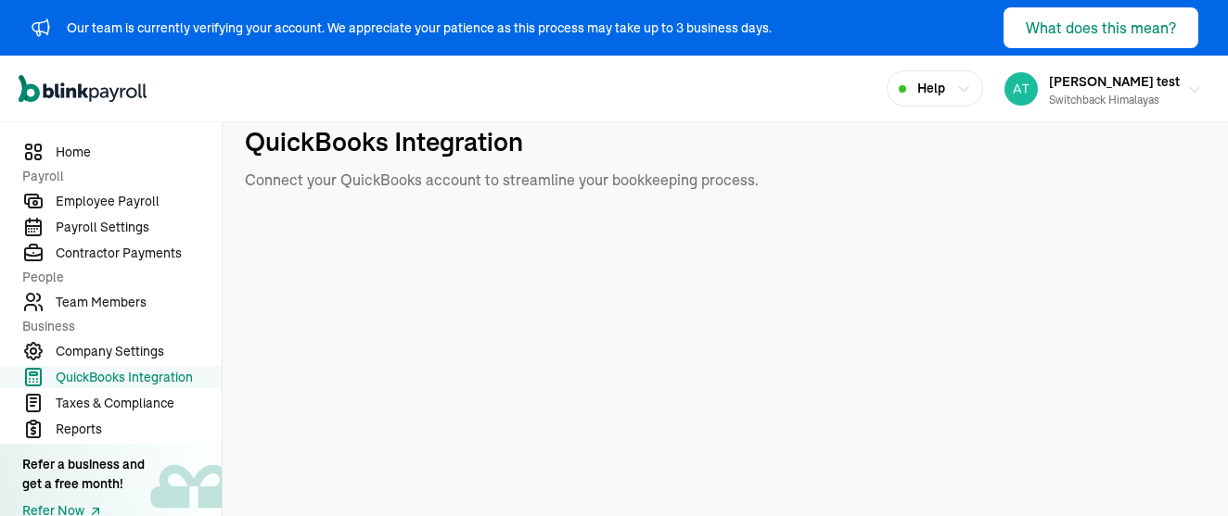
click at [1128, 97] on div "Switchback Himalayas" at bounding box center [1114, 100] width 131 height 17
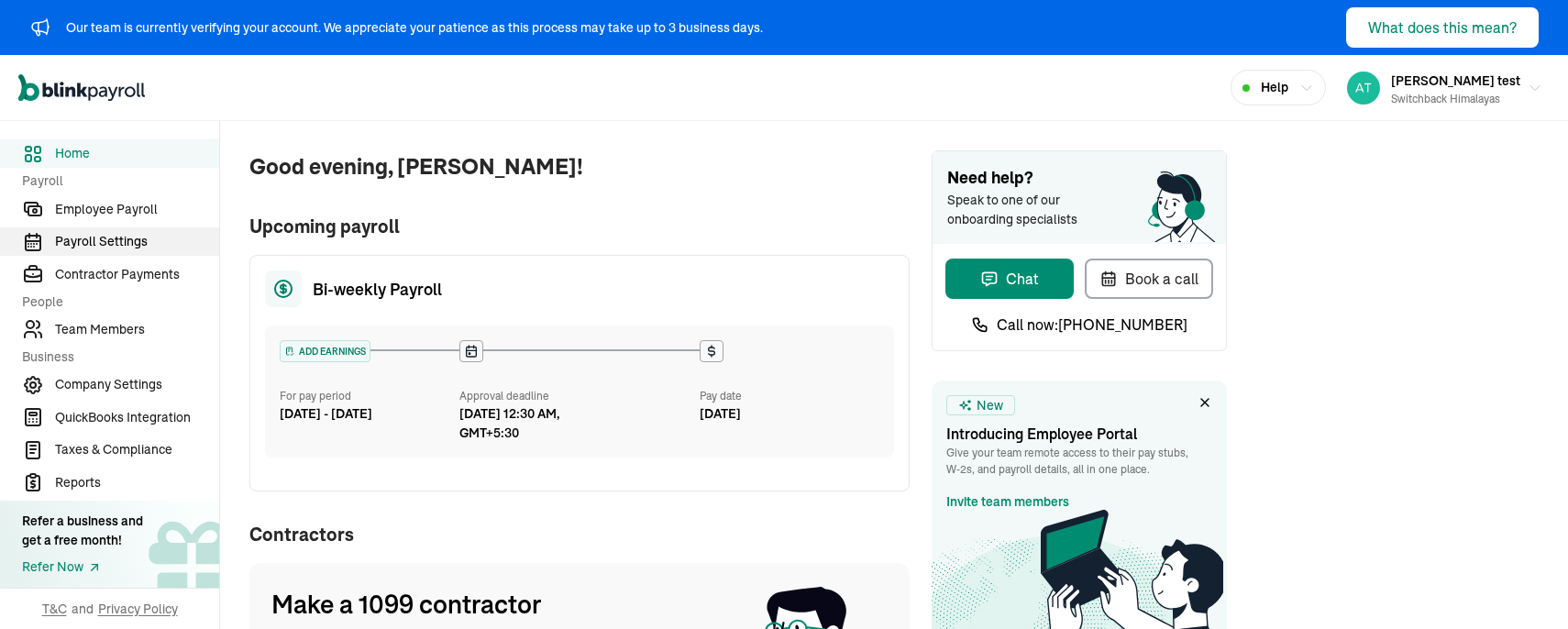
click at [107, 231] on link "Payroll Settings" at bounding box center [110, 241] width 219 height 29
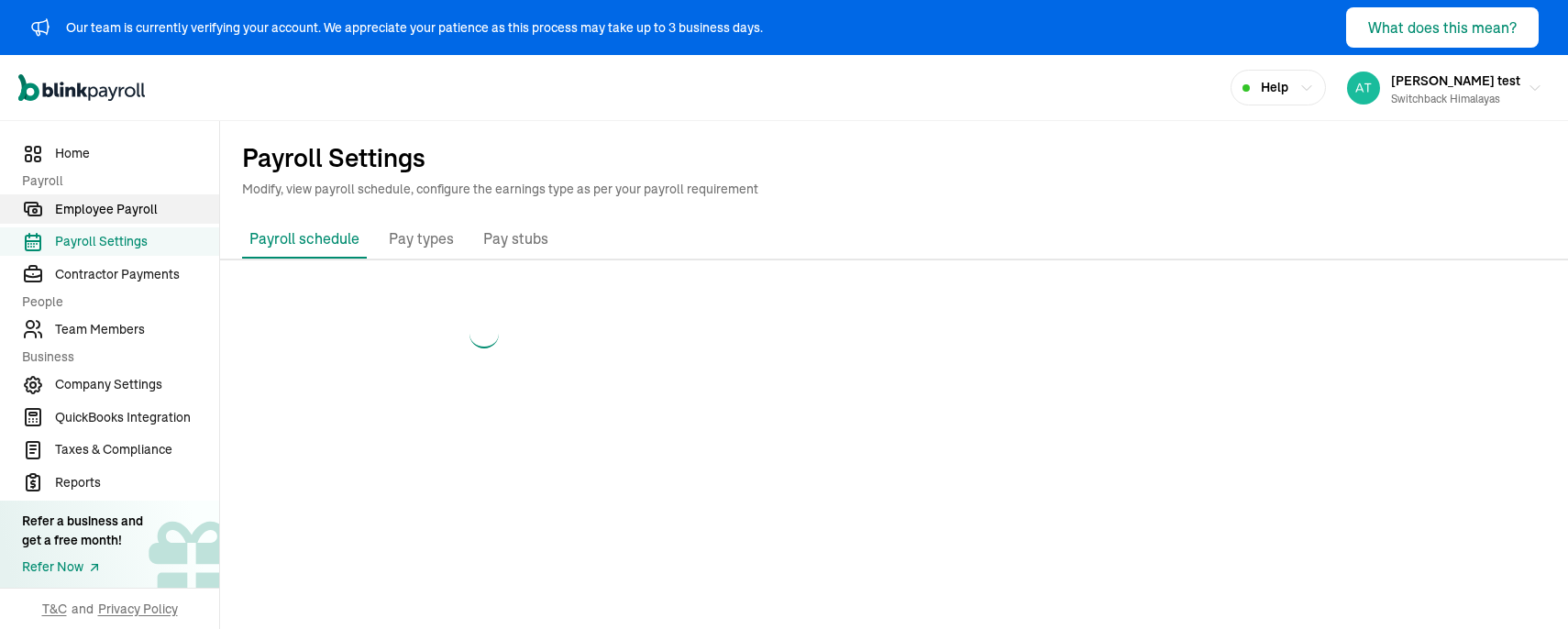
click at [105, 209] on span "Employee Payroll" at bounding box center [137, 209] width 164 height 19
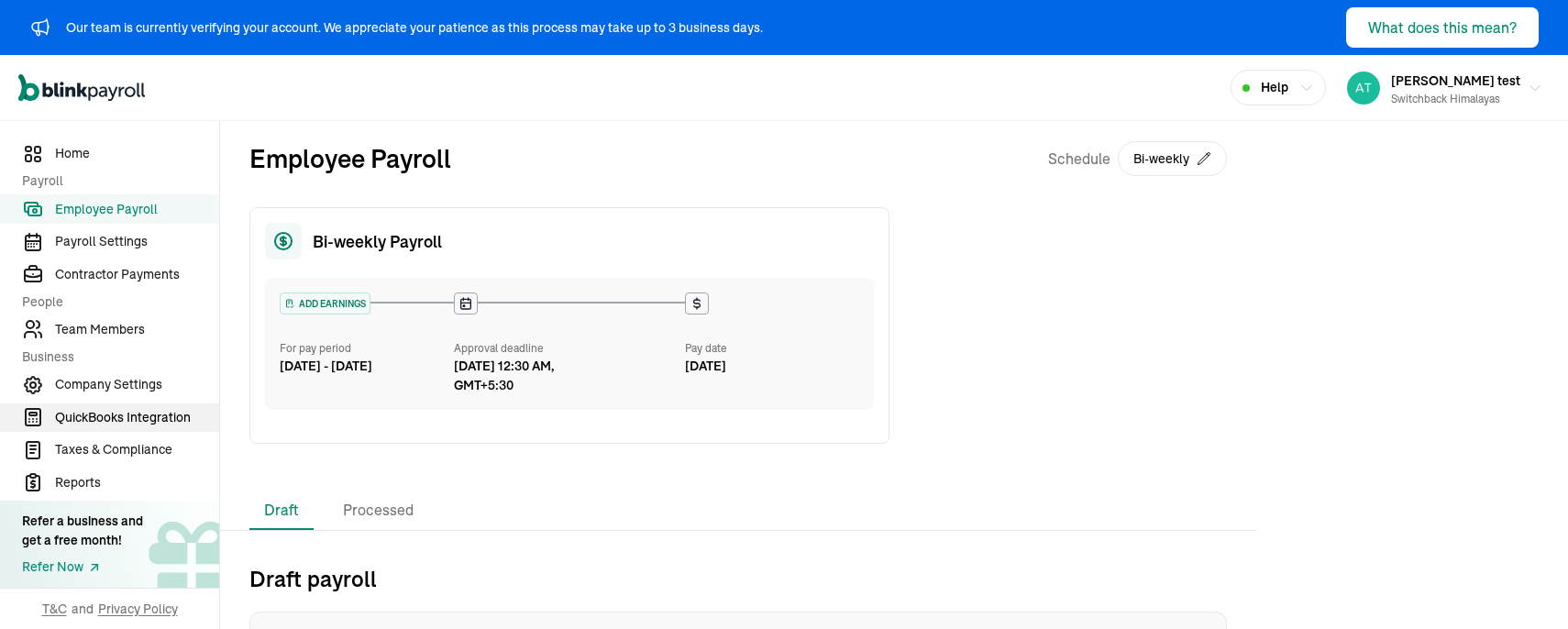
click at [73, 425] on span "QuickBooks Integration" at bounding box center [137, 417] width 164 height 19
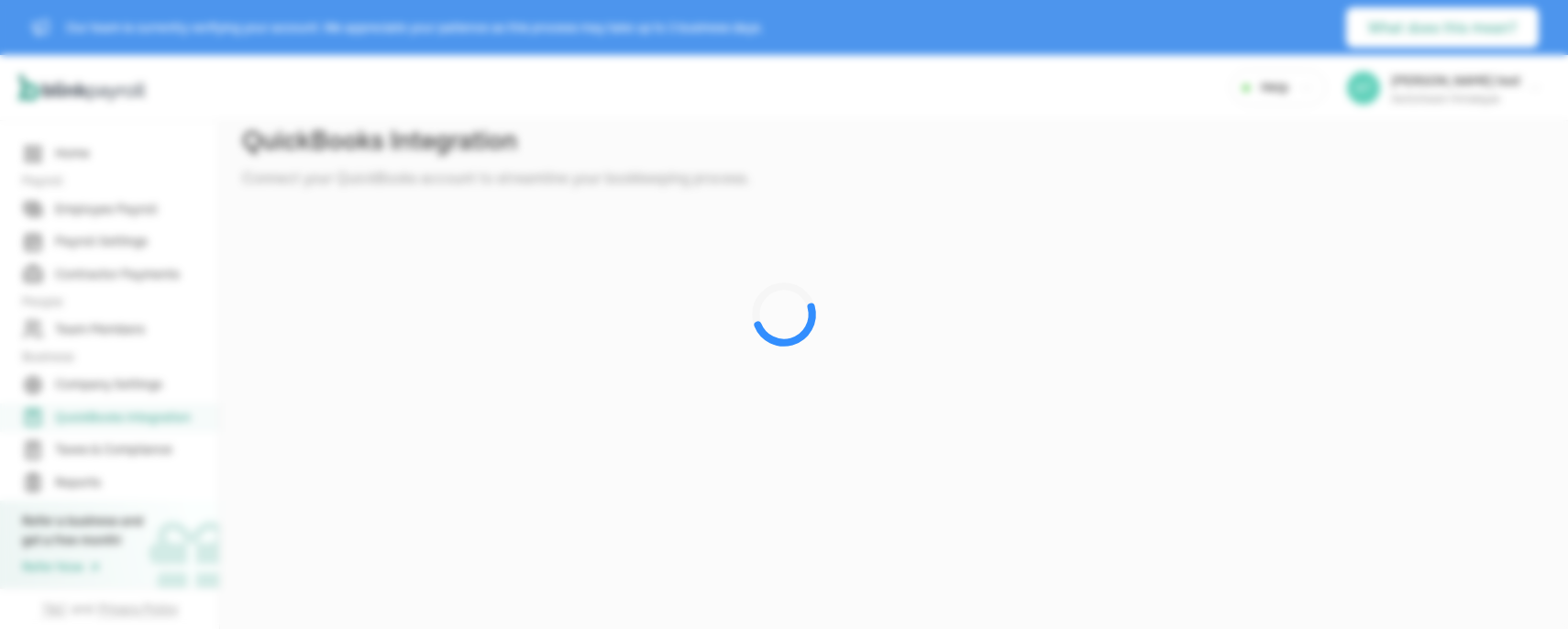
click at [66, 388] on div at bounding box center [784, 314] width 1568 height 629
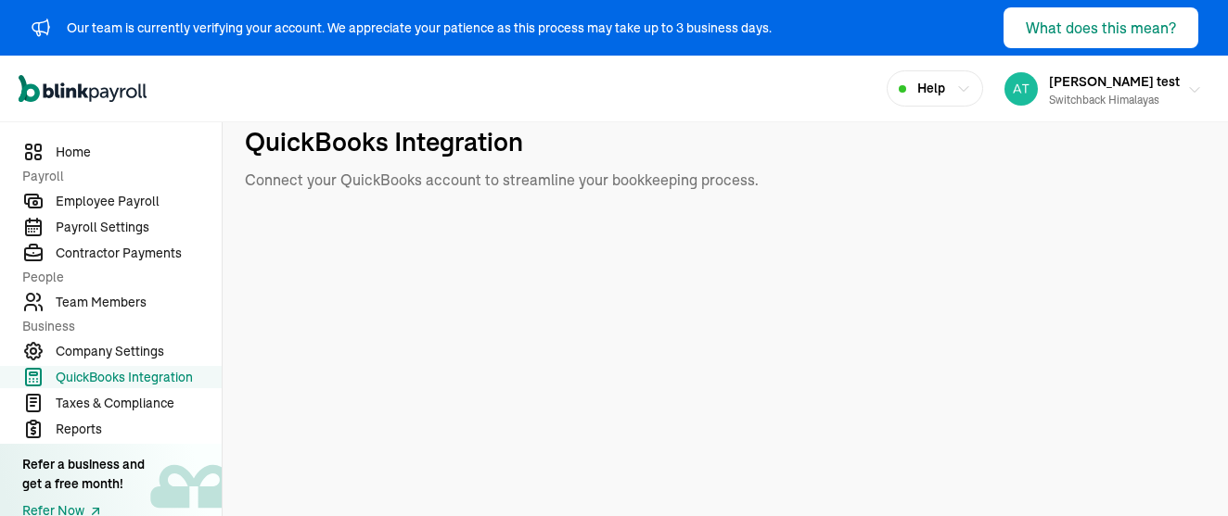
click at [1128, 97] on div "Switchback Himalayas" at bounding box center [1114, 100] width 131 height 17
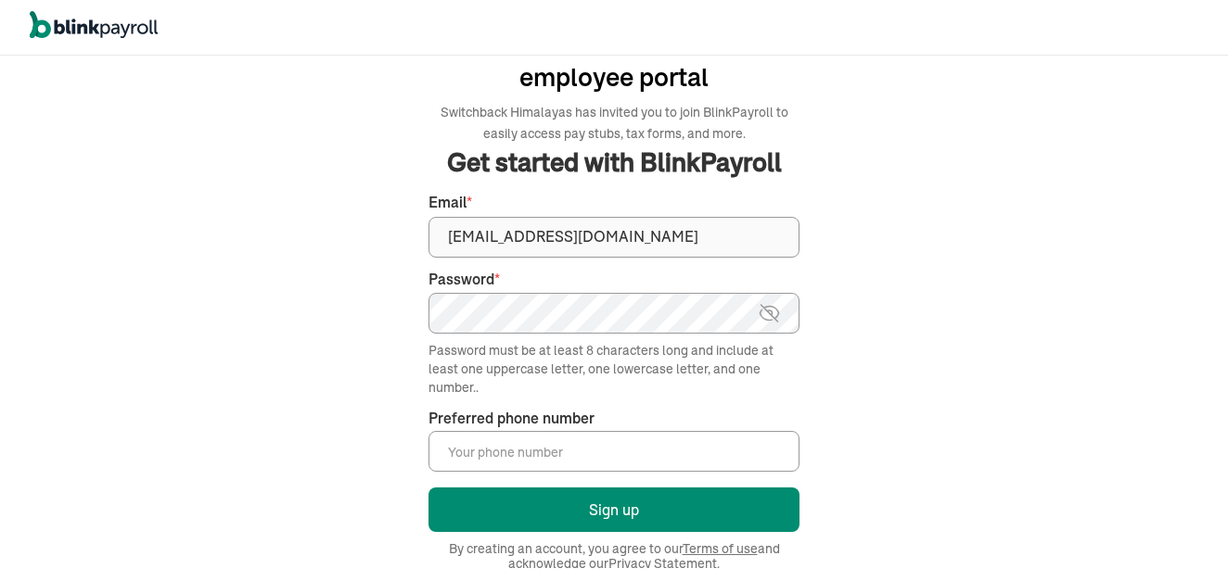
scroll to position [71, 0]
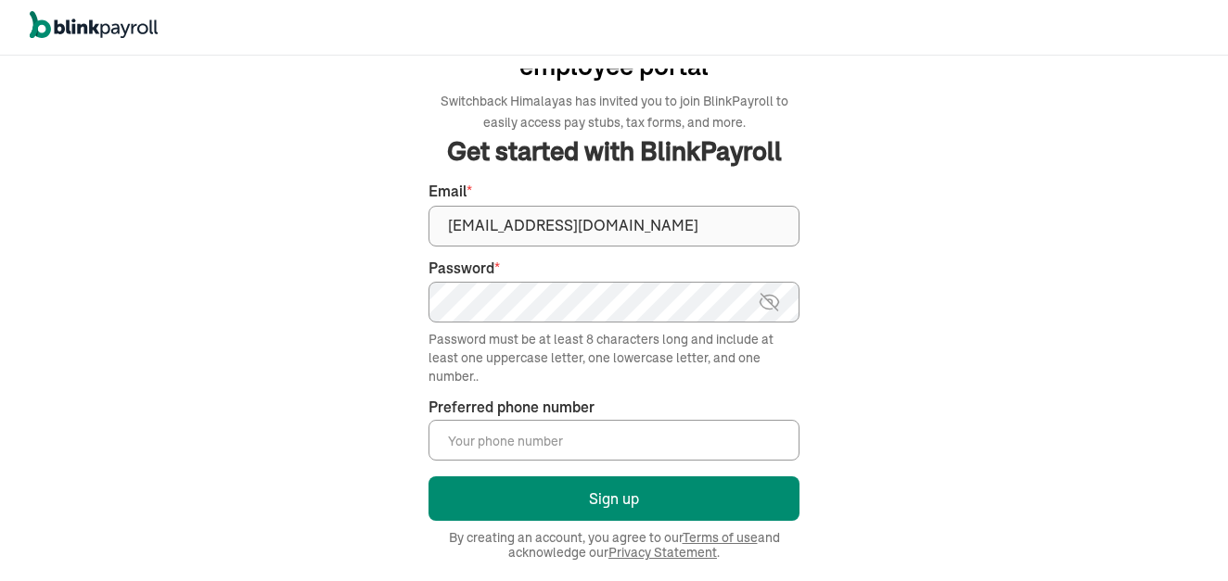
click at [492, 430] on input "Preferred phone number *" at bounding box center [613, 440] width 371 height 41
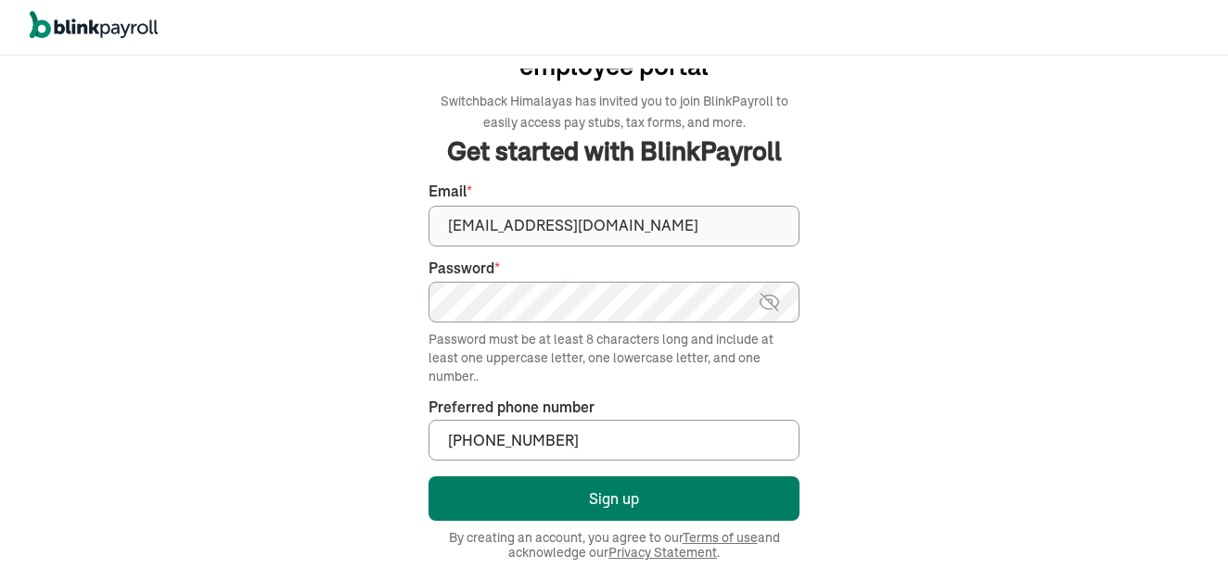
type input "[PHONE_NUMBER]"
click at [542, 488] on button "Sign up" at bounding box center [613, 499] width 371 height 45
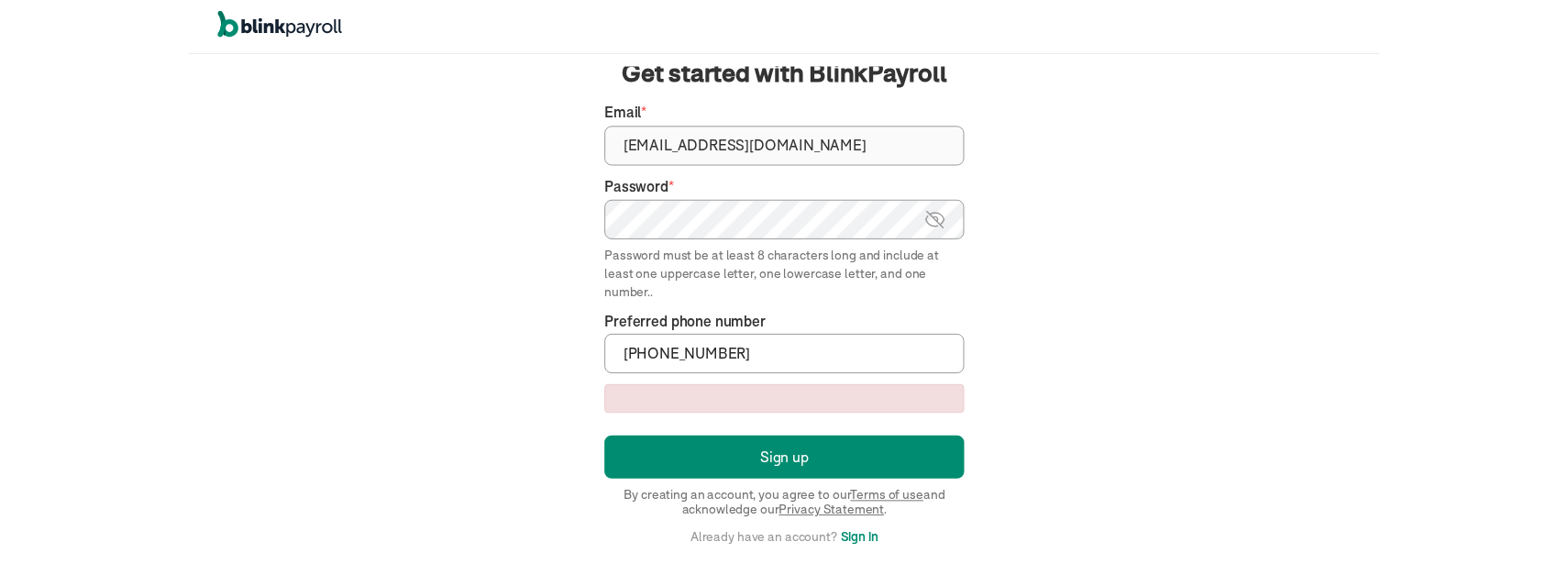
scroll to position [144, 0]
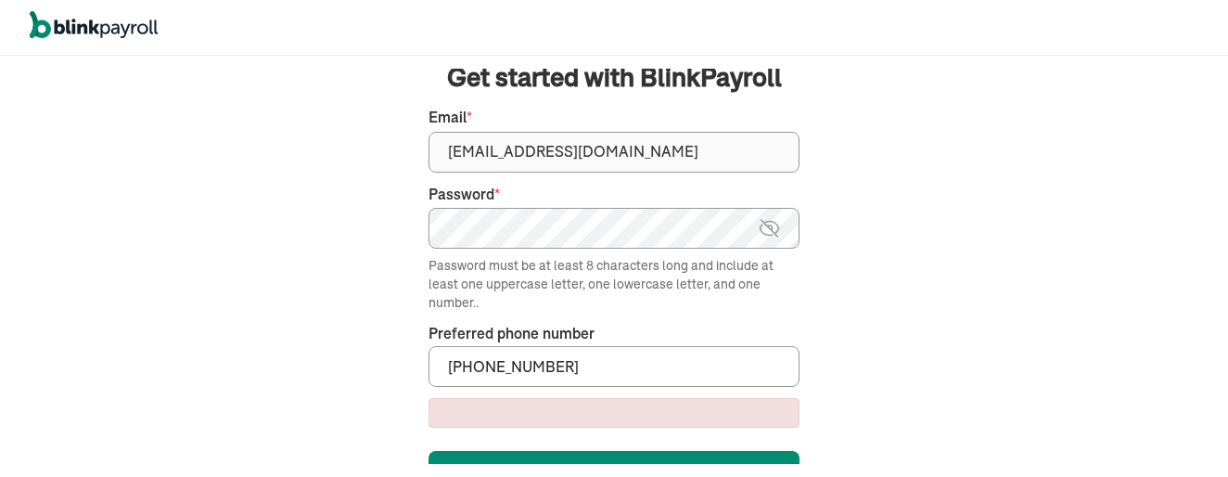
click at [575, 475] on div "We handle it all. Payroll and taxes, fully automated. Back Forgot your password…" at bounding box center [614, 266] width 1228 height 421
